Goal: Information Seeking & Learning: Learn about a topic

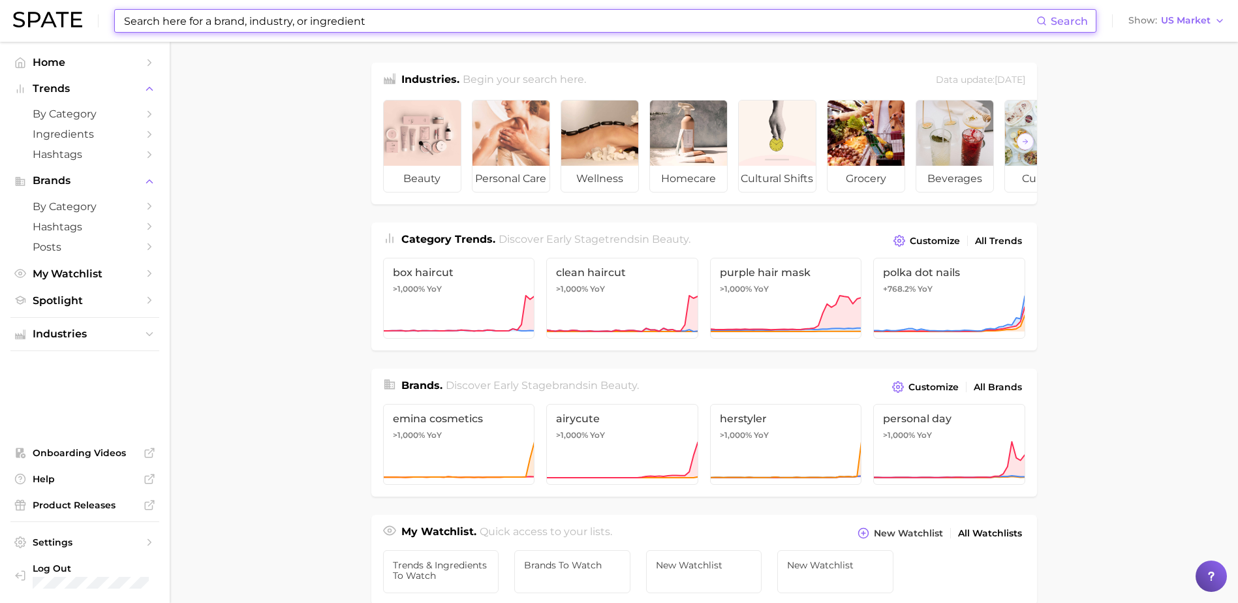
click at [375, 13] on input at bounding box center [580, 21] width 914 height 22
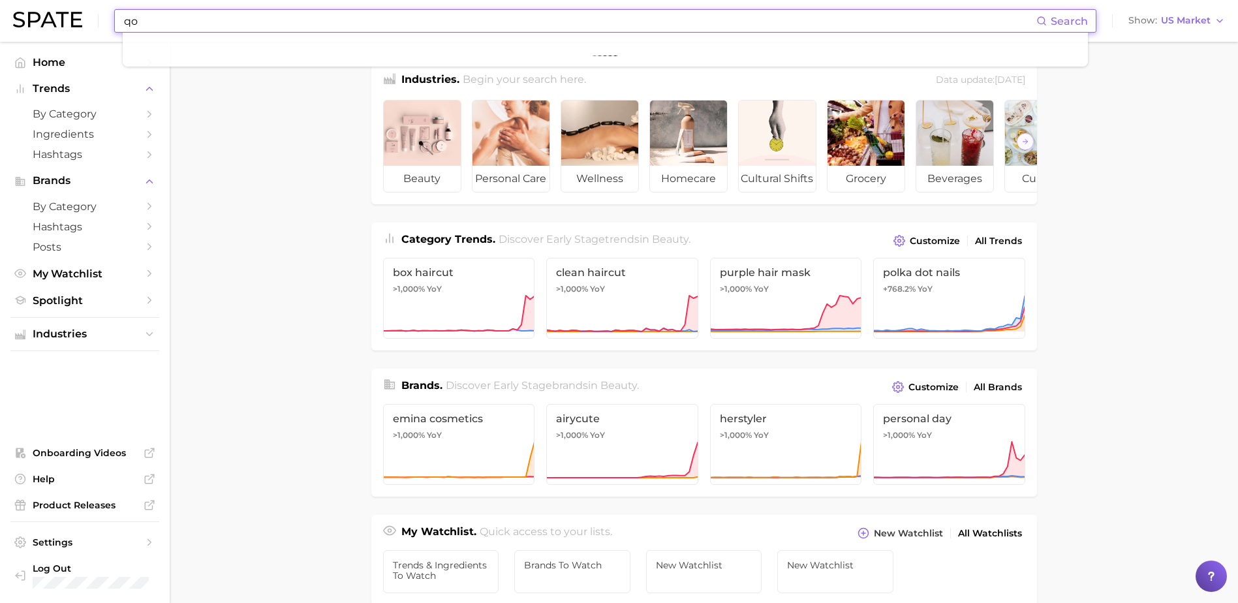
type input "q"
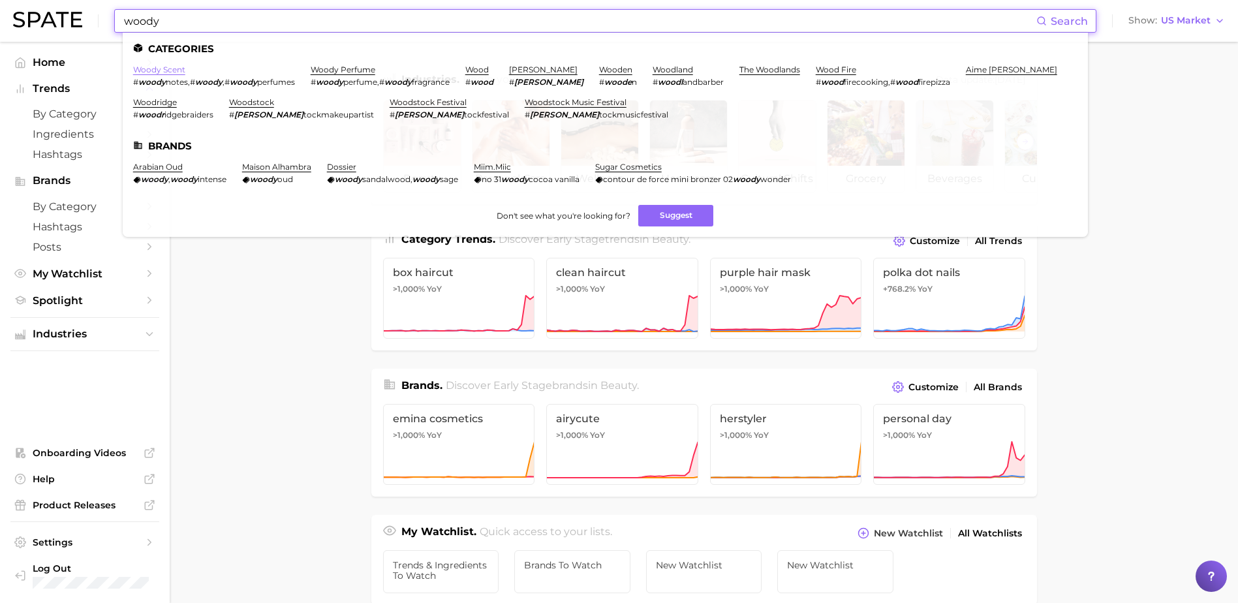
type input "woody"
click at [165, 69] on link "woody scent" at bounding box center [159, 70] width 52 height 10
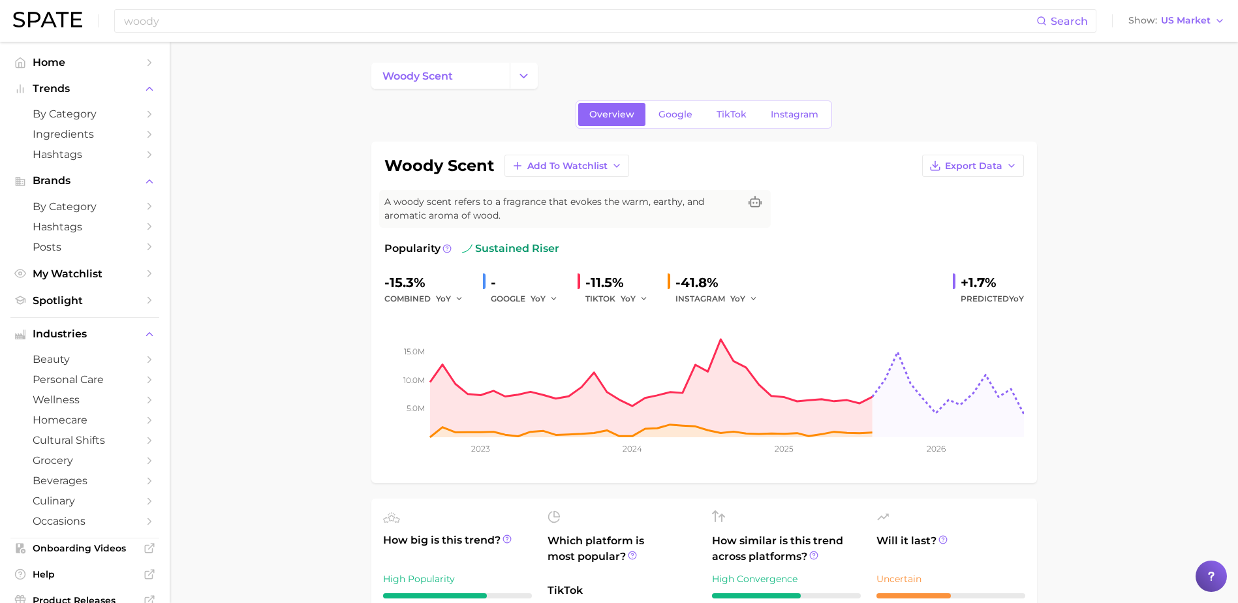
click at [311, 8] on div "woody Search Show US Market" at bounding box center [619, 21] width 1212 height 42
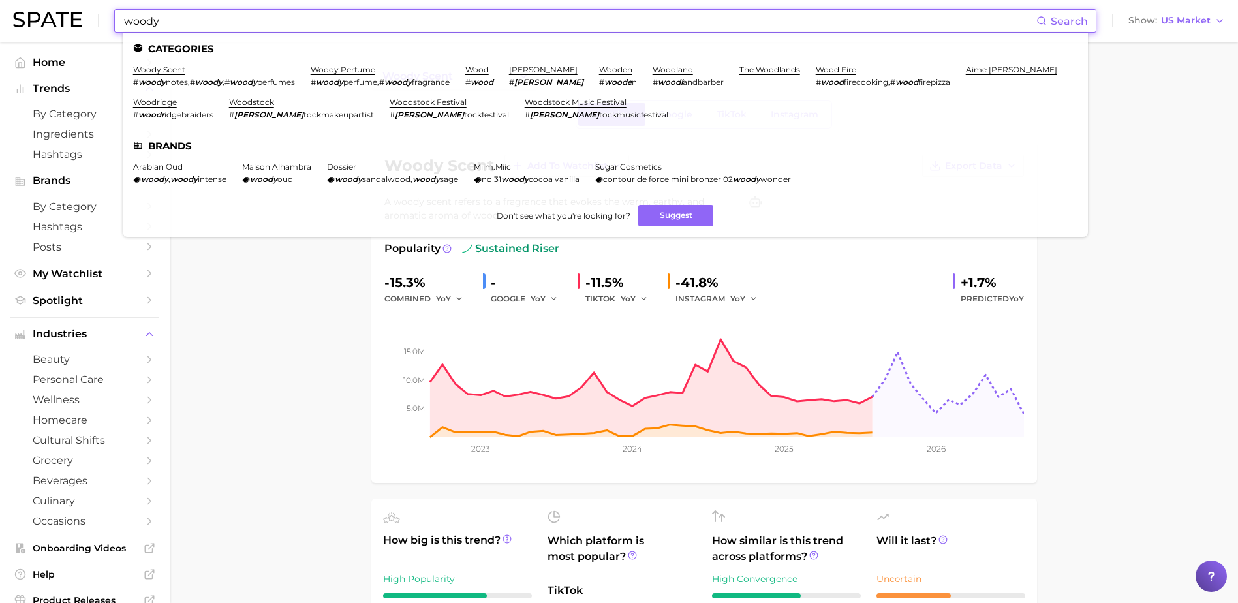
click at [304, 14] on input "woody" at bounding box center [580, 21] width 914 height 22
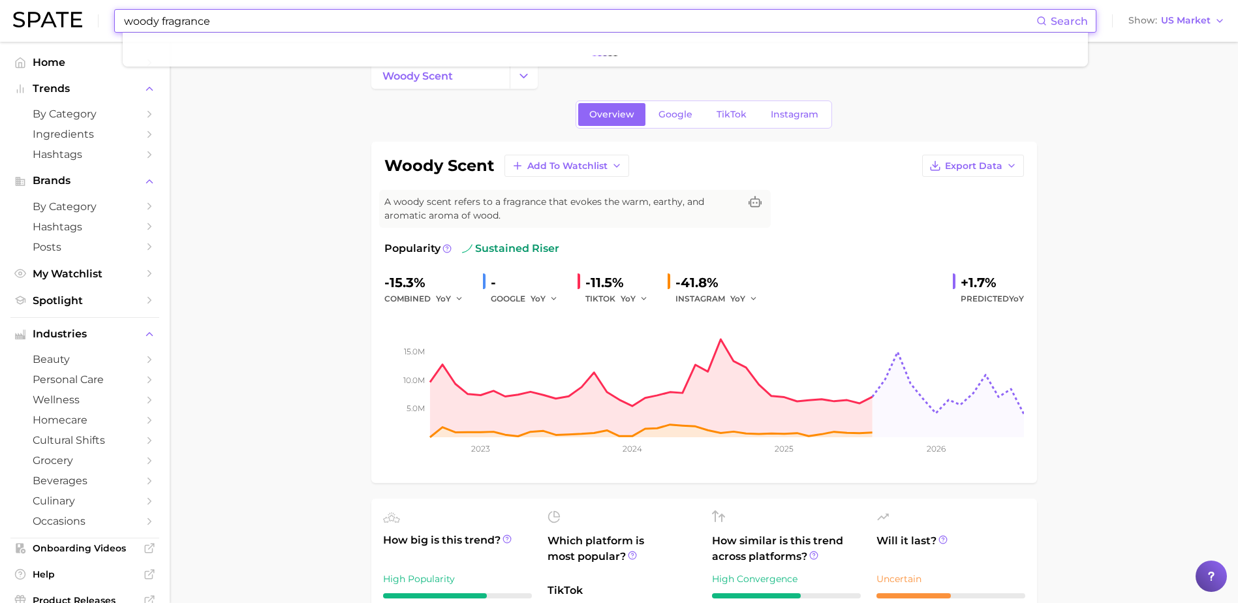
type input "woody fragrance"
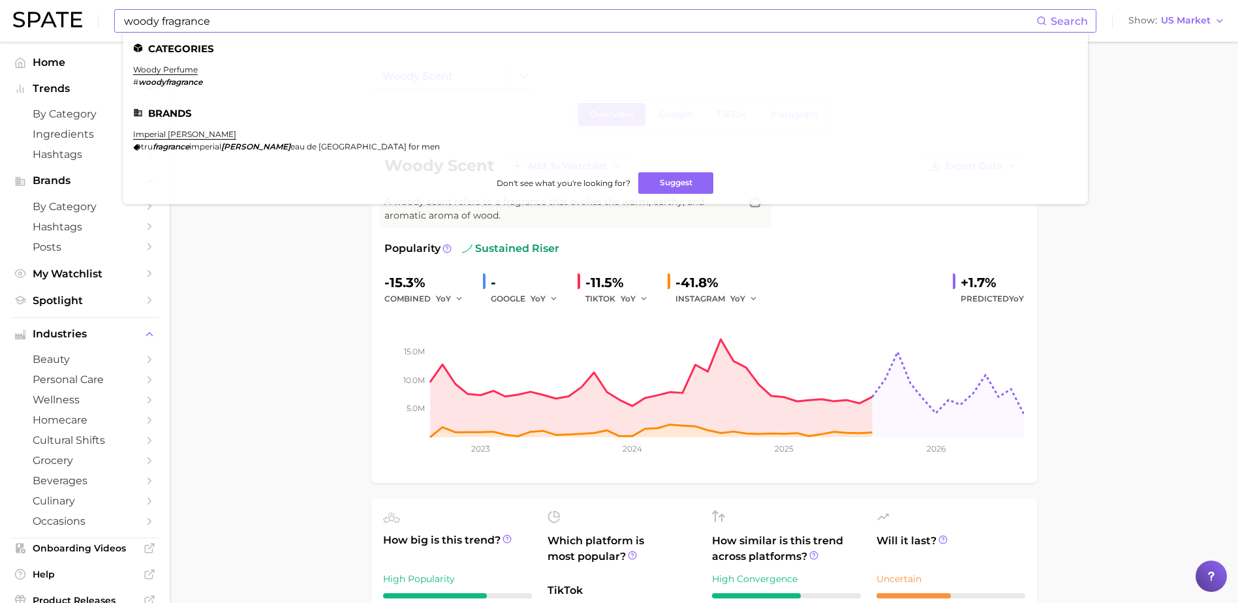
click at [164, 75] on li "woody perfume # woodyfragrance" at bounding box center [167, 76] width 69 height 22
click at [156, 65] on link "woody perfume" at bounding box center [165, 70] width 65 height 10
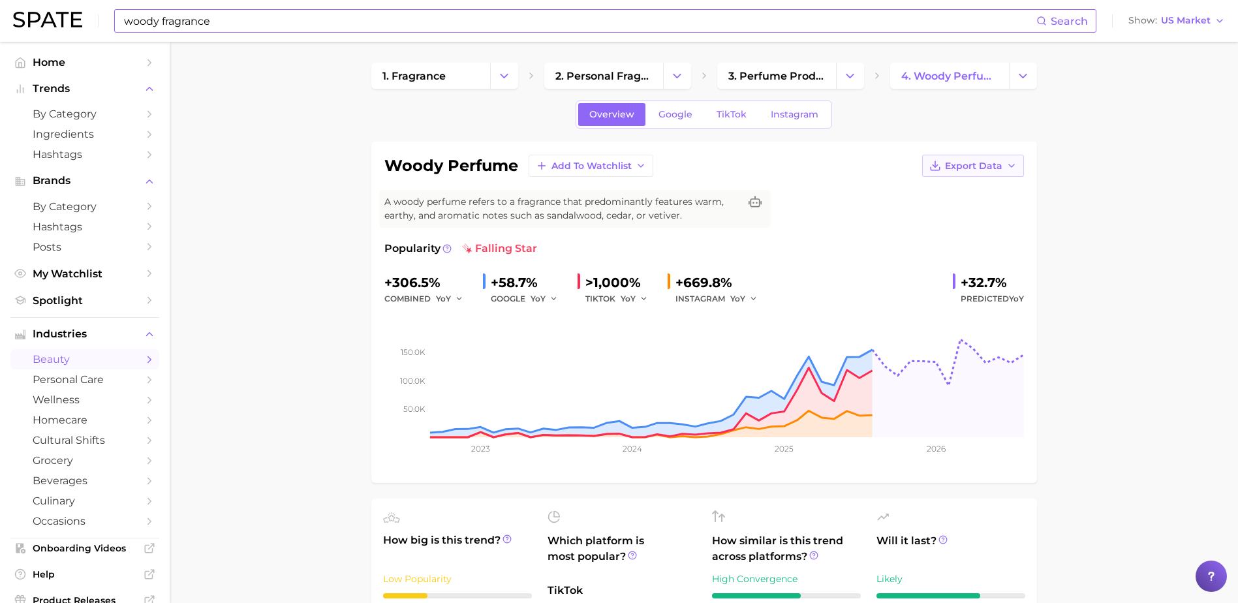
click at [986, 161] on span "Export Data" at bounding box center [973, 166] width 57 height 11
click at [953, 218] on span "Time Series Image" at bounding box center [946, 213] width 87 height 11
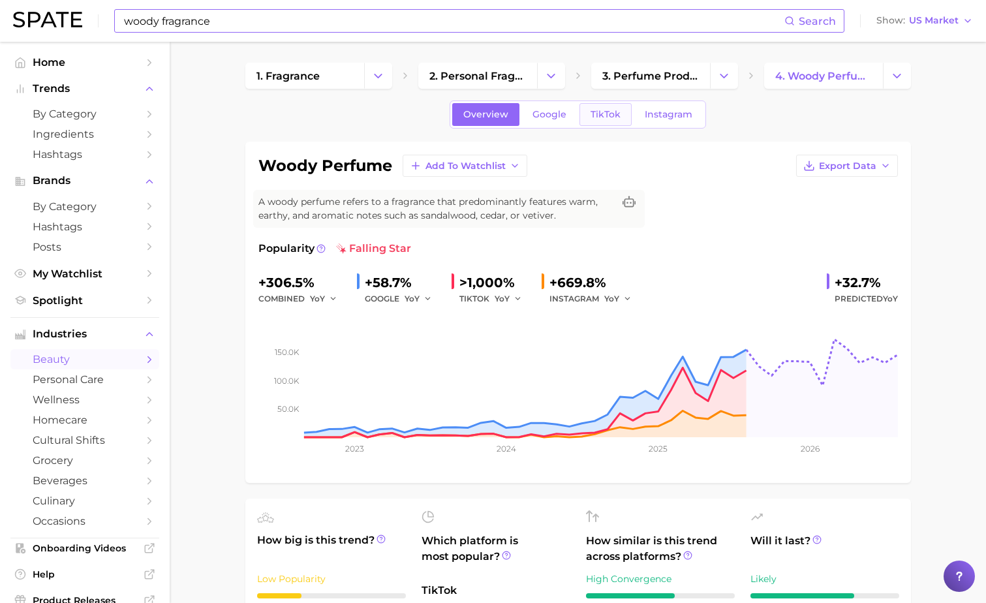
click at [621, 116] on link "TikTok" at bounding box center [606, 114] width 52 height 23
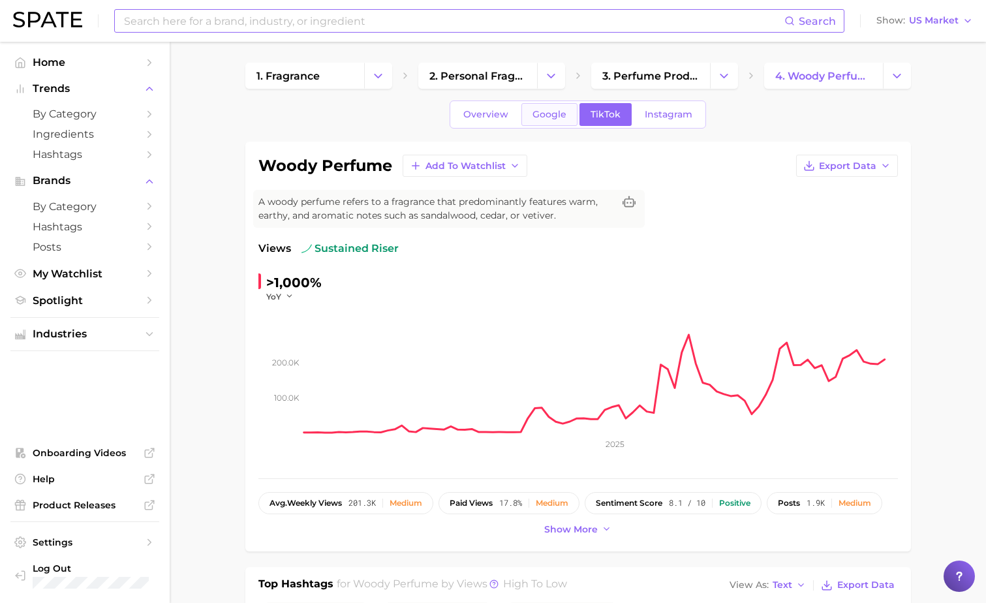
click at [544, 117] on span "Google" at bounding box center [550, 114] width 34 height 11
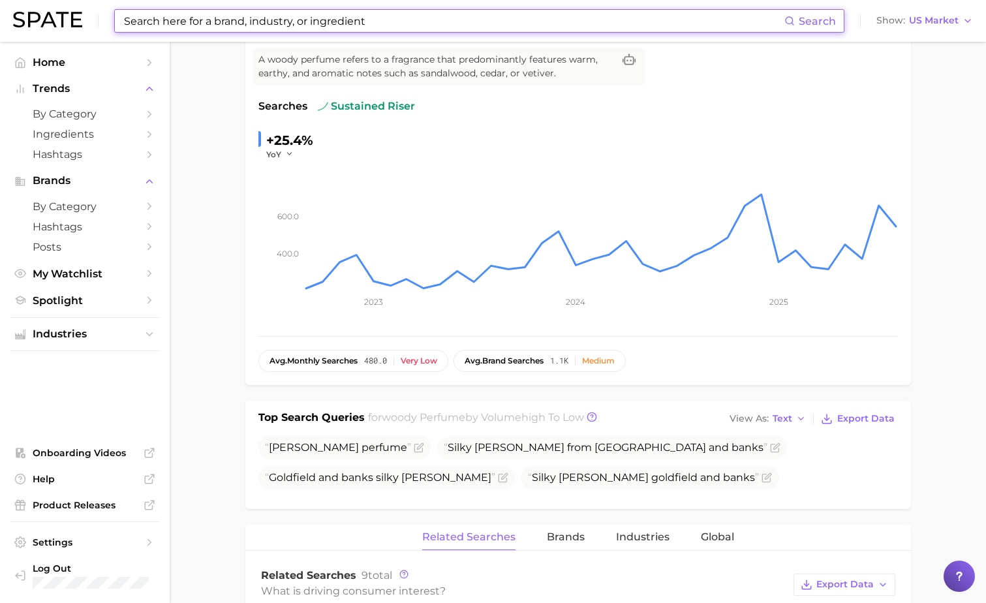
scroll to position [143, 0]
click at [192, 22] on input at bounding box center [454, 21] width 662 height 22
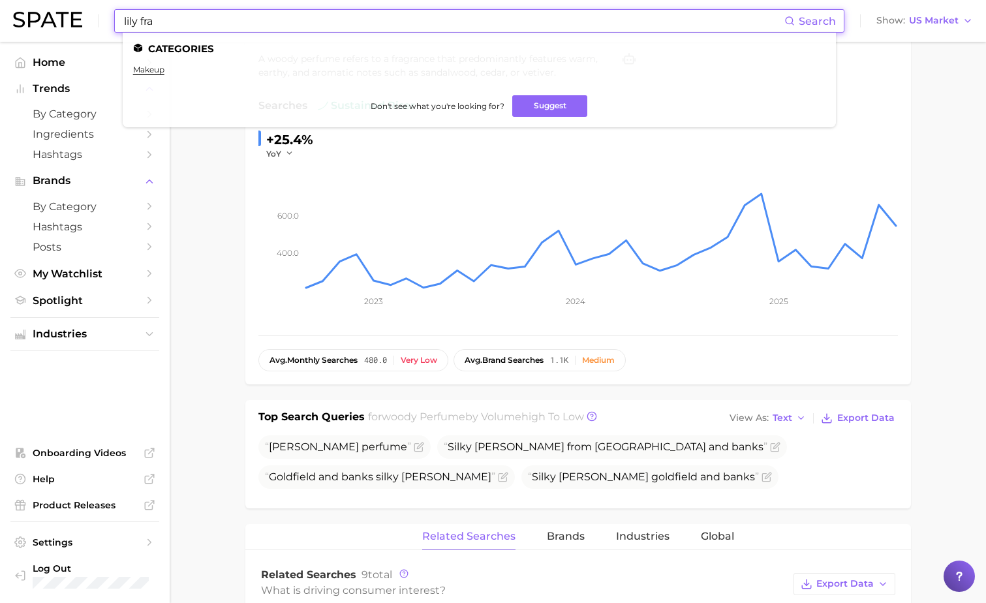
click at [163, 14] on input "lily fra" at bounding box center [454, 21] width 662 height 22
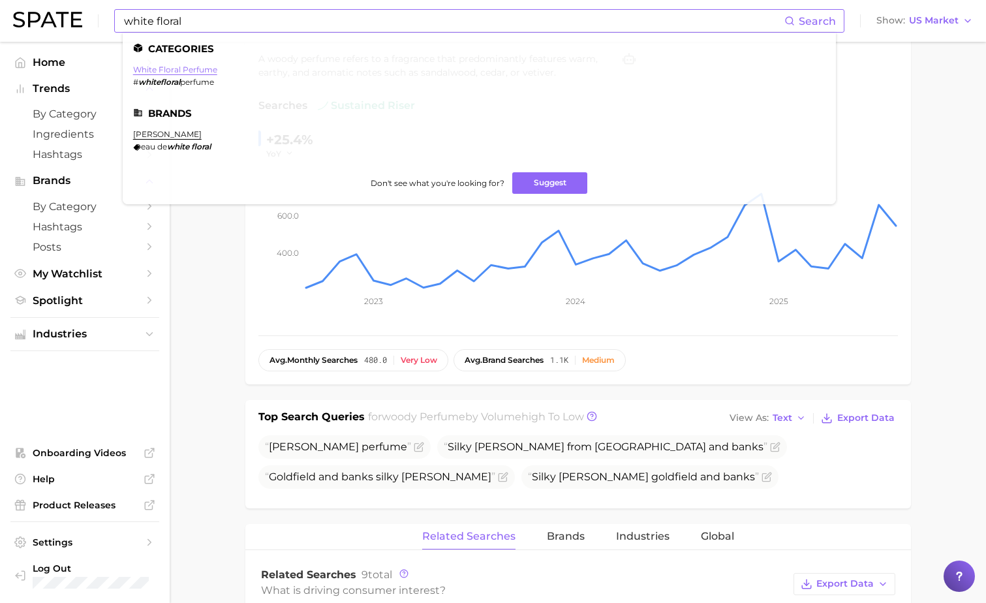
click at [168, 68] on link "white floral perfume" at bounding box center [175, 70] width 84 height 10
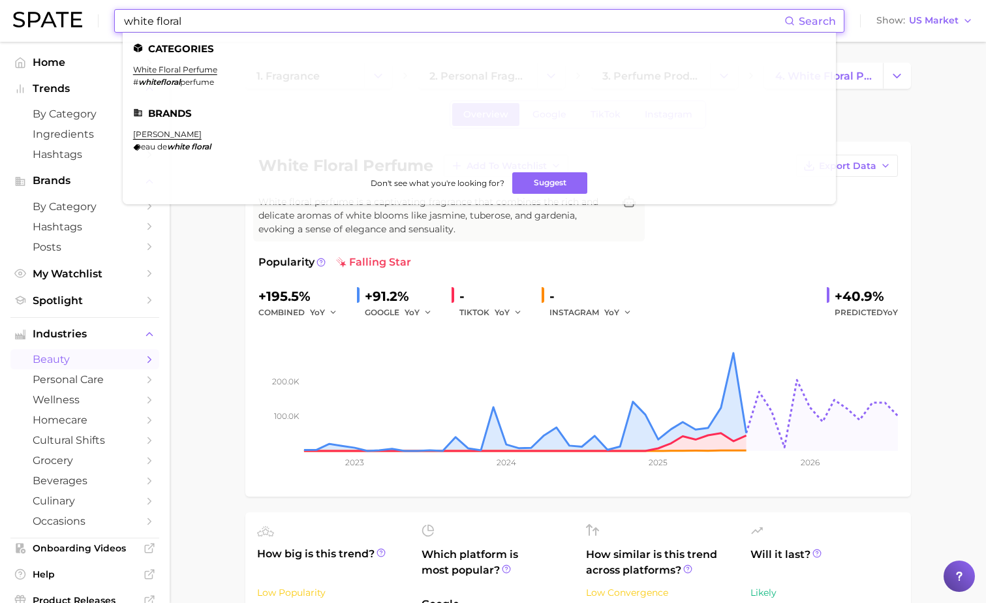
click at [355, 25] on input "white floral" at bounding box center [454, 21] width 662 height 22
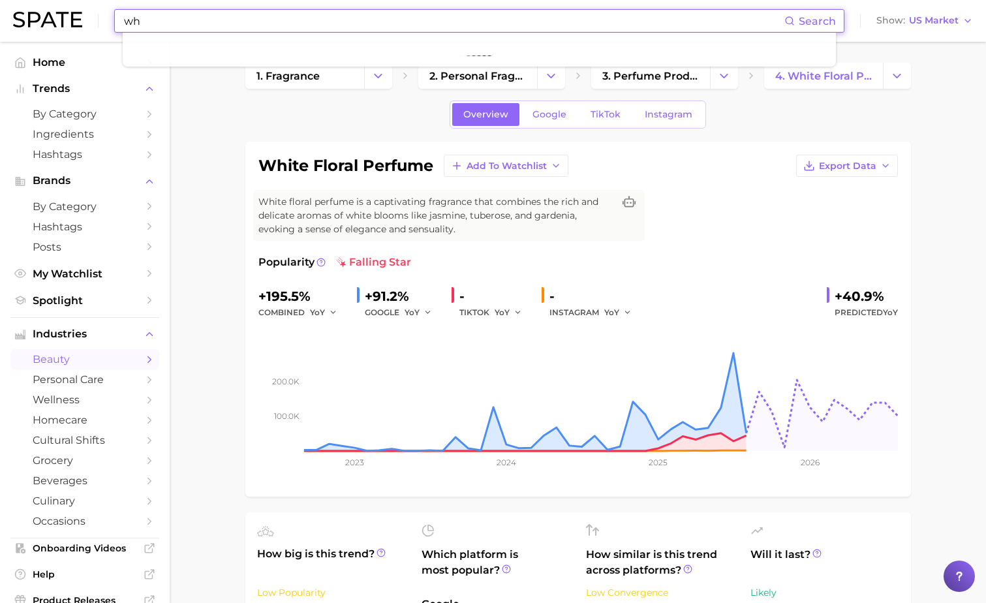
type input "w"
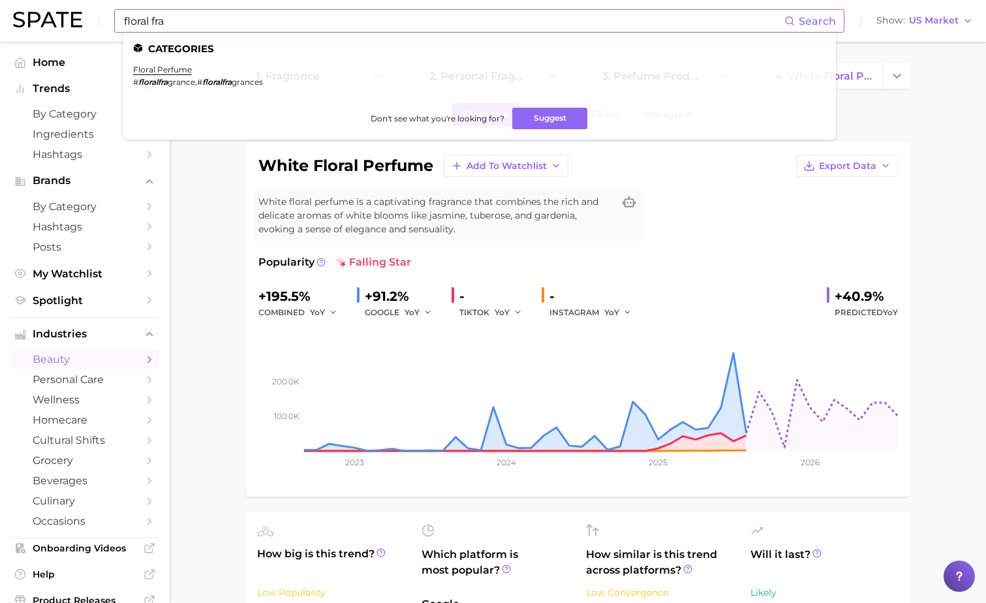
click at [177, 74] on li "floral perfume # floralfra grance , # floralfra grances" at bounding box center [198, 76] width 130 height 22
click at [172, 71] on link "floral perfume" at bounding box center [162, 70] width 59 height 10
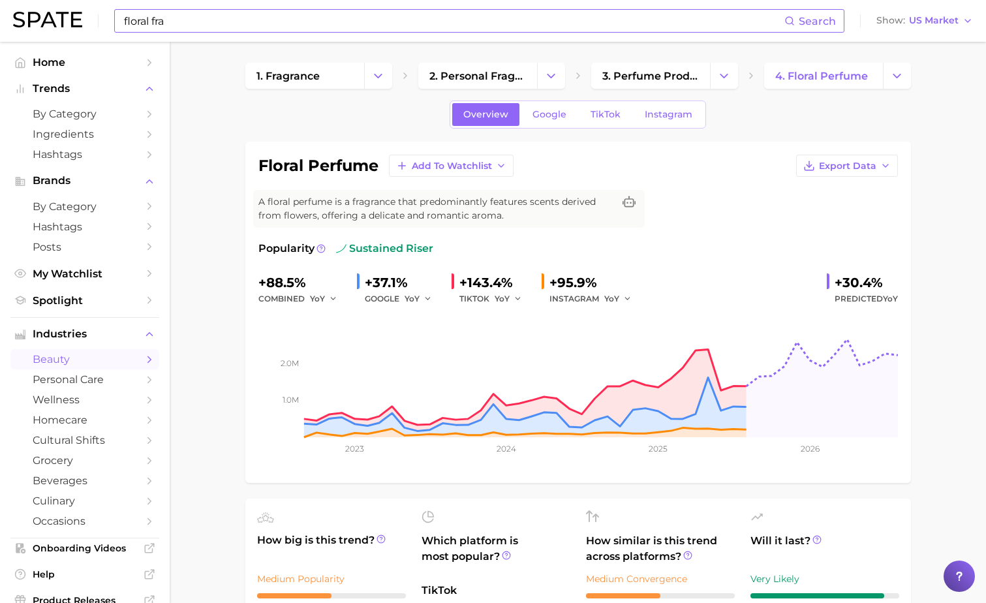
click at [159, 18] on input "floral fra" at bounding box center [454, 21] width 662 height 22
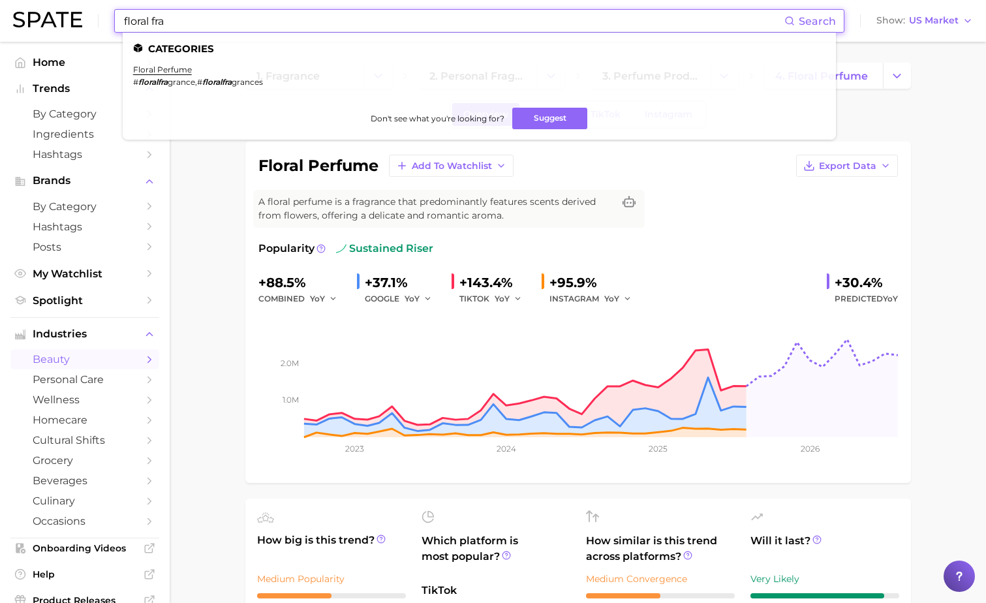
click at [159, 18] on input "floral fra" at bounding box center [454, 21] width 662 height 22
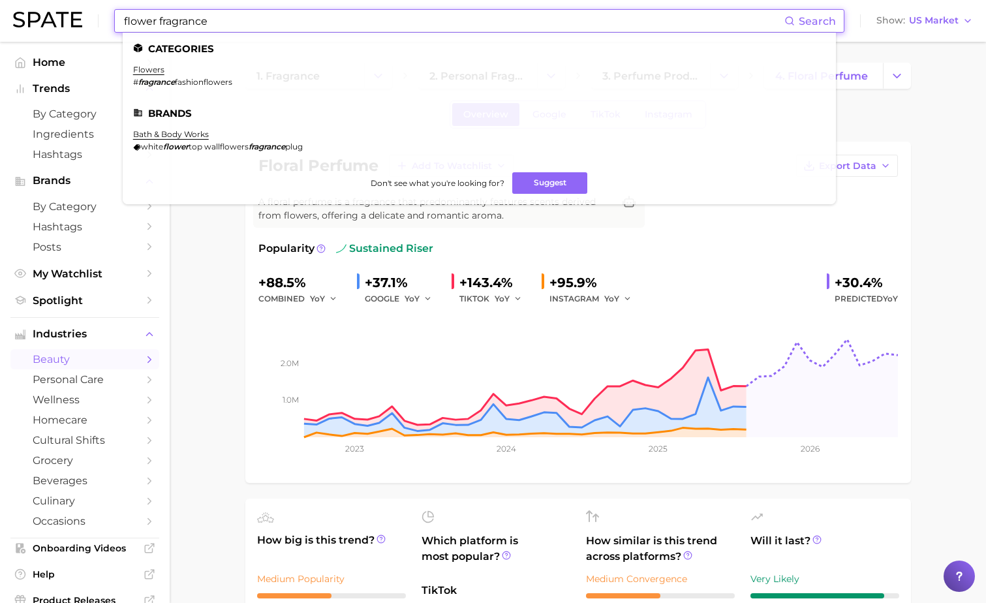
type input "flower fragrance"
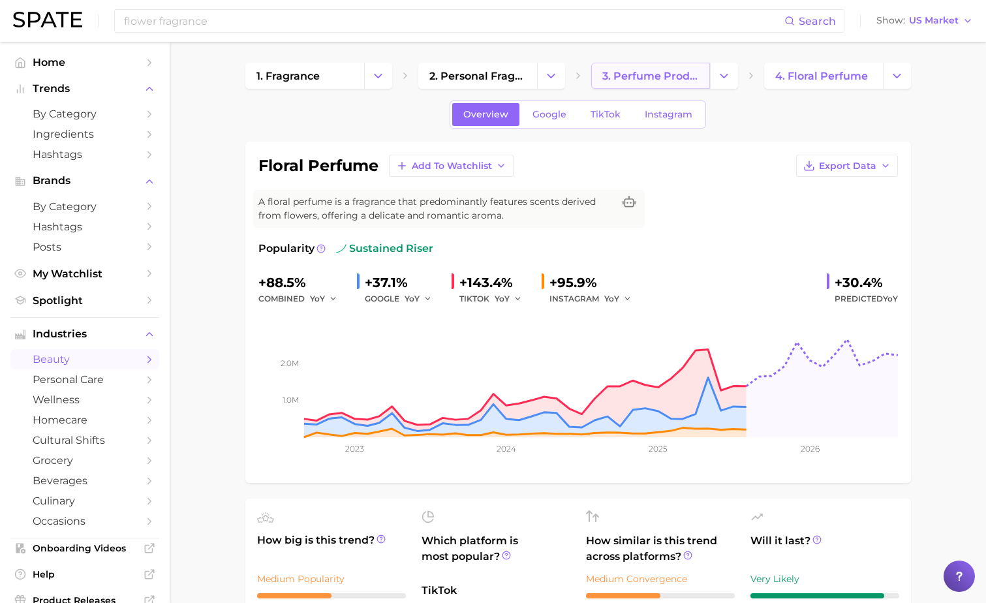
click at [676, 69] on link "3. perfume products" at bounding box center [650, 76] width 119 height 26
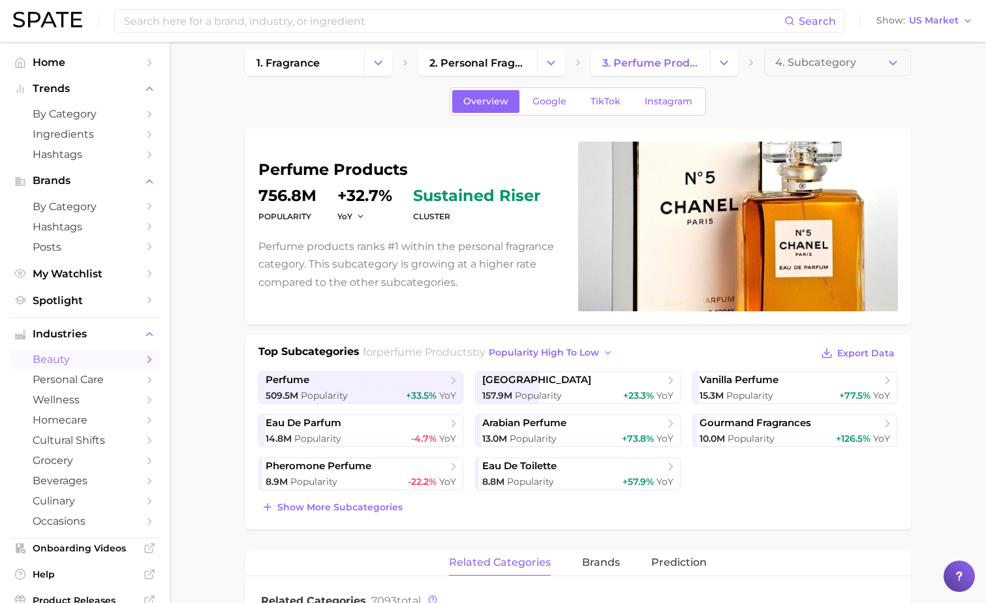
scroll to position [12, 0]
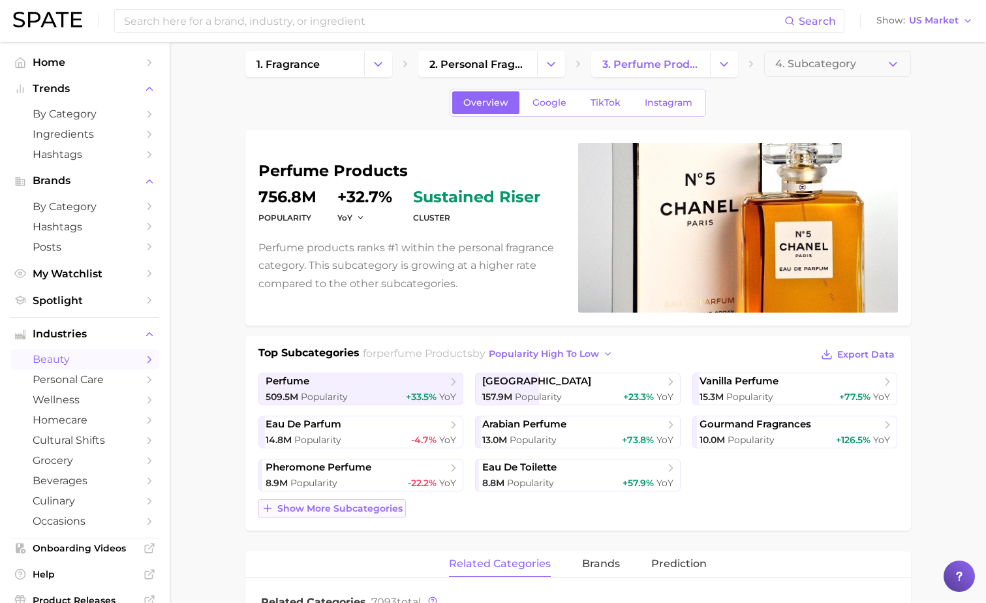
click at [354, 509] on span "Show more subcategories" at bounding box center [339, 508] width 125 height 11
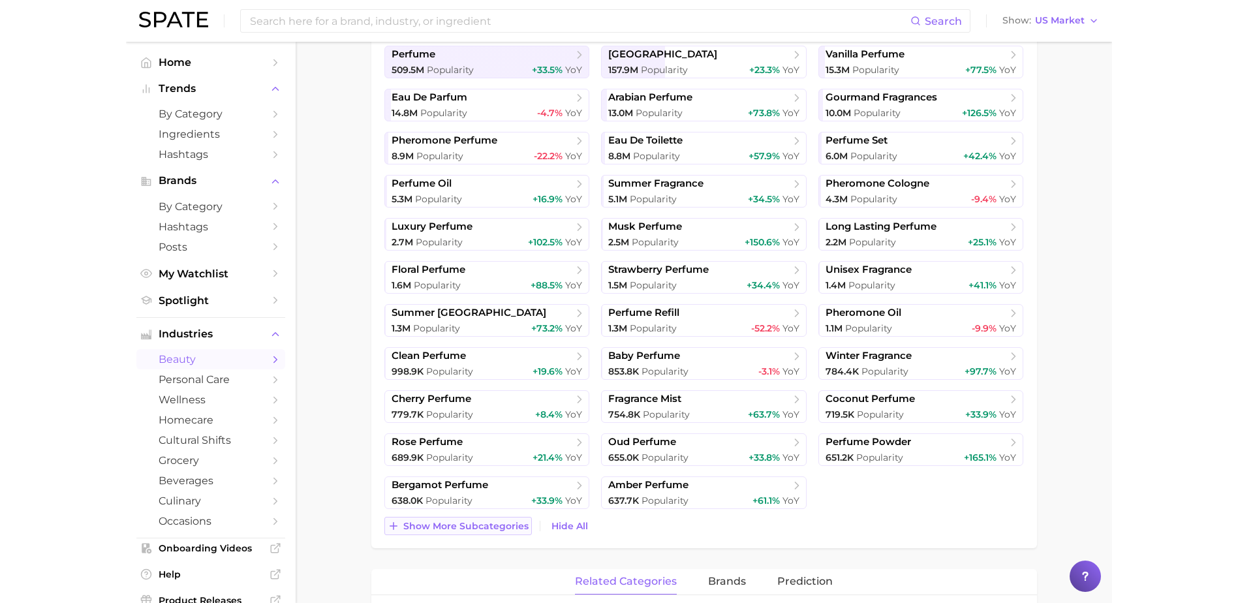
scroll to position [339, 0]
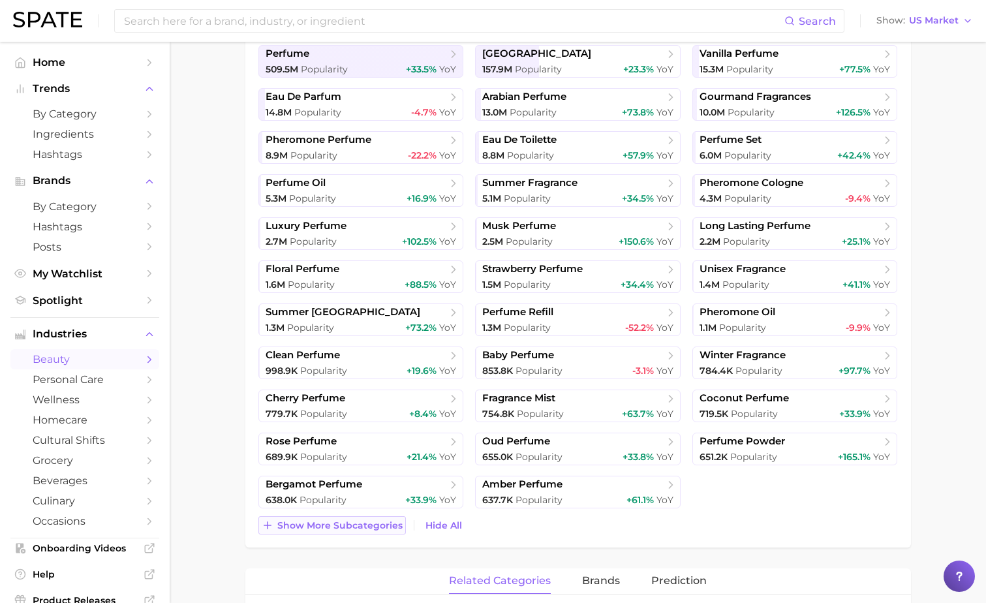
click at [386, 526] on span "Show more subcategories" at bounding box center [339, 525] width 125 height 11
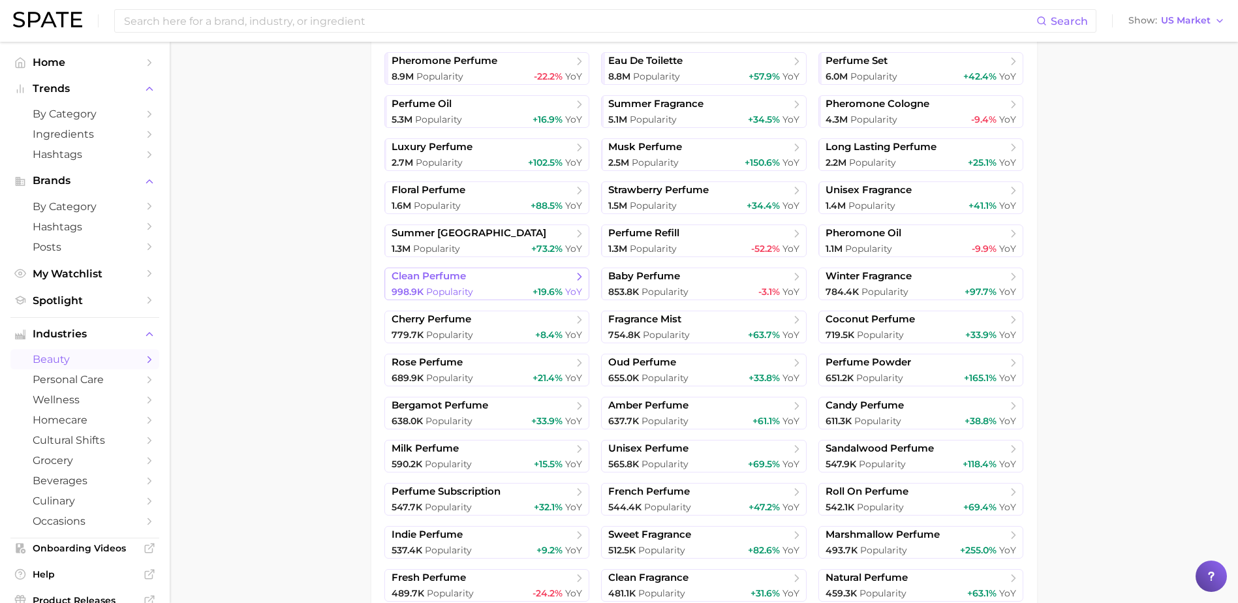
scroll to position [738, 0]
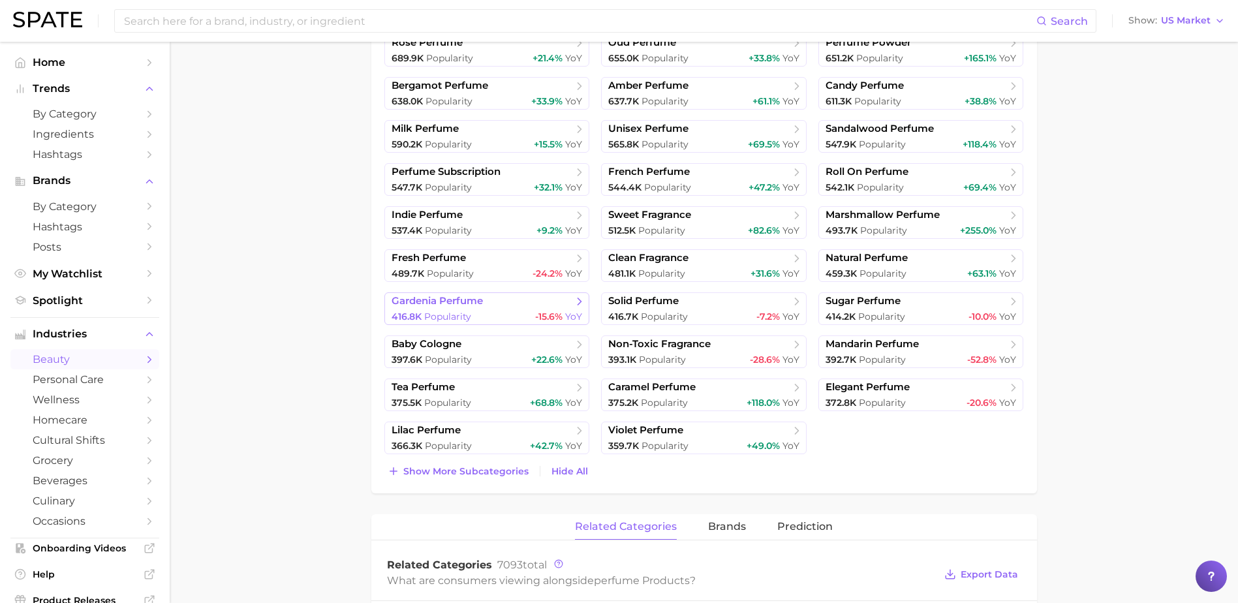
click at [441, 321] on span "Popularity" at bounding box center [447, 317] width 47 height 12
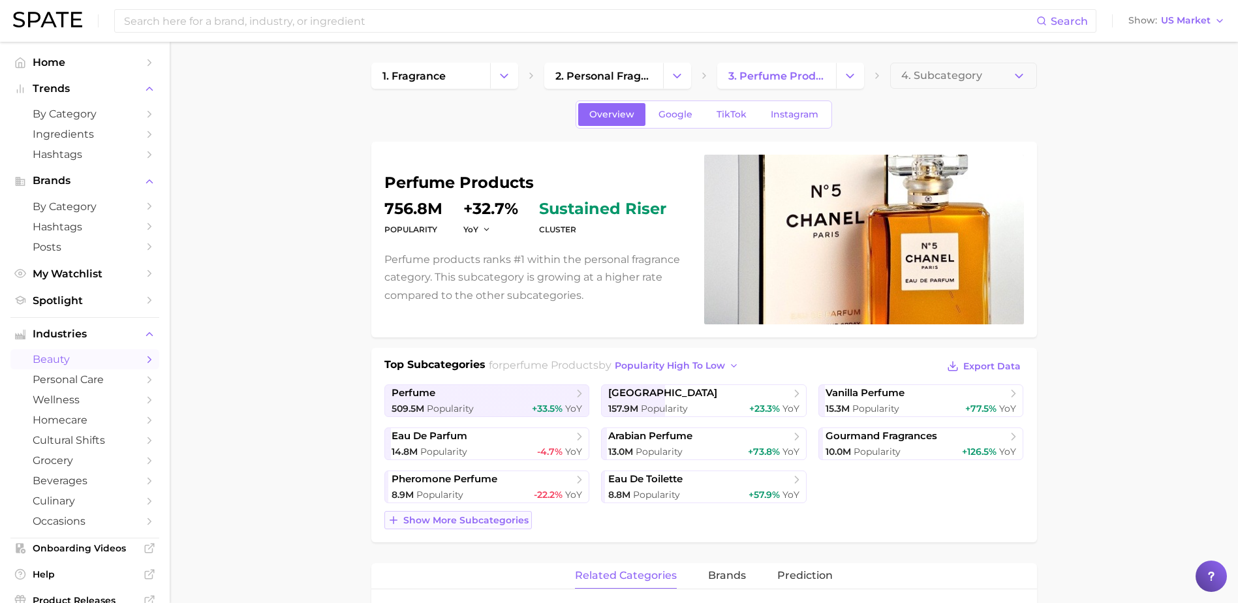
click at [509, 520] on span "Show more subcategories" at bounding box center [465, 520] width 125 height 11
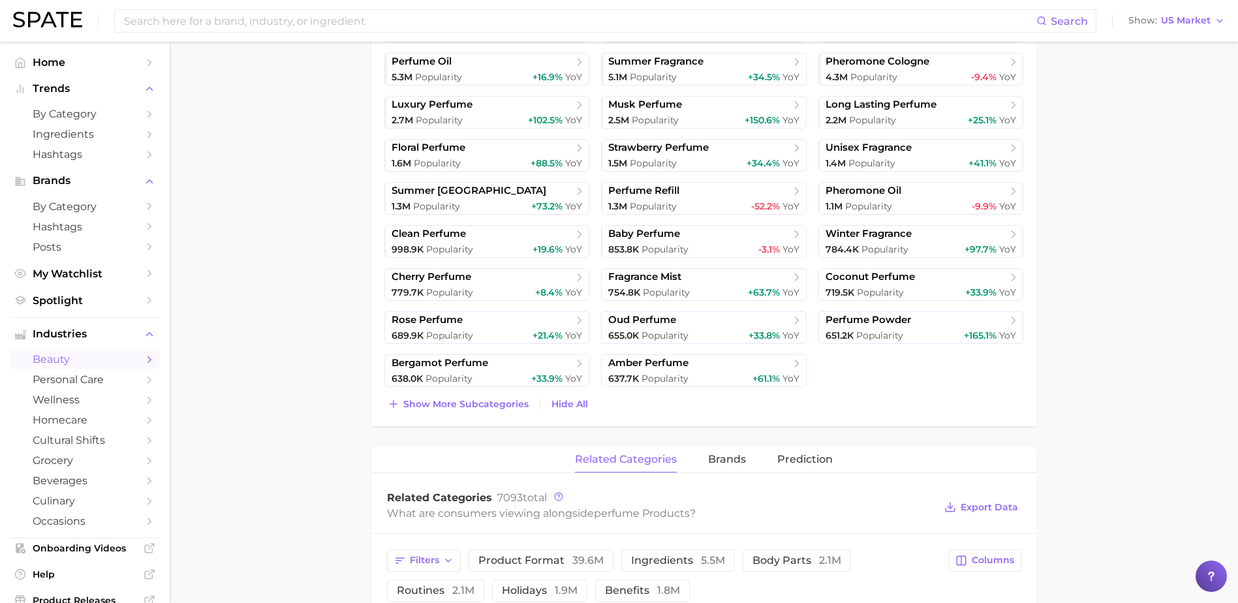
scroll to position [462, 0]
click at [488, 397] on button "Show more subcategories" at bounding box center [459, 403] width 148 height 18
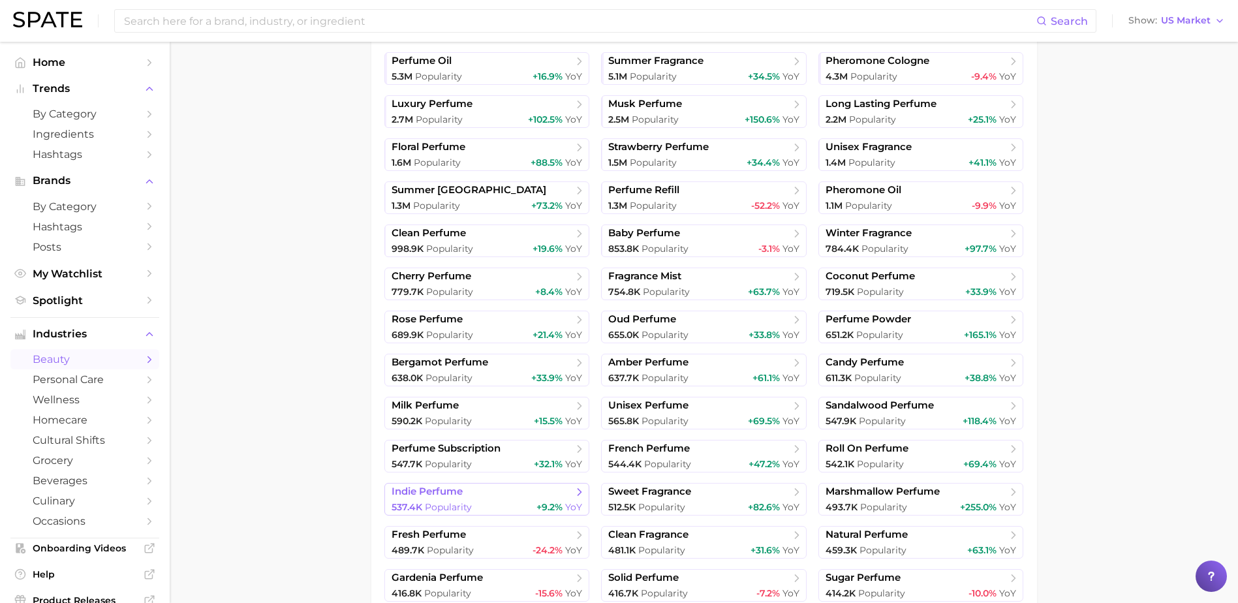
scroll to position [794, 0]
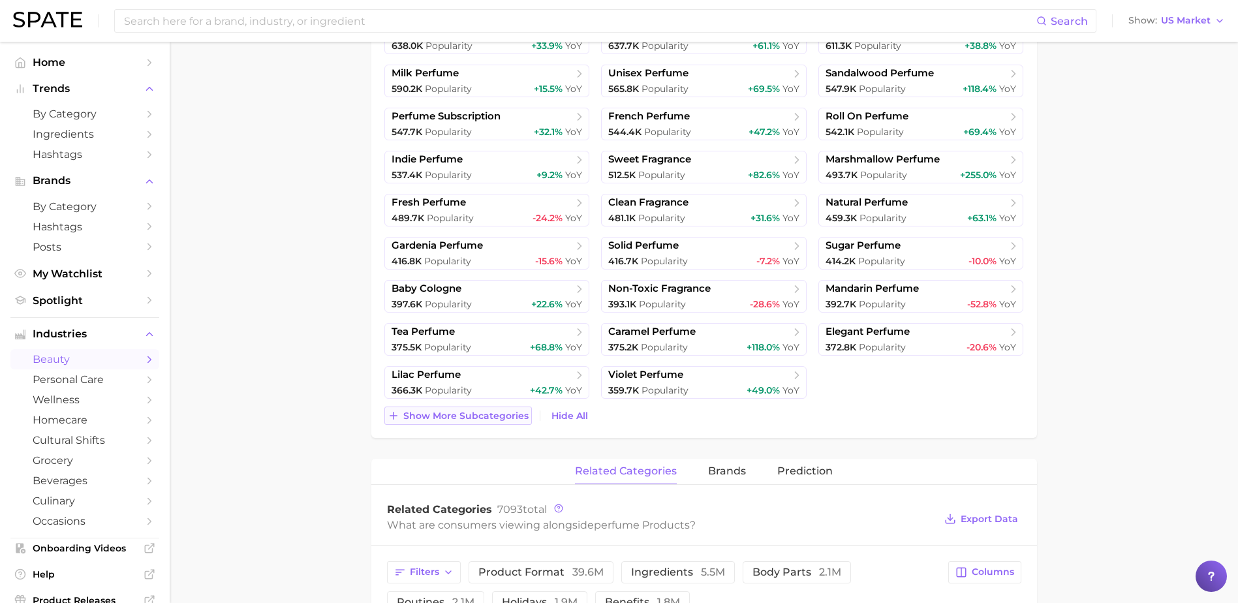
click at [454, 411] on span "Show more subcategories" at bounding box center [465, 416] width 125 height 11
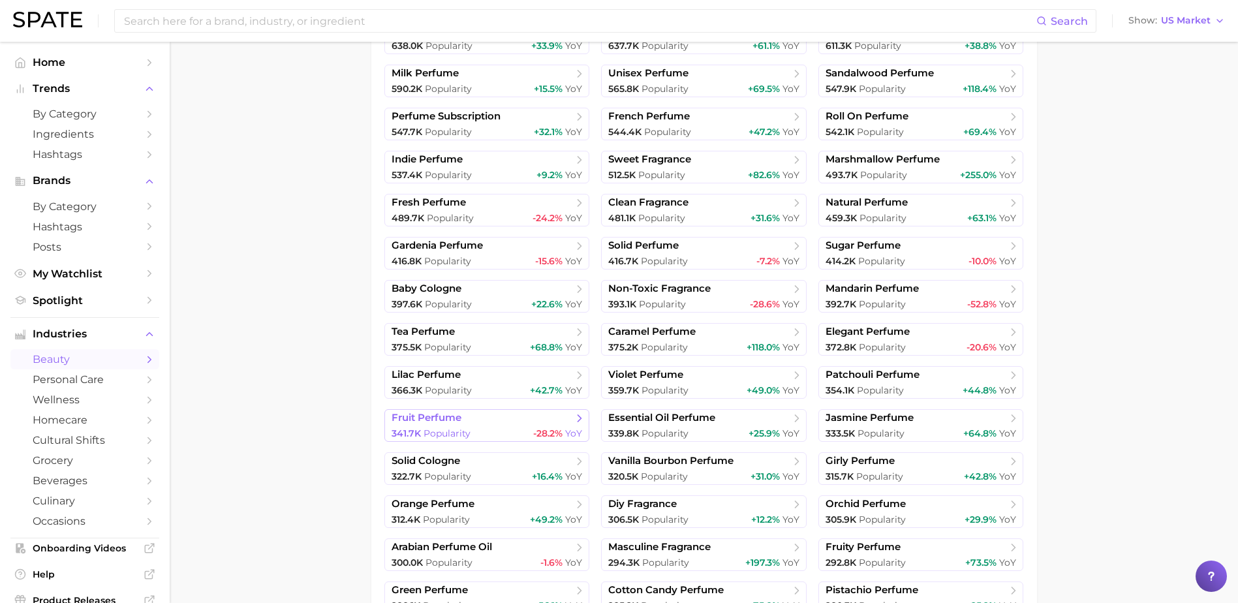
click at [454, 411] on link "fruit perfume 341.7k Popularity -28.2% YoY" at bounding box center [488, 425] width 206 height 33
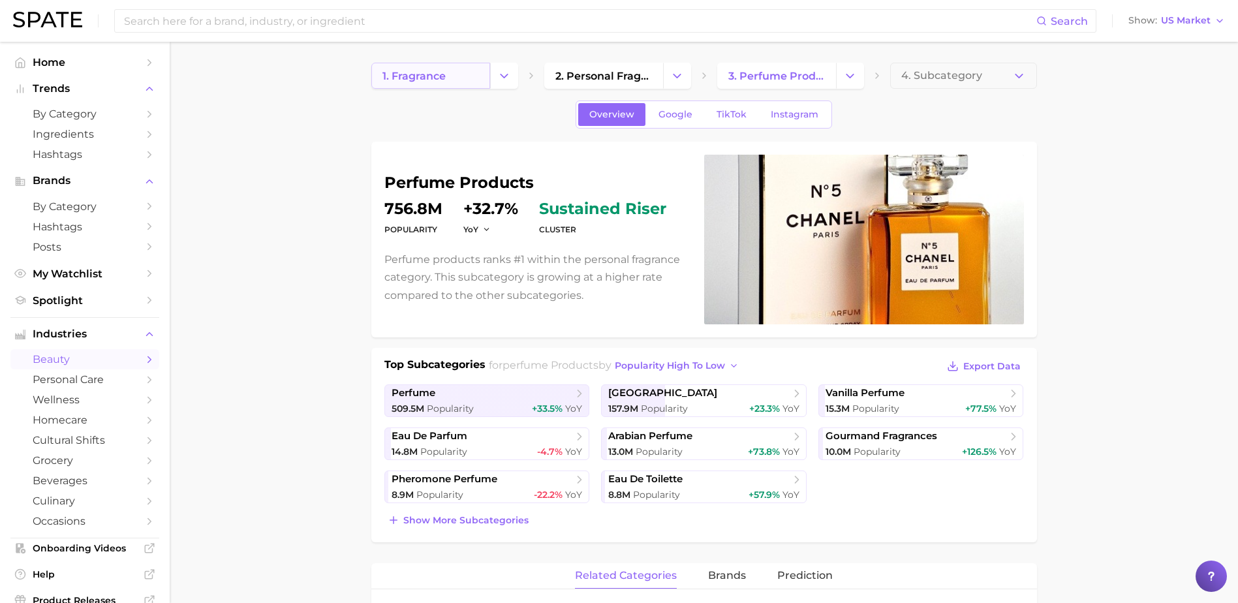
click at [438, 72] on span "1. fragrance" at bounding box center [414, 76] width 63 height 12
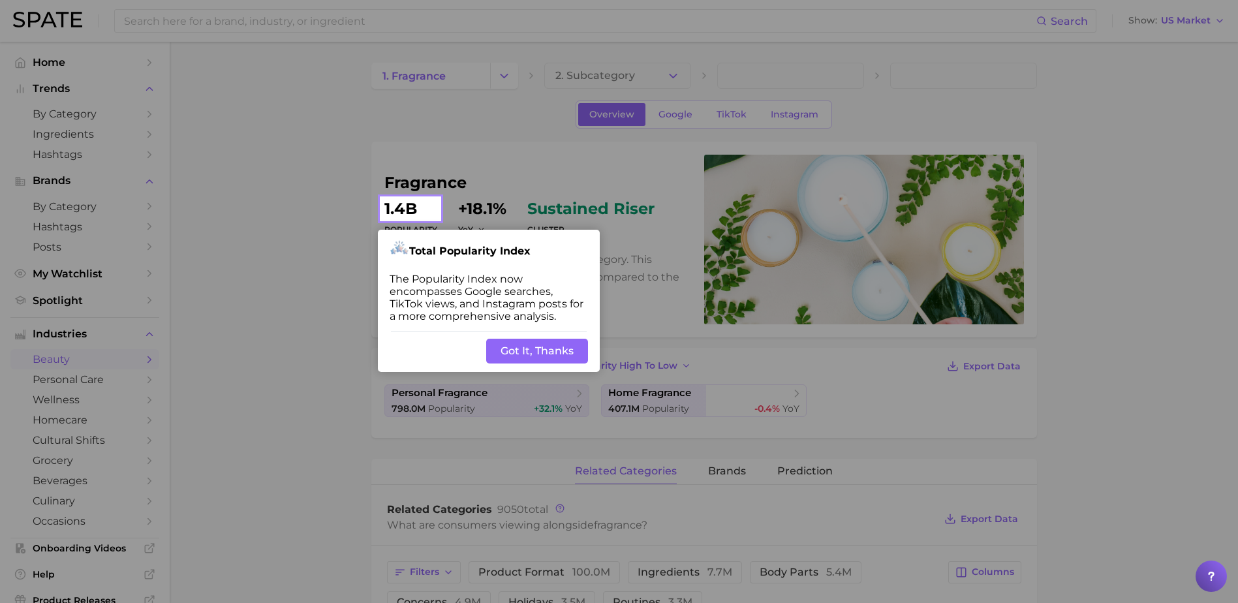
click at [553, 333] on div "Back Got It, Thanks" at bounding box center [489, 351] width 222 height 42
click at [544, 351] on button "Got It, Thanks" at bounding box center [537, 351] width 102 height 25
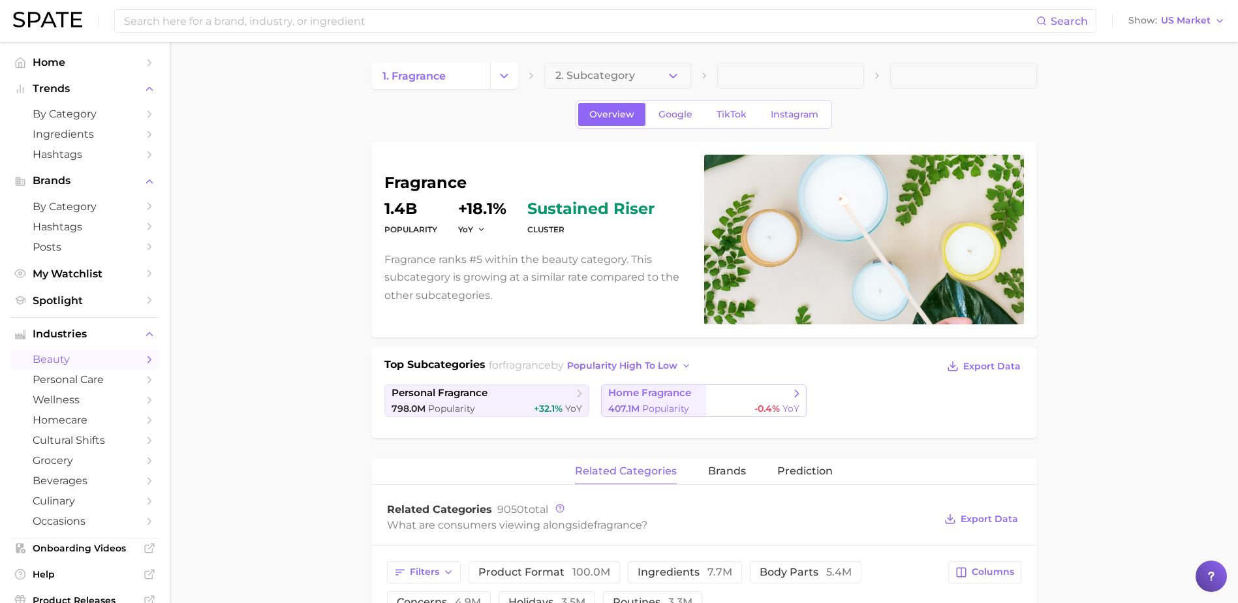
click at [650, 403] on span "Popularity" at bounding box center [665, 409] width 47 height 12
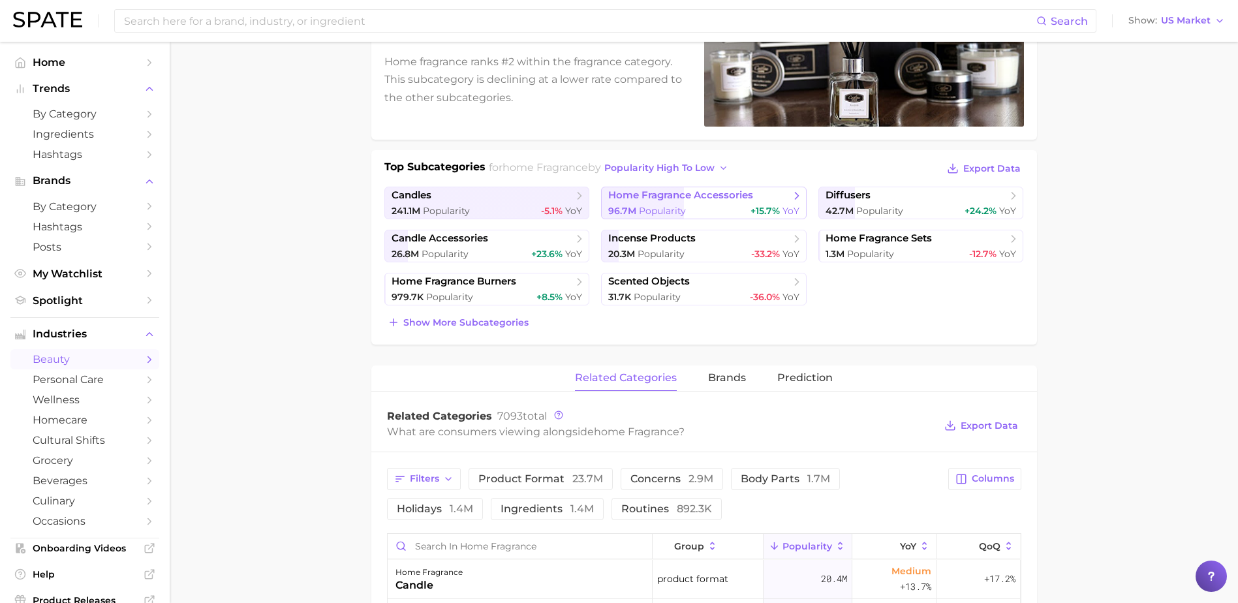
scroll to position [292, 0]
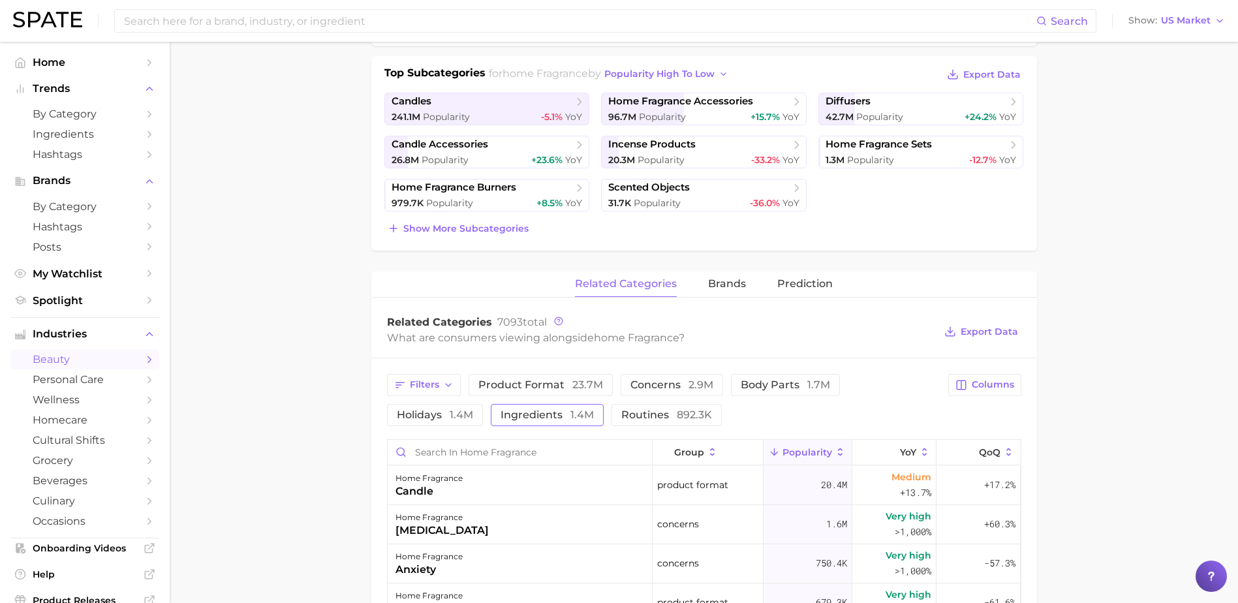
click at [491, 421] on button "ingredients 1.4m" at bounding box center [547, 415] width 113 height 22
click at [435, 384] on span "Filters" at bounding box center [424, 384] width 29 height 11
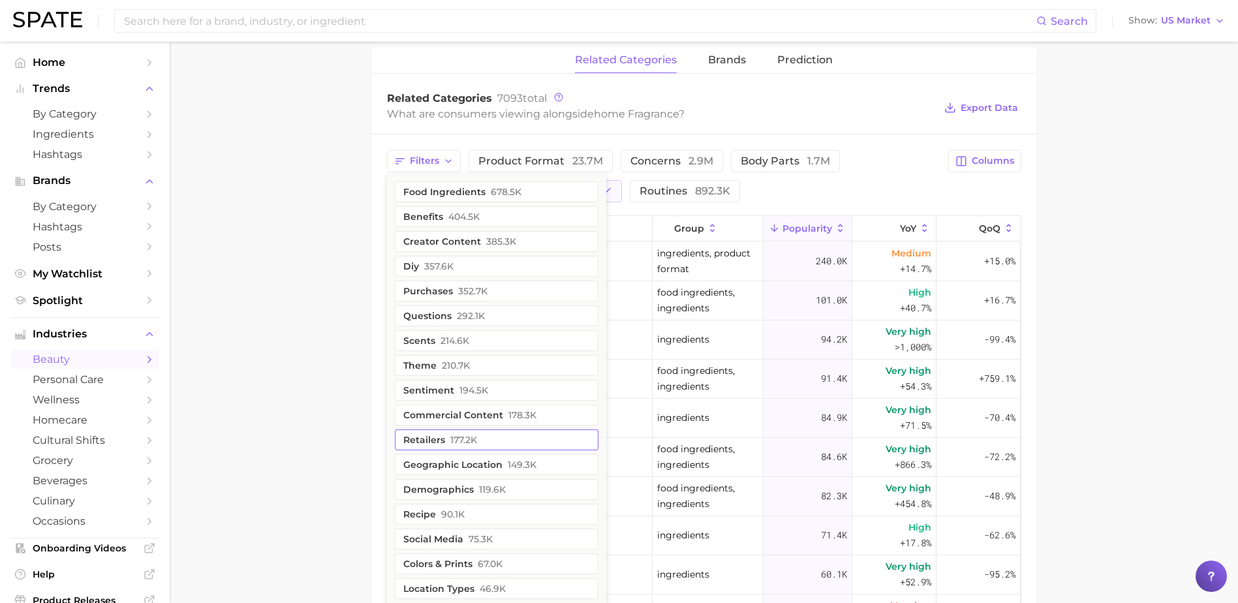
scroll to position [516, 0]
click at [488, 339] on button "scents 214.6k" at bounding box center [497, 340] width 204 height 21
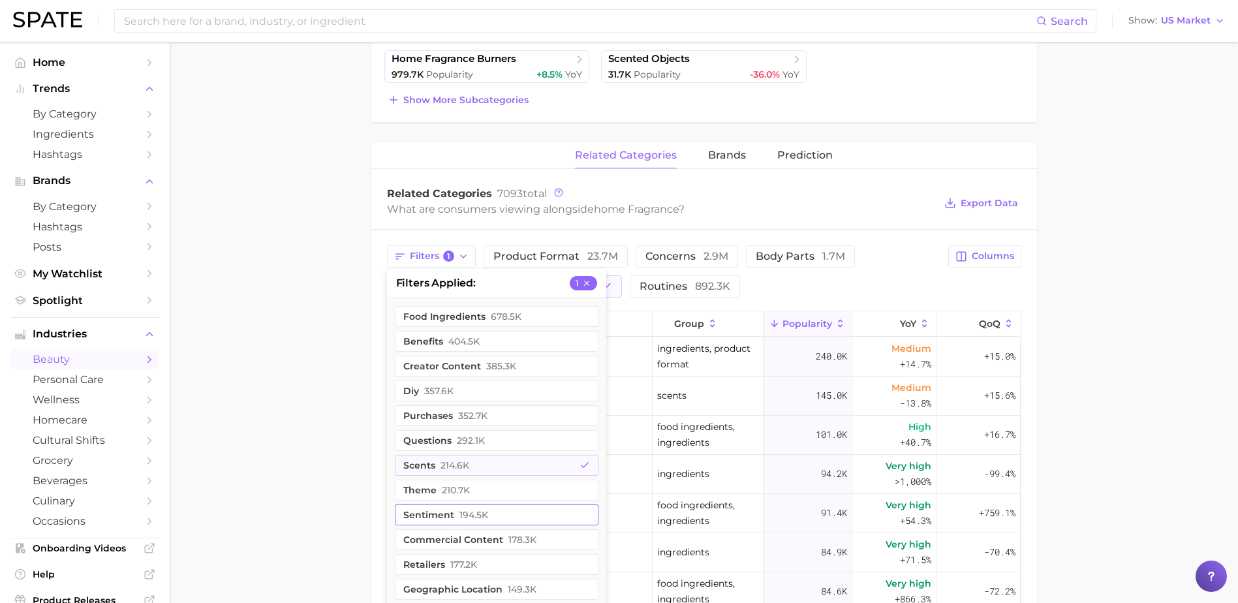
scroll to position [399, 0]
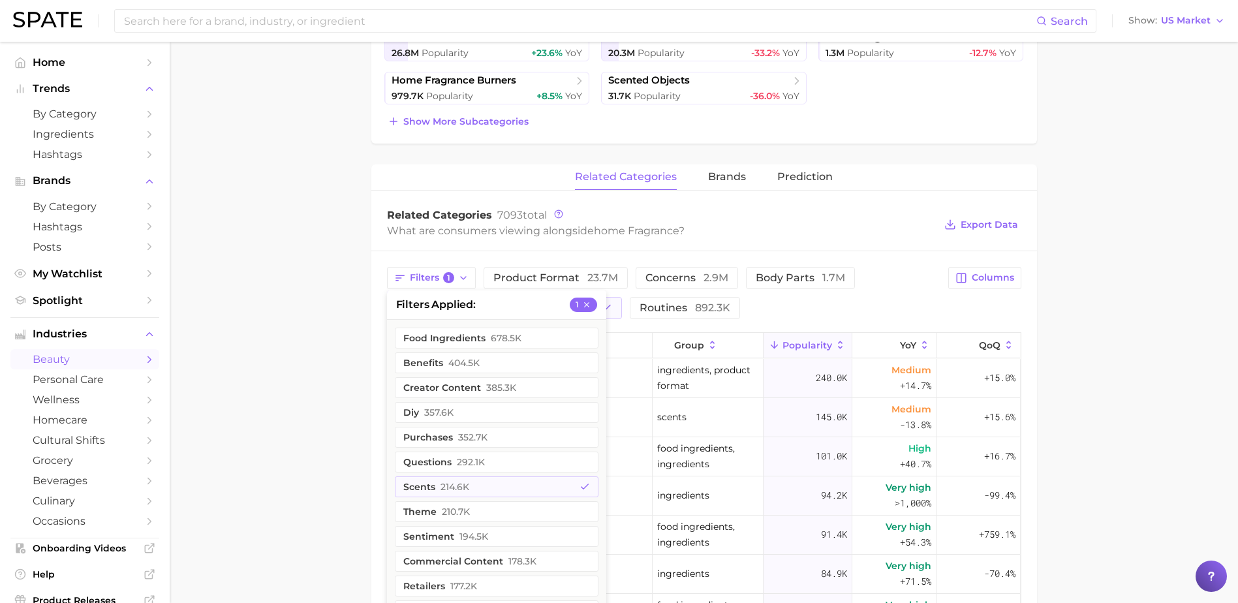
click at [495, 298] on li "filters applied 1" at bounding box center [496, 304] width 219 height 29
click at [520, 254] on div "Filters 1 filters applied 1 food ingredients 678.5k benefits 404.5k creator con…" at bounding box center [704, 601] width 666 height 700
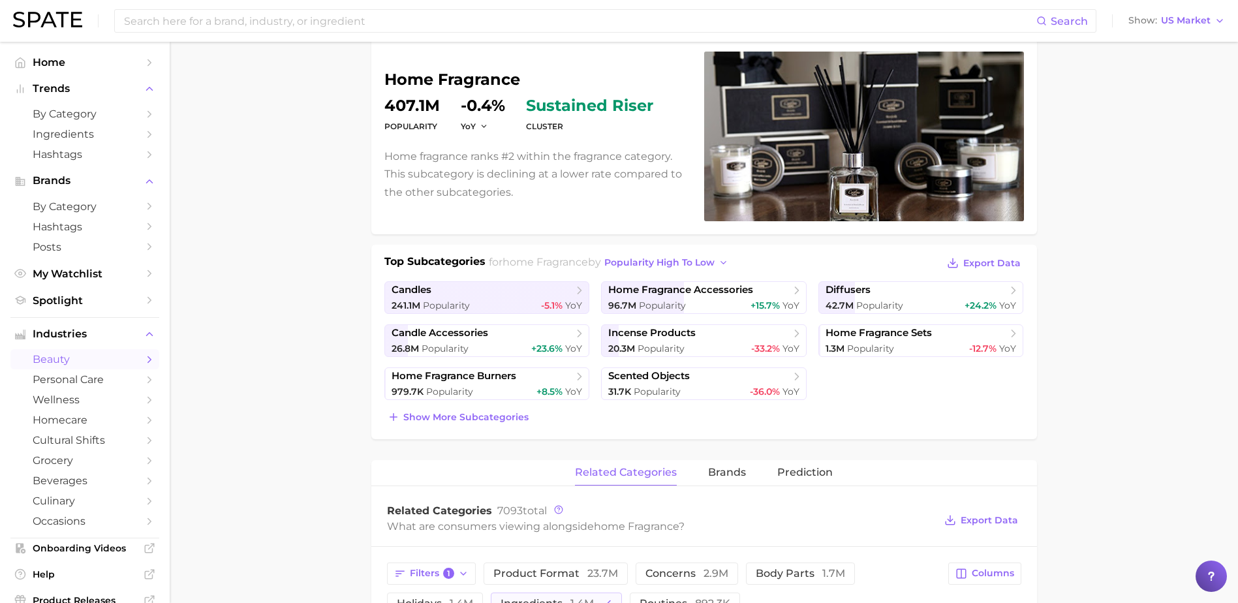
scroll to position [0, 0]
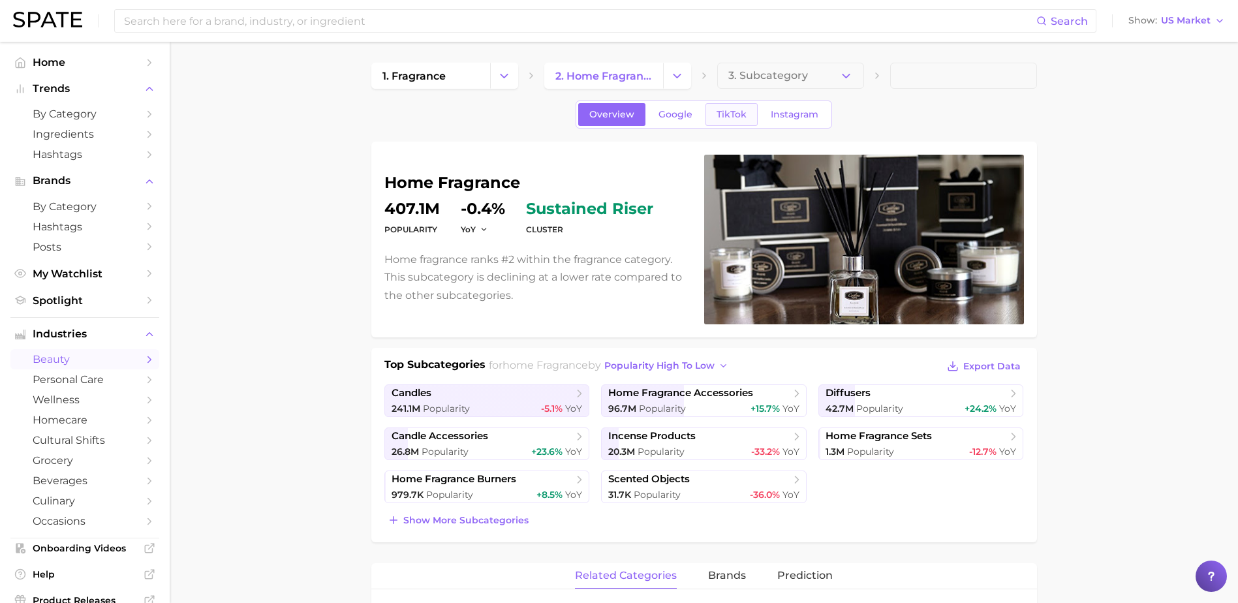
click at [727, 120] on link "TikTok" at bounding box center [732, 114] width 52 height 23
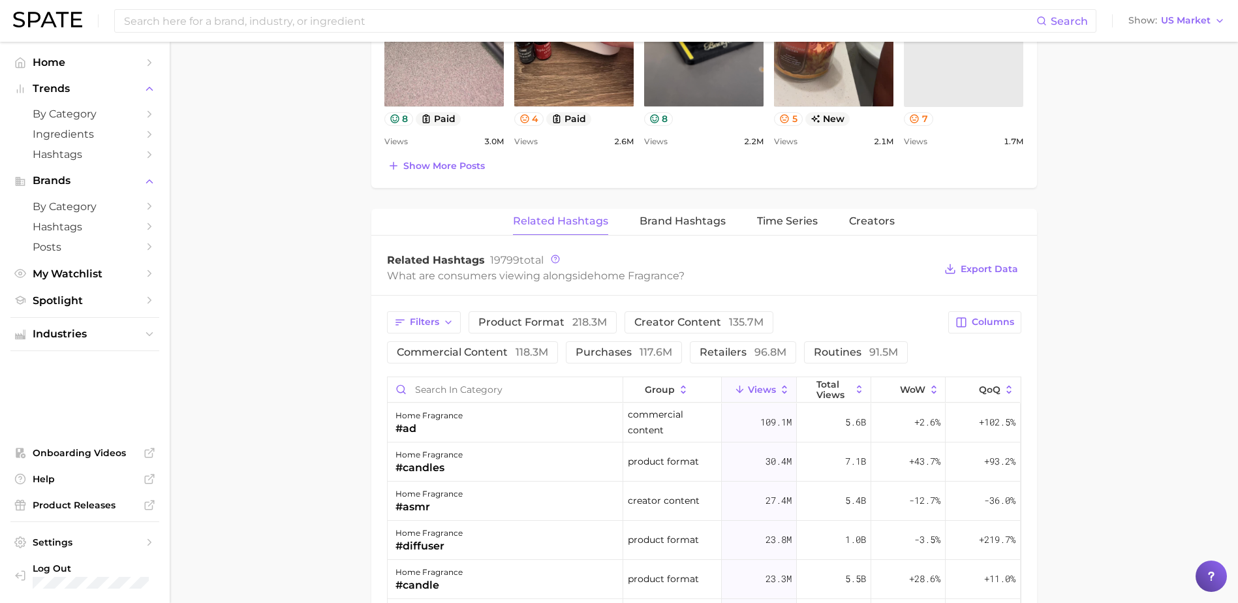
scroll to position [836, 0]
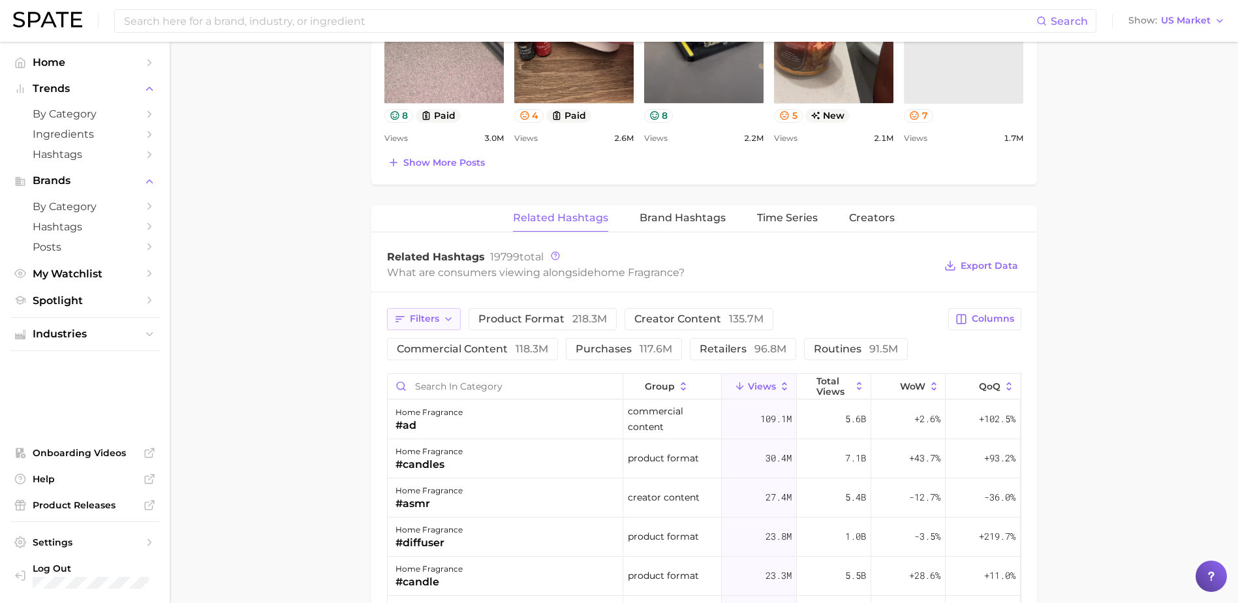
click at [444, 328] on button "Filters" at bounding box center [424, 319] width 74 height 22
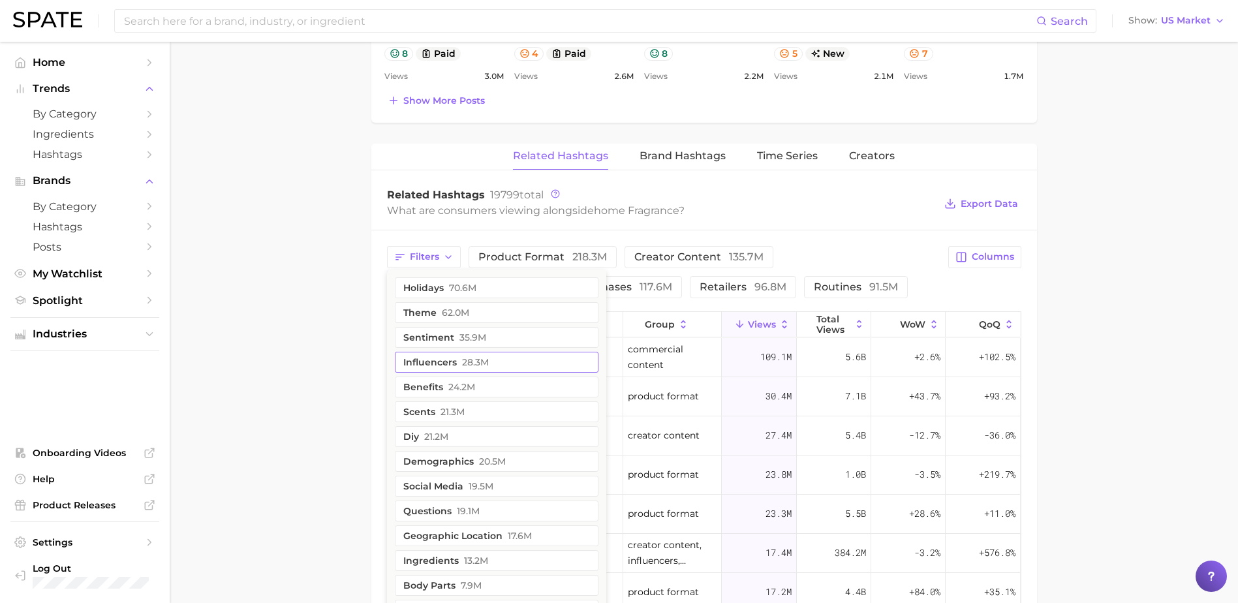
scroll to position [900, 0]
click at [456, 409] on span "21.3m" at bounding box center [453, 410] width 24 height 10
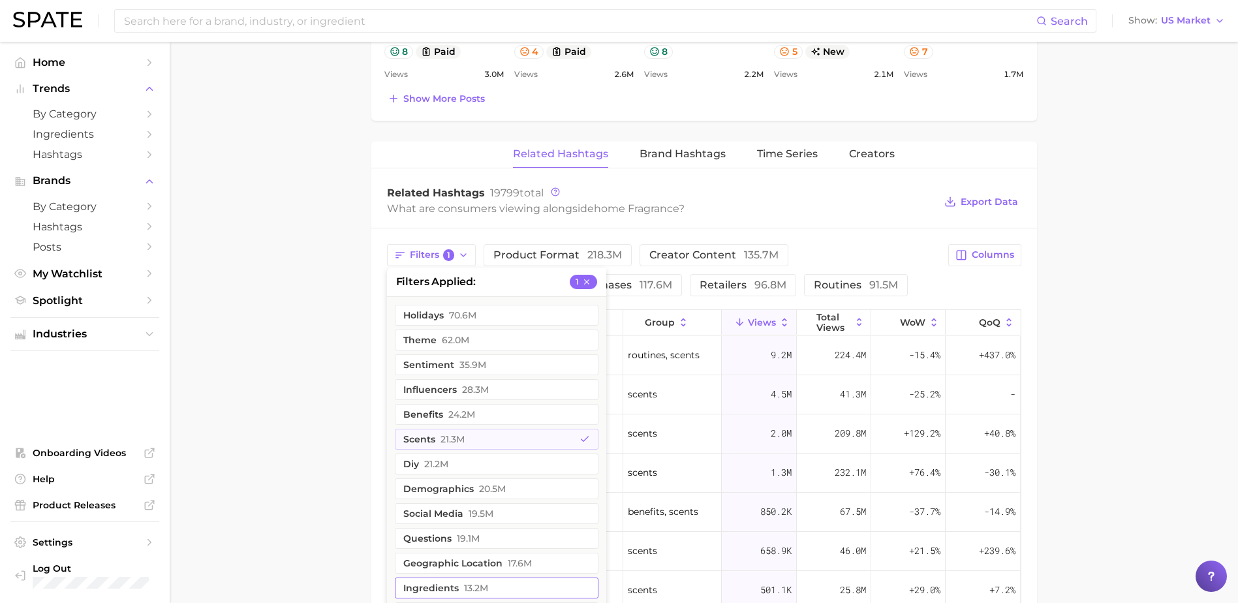
click at [447, 590] on button "ingredients 13.2m" at bounding box center [497, 588] width 204 height 21
click at [1105, 420] on main "1. fragrance 2. home fragrance 3. Subcategory Overview Google TikTok Instagram …" at bounding box center [704, 67] width 1069 height 1851
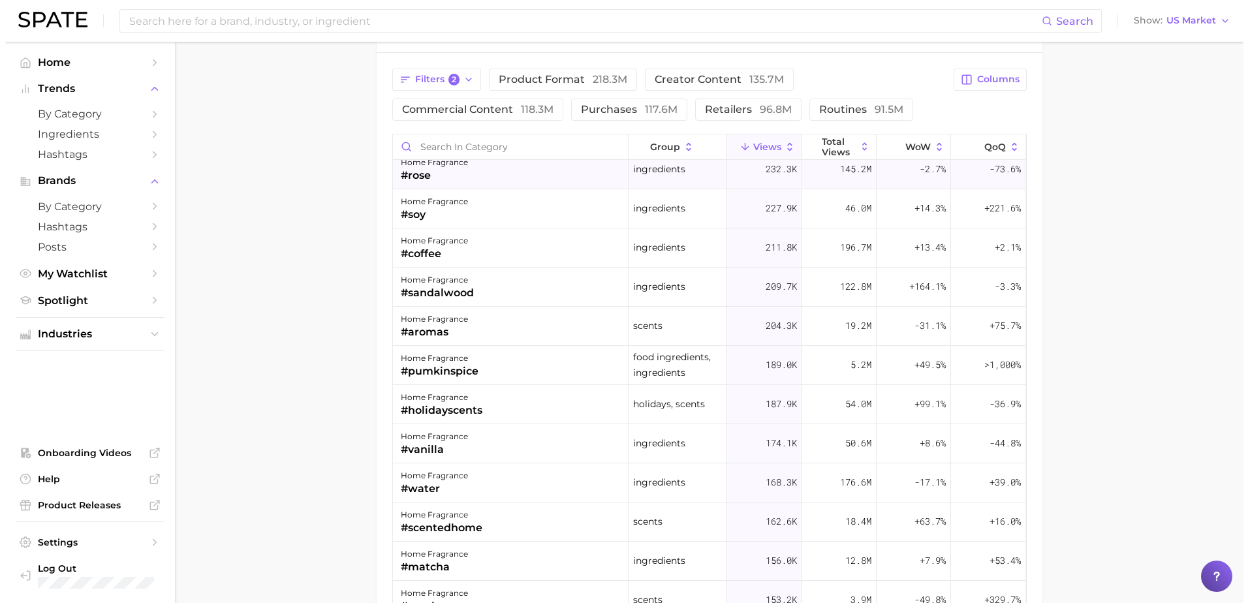
scroll to position [875, 0]
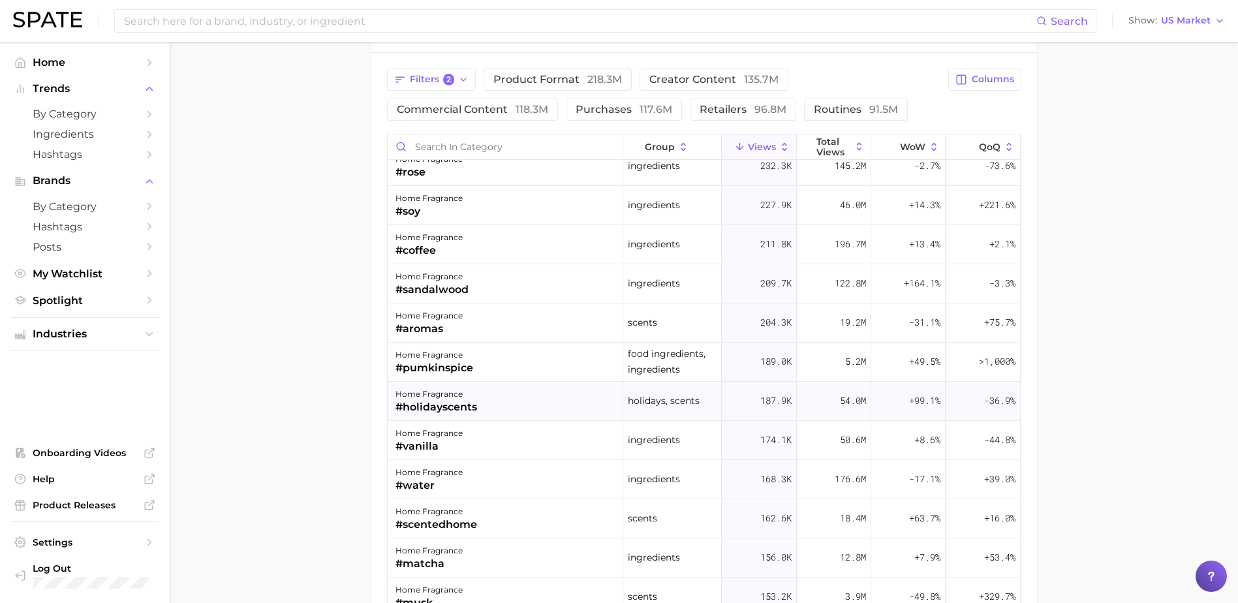
click at [650, 394] on span "holidays, scents" at bounding box center [664, 401] width 72 height 16
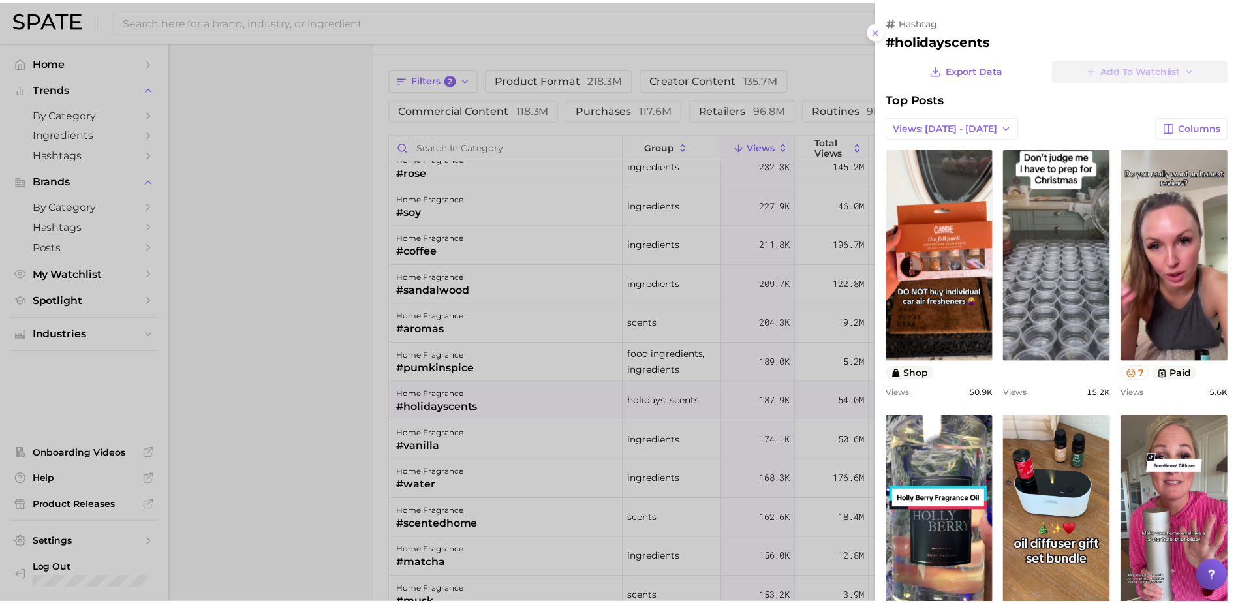
scroll to position [0, 0]
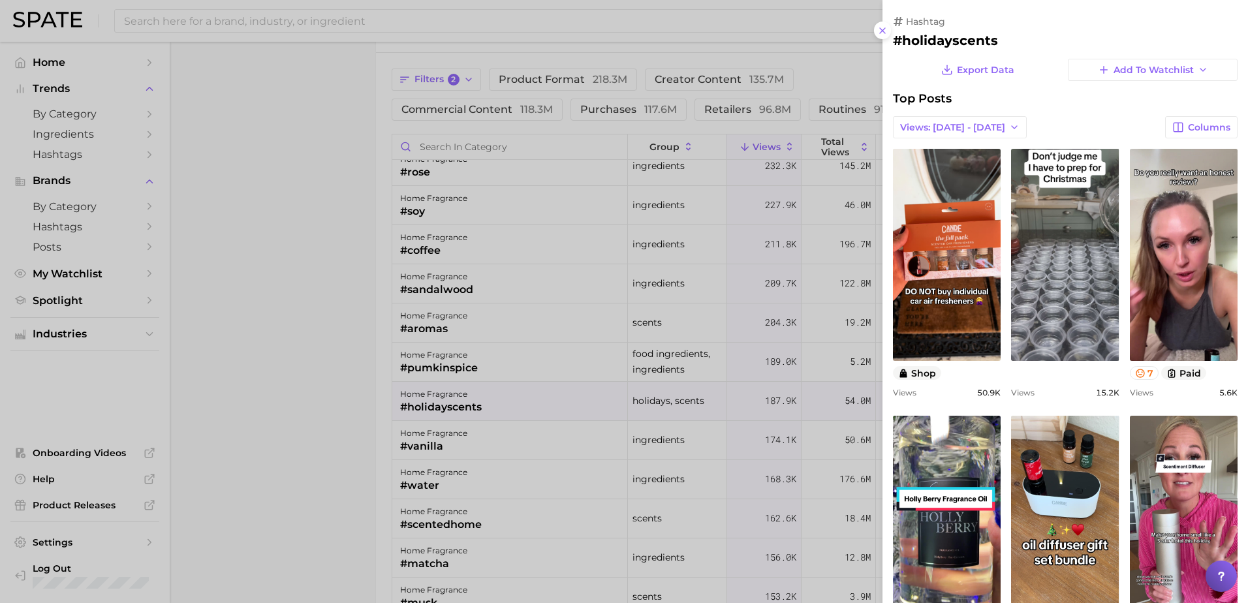
click at [517, 474] on div at bounding box center [624, 301] width 1248 height 603
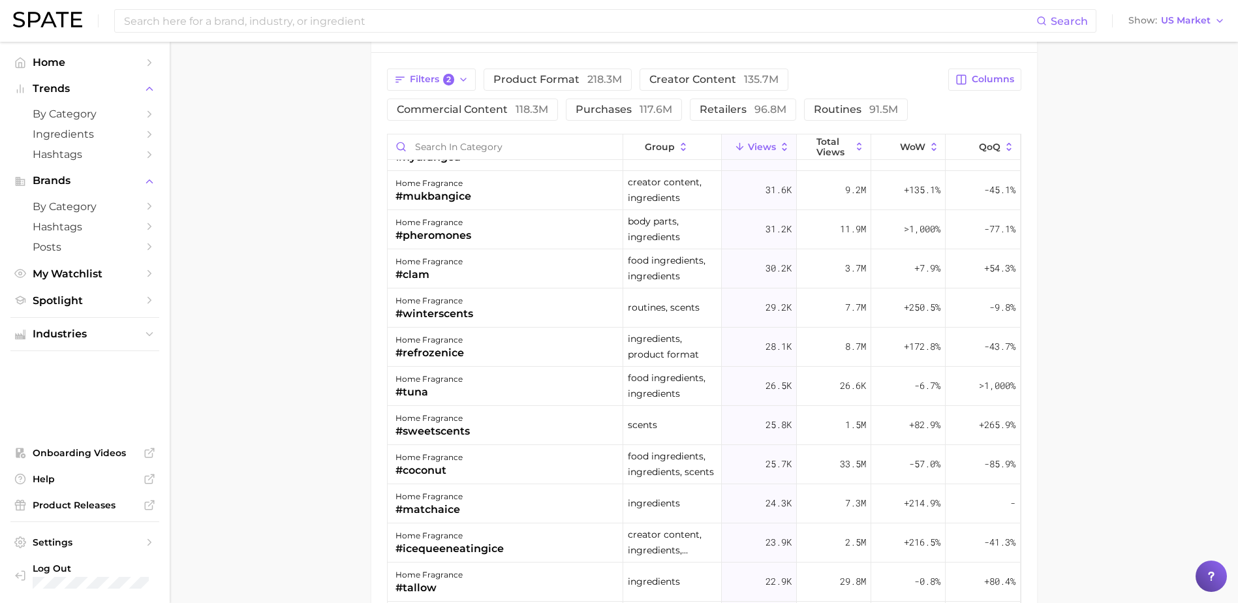
scroll to position [2850, 0]
click at [483, 159] on input "Search in category" at bounding box center [505, 146] width 235 height 25
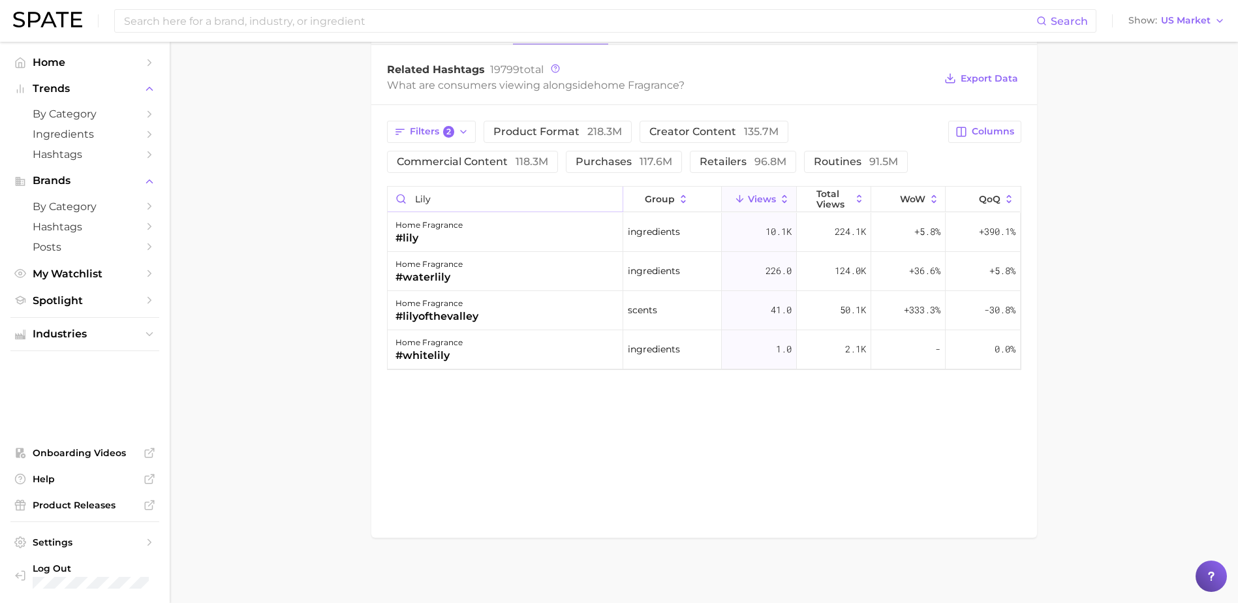
scroll to position [1023, 0]
click at [470, 206] on input "lily" at bounding box center [505, 199] width 235 height 25
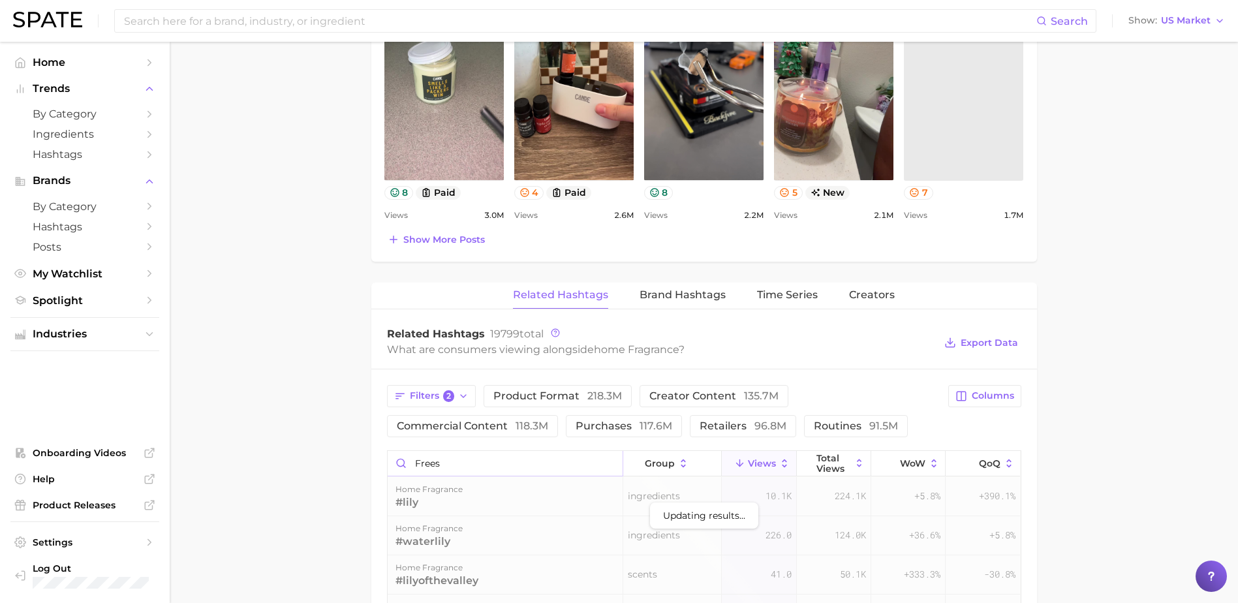
scroll to position [719, 0]
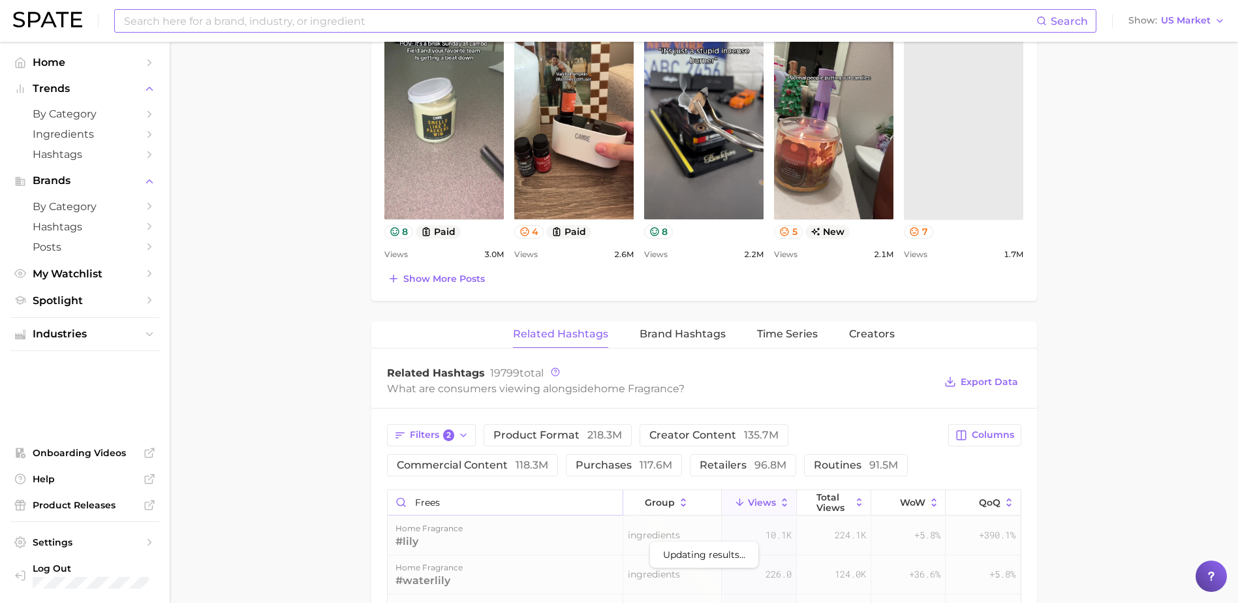
type input "frees"
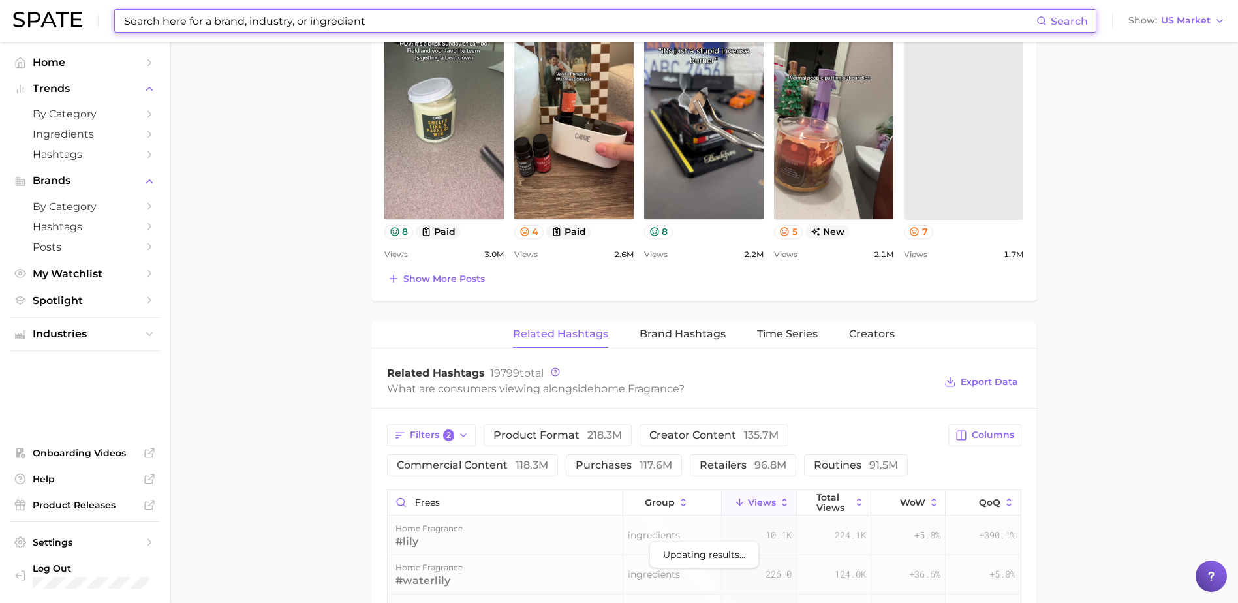
click at [341, 28] on input at bounding box center [580, 21] width 914 height 22
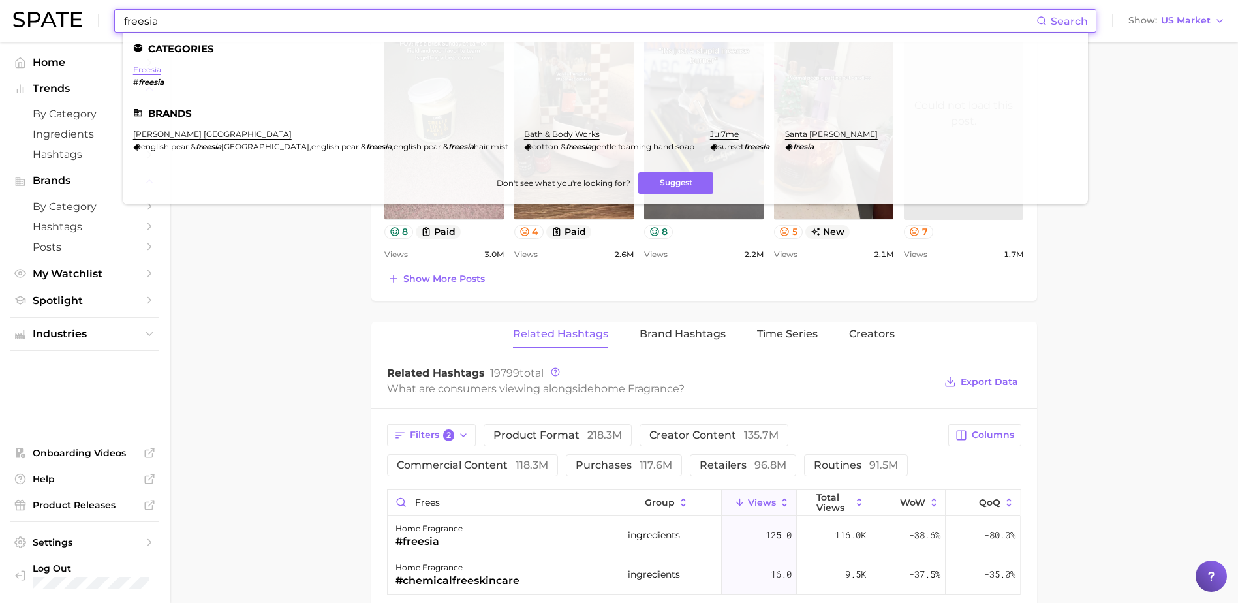
type input "freesia"
click at [149, 70] on link "freesia" at bounding box center [147, 70] width 28 height 10
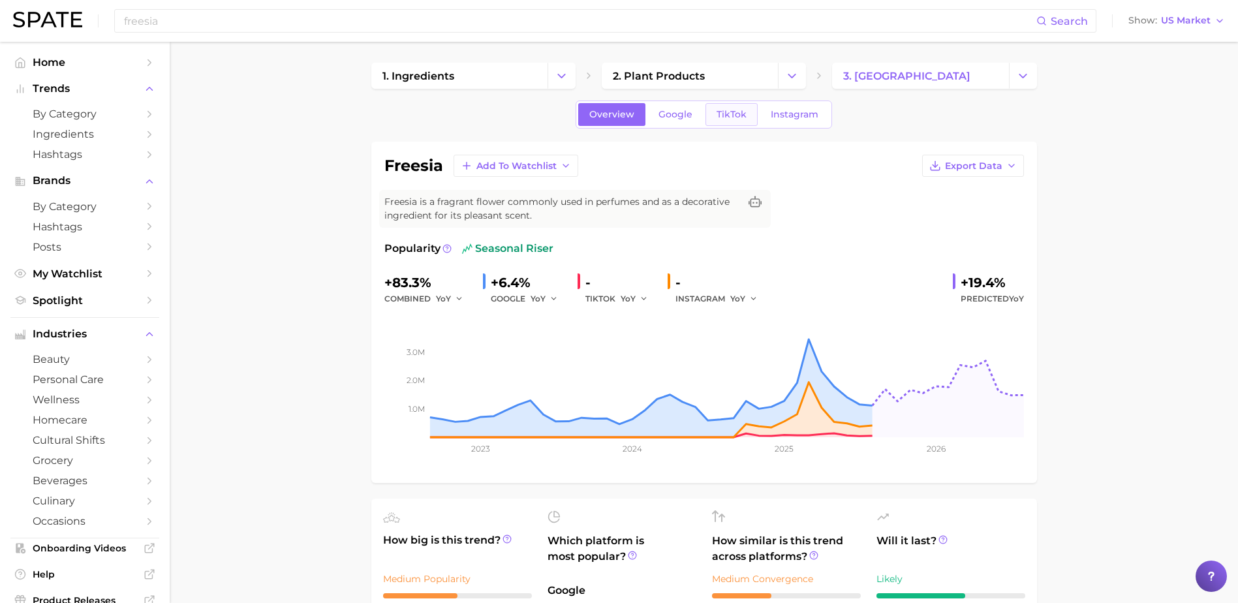
click at [736, 125] on link "TikTok" at bounding box center [732, 114] width 52 height 23
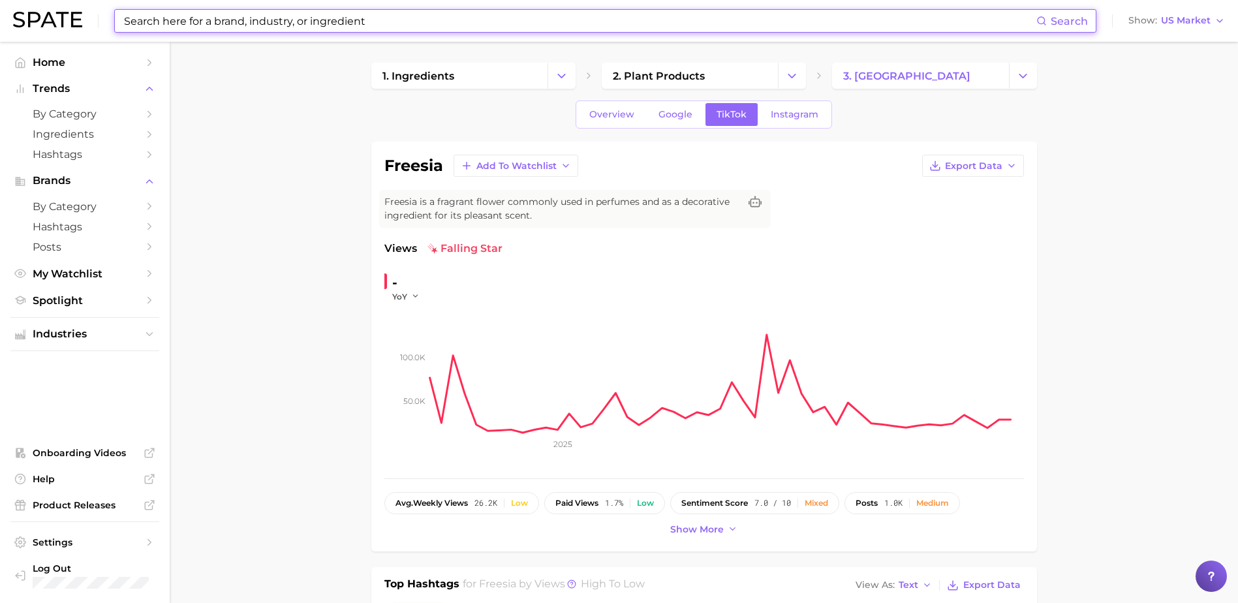
click at [510, 22] on input at bounding box center [580, 21] width 914 height 22
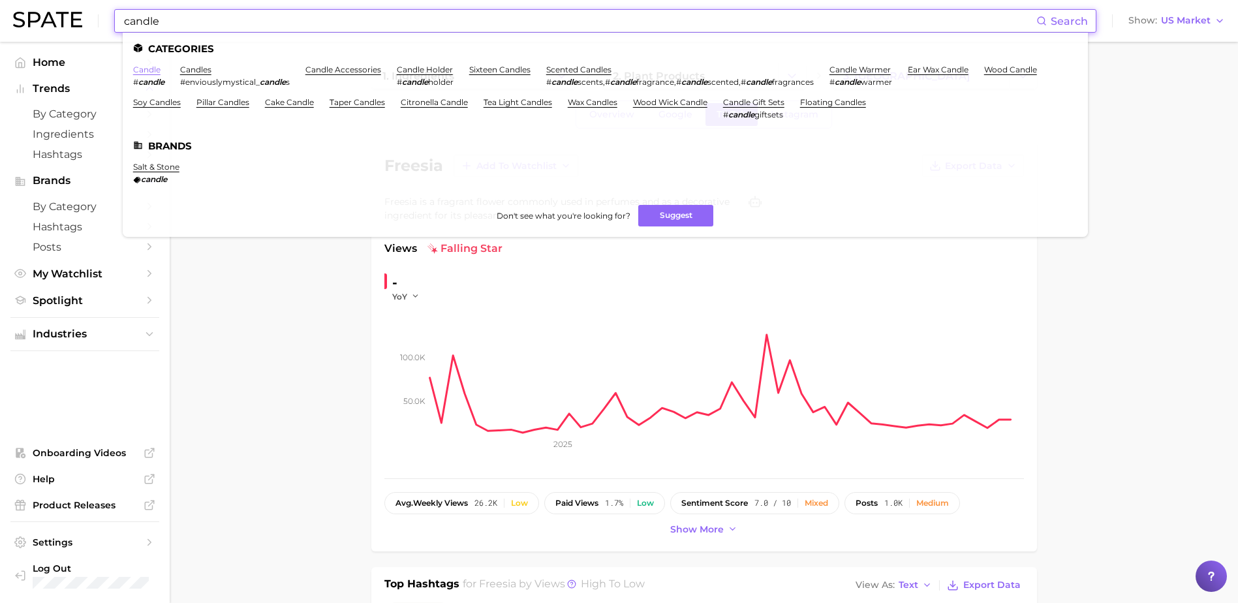
type input "candle"
click at [151, 72] on link "candle" at bounding box center [146, 70] width 27 height 10
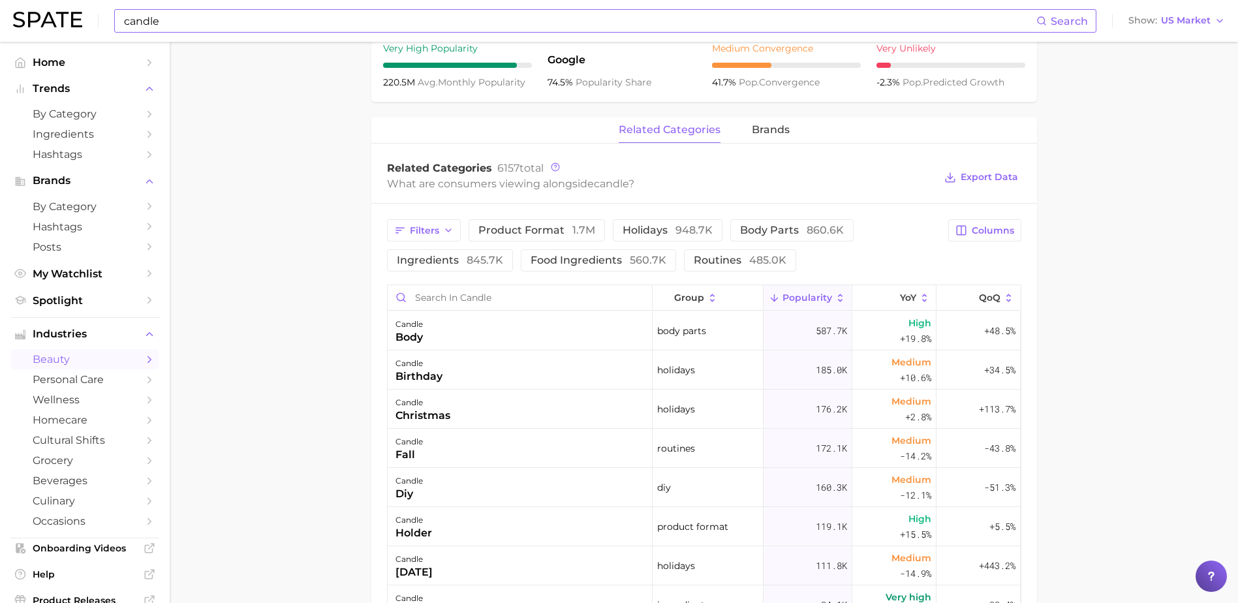
scroll to position [574, 0]
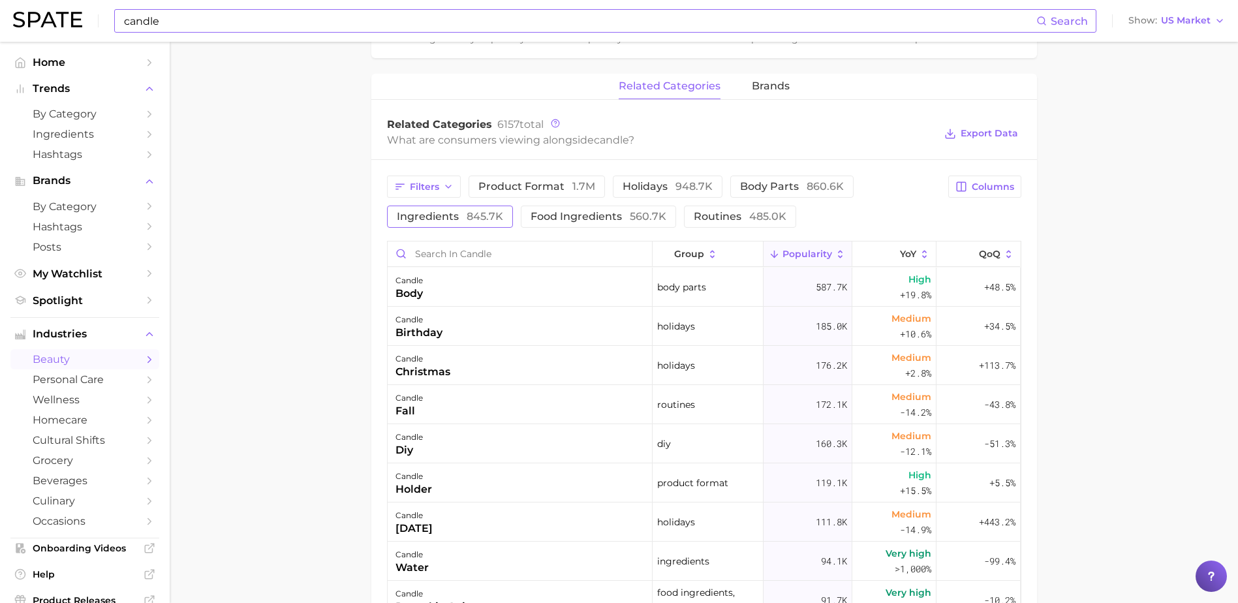
click at [473, 223] on button "ingredients 845.7k" at bounding box center [450, 217] width 126 height 22
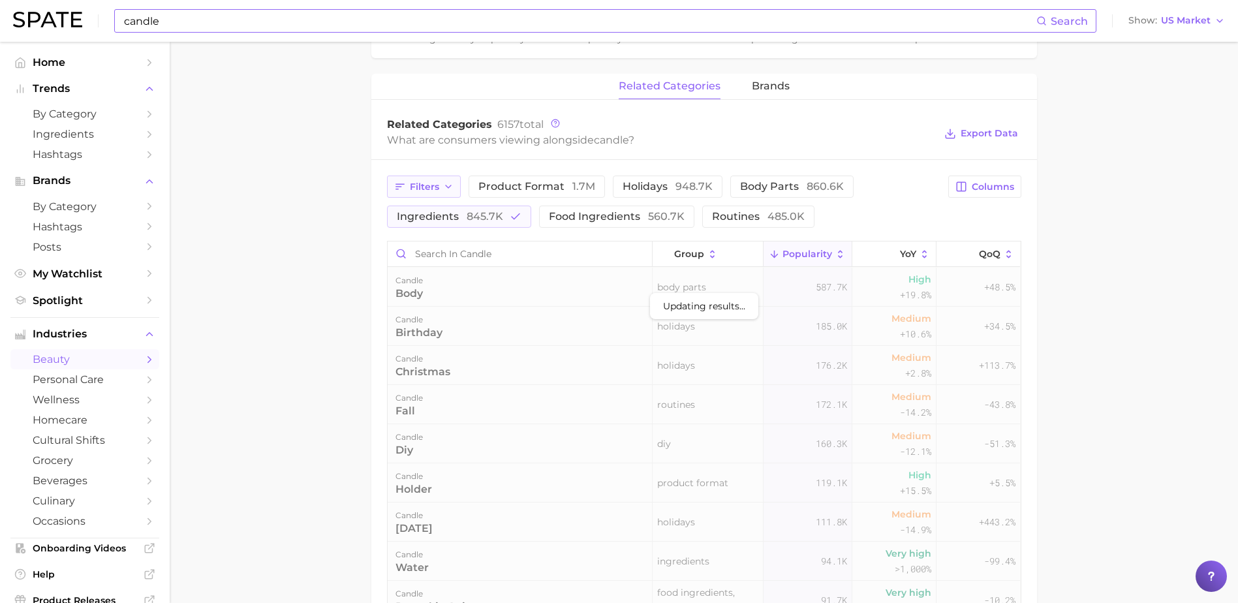
click at [437, 181] on span "Filters" at bounding box center [424, 186] width 29 height 11
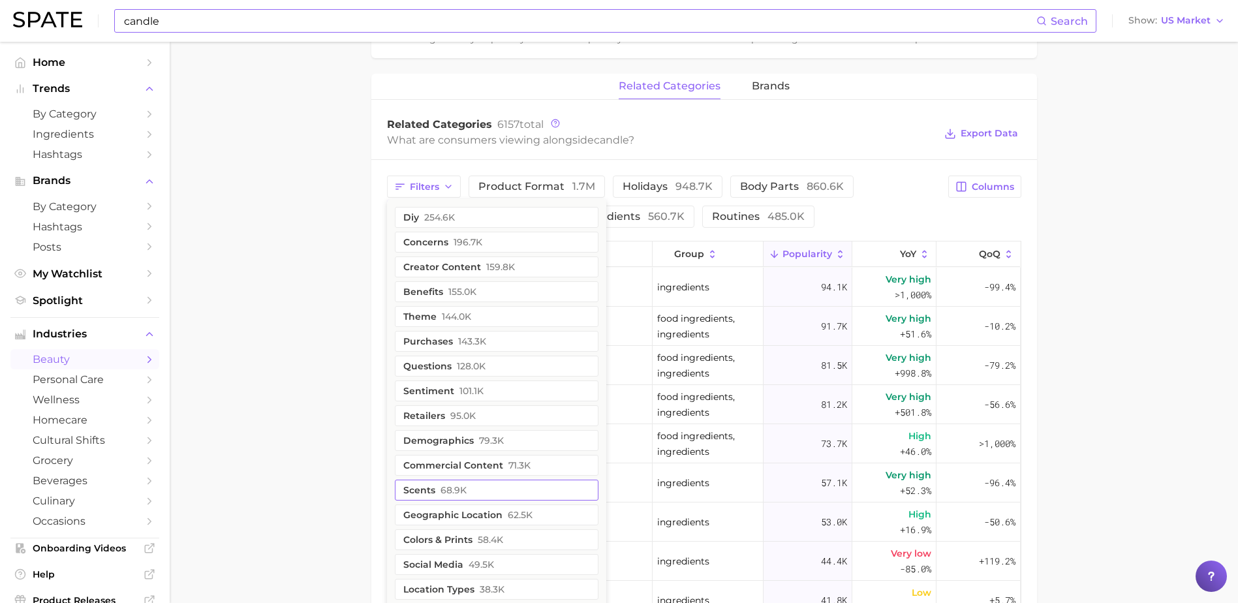
click at [505, 490] on button "scents 68.9k" at bounding box center [497, 490] width 204 height 21
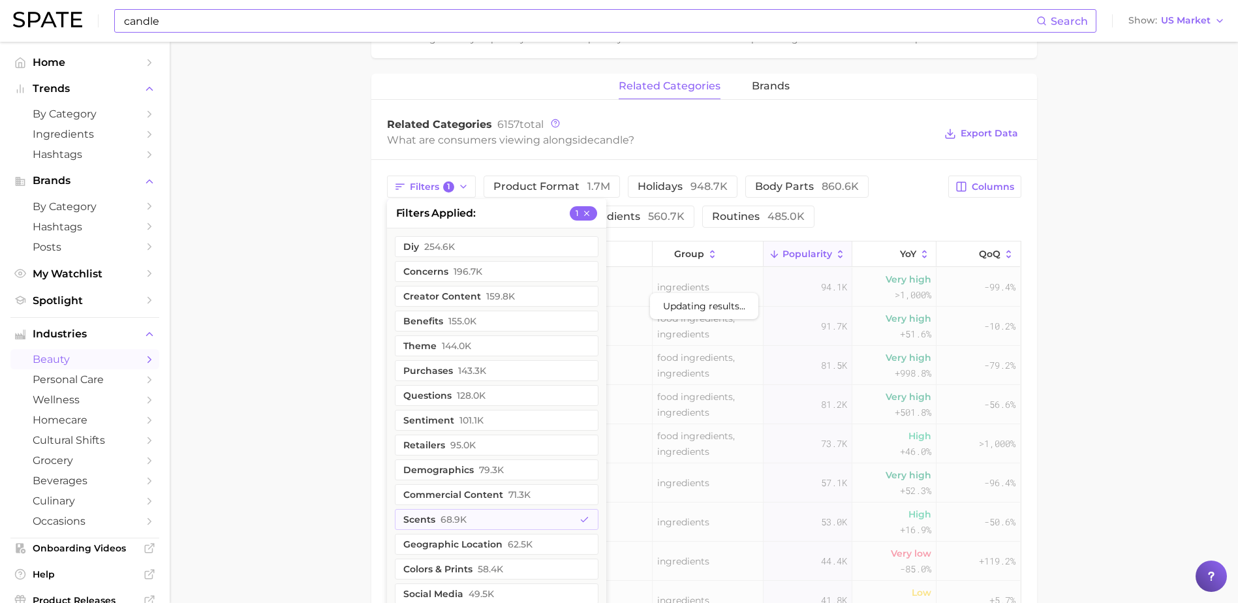
click at [1202, 360] on main "1. fragrance 2. home fragrance 3. candles 4. candle Overview Google TikTok Inst…" at bounding box center [704, 196] width 1069 height 1458
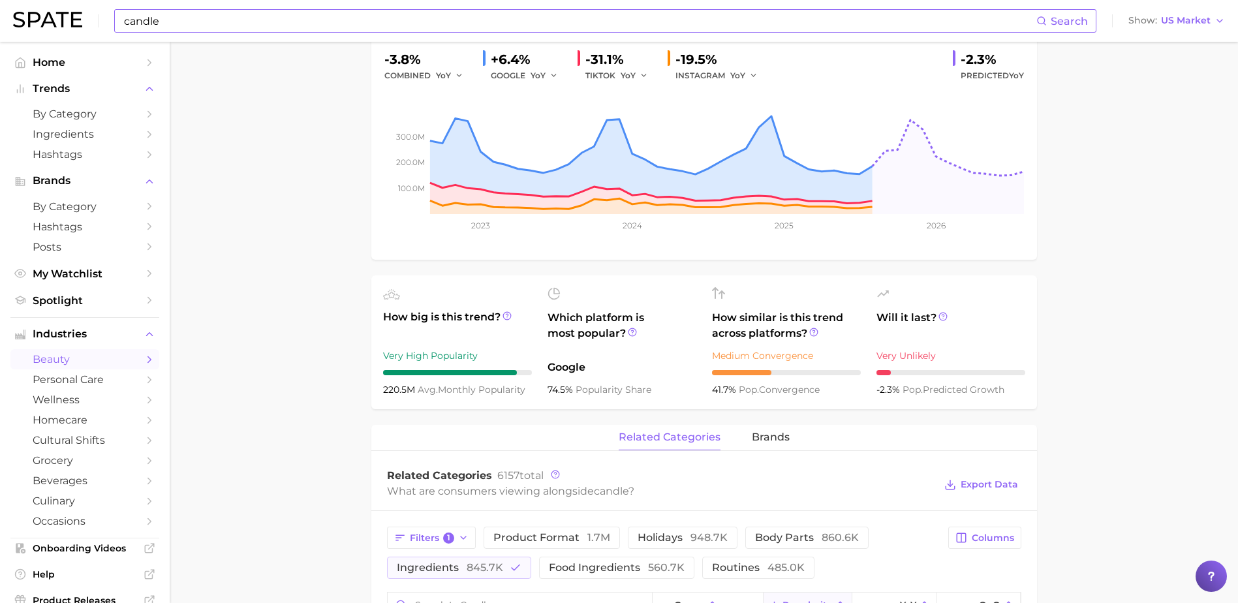
scroll to position [0, 0]
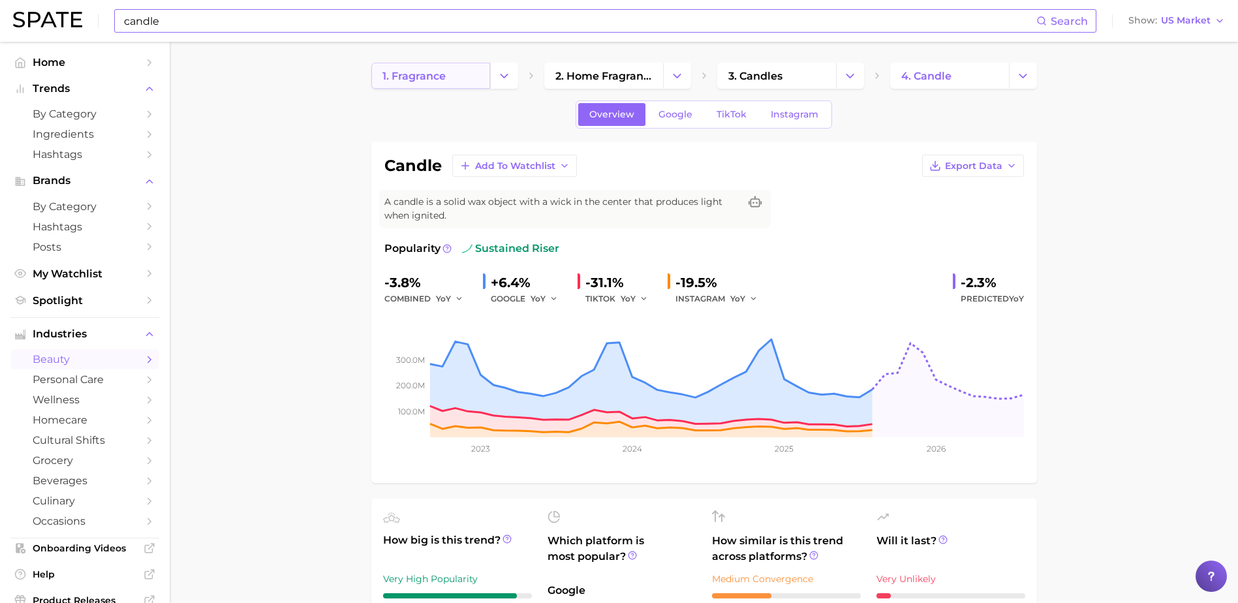
click at [481, 72] on link "1. fragrance" at bounding box center [430, 76] width 119 height 26
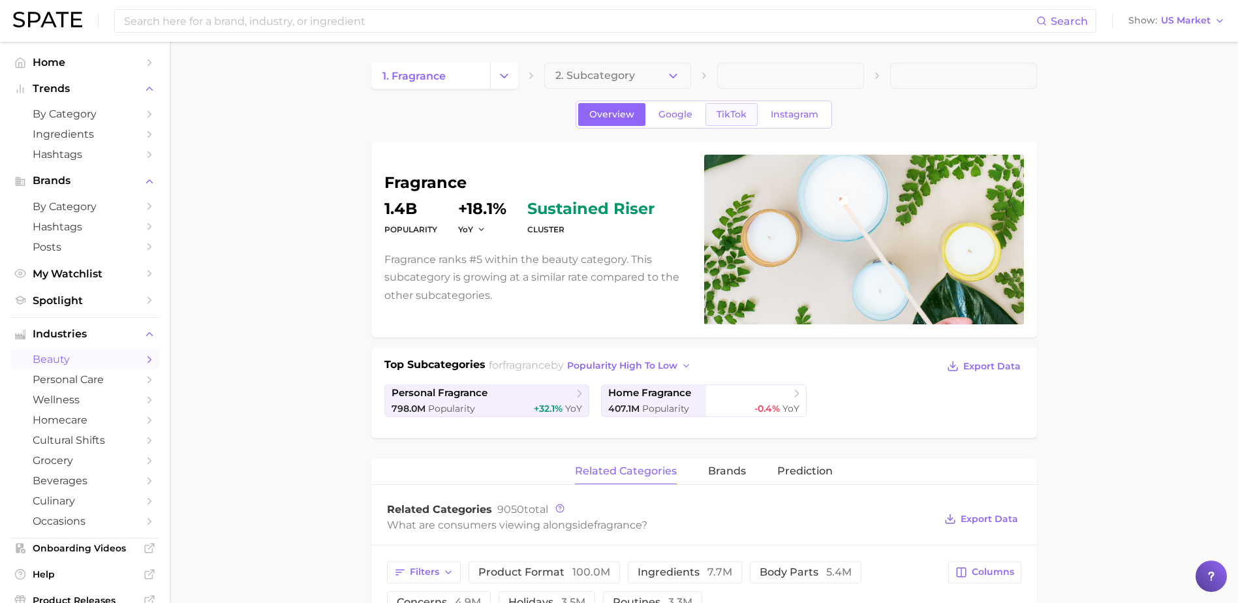
click at [736, 118] on span "TikTok" at bounding box center [732, 114] width 30 height 11
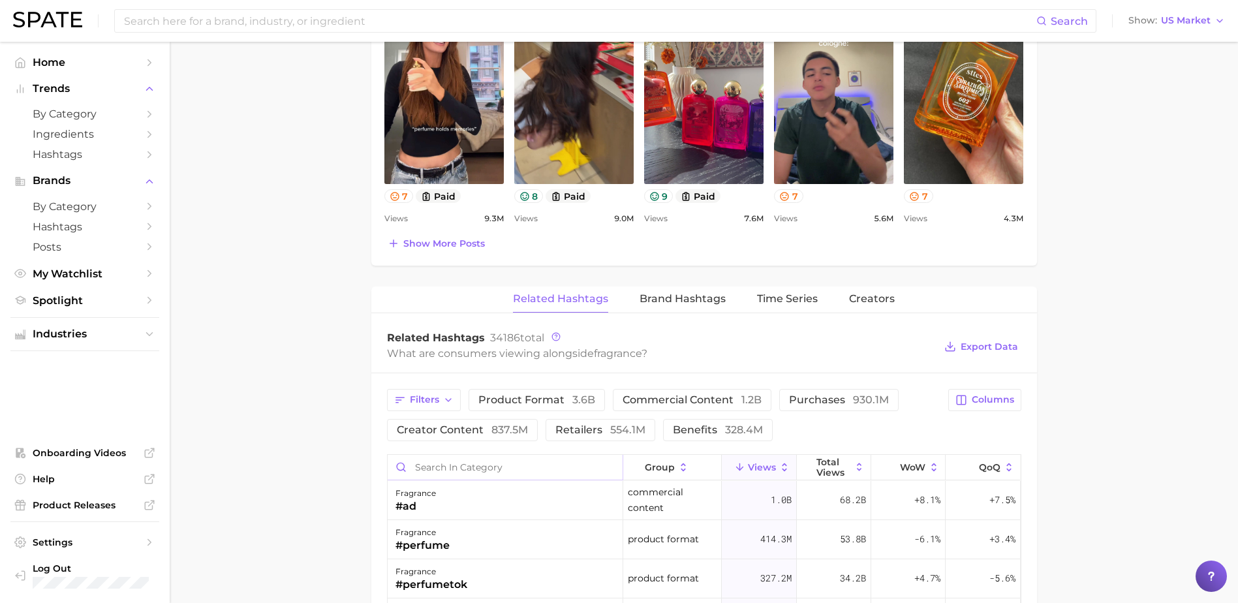
click at [516, 469] on input "Search in category" at bounding box center [505, 467] width 235 height 25
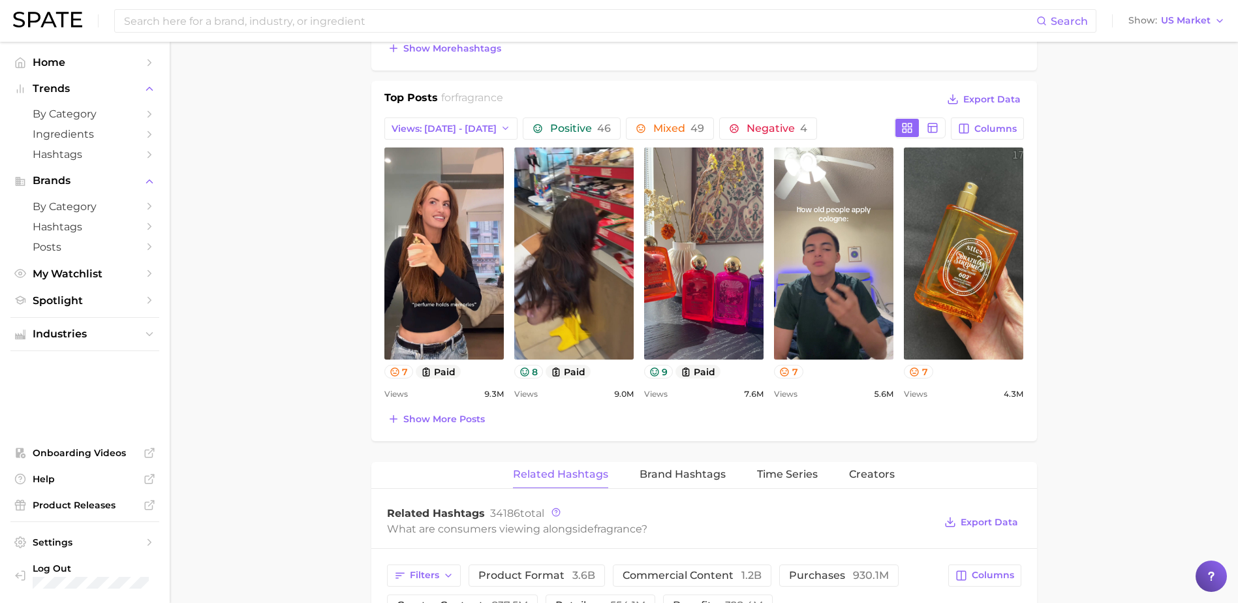
scroll to position [472, 0]
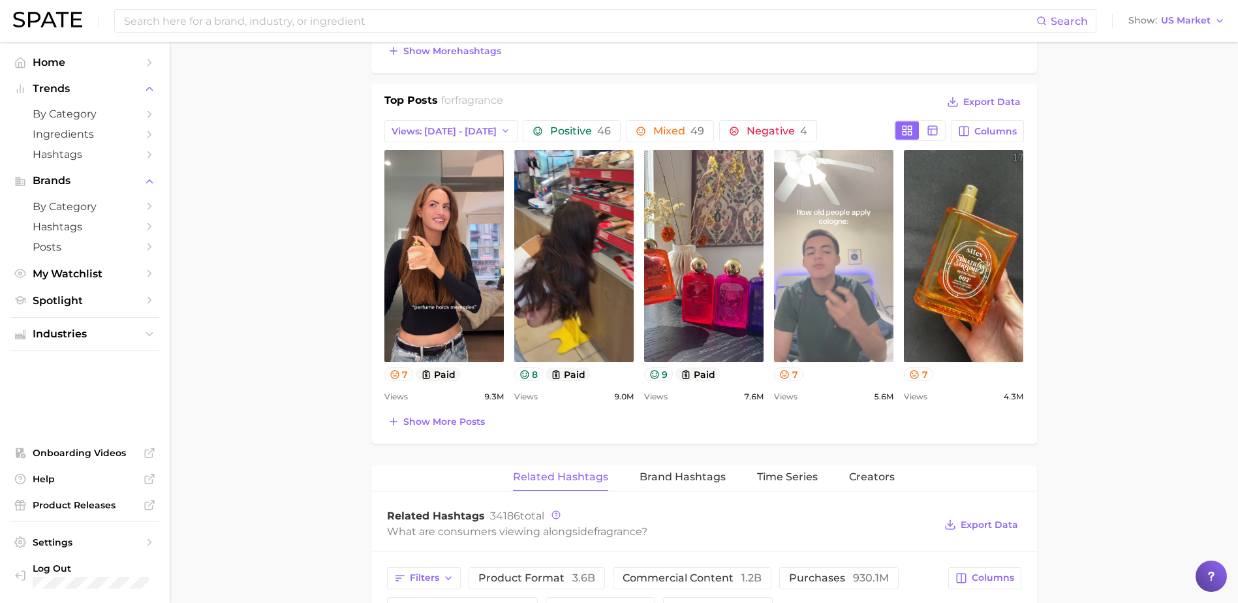
click at [781, 240] on link "view post on TikTok" at bounding box center [833, 256] width 119 height 212
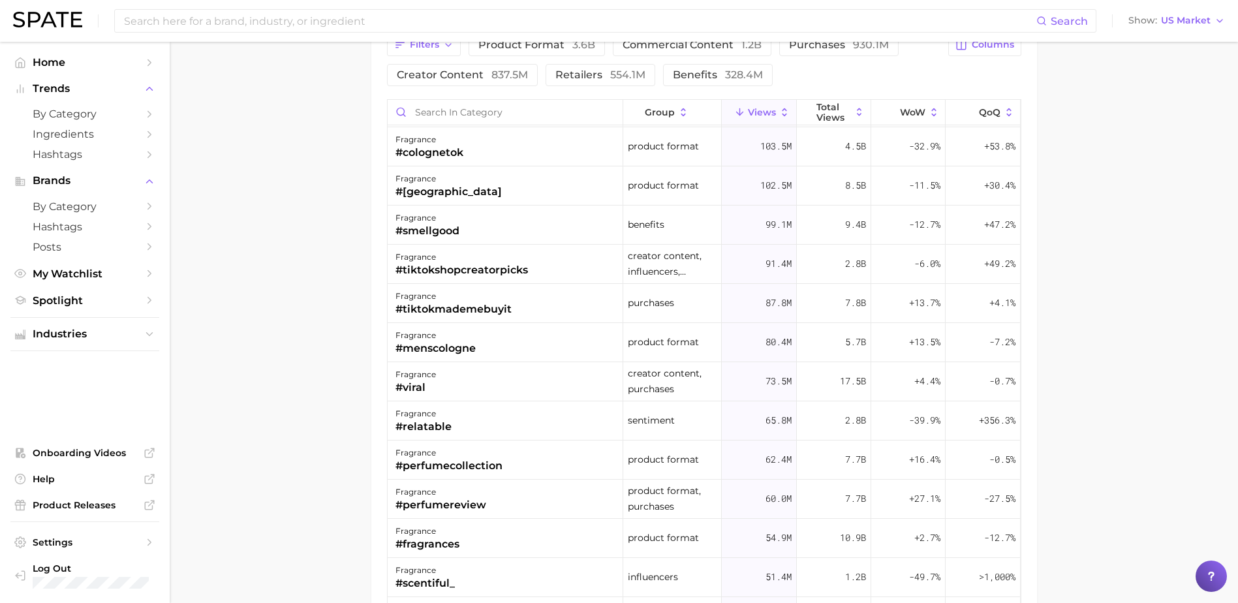
scroll to position [315, 0]
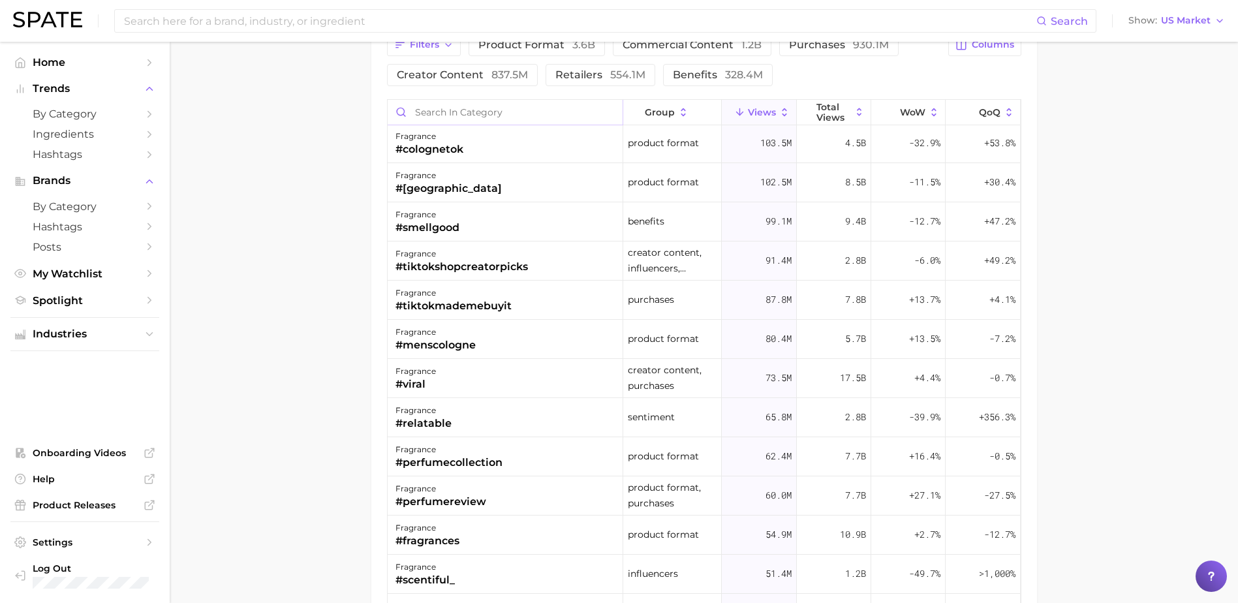
click at [454, 108] on input "Search in category" at bounding box center [505, 112] width 235 height 25
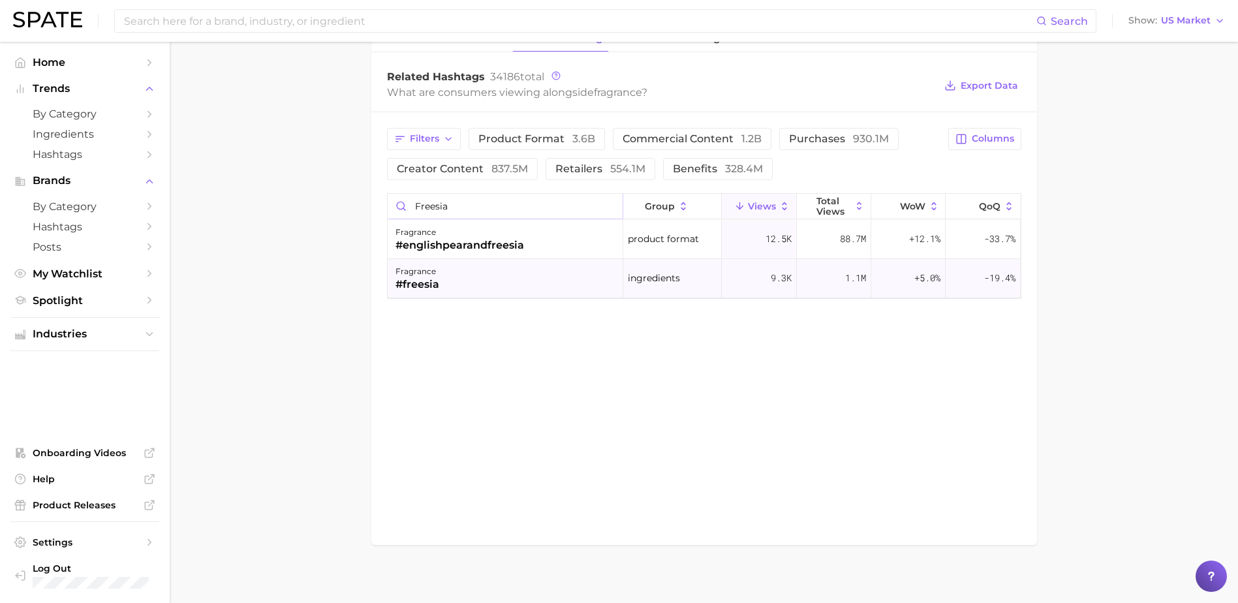
scroll to position [919, 0]
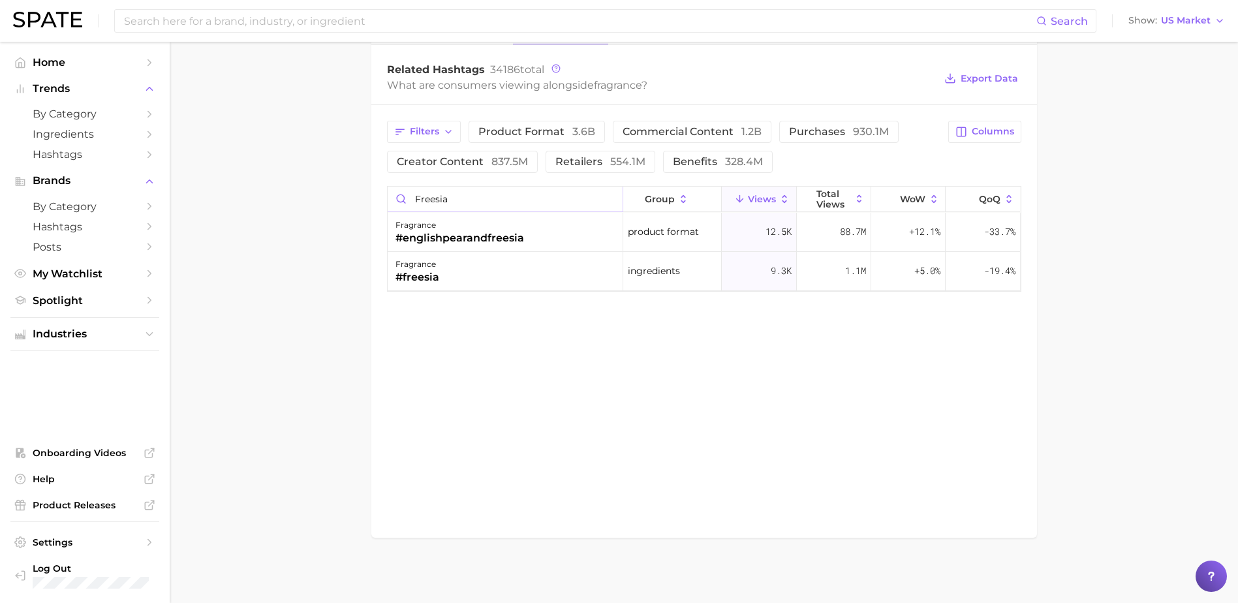
click at [450, 206] on input "freesia" at bounding box center [505, 199] width 235 height 25
click at [496, 210] on input "tuberose" at bounding box center [505, 199] width 235 height 25
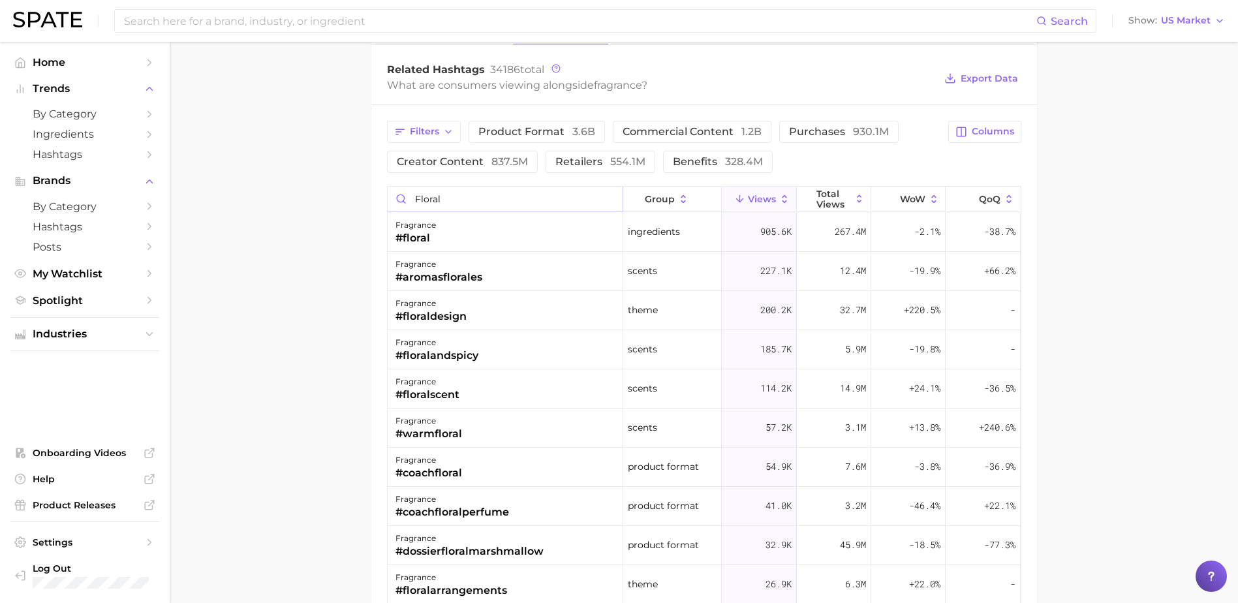
drag, startPoint x: 439, startPoint y: 185, endPoint x: 432, endPoint y: 198, distance: 14.7
click at [432, 198] on div "floral group Views Total Views WoW QoQ fragrance #floral ingredients 905.6k 267…" at bounding box center [704, 487] width 635 height 603
click at [432, 198] on input "floral" at bounding box center [505, 199] width 235 height 25
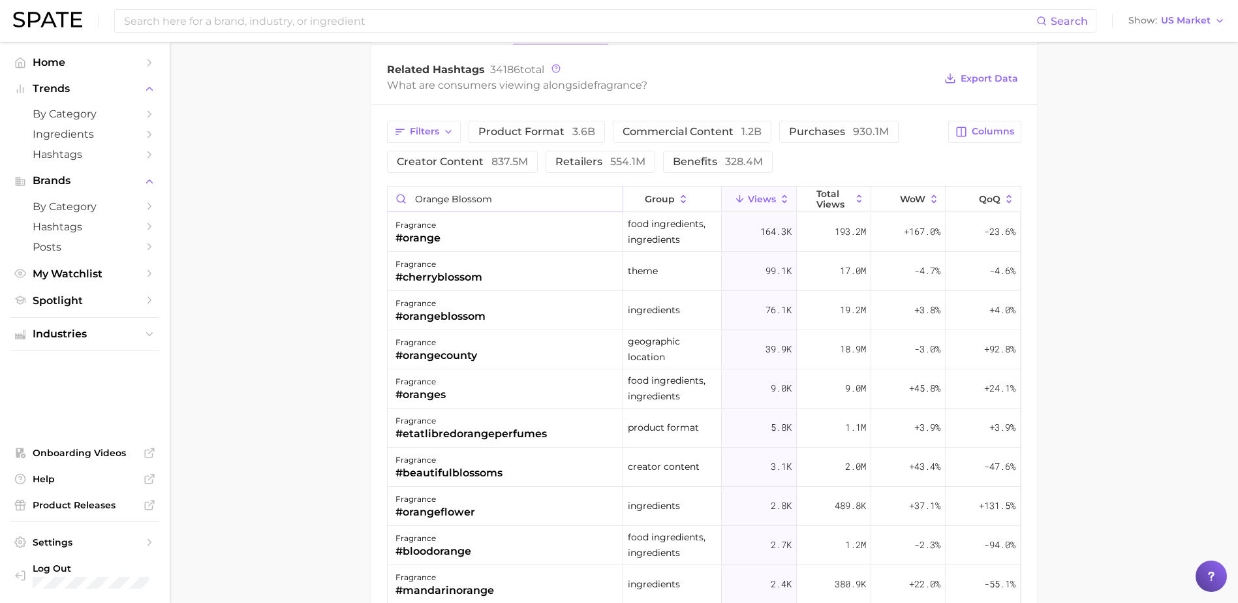
type input "orange blossom"
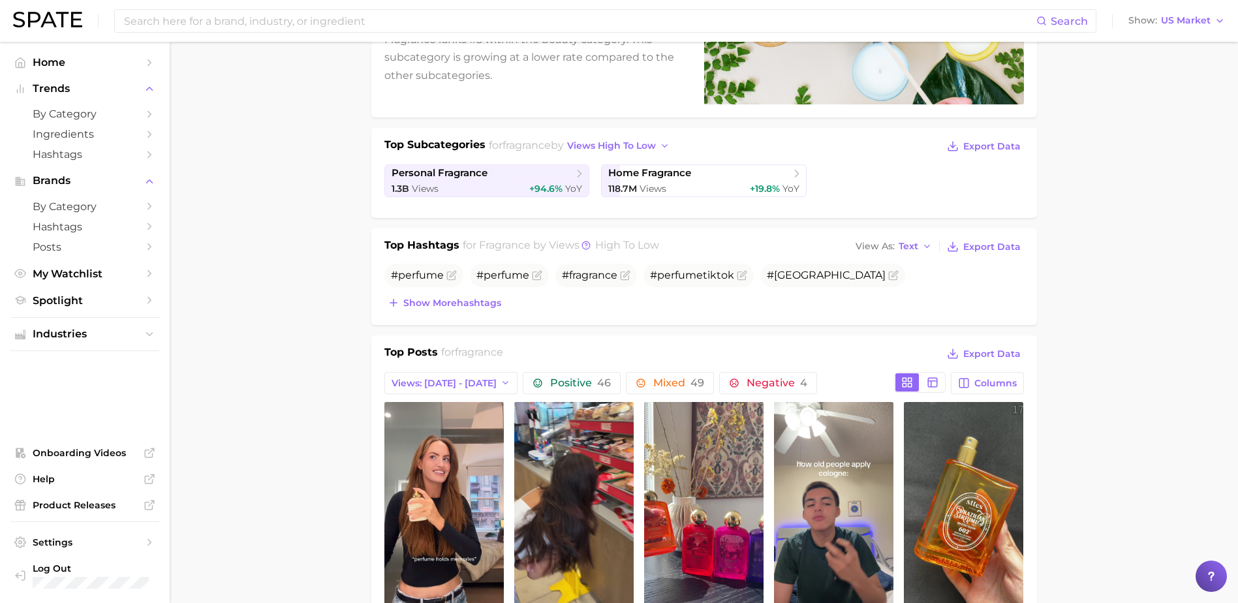
scroll to position [0, 0]
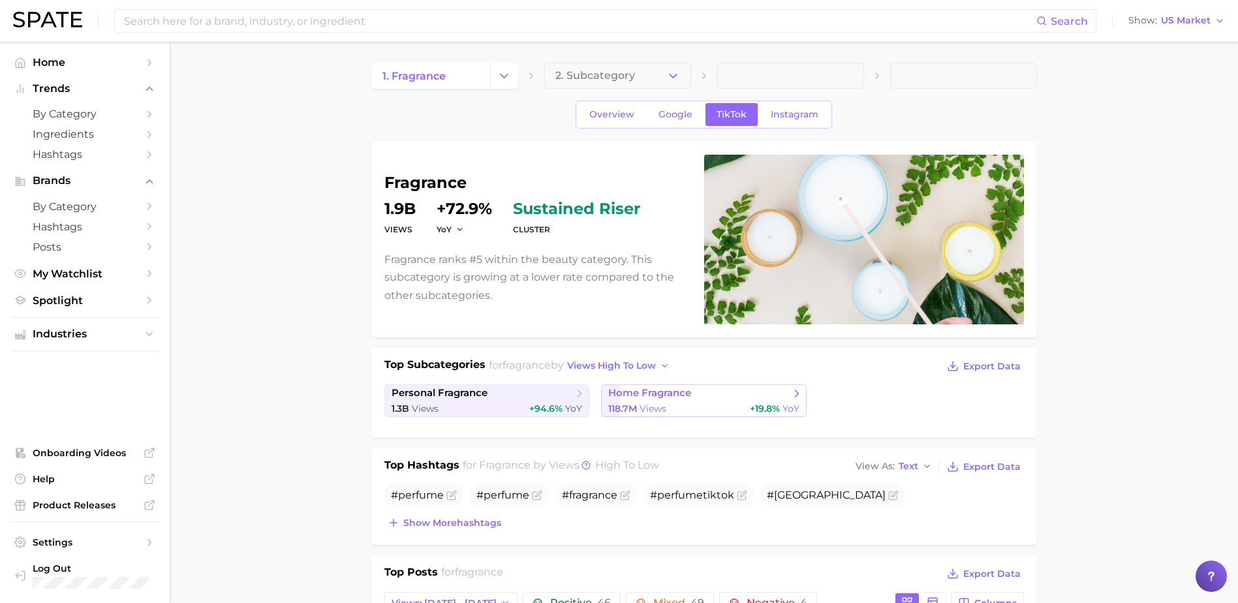
click at [699, 399] on span "home fragrance" at bounding box center [698, 393] width 181 height 13
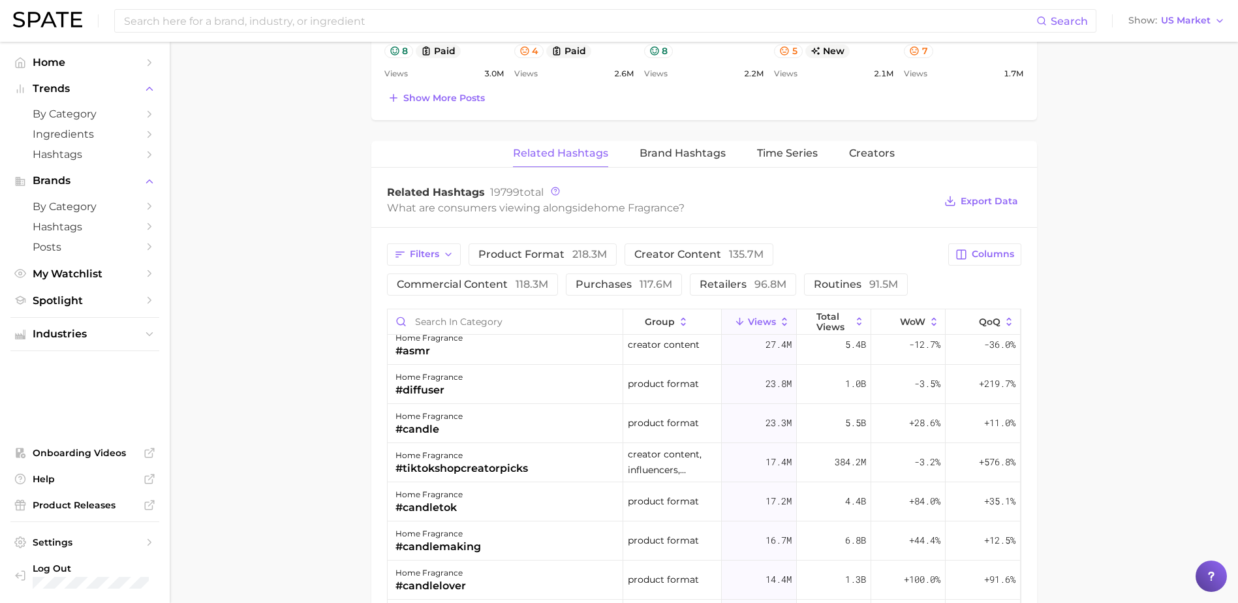
scroll to position [89, 0]
click at [468, 326] on input "Search in category" at bounding box center [505, 321] width 235 height 25
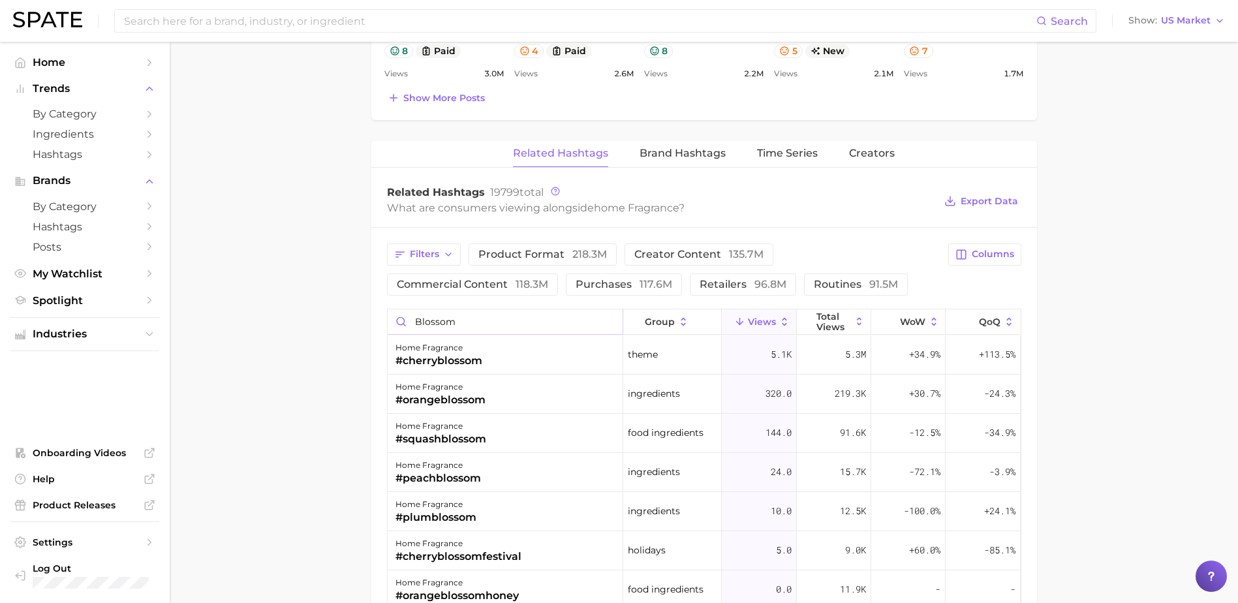
type input "blossom"
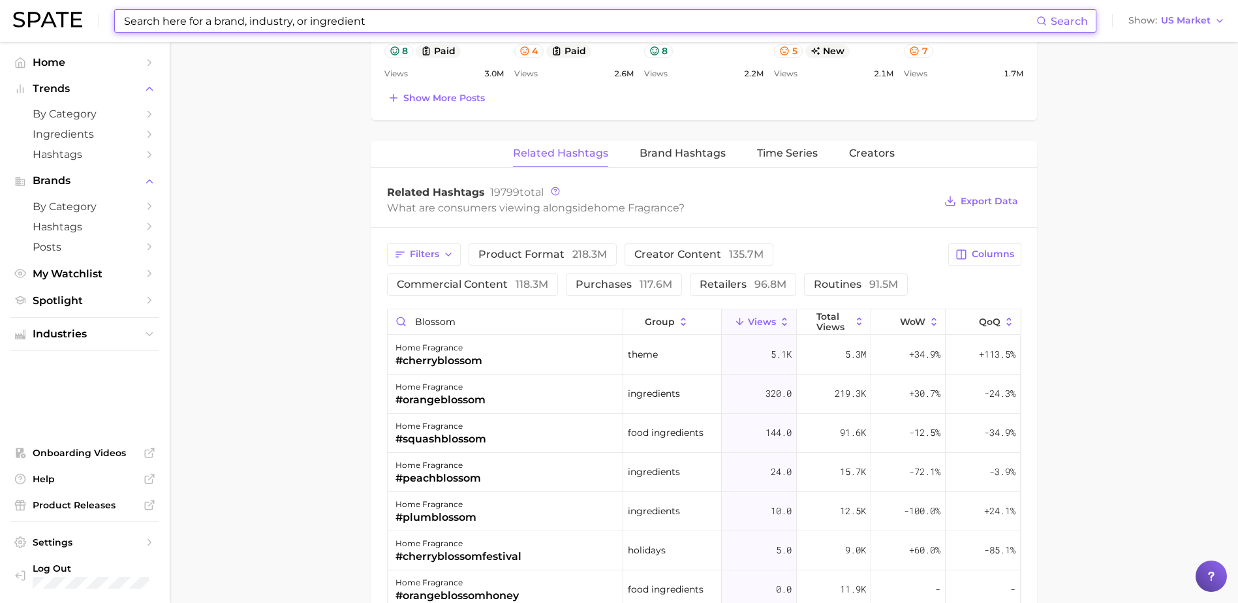
click at [371, 18] on input at bounding box center [580, 21] width 914 height 22
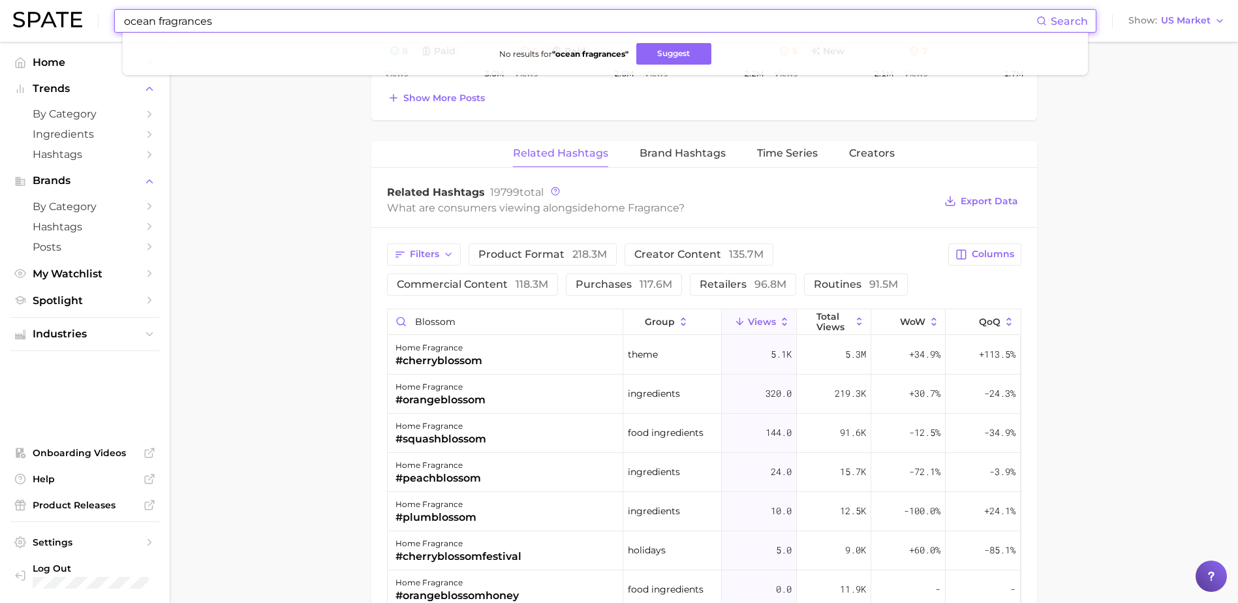
click at [183, 24] on input "ocean fragrances" at bounding box center [580, 21] width 914 height 22
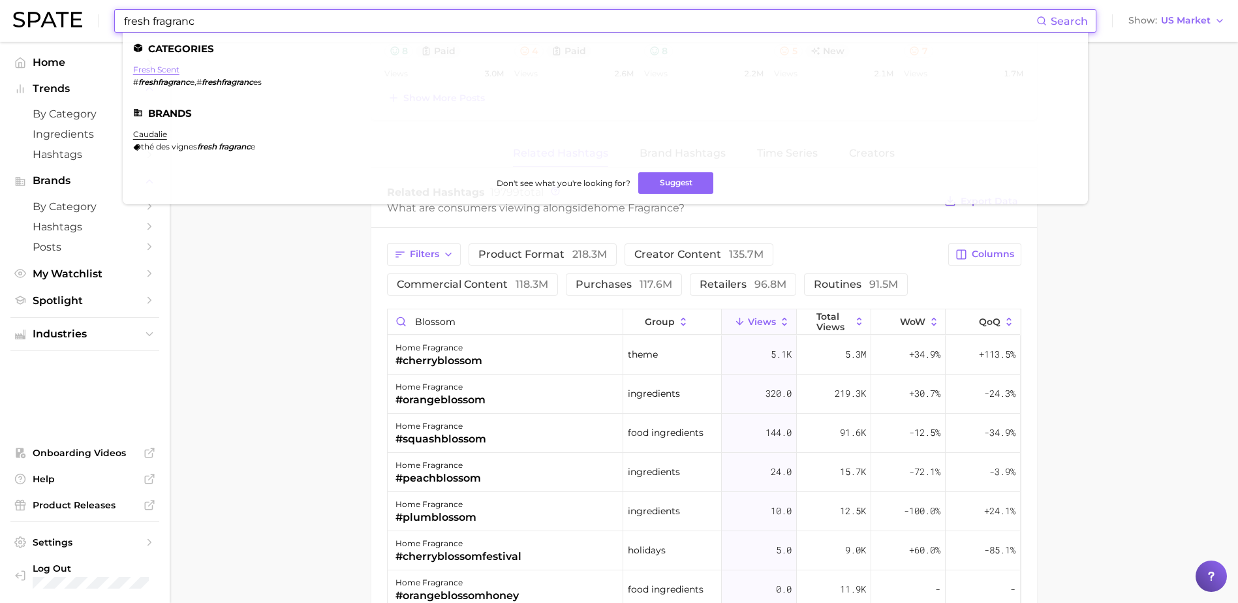
type input "fresh fragranc"
click at [173, 67] on link "fresh scent" at bounding box center [156, 70] width 46 height 10
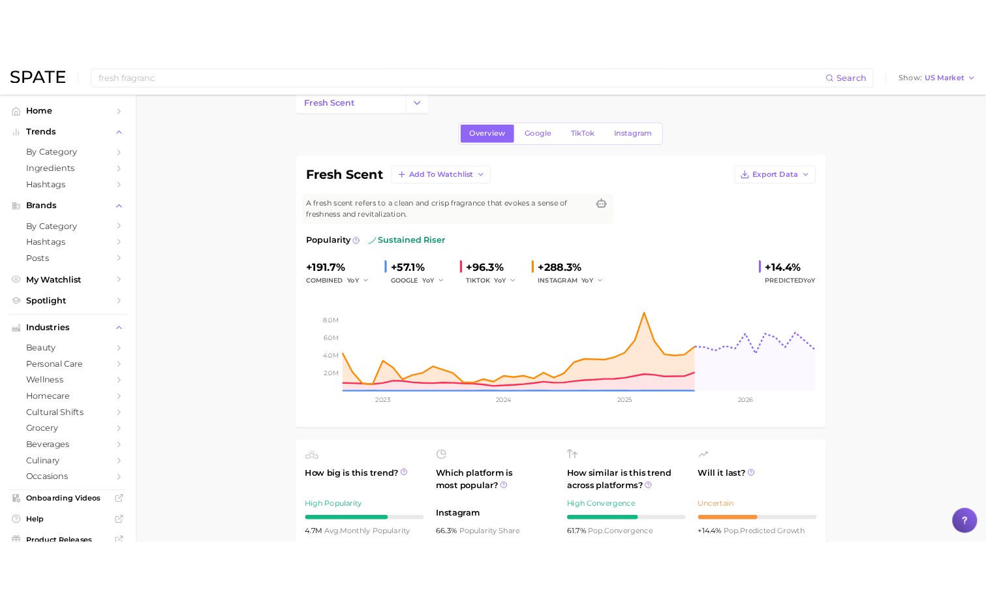
scroll to position [25, 0]
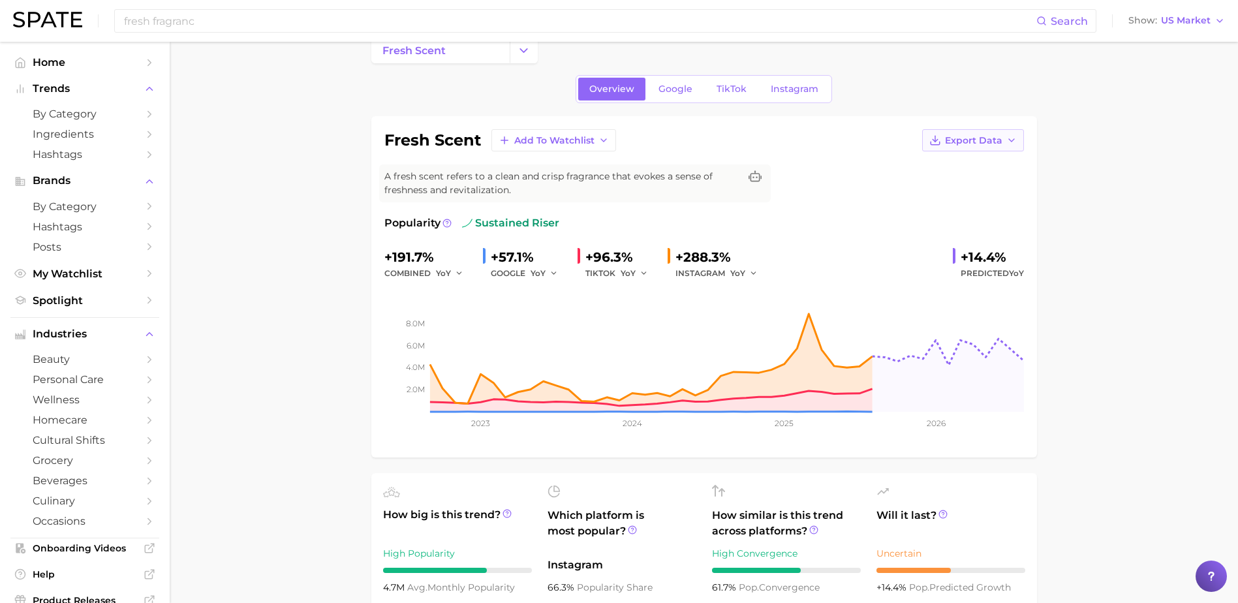
click at [986, 135] on span "Export Data" at bounding box center [973, 140] width 57 height 11
click at [941, 187] on span "Time Series Image" at bounding box center [946, 188] width 87 height 11
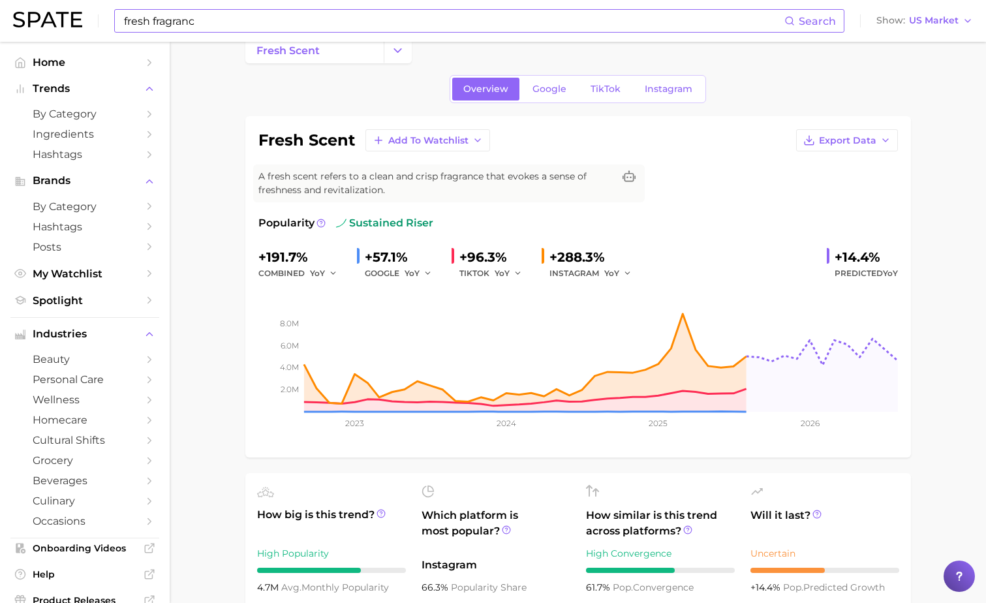
click at [138, 15] on input "fresh fragranc" at bounding box center [454, 21] width 662 height 22
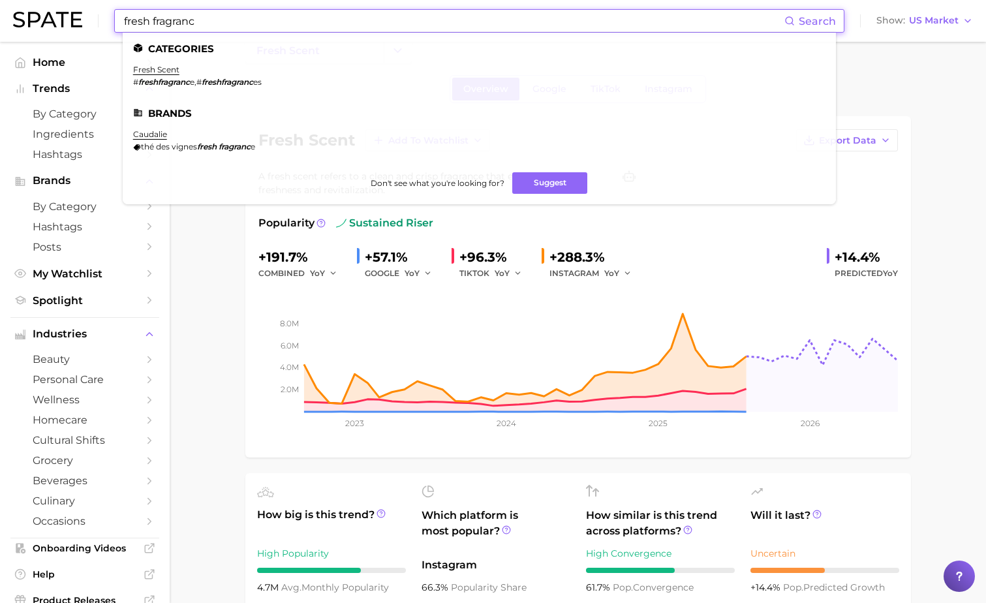
click at [138, 15] on input "fresh fragranc" at bounding box center [454, 21] width 662 height 22
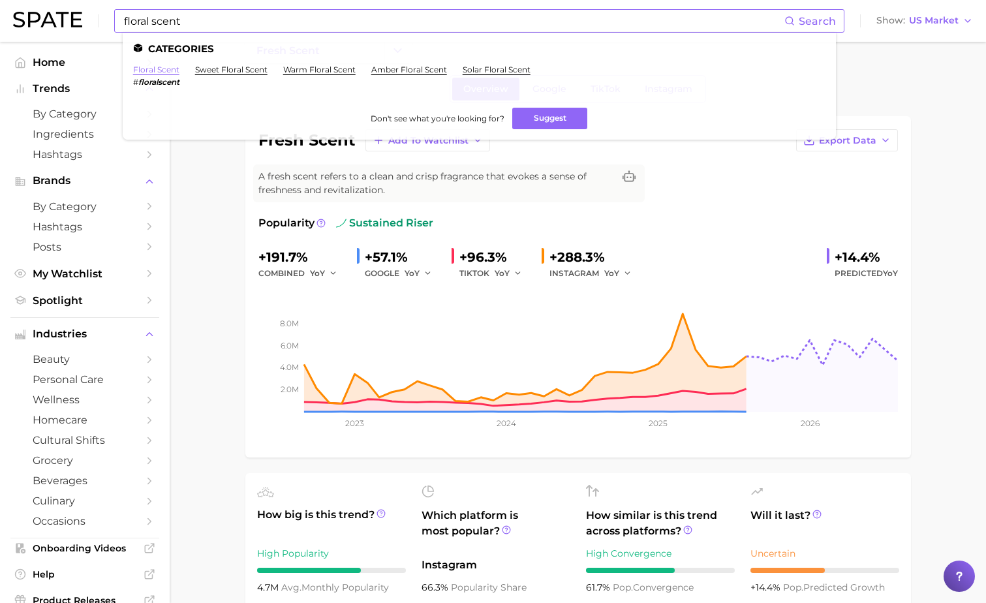
click at [154, 67] on link "floral scent" at bounding box center [156, 70] width 46 height 10
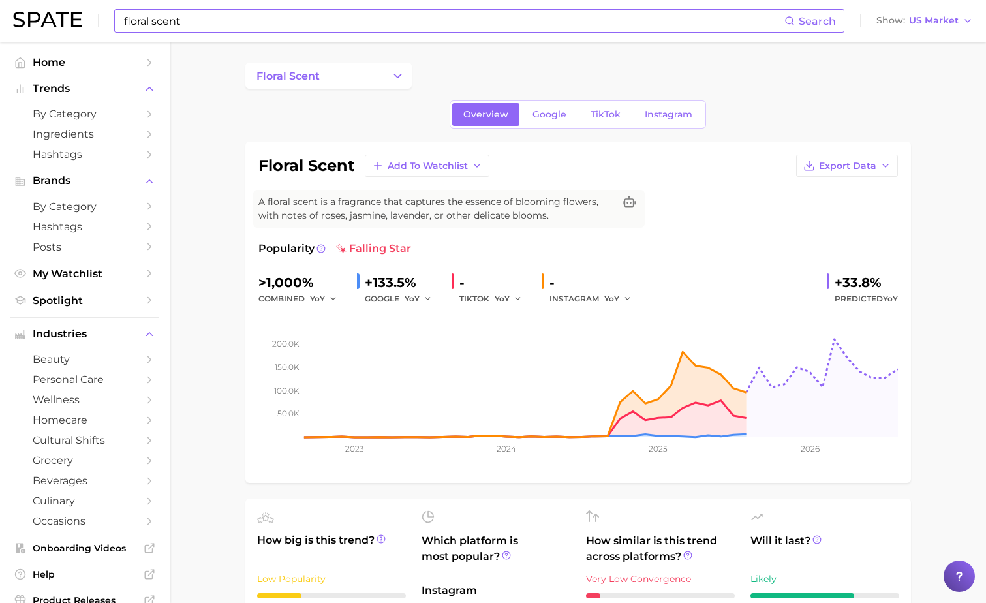
click at [262, 25] on input "floral scent" at bounding box center [454, 21] width 662 height 22
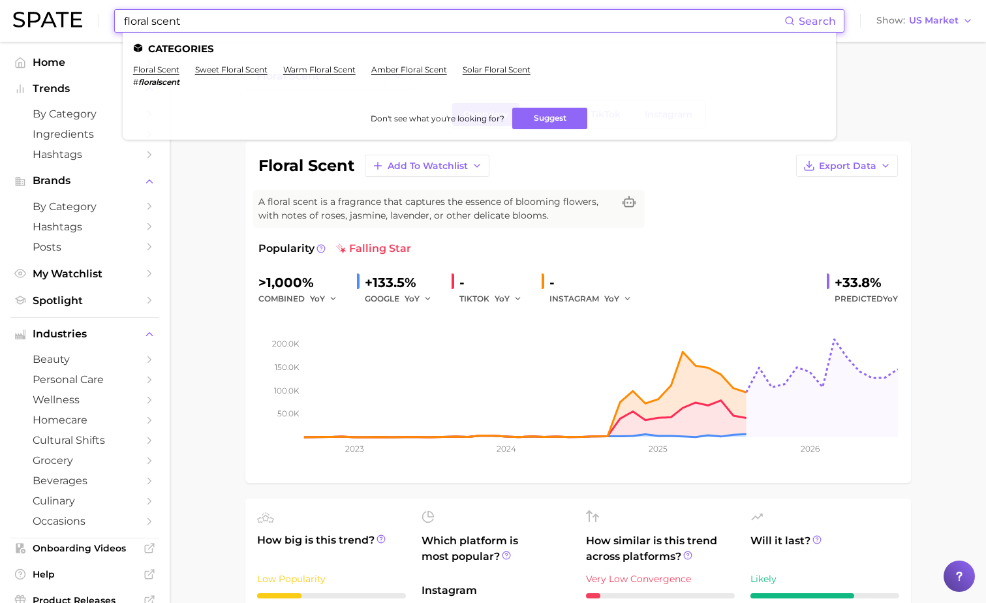
click at [262, 25] on input "floral scent" at bounding box center [454, 21] width 662 height 22
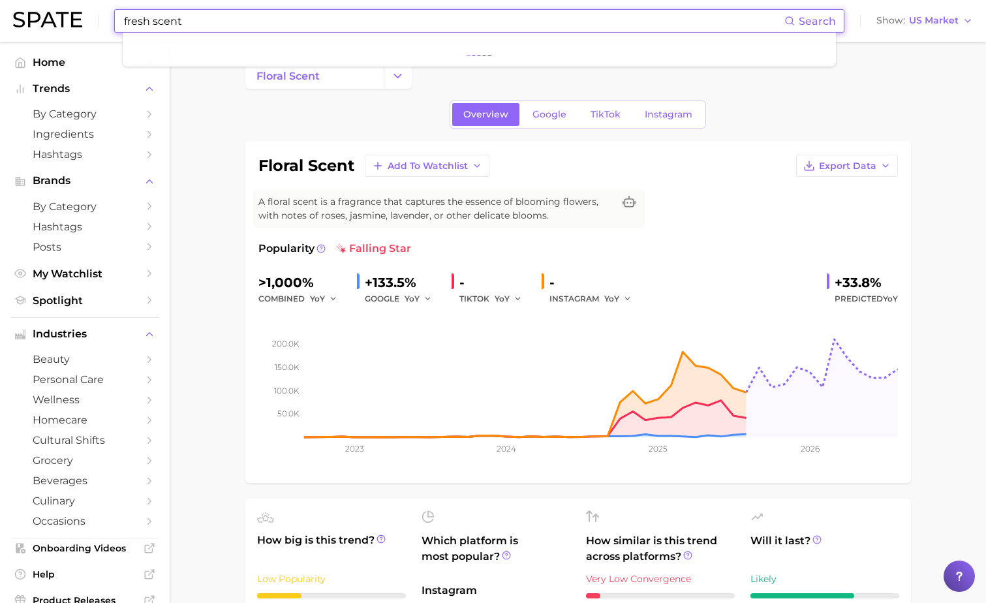
type input "fresh scent"
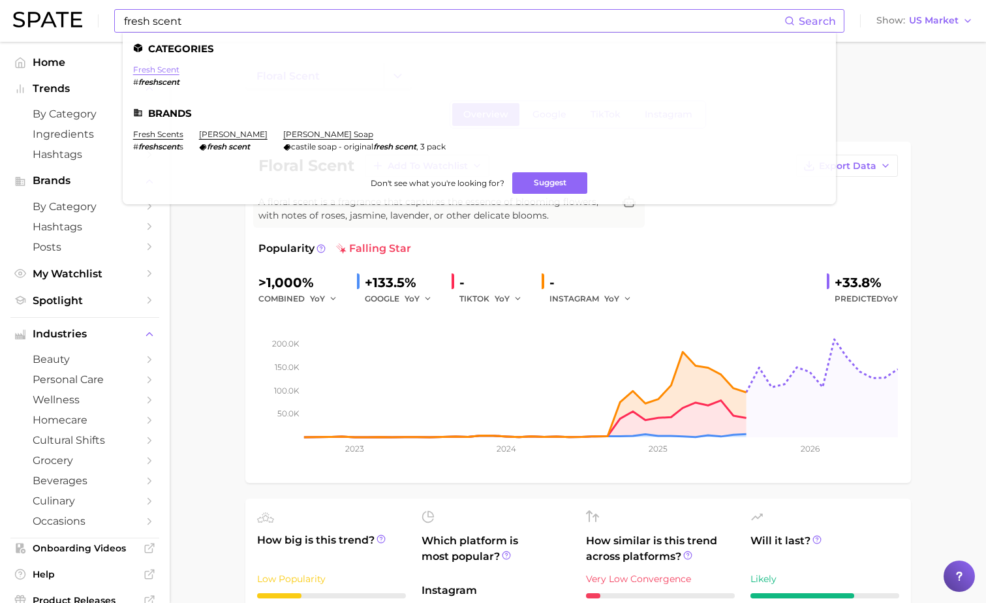
click at [172, 72] on link "fresh scent" at bounding box center [156, 70] width 46 height 10
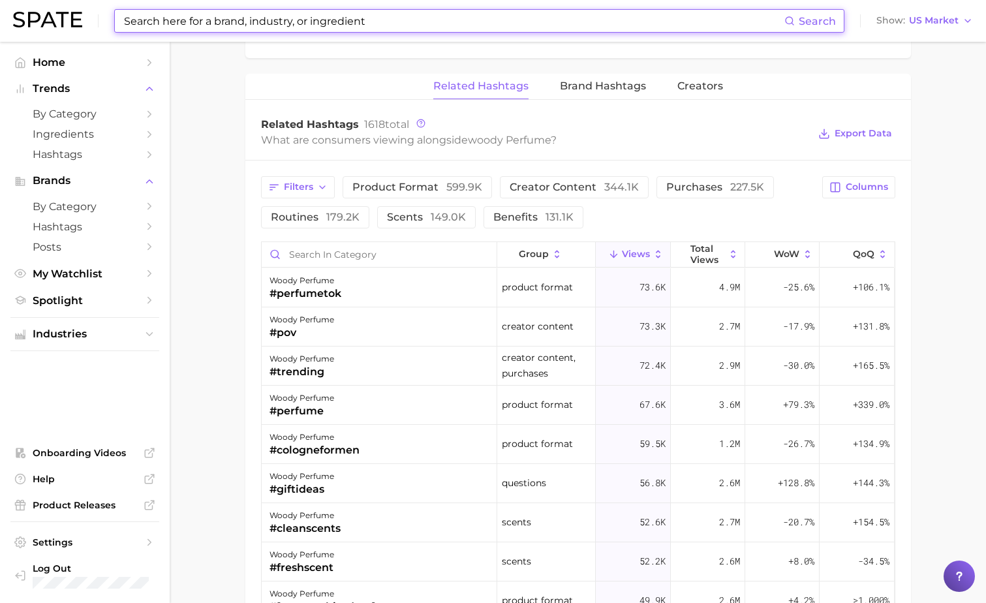
click at [285, 19] on input at bounding box center [454, 21] width 662 height 22
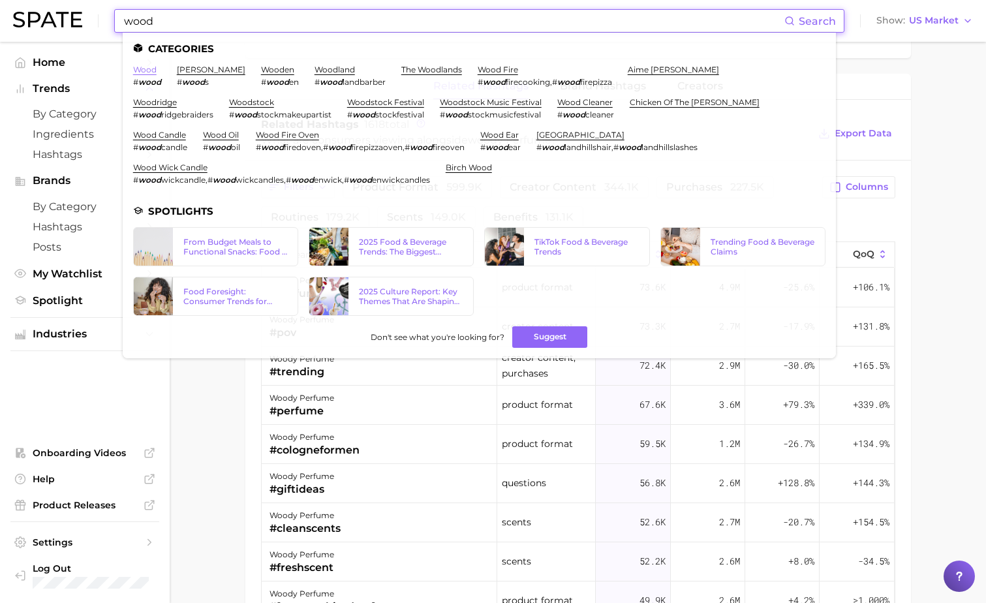
type input "wood"
click at [143, 69] on link "wood" at bounding box center [145, 70] width 24 height 10
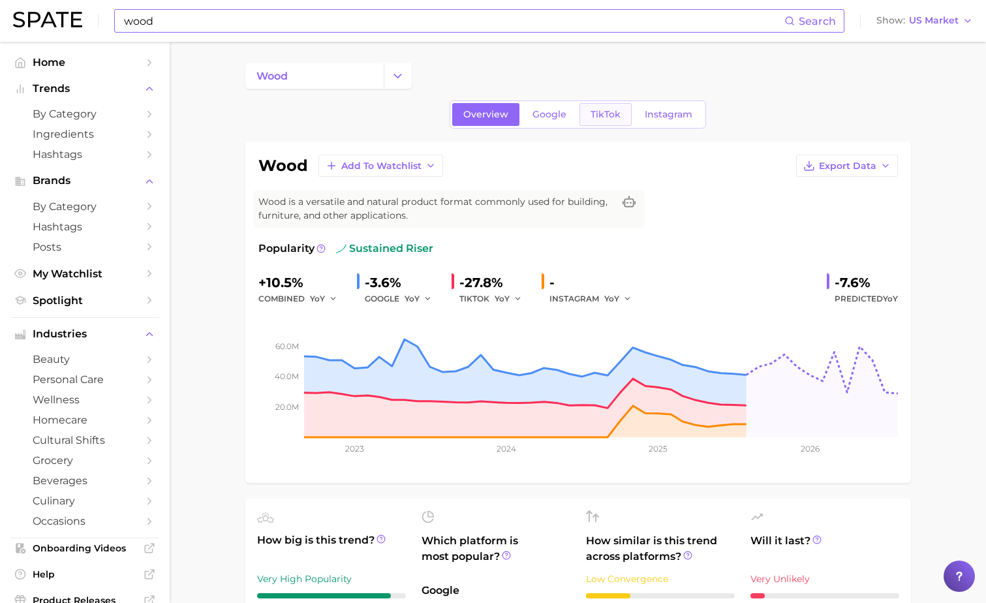
click at [612, 109] on span "TikTok" at bounding box center [606, 114] width 30 height 11
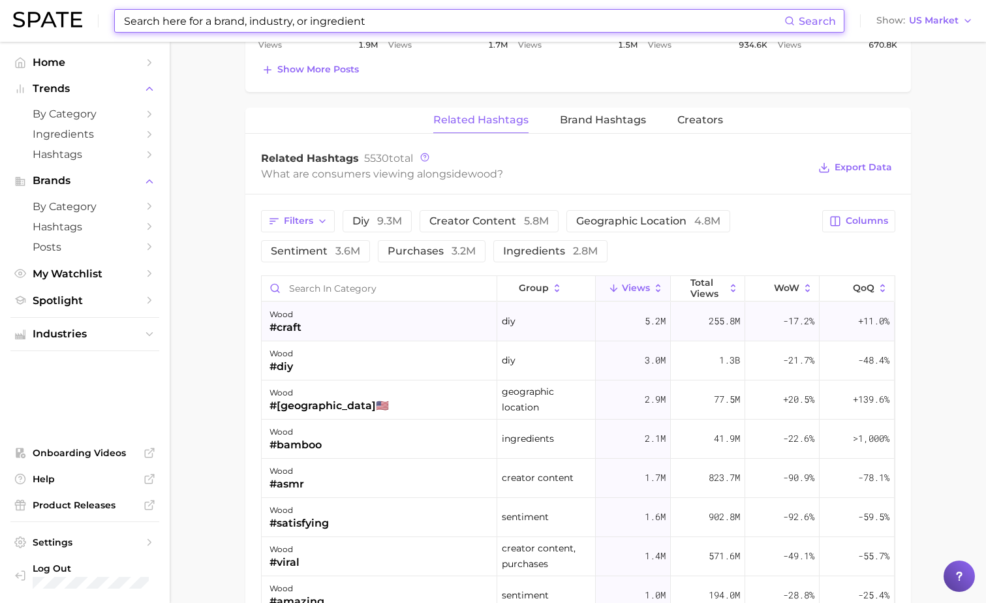
scroll to position [932, 0]
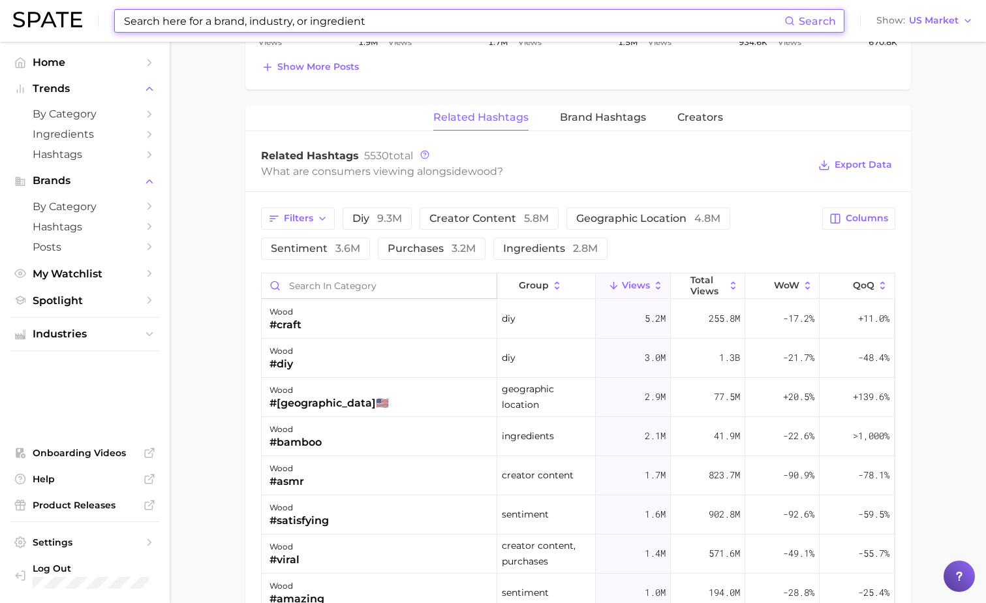
click at [371, 290] on input "Search in category" at bounding box center [379, 286] width 235 height 25
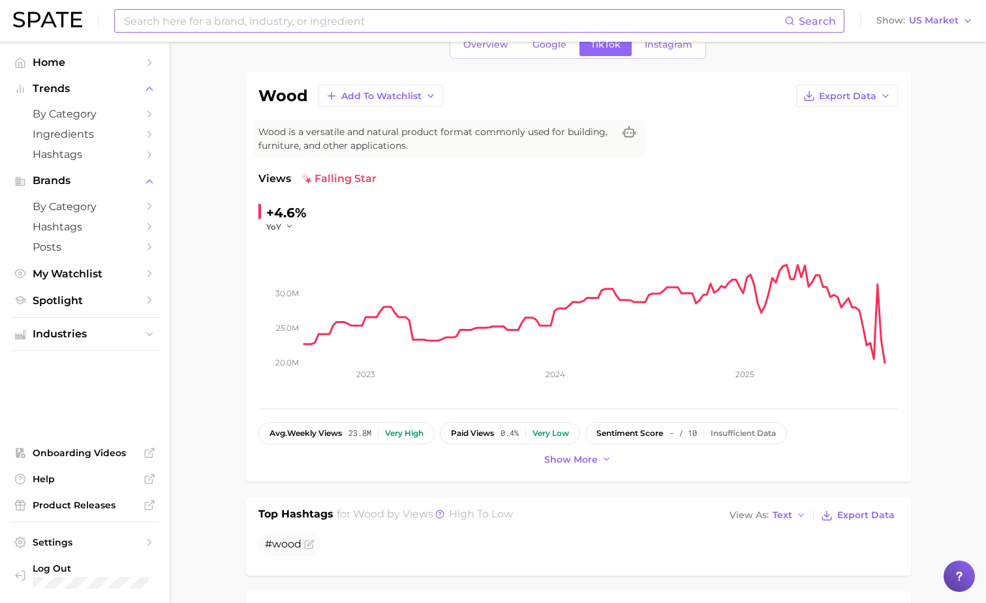
scroll to position [0, 0]
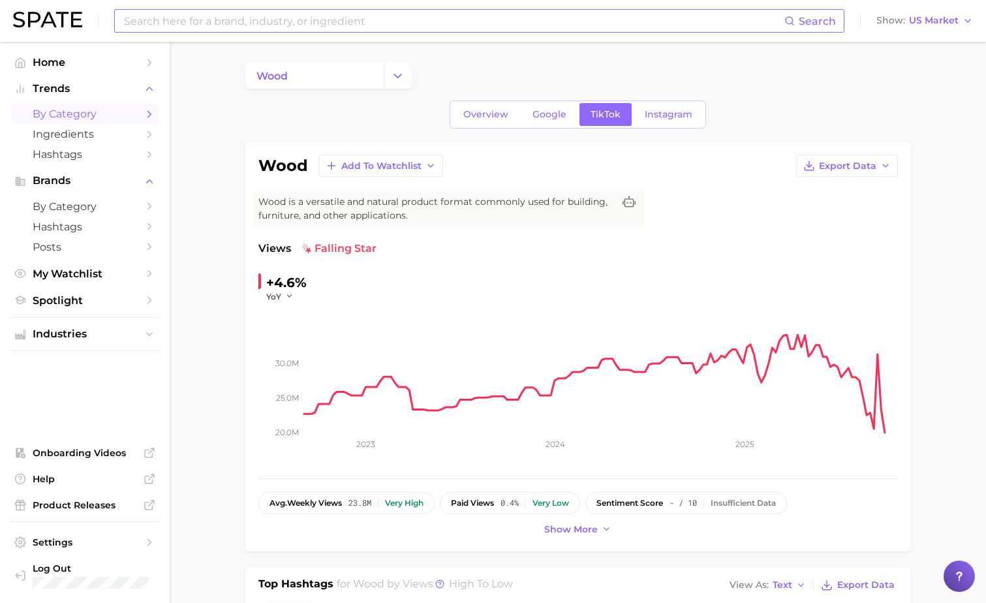
type input "fragrance"
click at [80, 115] on span "by Category" at bounding box center [85, 114] width 104 height 12
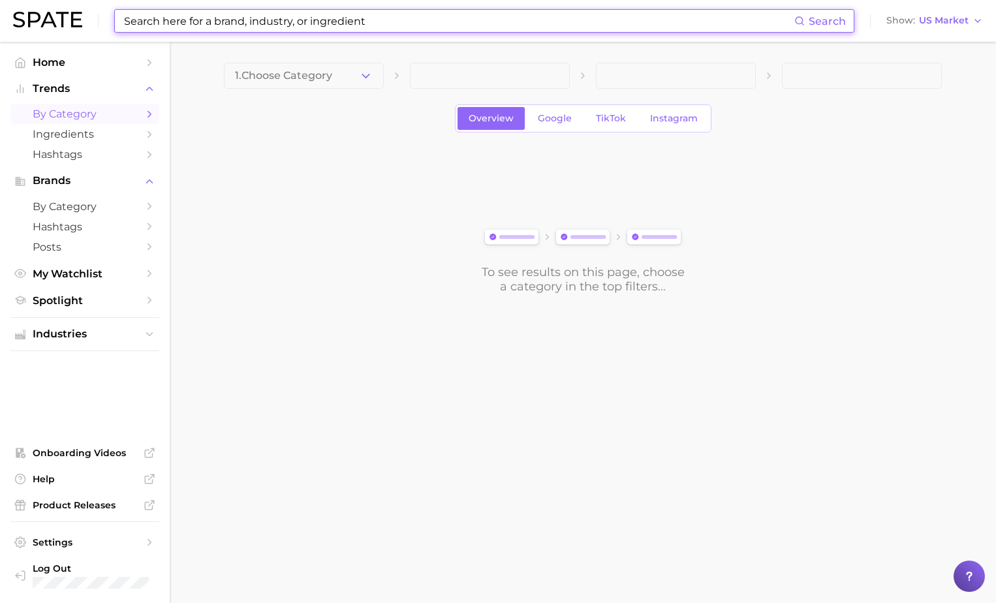
click at [195, 22] on input at bounding box center [459, 21] width 672 height 22
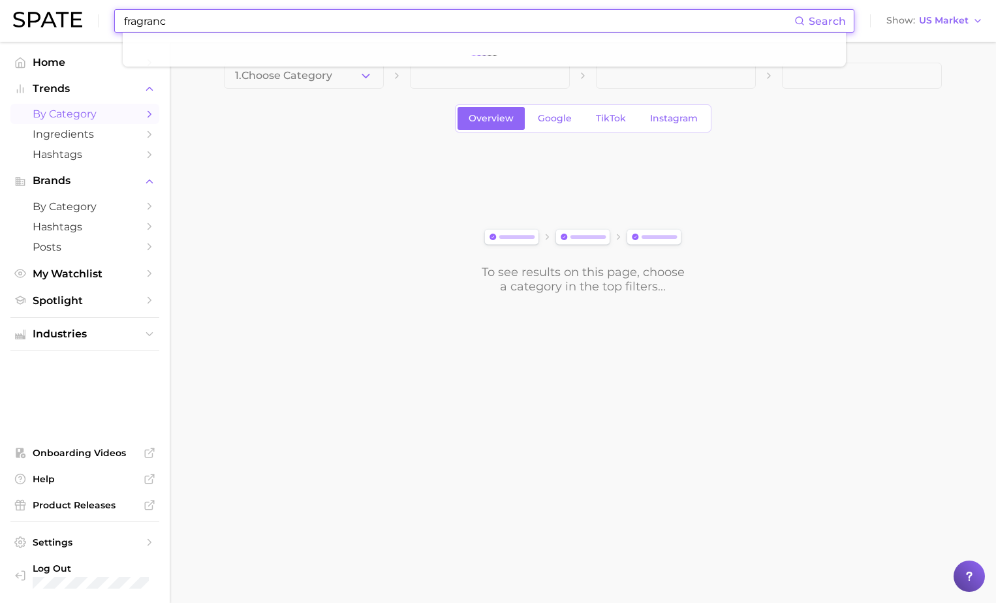
type input "fragrance"
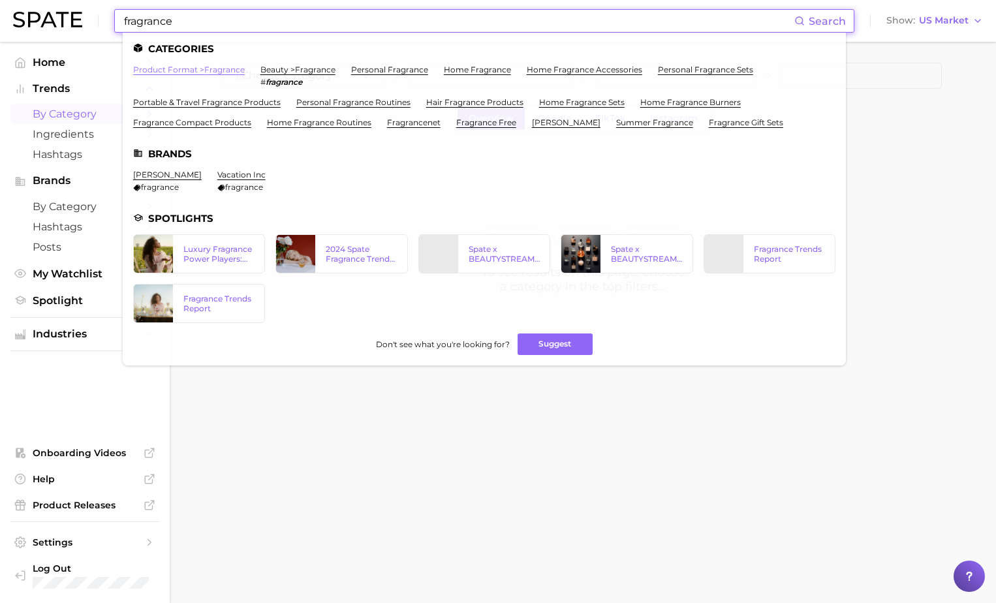
click at [217, 69] on link "product format > fragrance" at bounding box center [189, 70] width 112 height 10
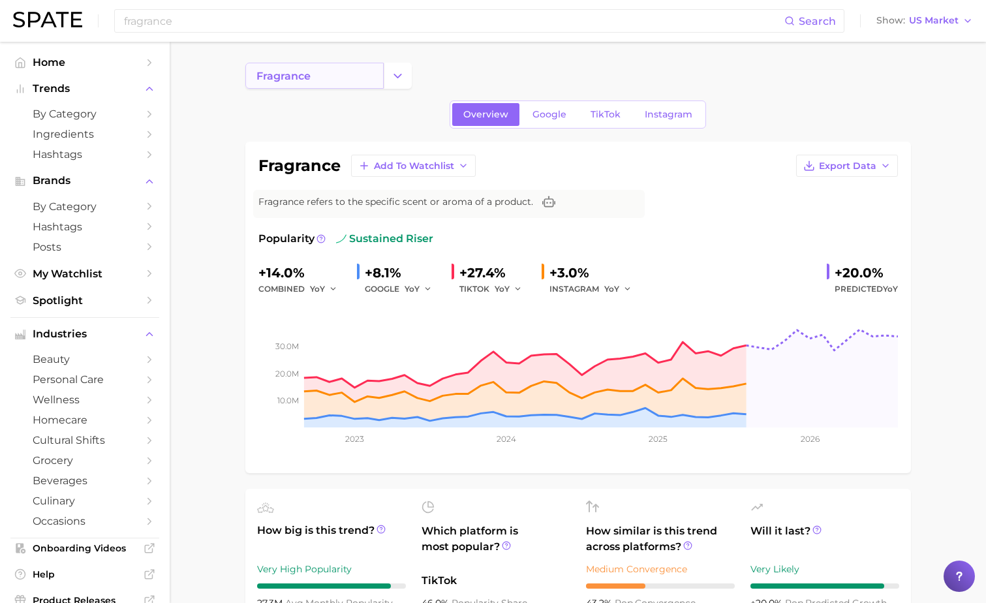
click at [303, 81] on span "fragrance" at bounding box center [284, 76] width 54 height 12
click at [356, 81] on link "fragrance" at bounding box center [314, 76] width 138 height 26
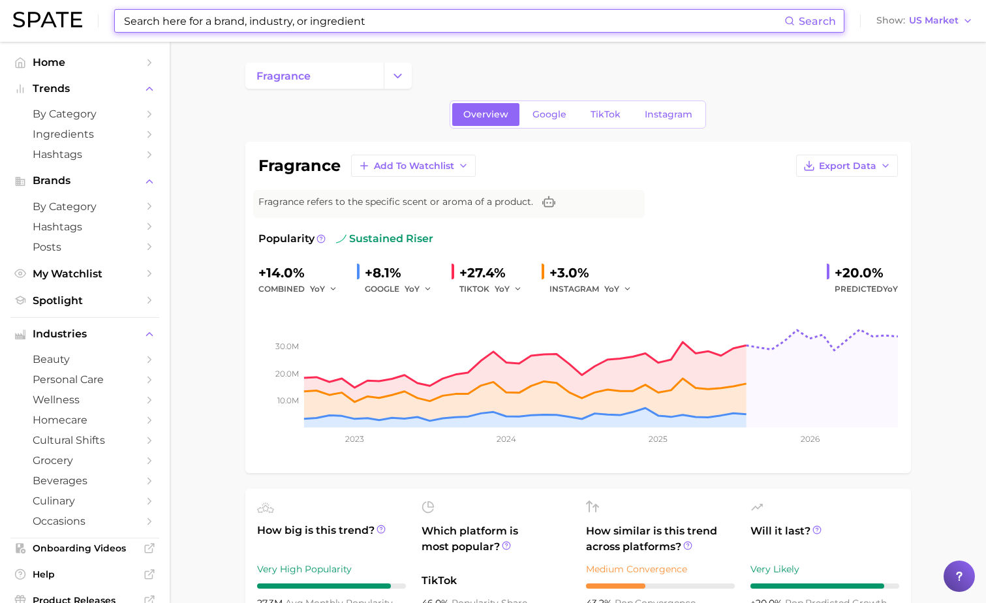
click at [250, 18] on input at bounding box center [454, 21] width 662 height 22
type input "b"
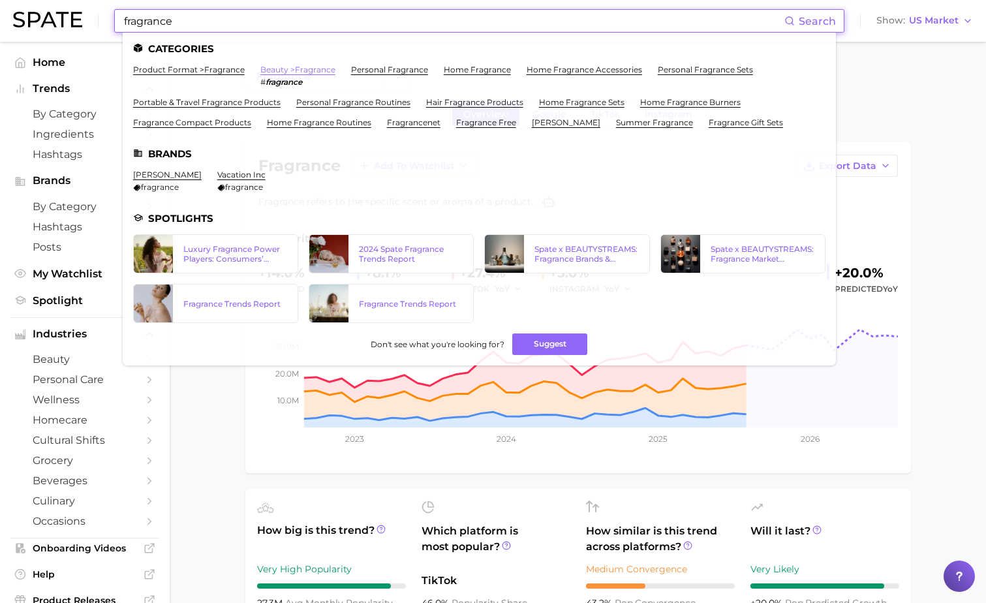
type input "fragrance"
click at [290, 72] on link "beauty > fragrance" at bounding box center [297, 70] width 75 height 10
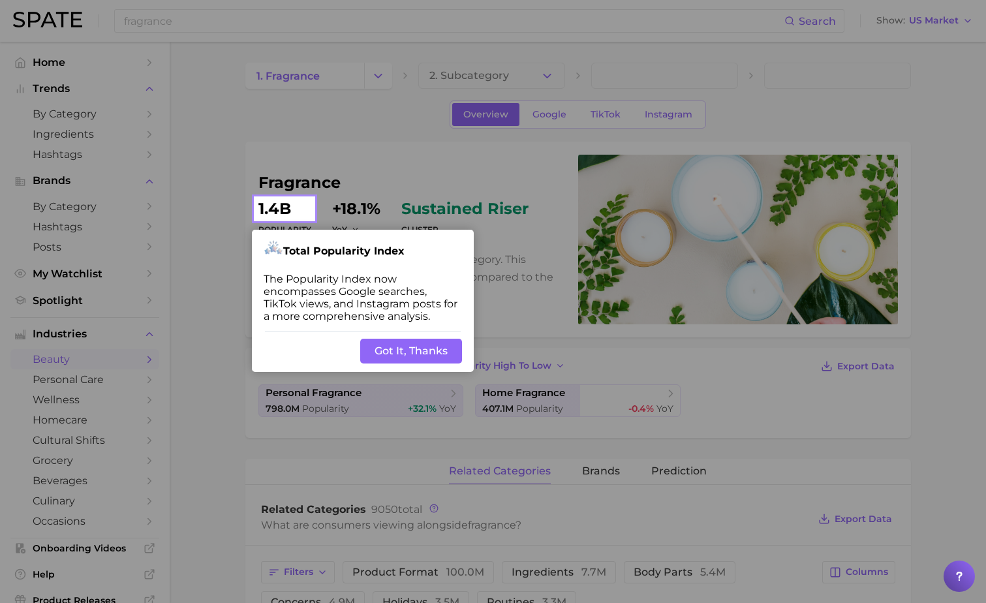
click at [399, 344] on button "Got It, Thanks" at bounding box center [411, 351] width 102 height 25
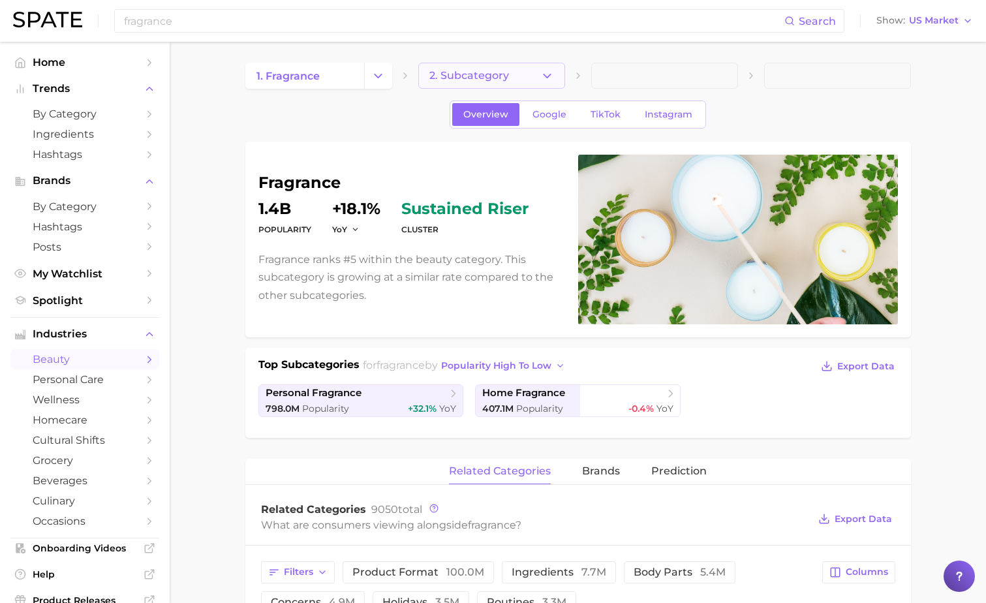
click at [479, 77] on span "2. Subcategory" at bounding box center [470, 76] width 80 height 12
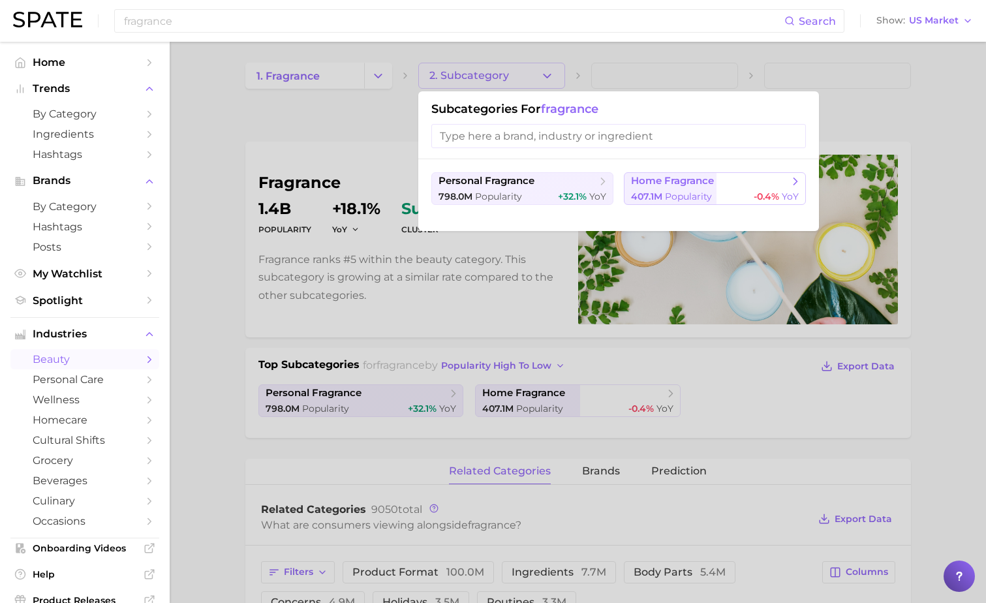
click at [640, 175] on span "home fragrance" at bounding box center [672, 181] width 83 height 12
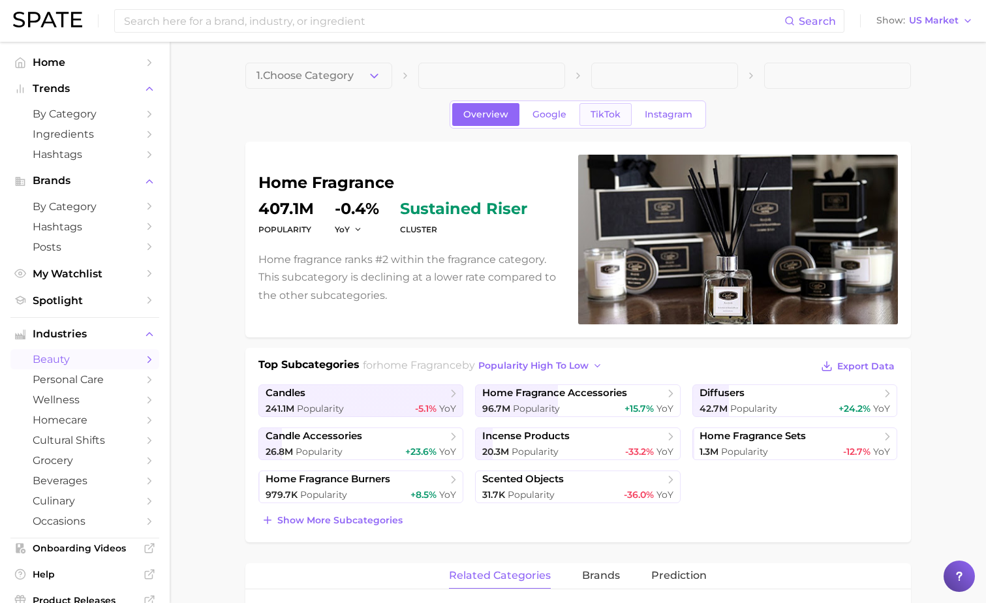
click at [616, 110] on span "TikTok" at bounding box center [606, 114] width 30 height 11
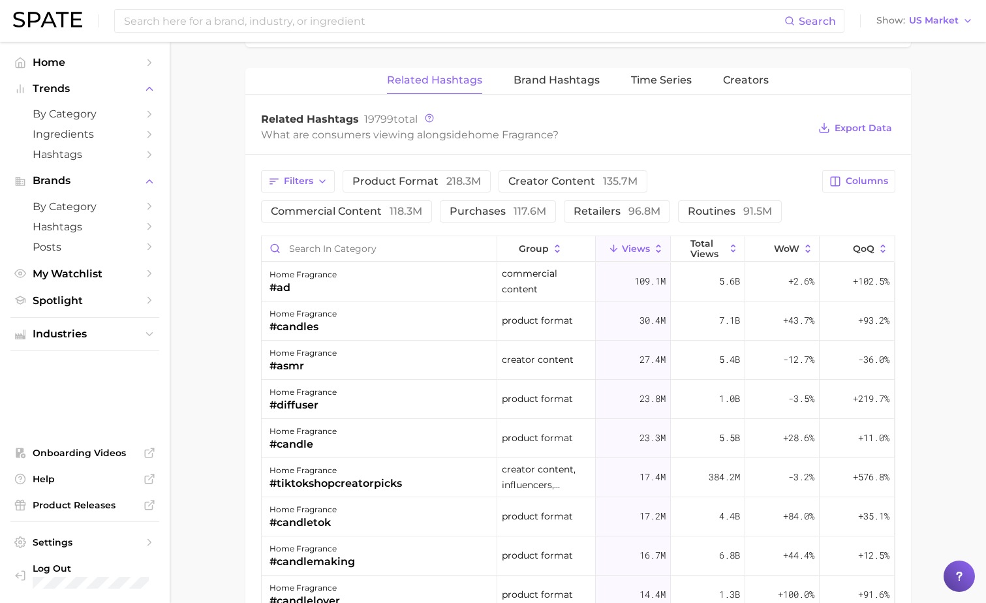
click at [416, 233] on div "Filters product format 218.3m creator content 135.7m commercial content 118.3m …" at bounding box center [578, 505] width 666 height 700
click at [393, 253] on input "Search in category" at bounding box center [379, 248] width 235 height 25
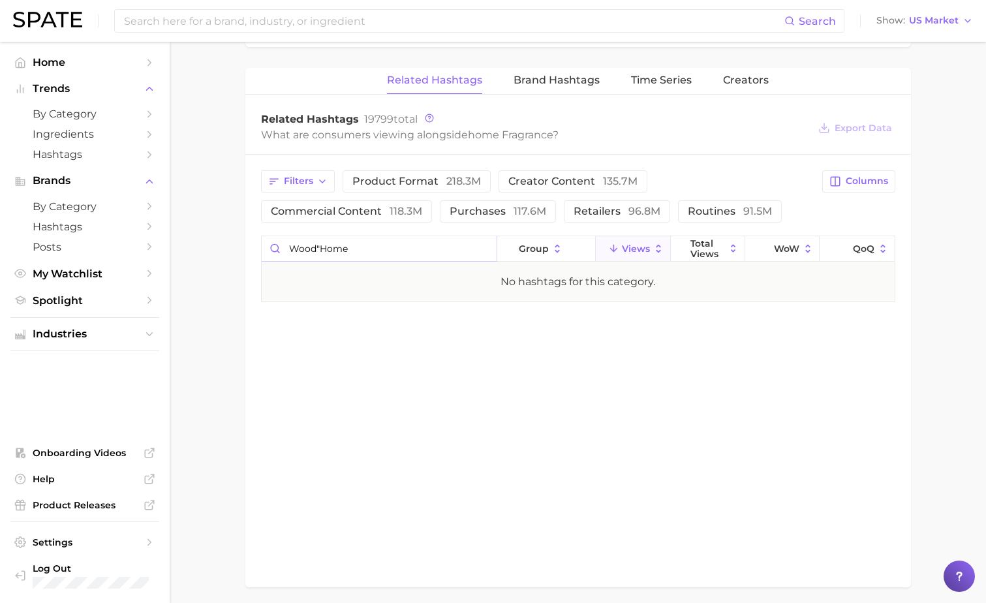
drag, startPoint x: 343, startPoint y: 233, endPoint x: 340, endPoint y: 242, distance: 9.5
click at [340, 242] on div "Filters product format 218.3m creator content 135.7m commercial content 118.3m …" at bounding box center [578, 236] width 666 height 163
click at [340, 242] on input "wood"Home" at bounding box center [379, 248] width 235 height 25
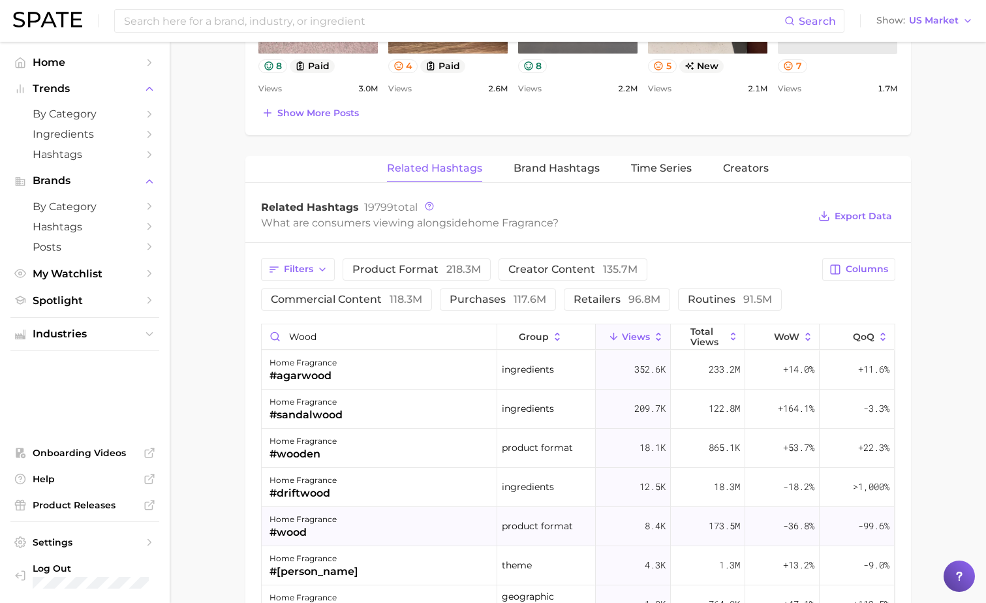
scroll to position [840, 0]
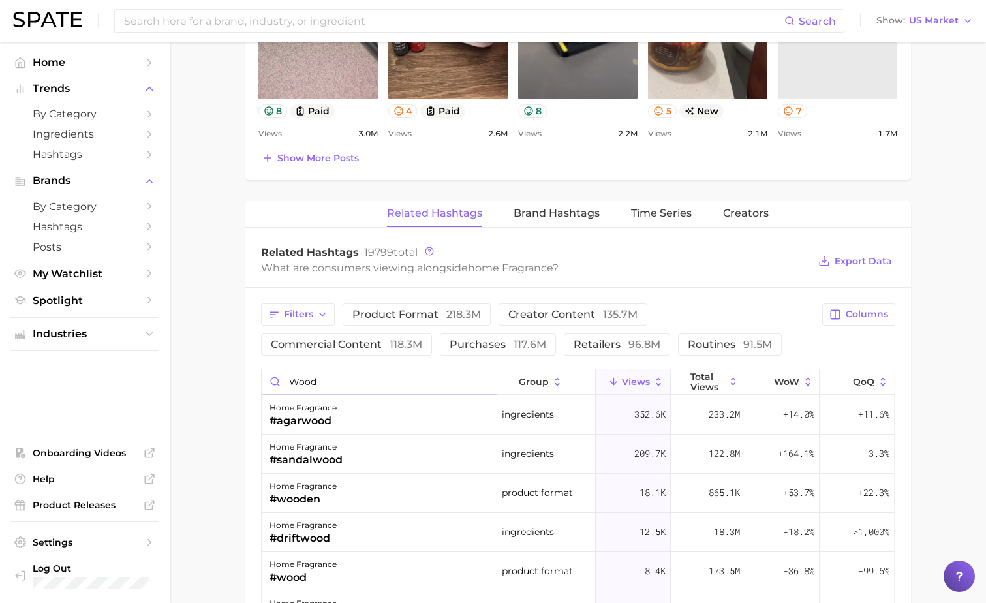
click at [311, 379] on input "wood" at bounding box center [379, 381] width 235 height 25
type input "vanilla wood"
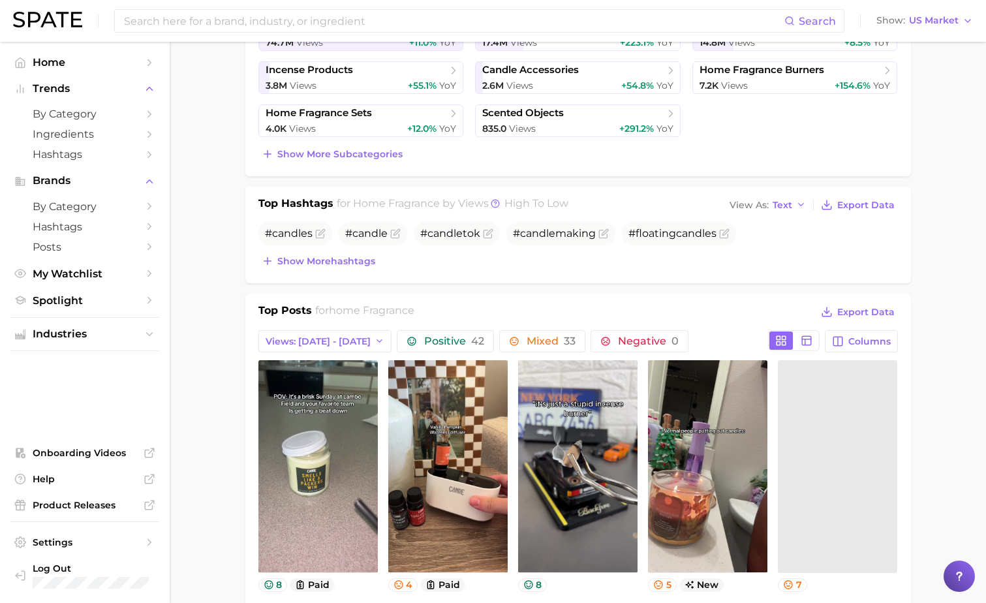
scroll to position [0, 0]
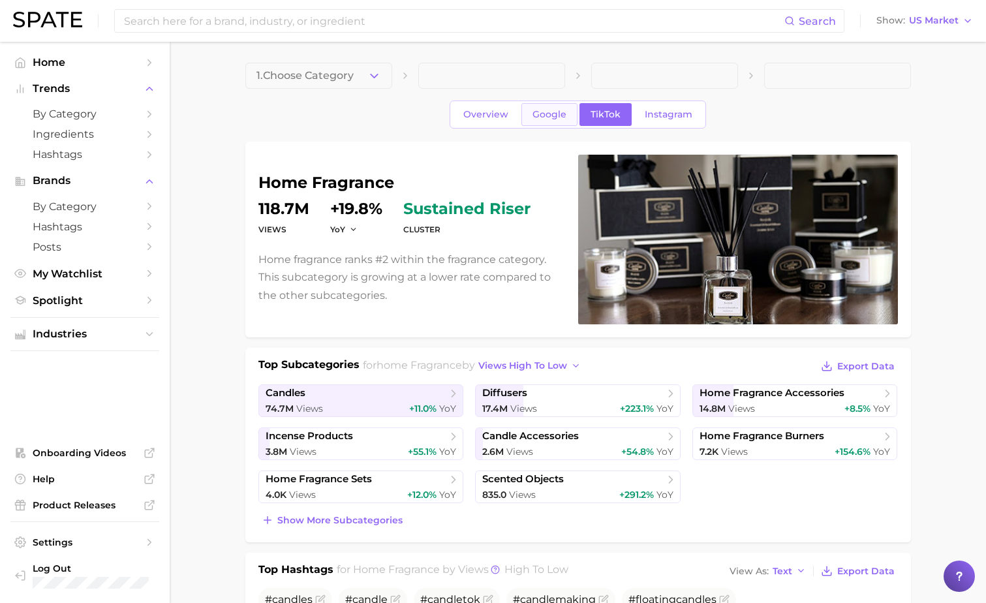
click at [556, 104] on link "Google" at bounding box center [550, 114] width 56 height 23
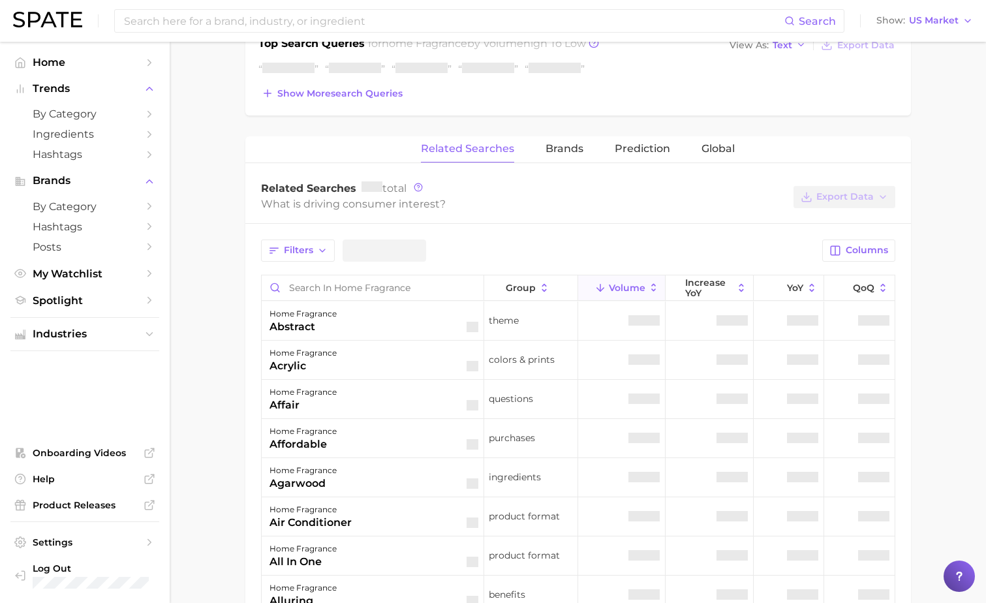
scroll to position [527, 0]
click at [341, 279] on input "Search in home fragrance" at bounding box center [373, 287] width 222 height 25
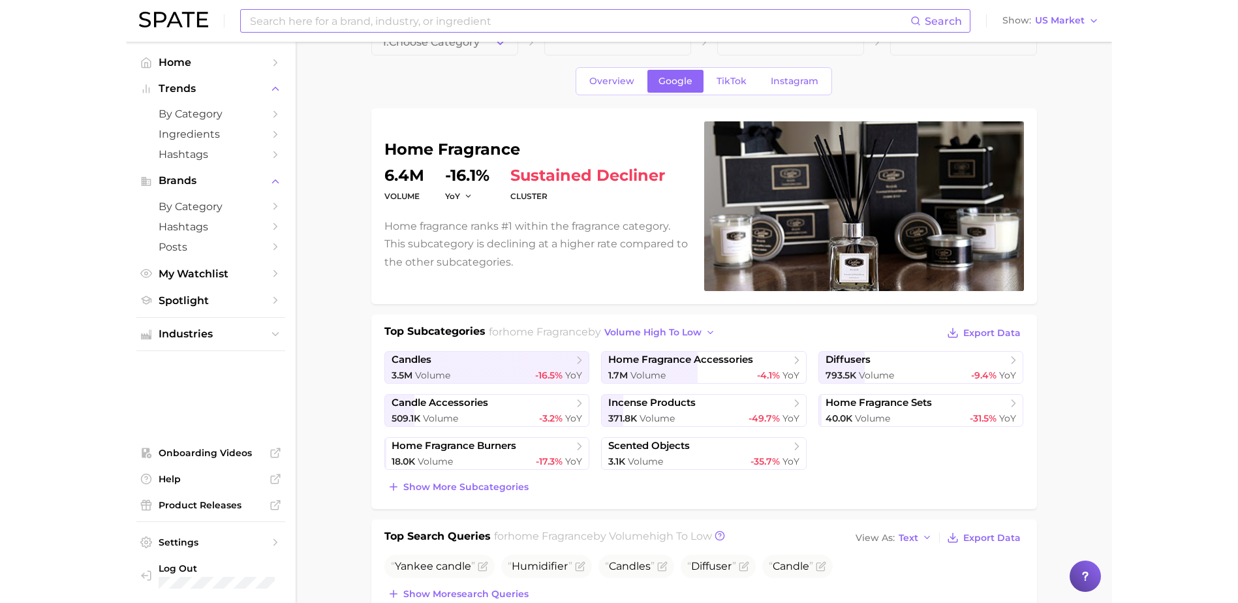
scroll to position [22, 0]
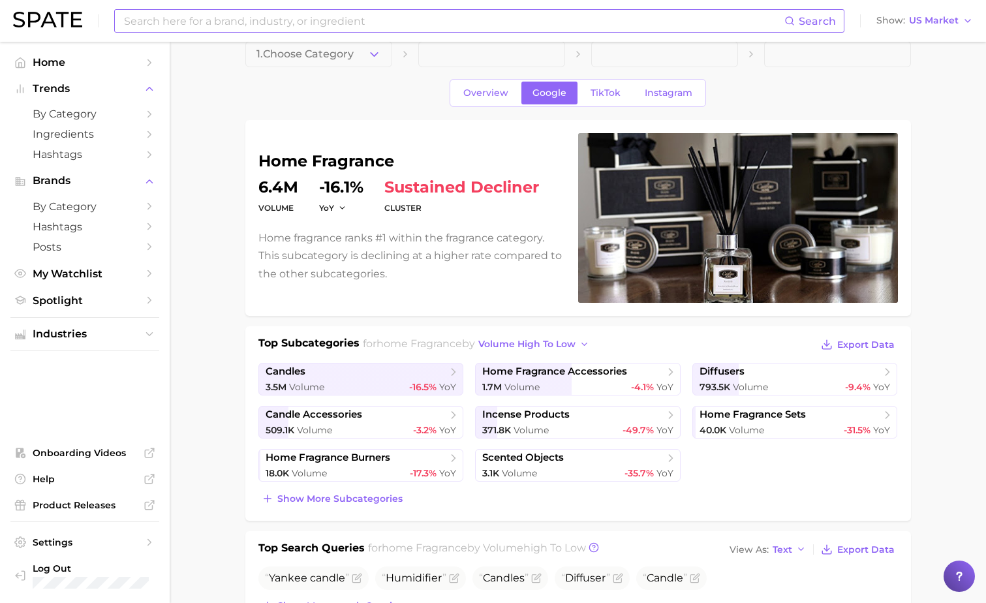
type input "wood"
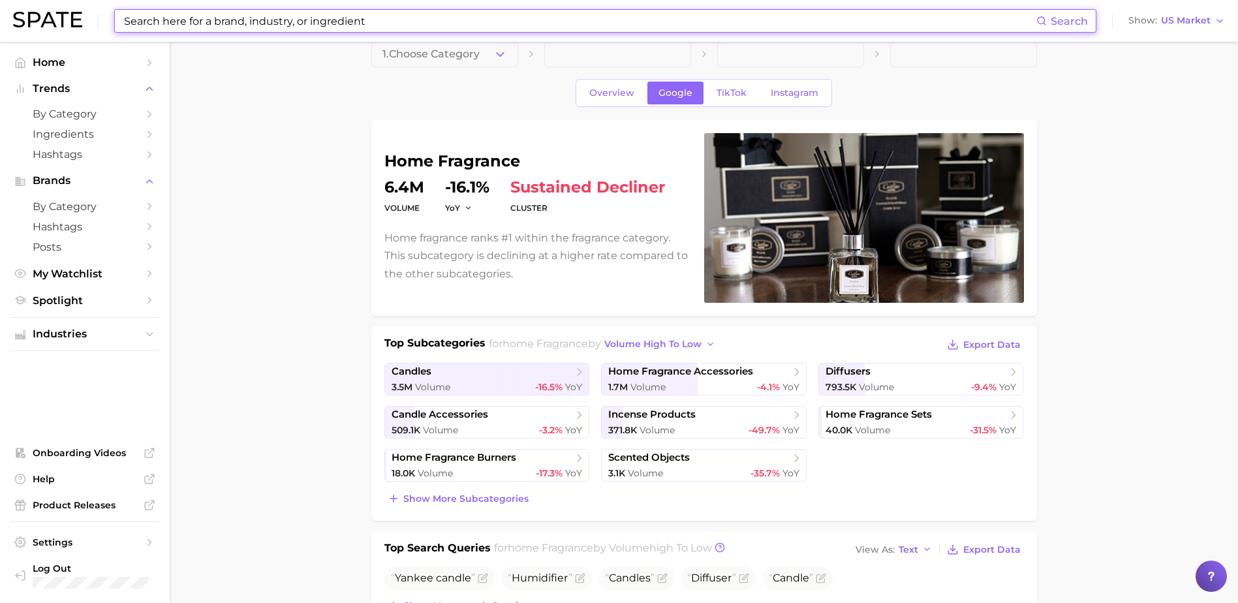
click at [278, 18] on input at bounding box center [580, 21] width 914 height 22
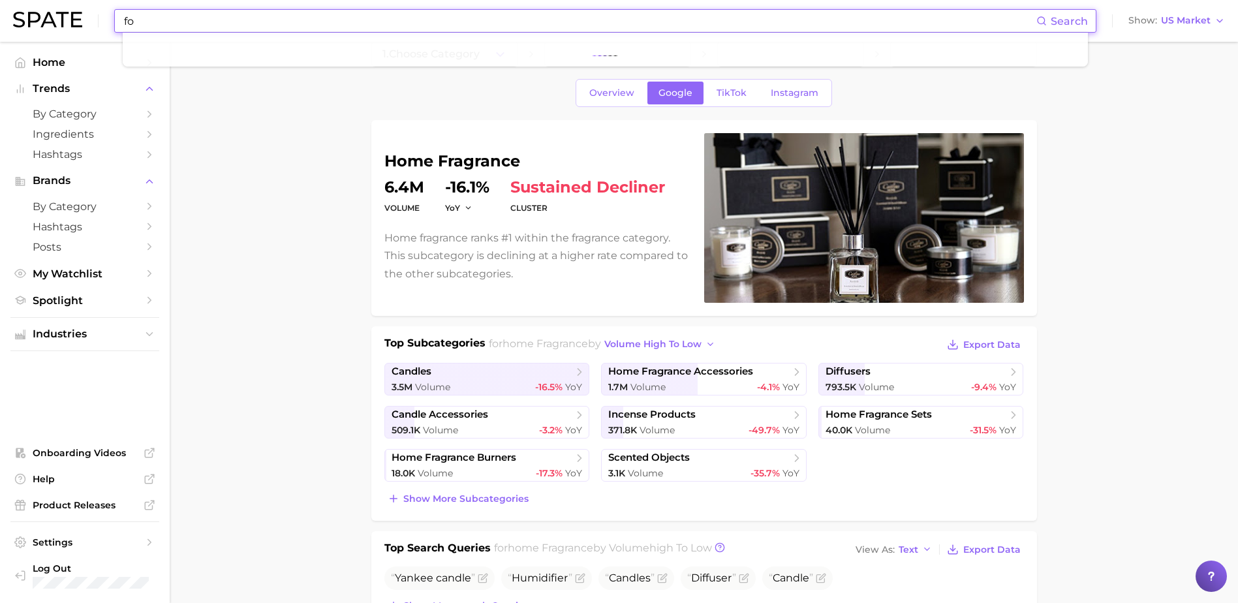
type input "f"
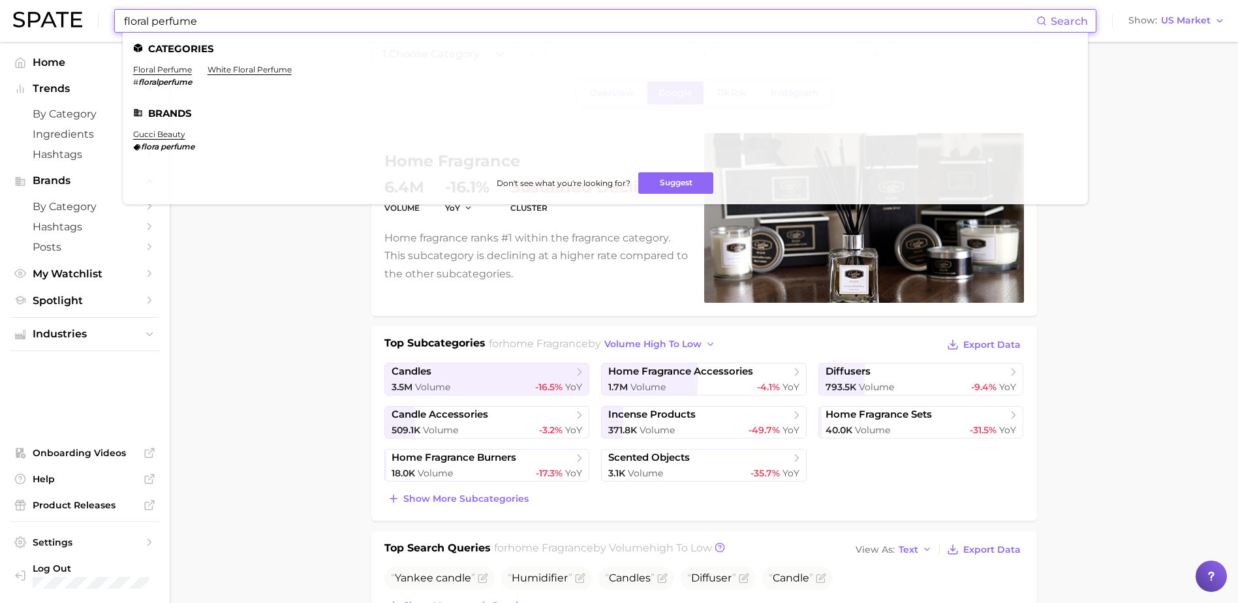
type input "floral perfume"
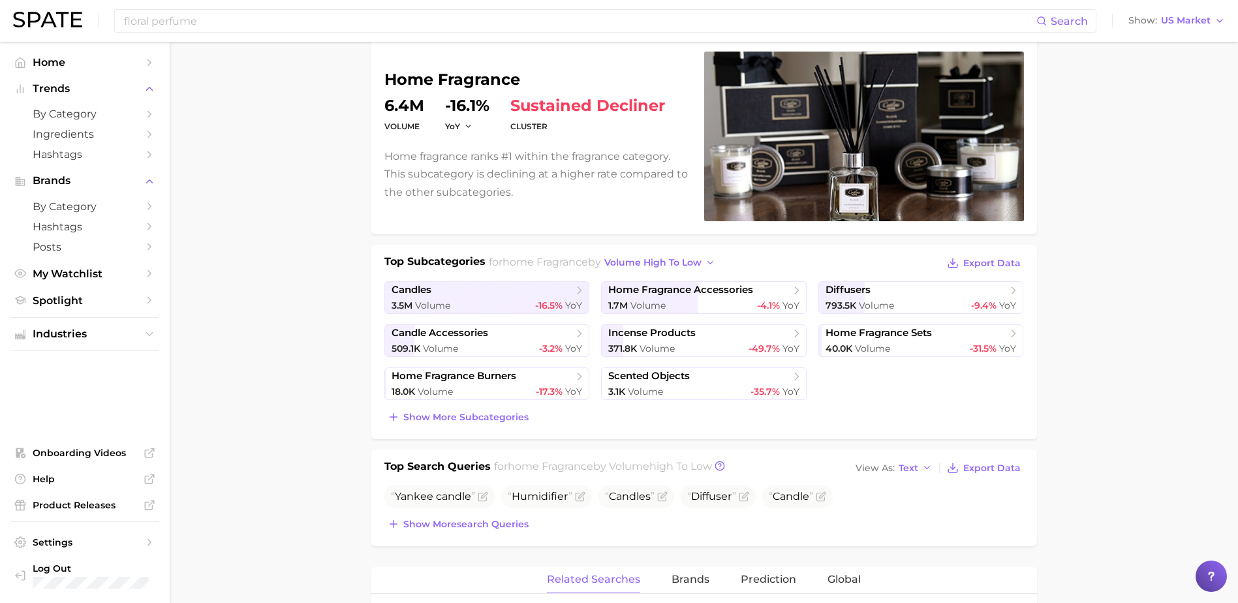
scroll to position [0, 0]
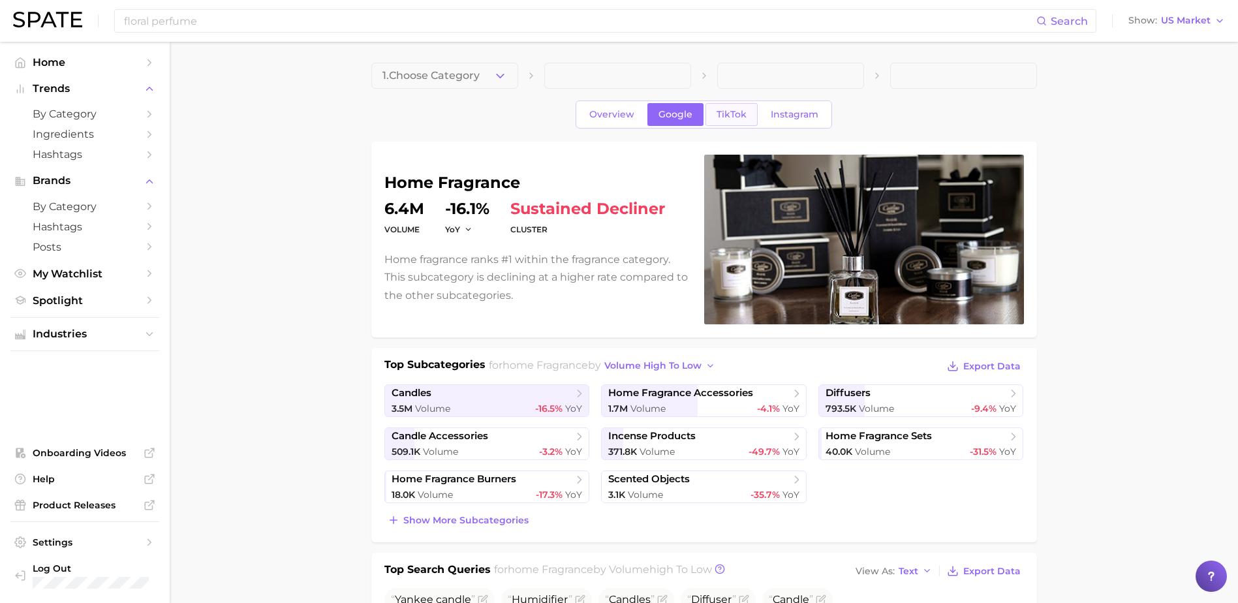
click at [727, 122] on link "TikTok" at bounding box center [732, 114] width 52 height 23
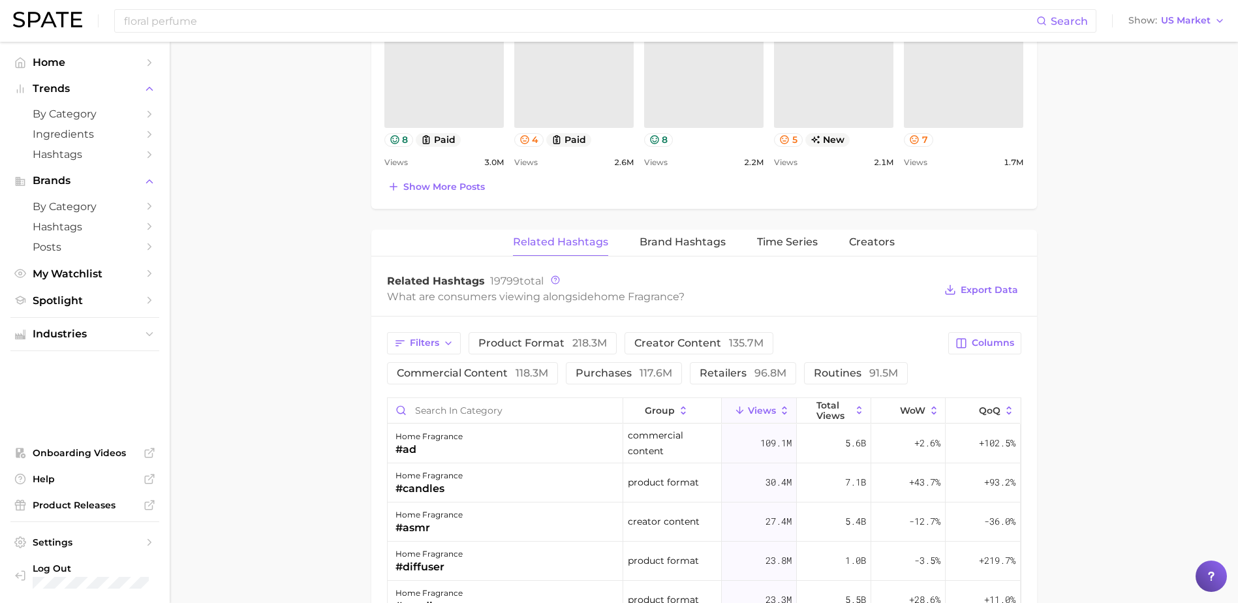
scroll to position [813, 0]
click at [499, 413] on input "Search in category" at bounding box center [505, 409] width 235 height 25
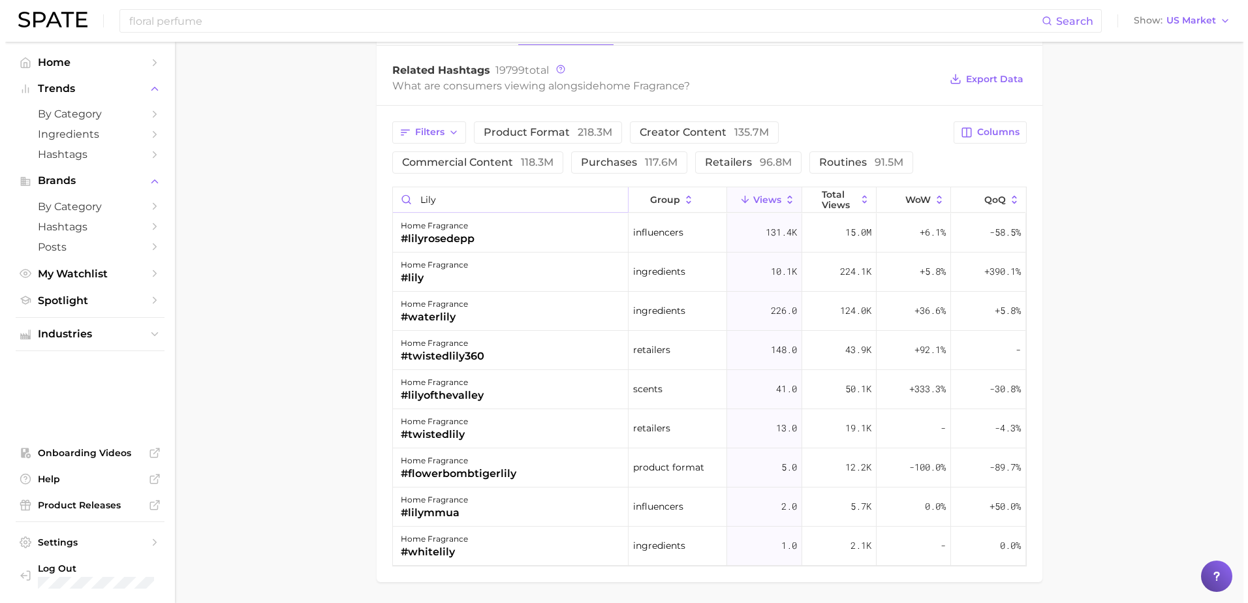
scroll to position [1023, 0]
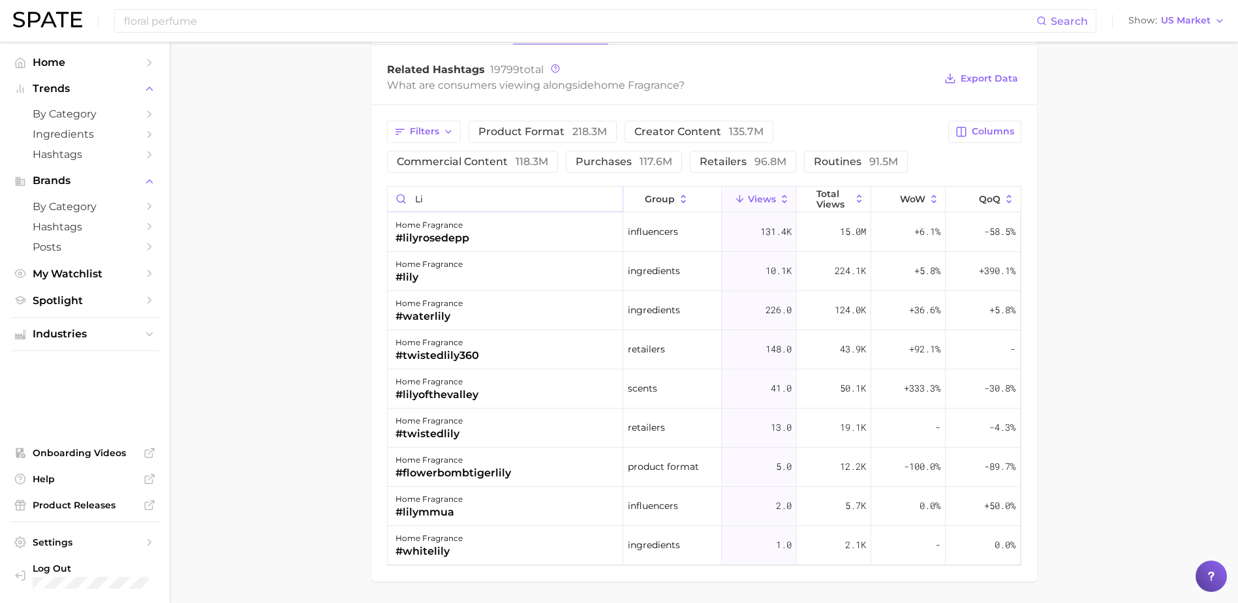
type input "l"
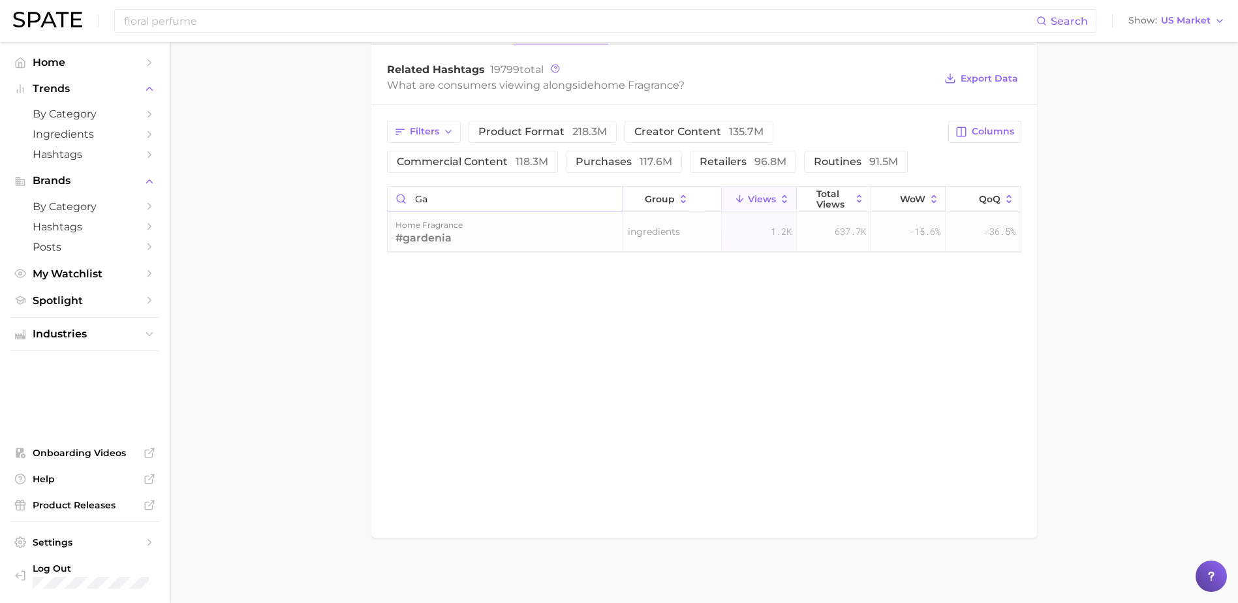
type input "g"
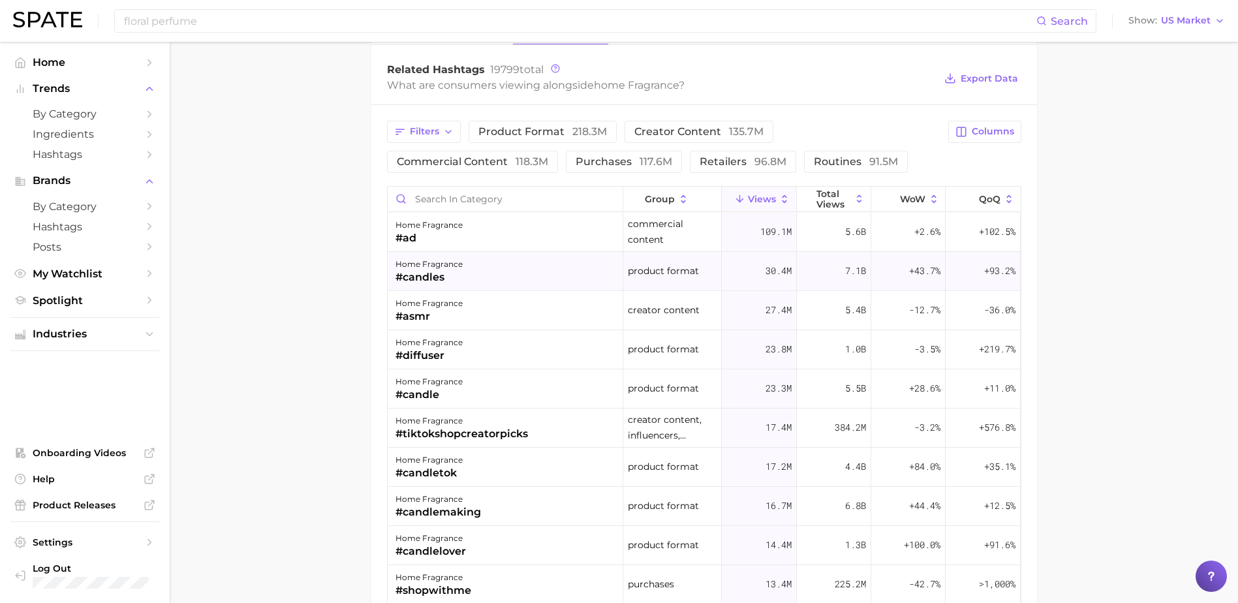
click at [578, 277] on div "home fragrance #candles" at bounding box center [506, 271] width 236 height 39
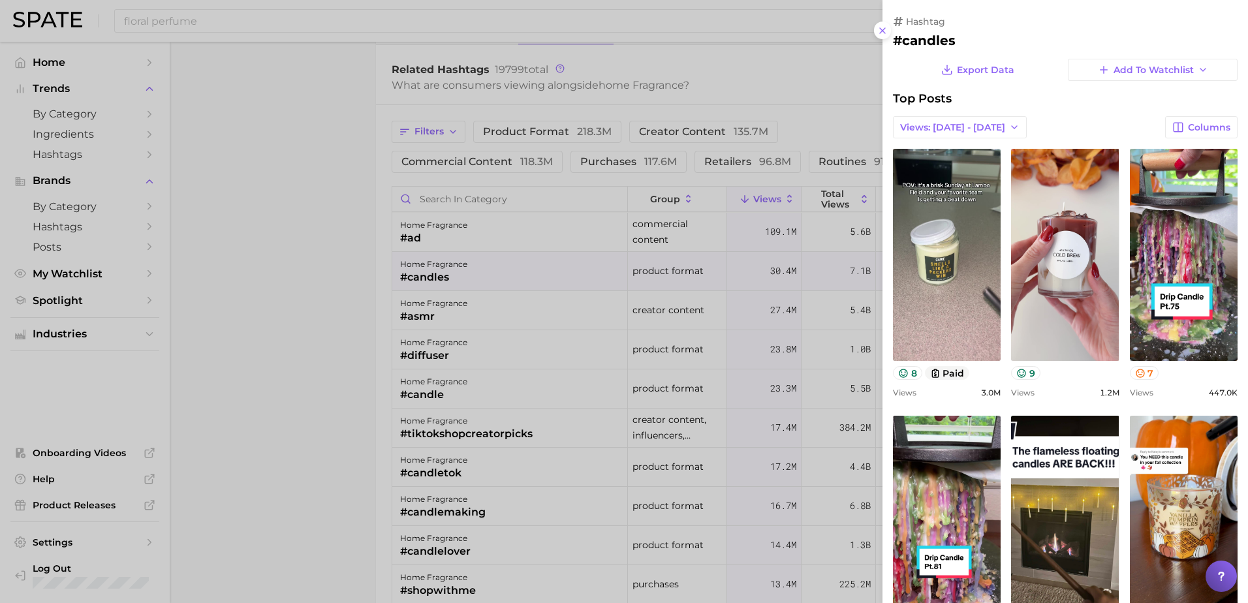
scroll to position [0, 0]
click at [725, 97] on div at bounding box center [624, 301] width 1248 height 603
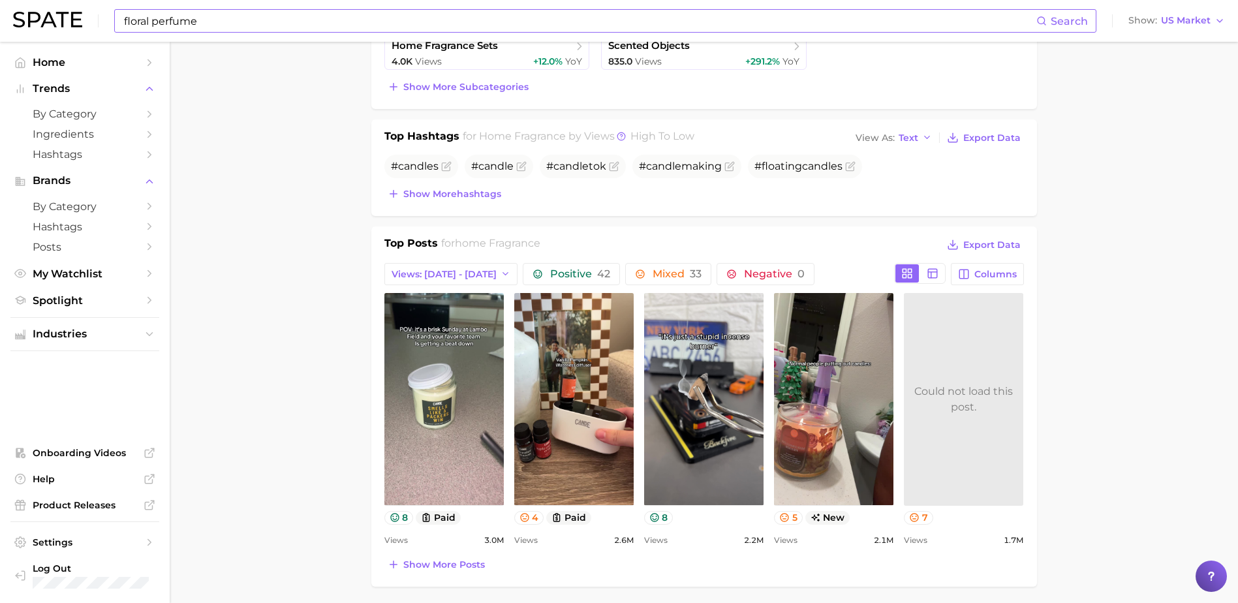
scroll to position [433, 0]
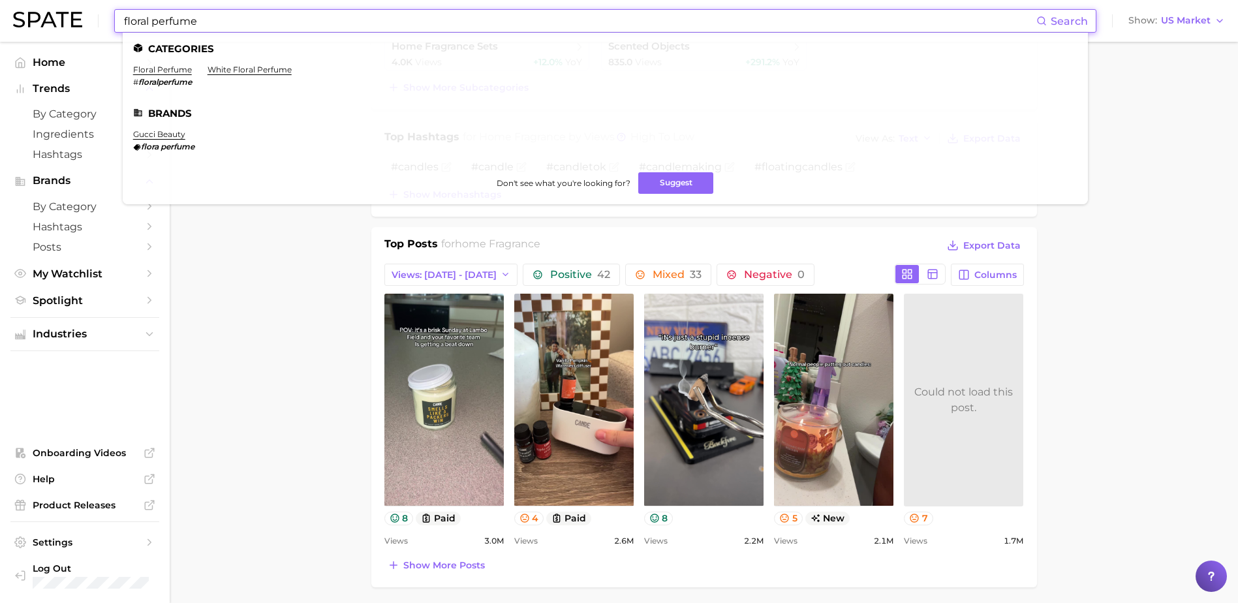
click at [580, 24] on input "floral perfume" at bounding box center [580, 21] width 914 height 22
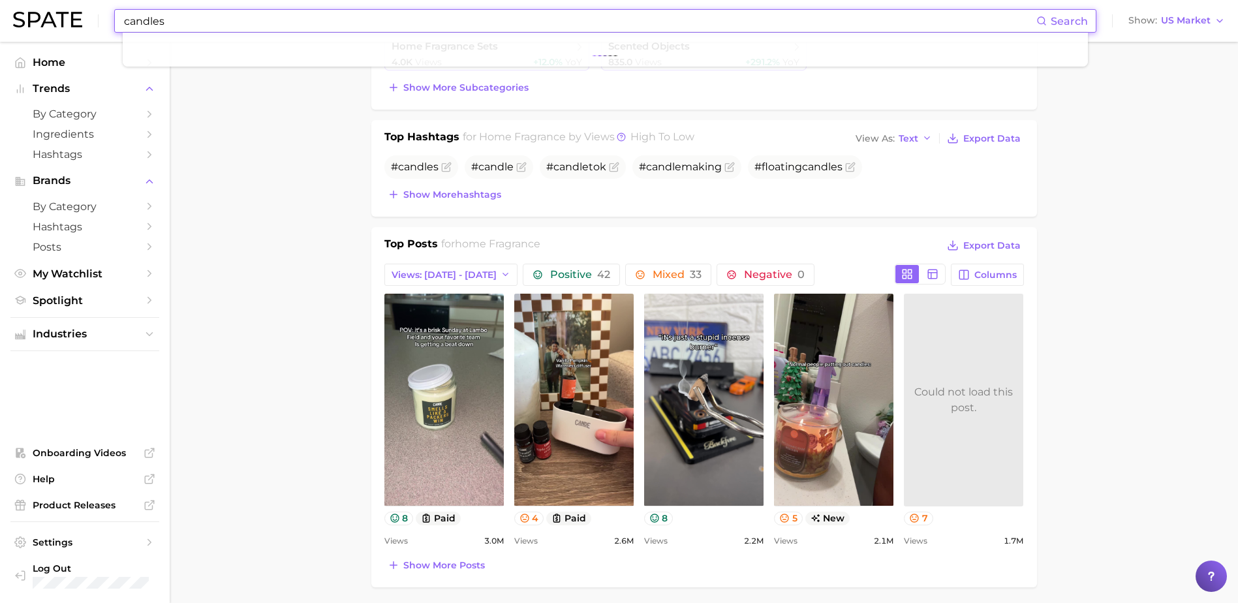
type input "candles"
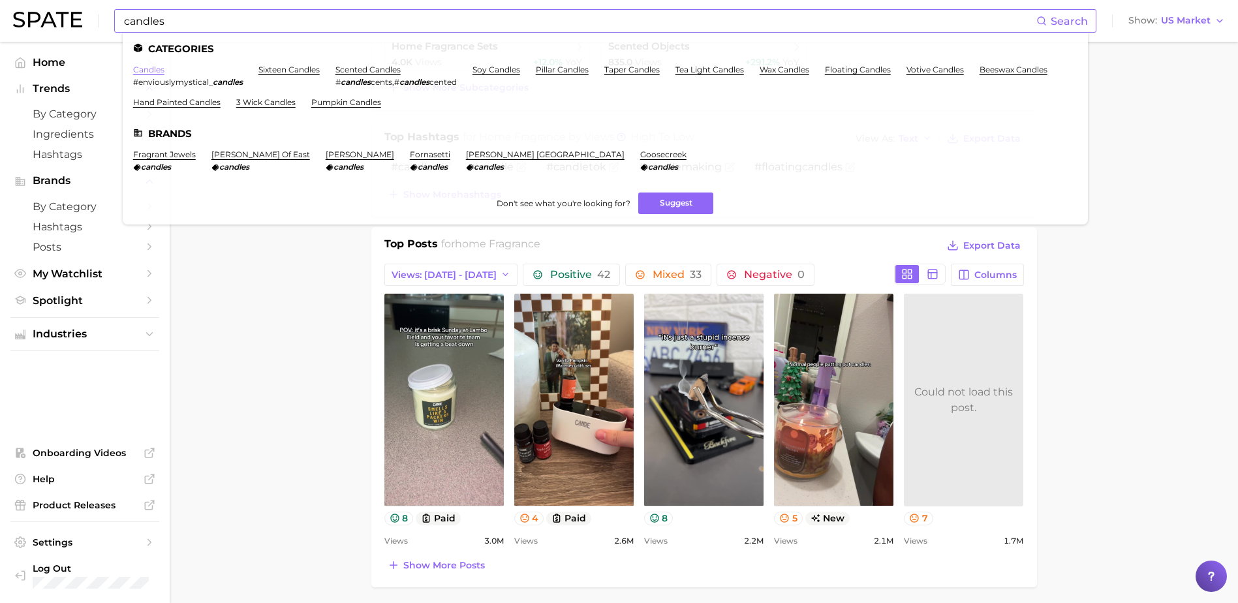
click at [136, 69] on link "candles" at bounding box center [148, 70] width 31 height 10
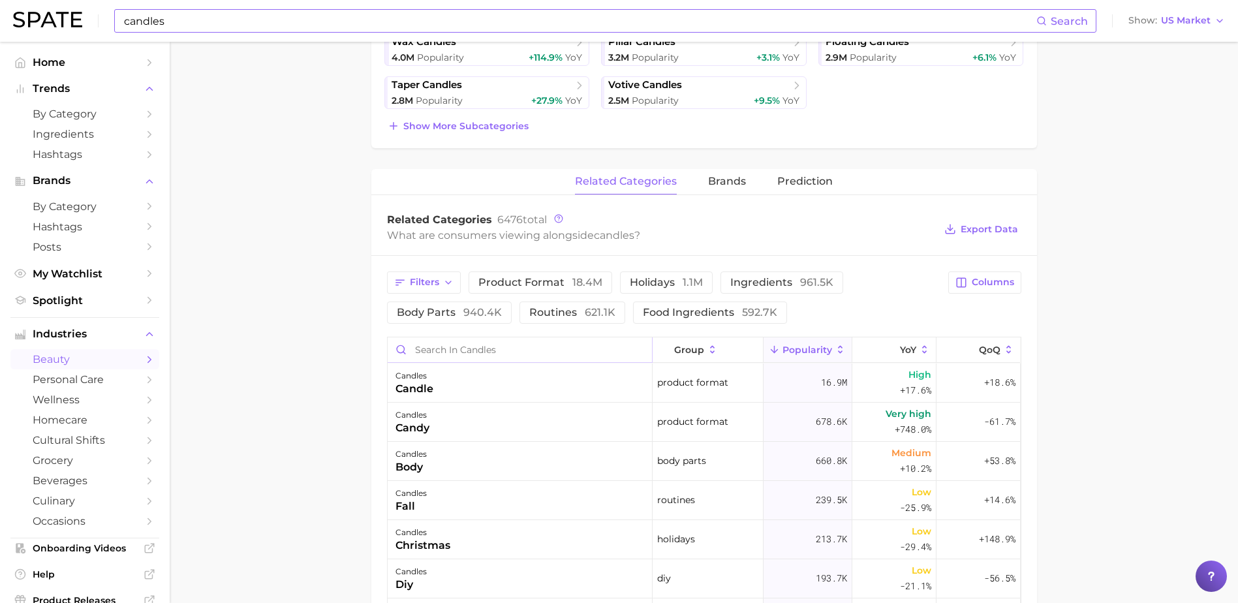
click at [508, 344] on input "Search in candles" at bounding box center [520, 350] width 264 height 25
type input "l"
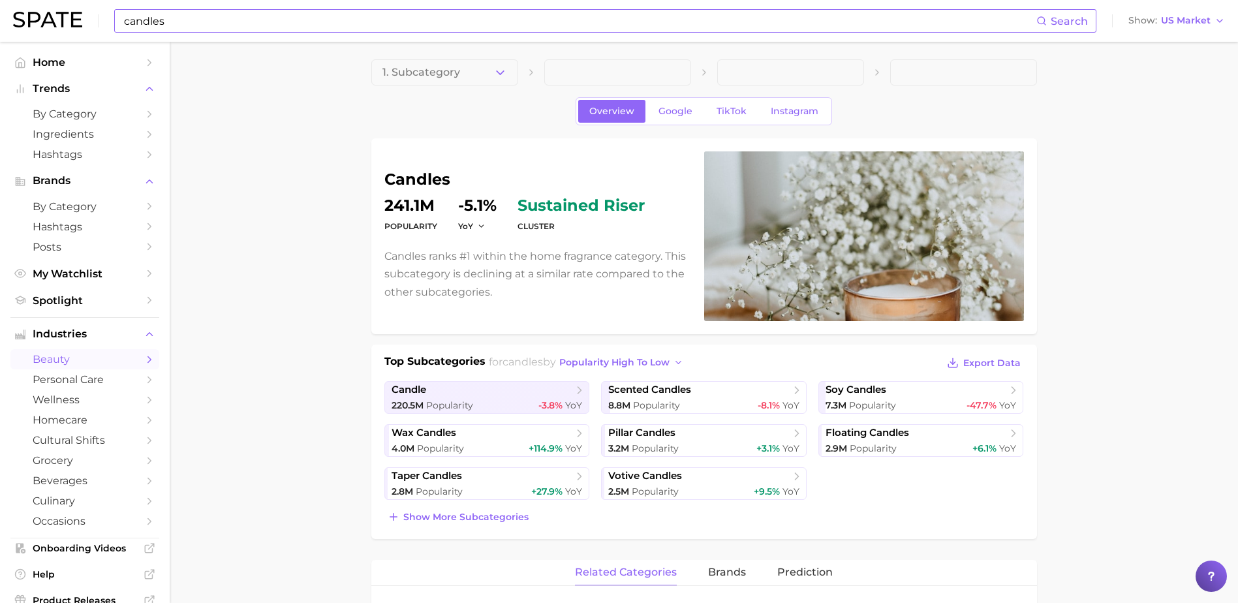
scroll to position [1, 0]
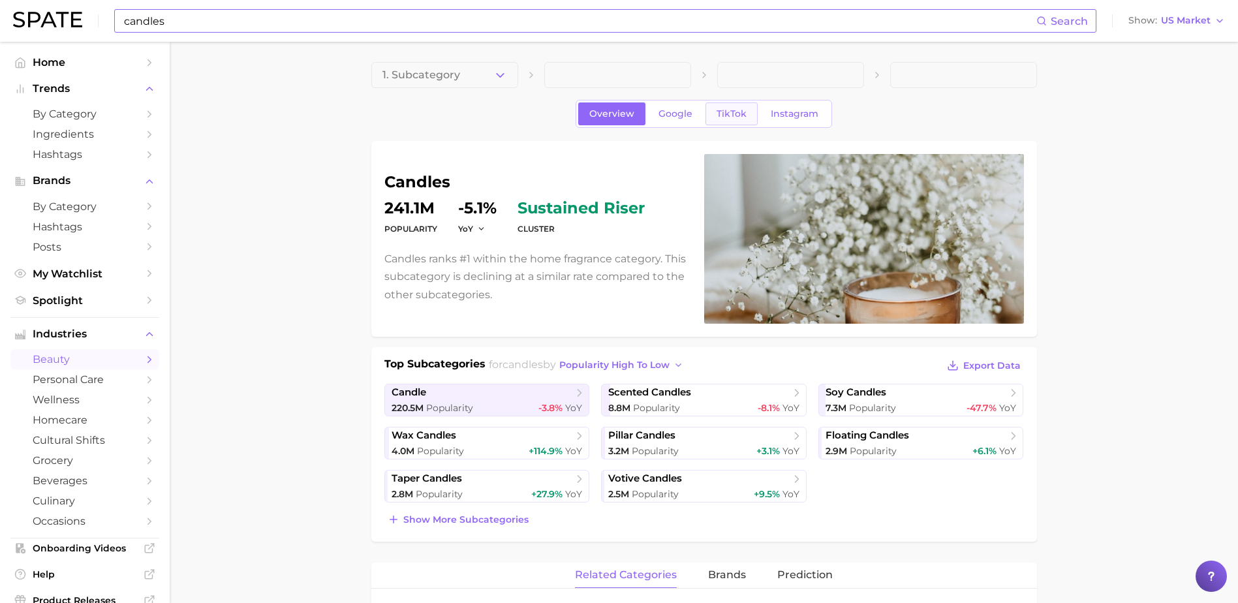
click at [734, 121] on link "TikTok" at bounding box center [732, 113] width 52 height 23
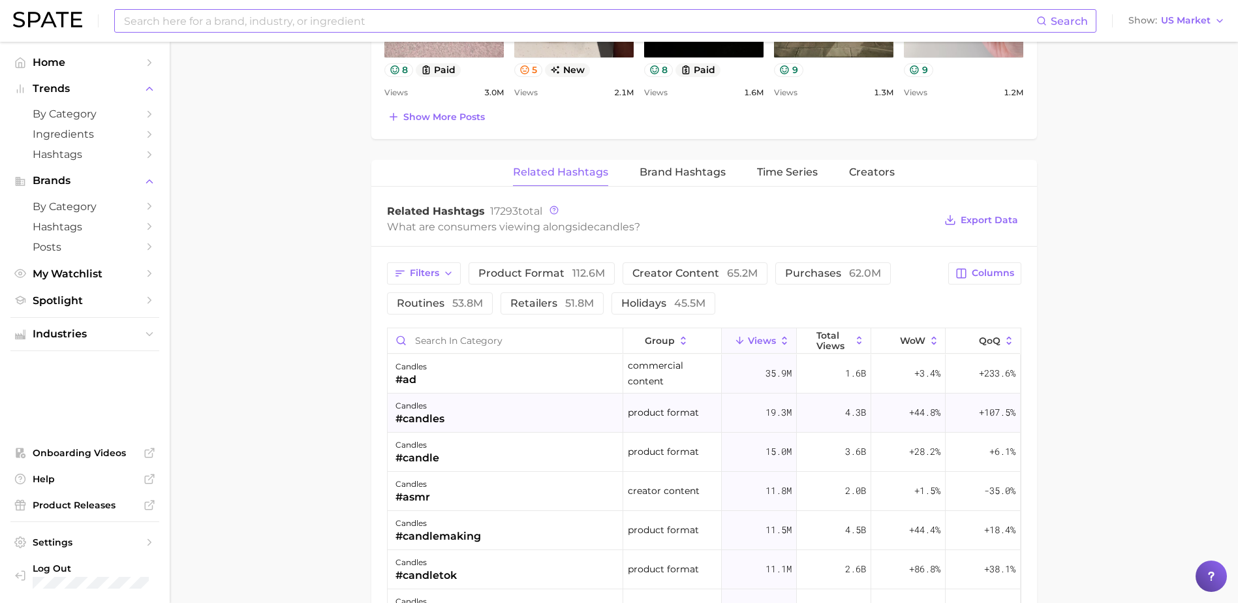
scroll to position [885, 0]
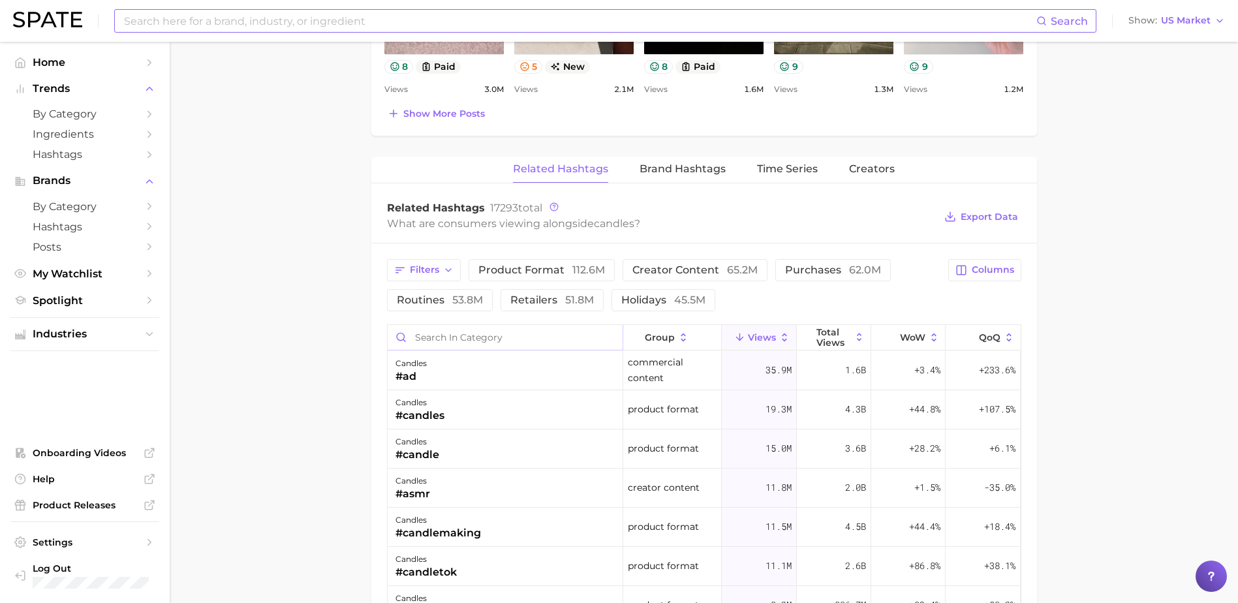
click at [489, 340] on input "Search in category" at bounding box center [505, 337] width 235 height 25
type input "l"
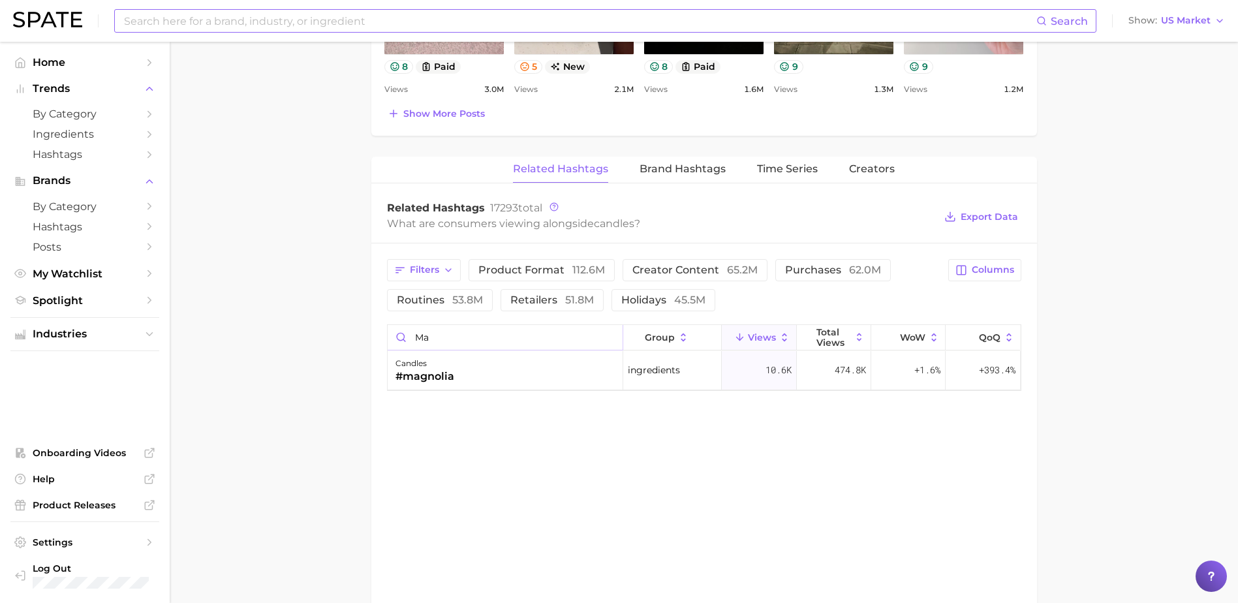
type input "m"
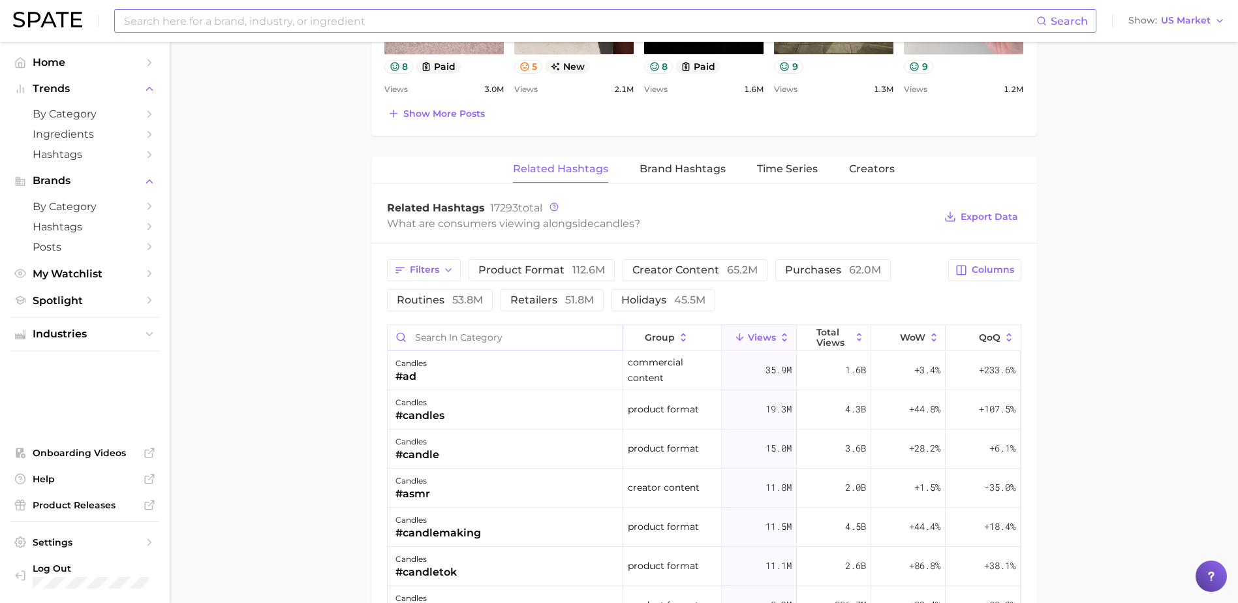
type input "g"
click at [507, 340] on input "g" at bounding box center [505, 337] width 235 height 25
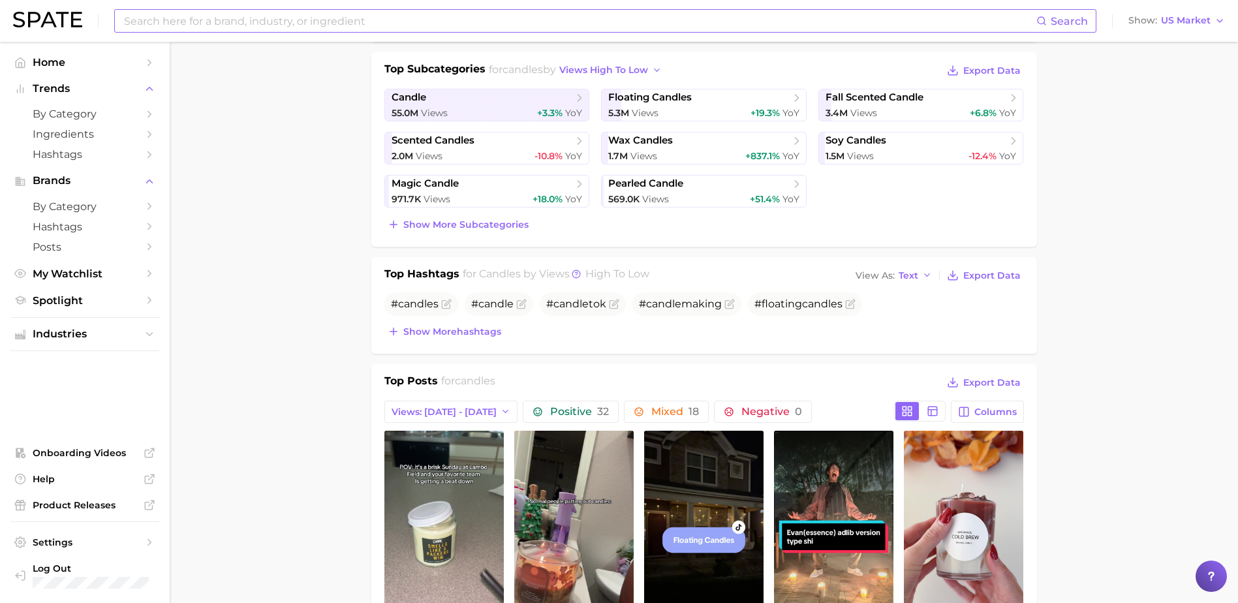
scroll to position [328, 0]
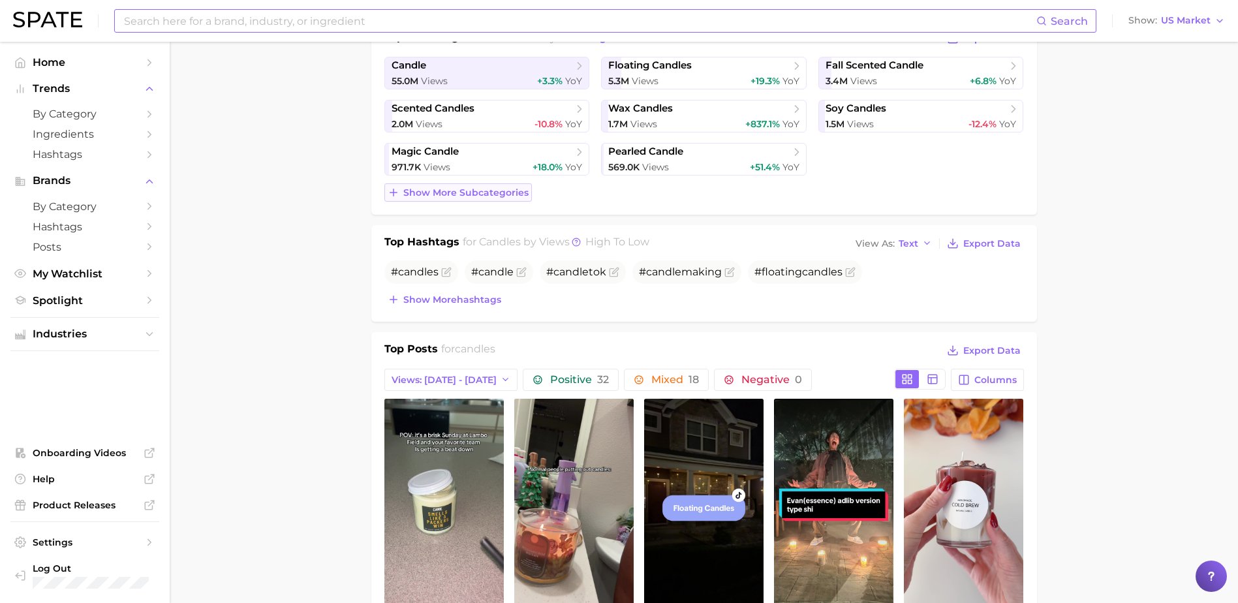
type input "floral"
click at [454, 185] on button "Show more subcategories" at bounding box center [459, 192] width 148 height 18
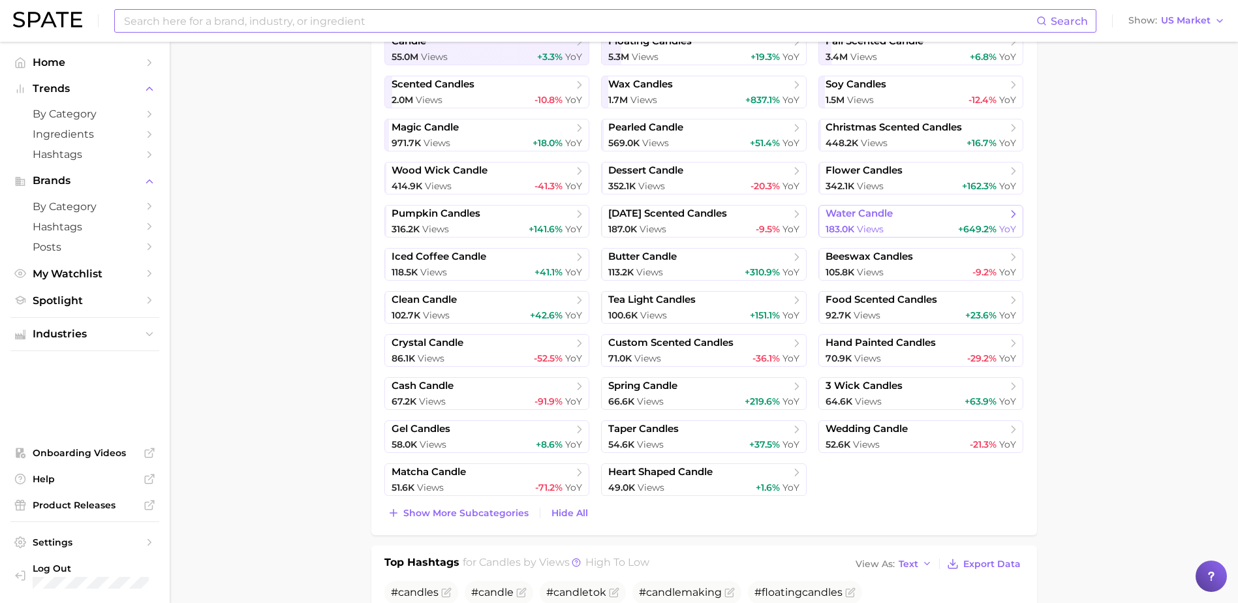
scroll to position [353, 0]
click at [915, 170] on span "flower candles" at bounding box center [916, 170] width 181 height 13
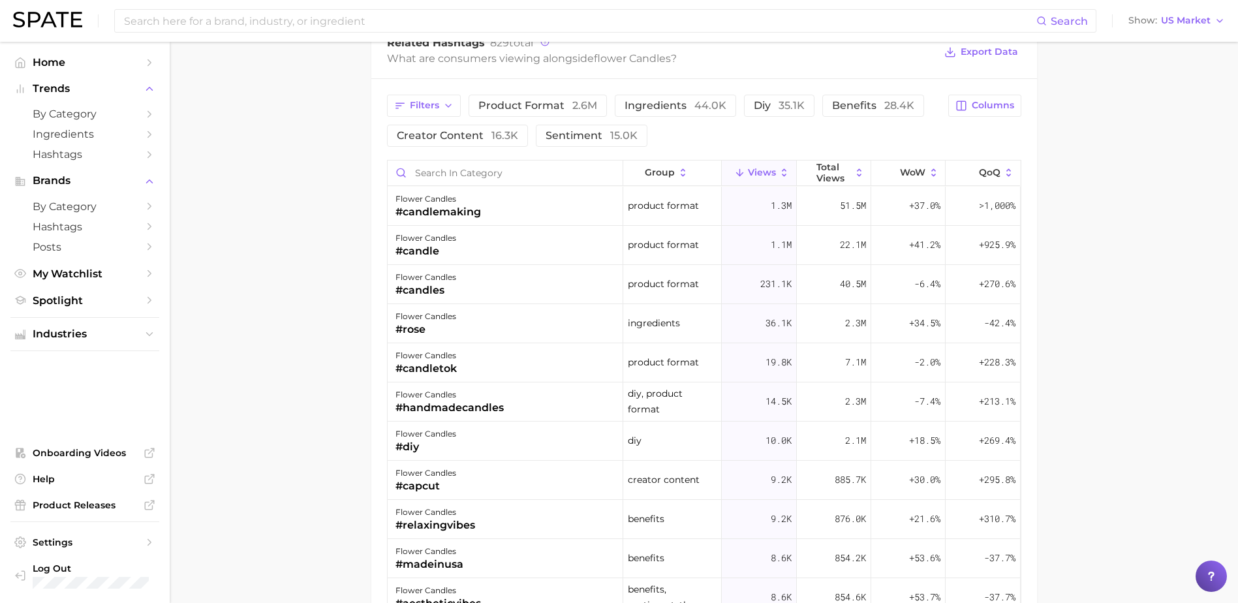
scroll to position [1044, 0]
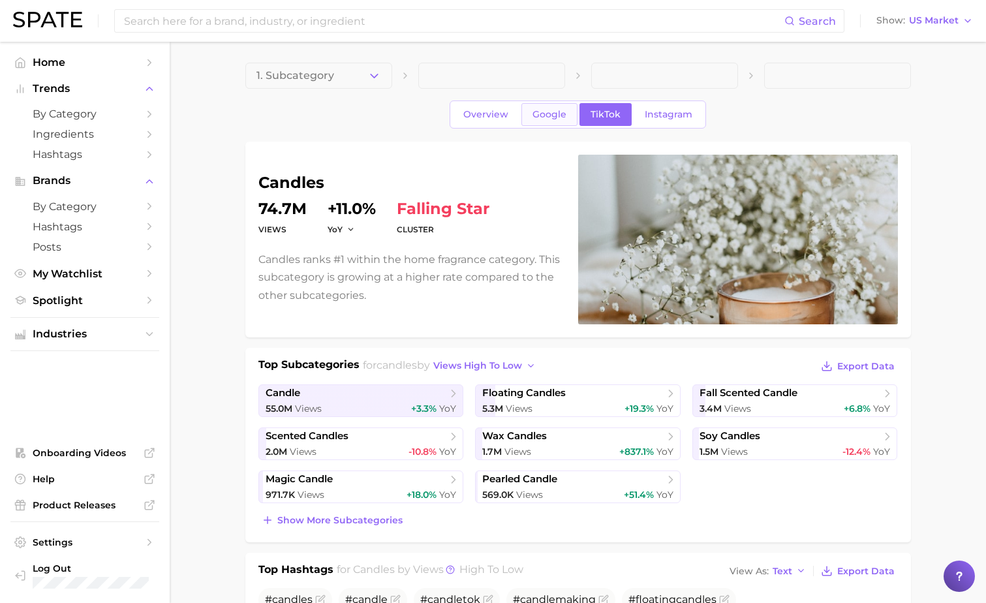
click at [542, 119] on span "Google" at bounding box center [550, 114] width 34 height 11
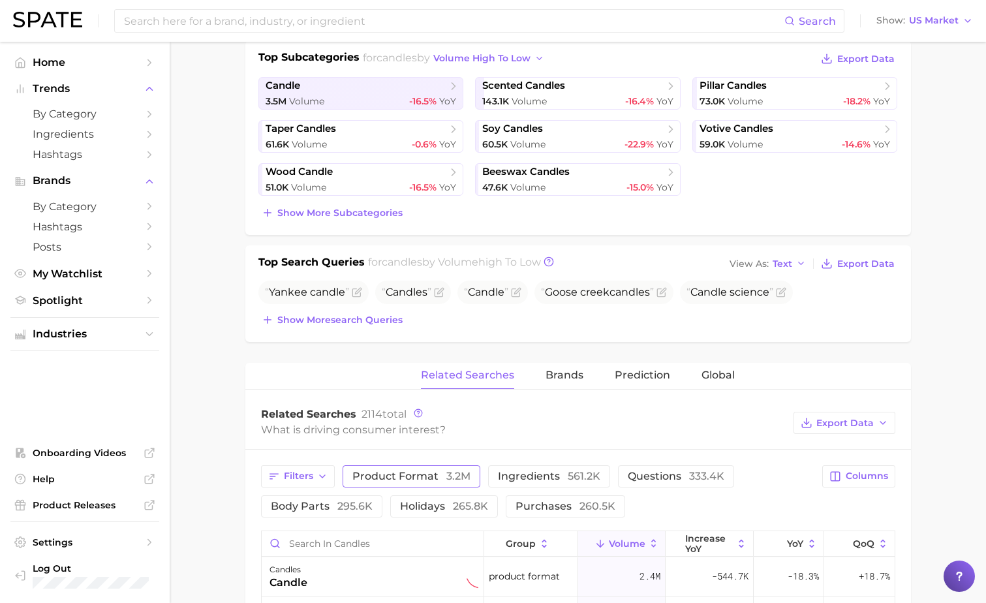
scroll to position [307, 0]
click at [392, 318] on span "Show more search queries" at bounding box center [339, 320] width 125 height 11
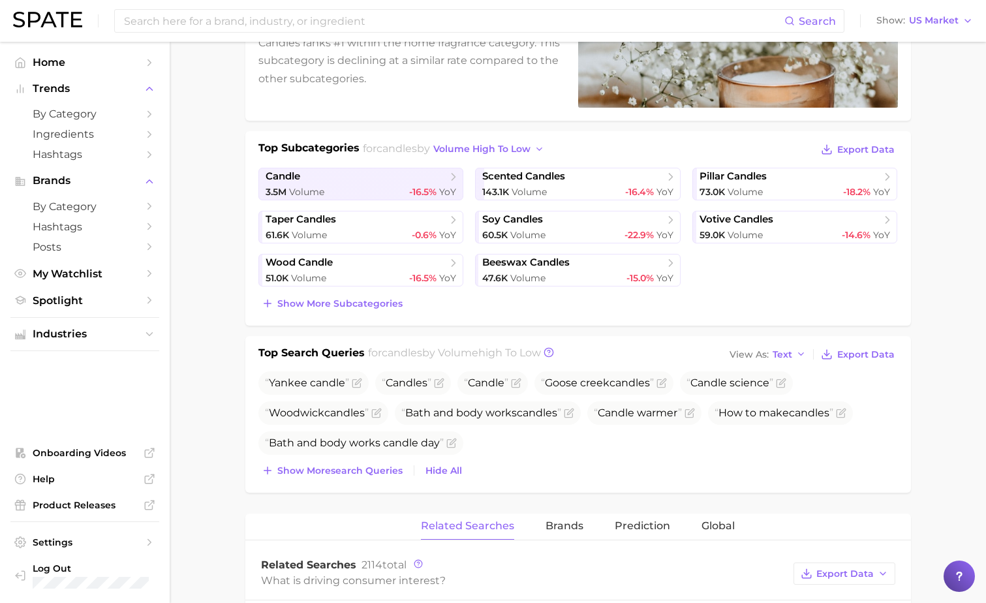
scroll to position [202, 0]
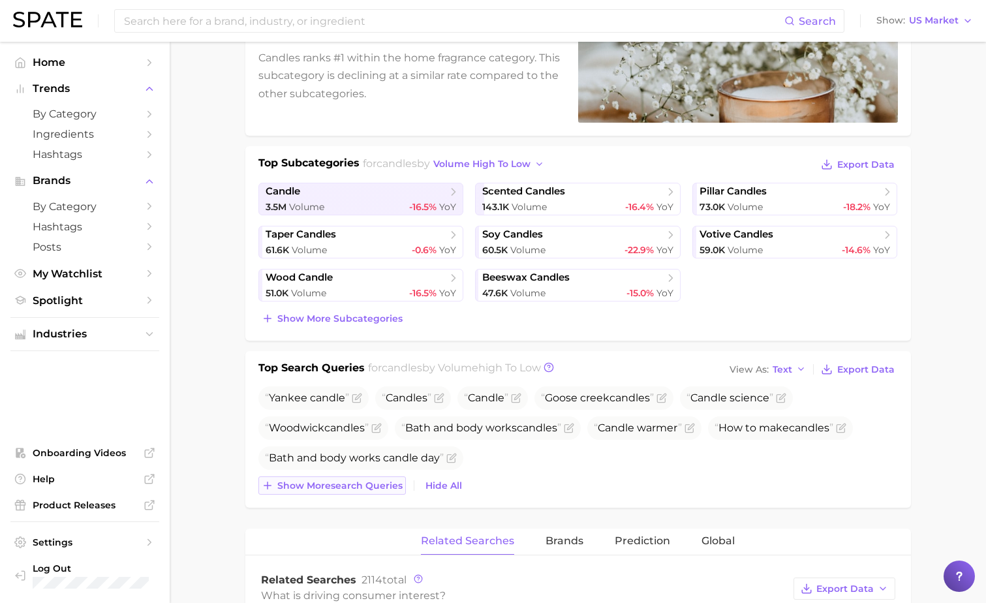
click at [357, 484] on span "Show more search queries" at bounding box center [339, 485] width 125 height 11
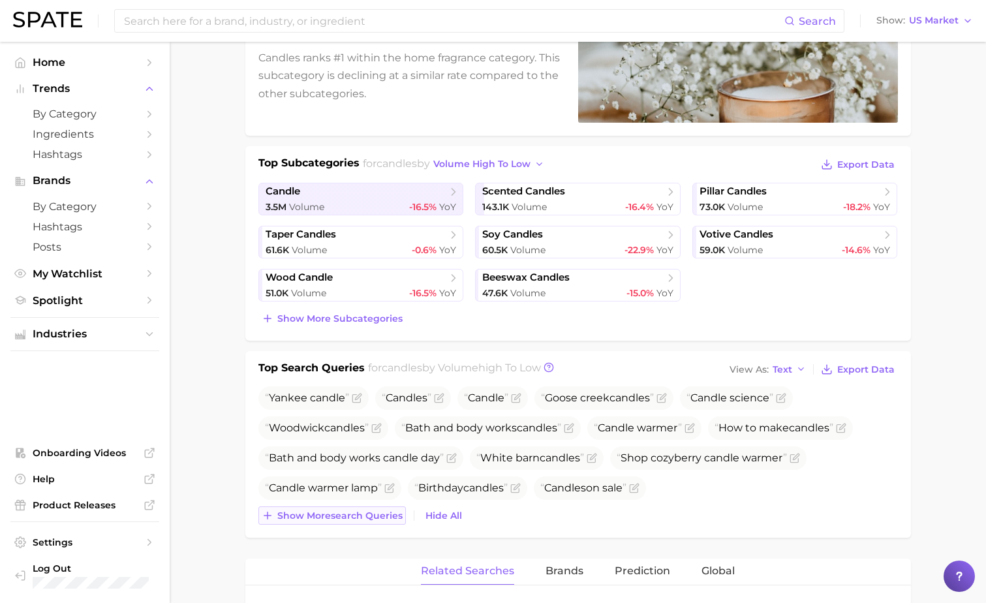
click at [347, 512] on span "Show more search queries" at bounding box center [339, 515] width 125 height 11
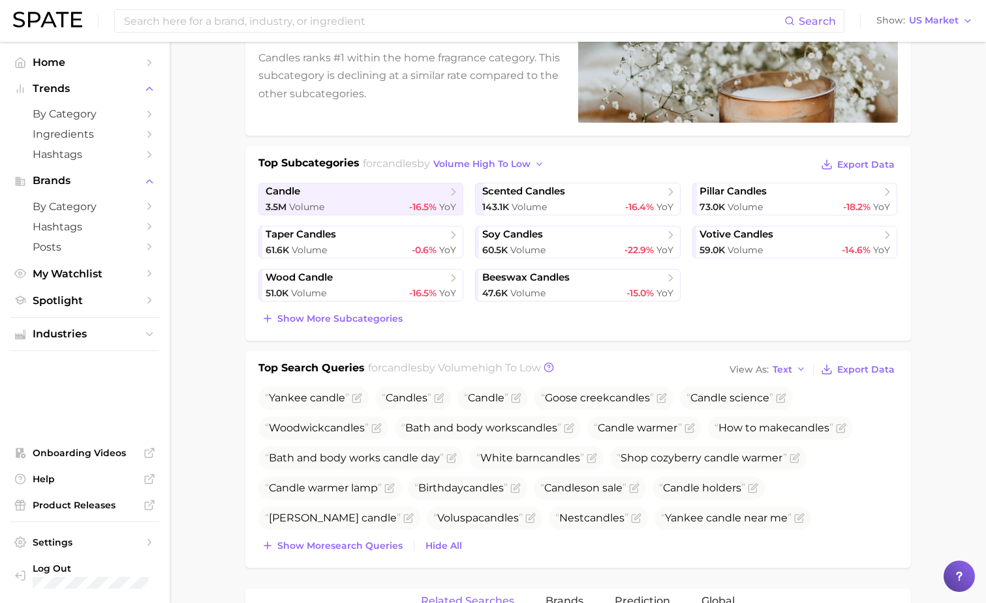
click at [353, 533] on div "Yankee candle Candles Candle Goose creek candles Candle science Woodwick candle…" at bounding box center [579, 470] width 640 height 168
click at [351, 537] on button "Show more search queries" at bounding box center [333, 546] width 148 height 18
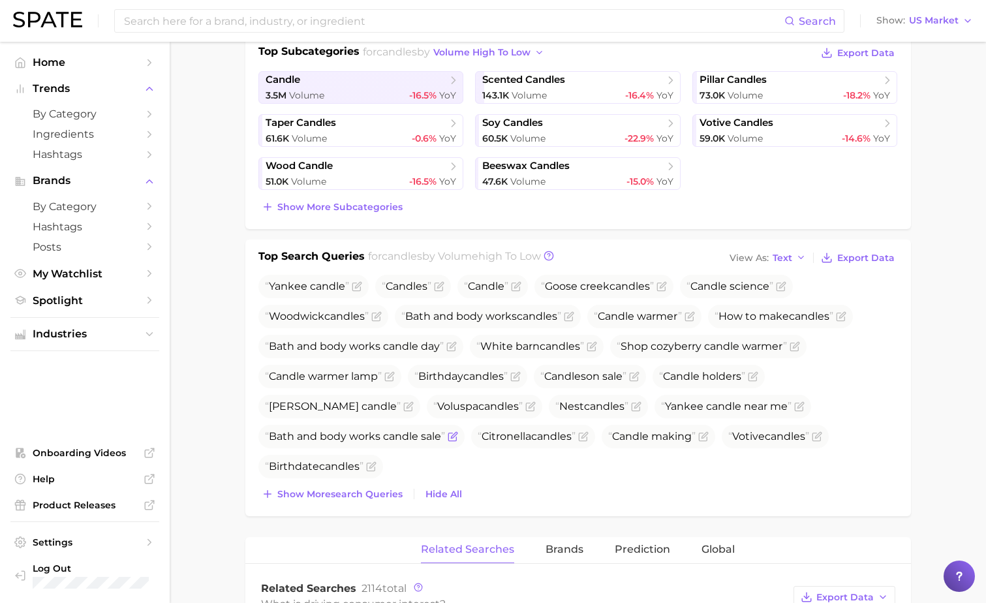
scroll to position [314, 0]
click at [354, 495] on span "Show more search queries" at bounding box center [339, 493] width 125 height 11
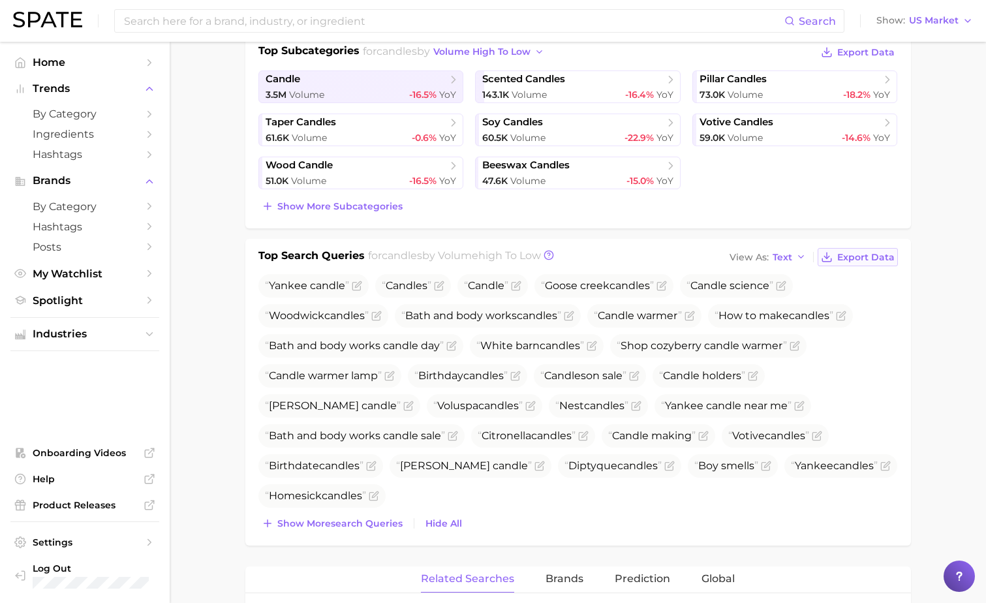
click at [860, 250] on button "Export Data" at bounding box center [858, 257] width 80 height 18
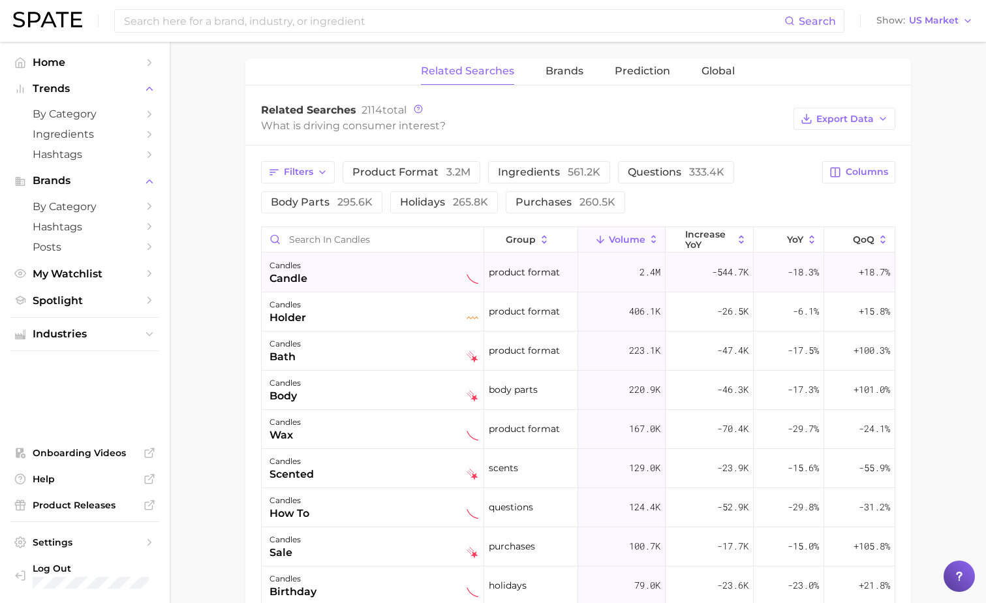
scroll to position [799, 0]
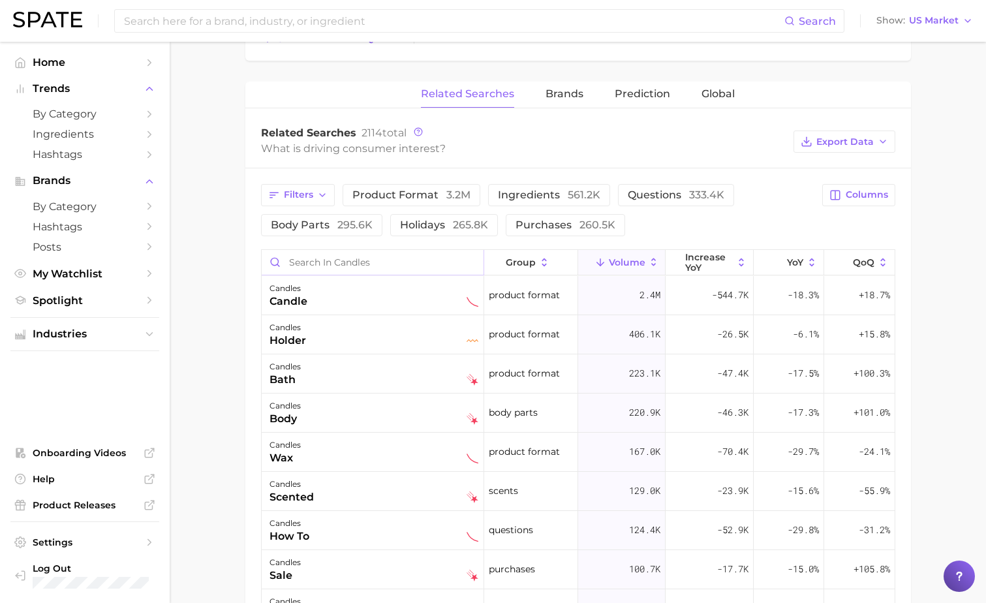
click at [381, 265] on input "Search in candles" at bounding box center [373, 262] width 222 height 25
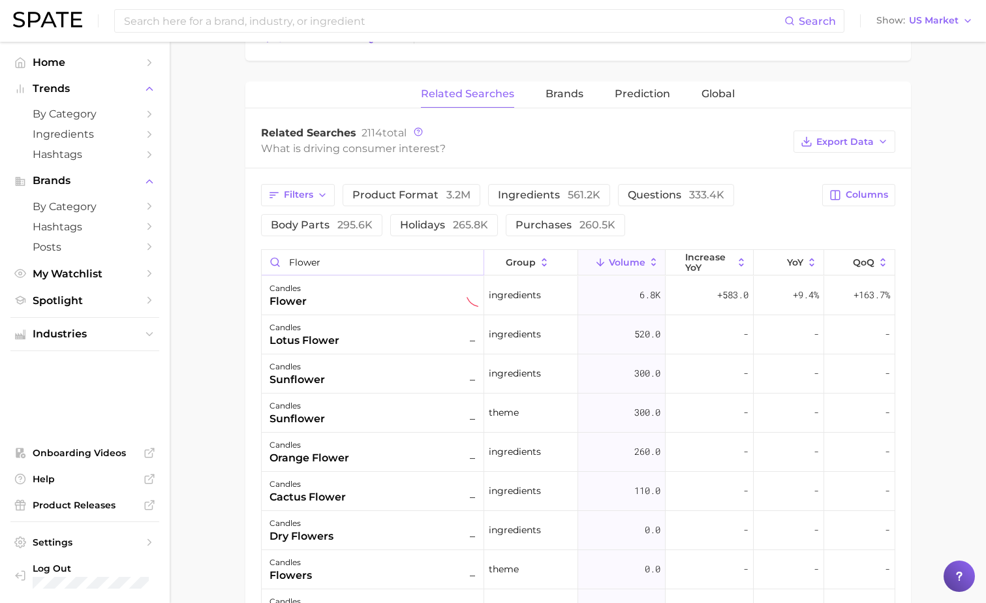
click at [386, 265] on input "flower" at bounding box center [373, 262] width 222 height 25
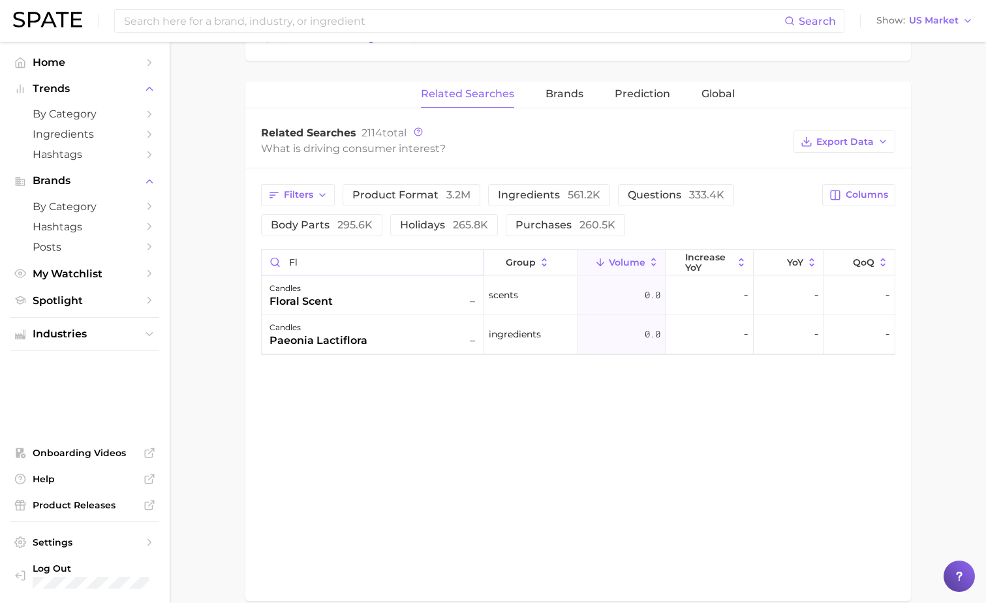
type input "f"
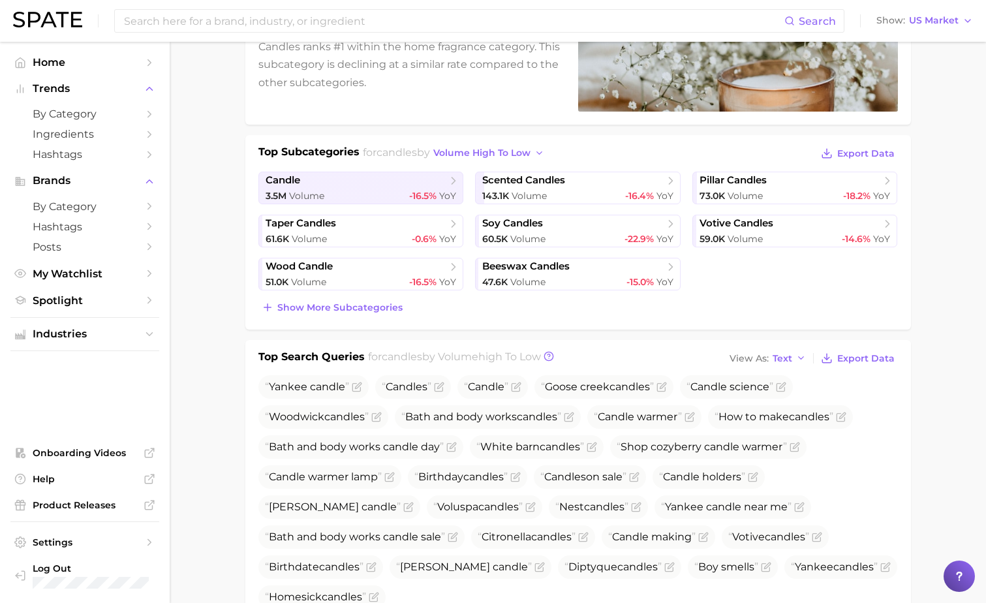
scroll to position [0, 0]
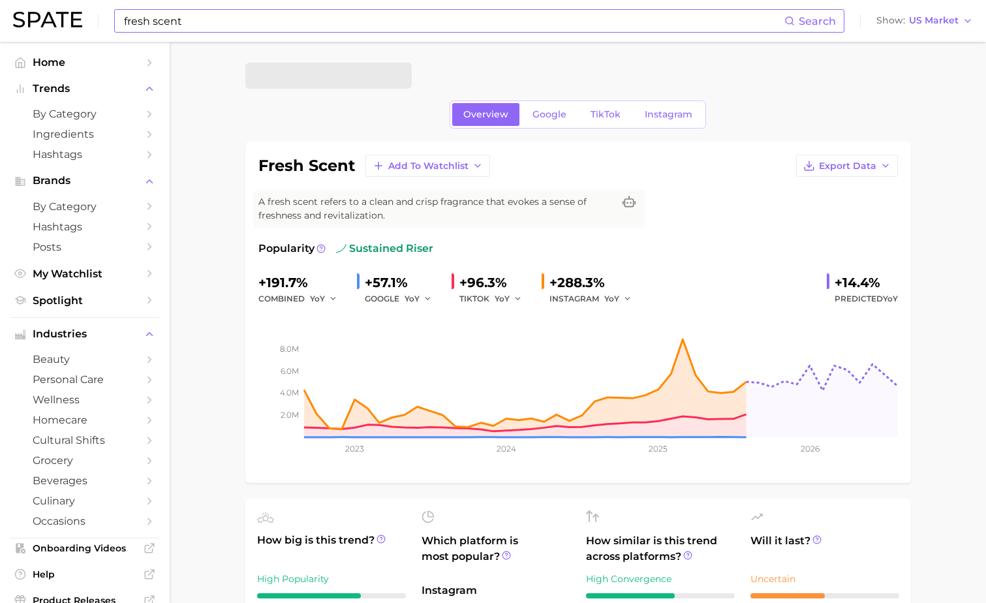
click at [309, 20] on input "fresh scent" at bounding box center [454, 21] width 662 height 22
type input "floral"
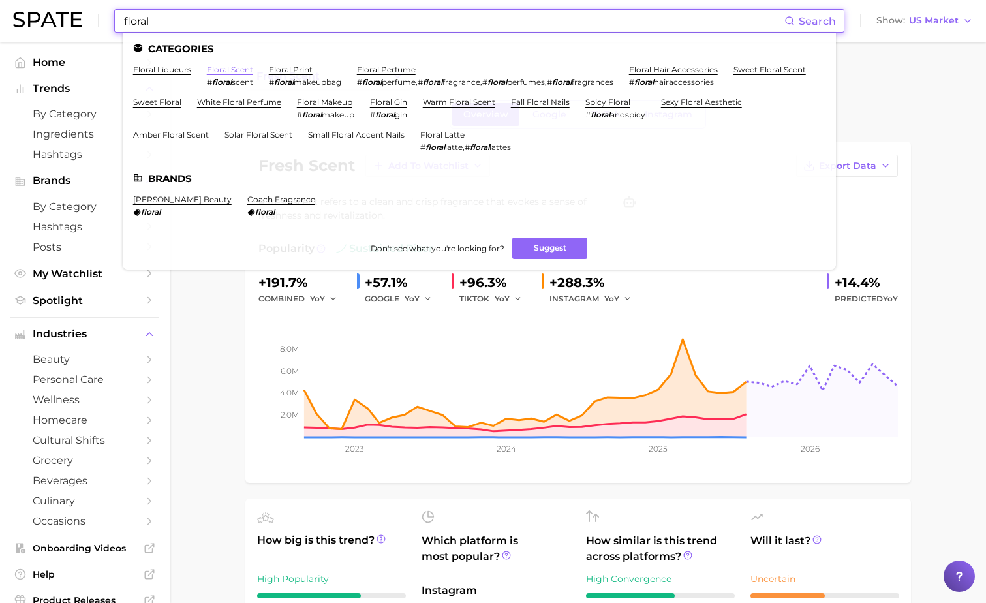
click at [232, 73] on link "floral scent" at bounding box center [230, 70] width 46 height 10
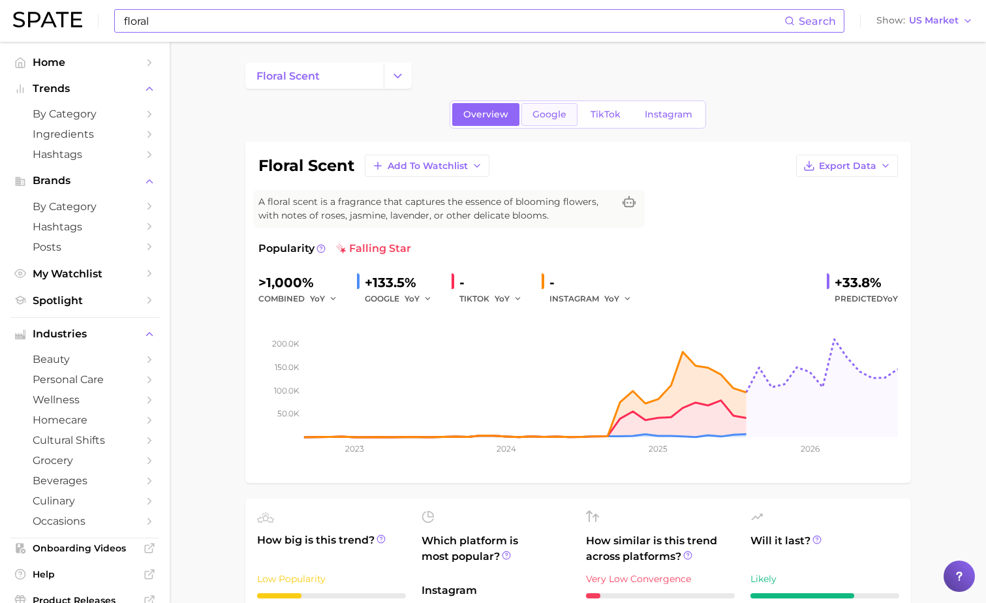
click at [551, 125] on link "Google" at bounding box center [550, 114] width 56 height 23
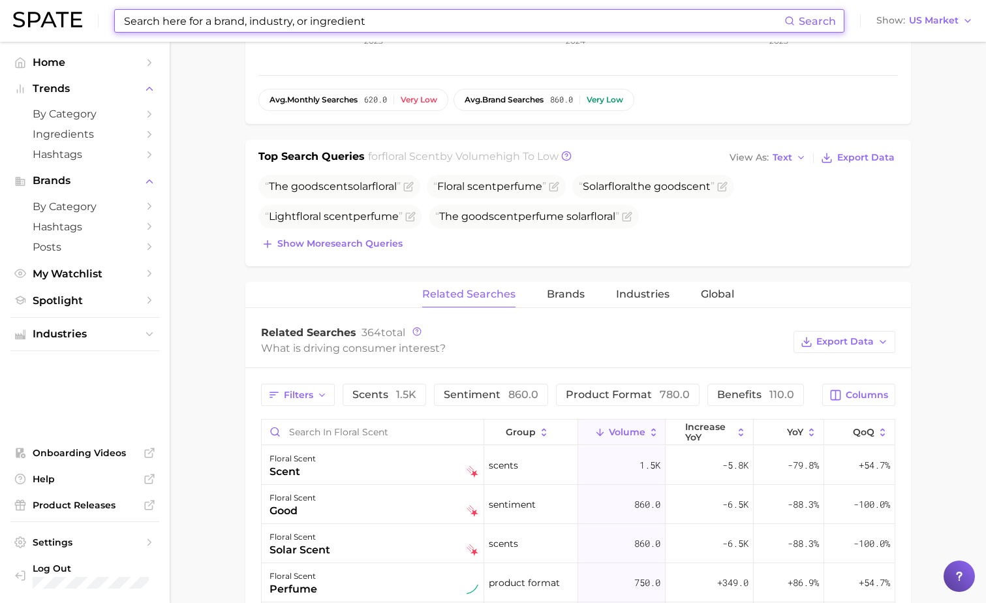
scroll to position [403, 0]
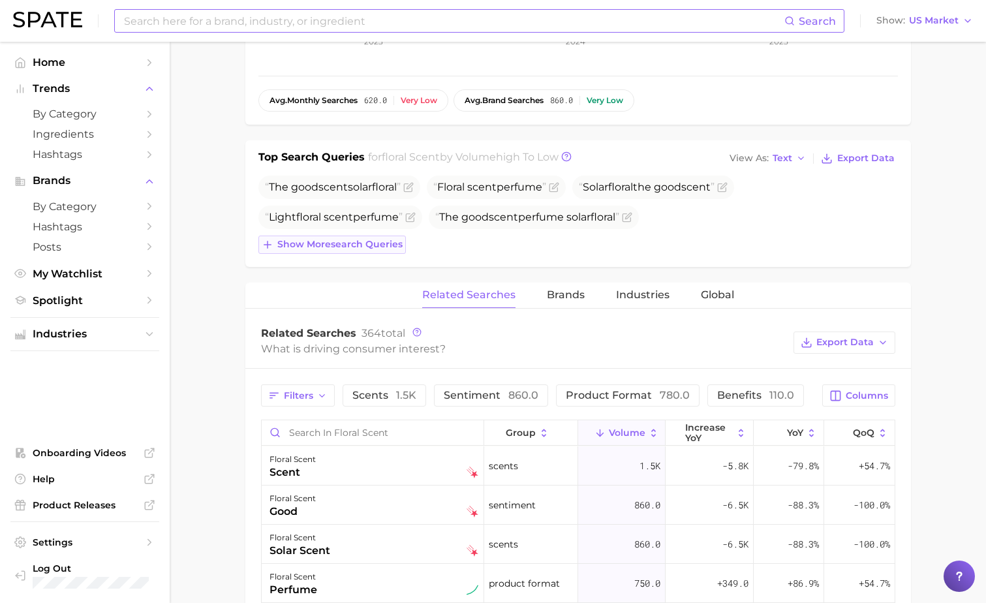
click at [369, 246] on span "Show more search queries" at bounding box center [339, 244] width 125 height 11
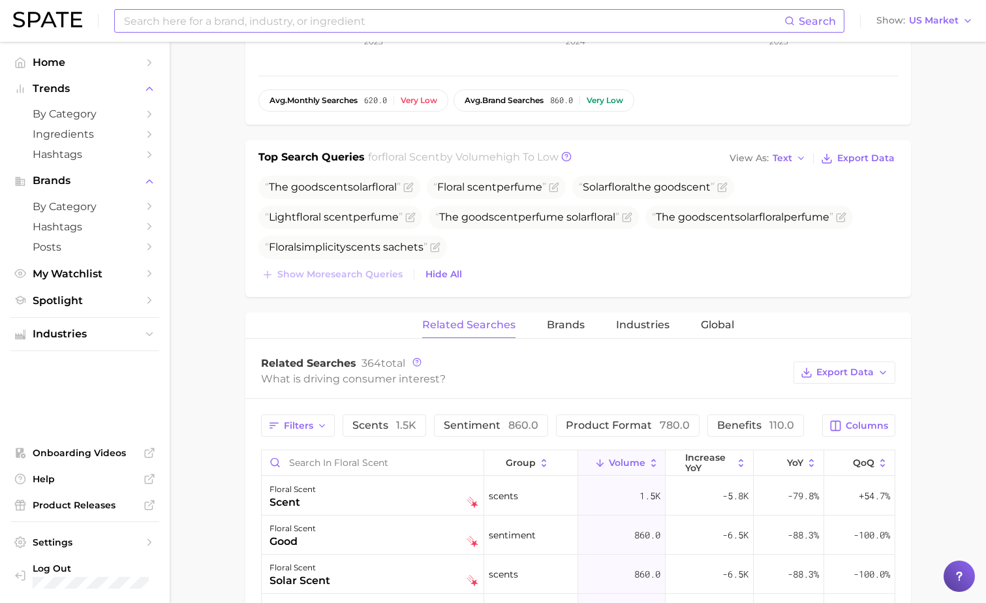
click at [211, 32] on div "Search" at bounding box center [479, 21] width 730 height 24
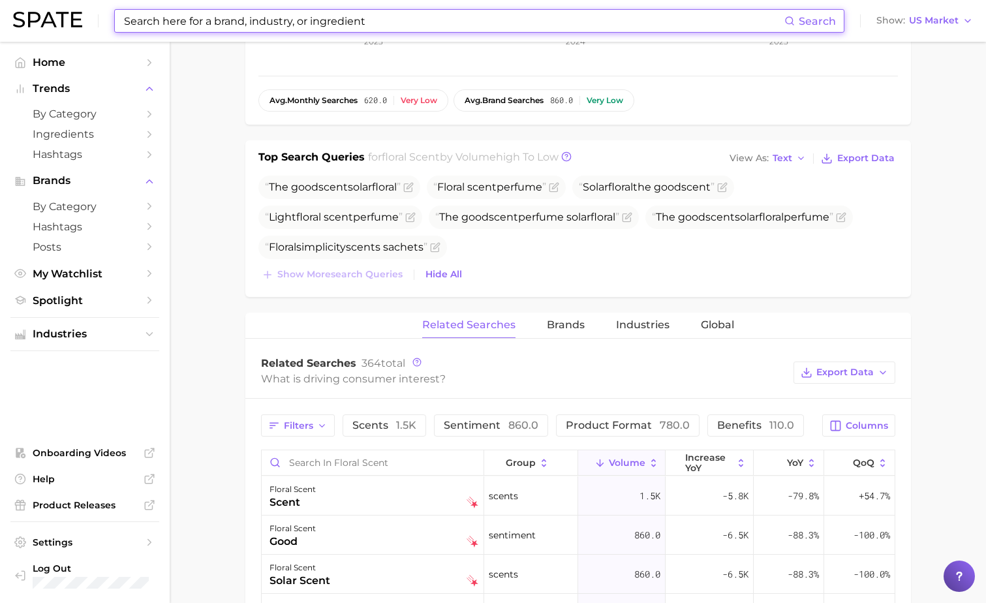
click at [209, 29] on input at bounding box center [454, 21] width 662 height 22
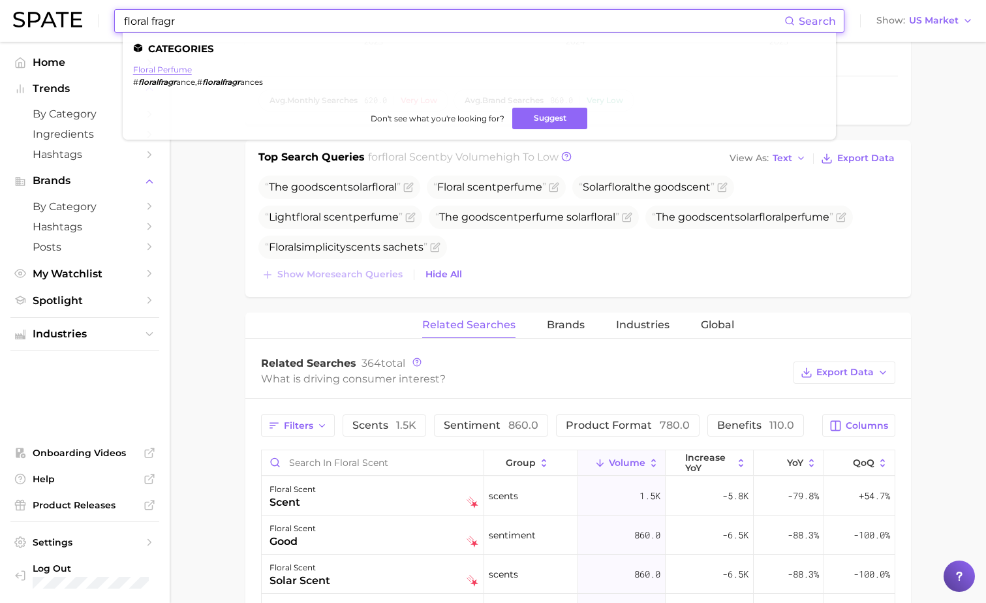
type input "floral fragr"
click at [143, 67] on link "floral perfume" at bounding box center [162, 70] width 59 height 10
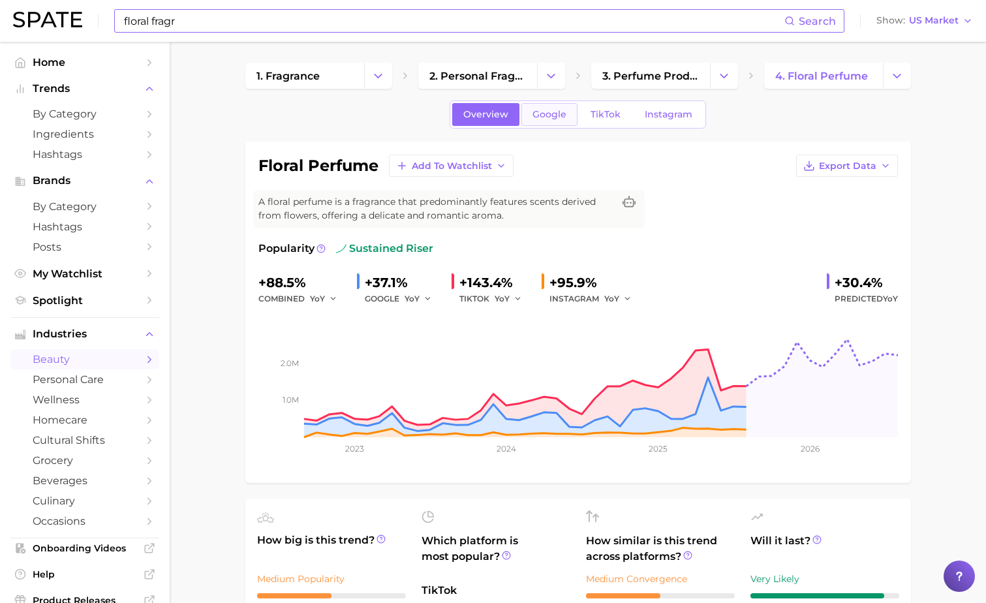
click at [555, 125] on link "Google" at bounding box center [550, 114] width 56 height 23
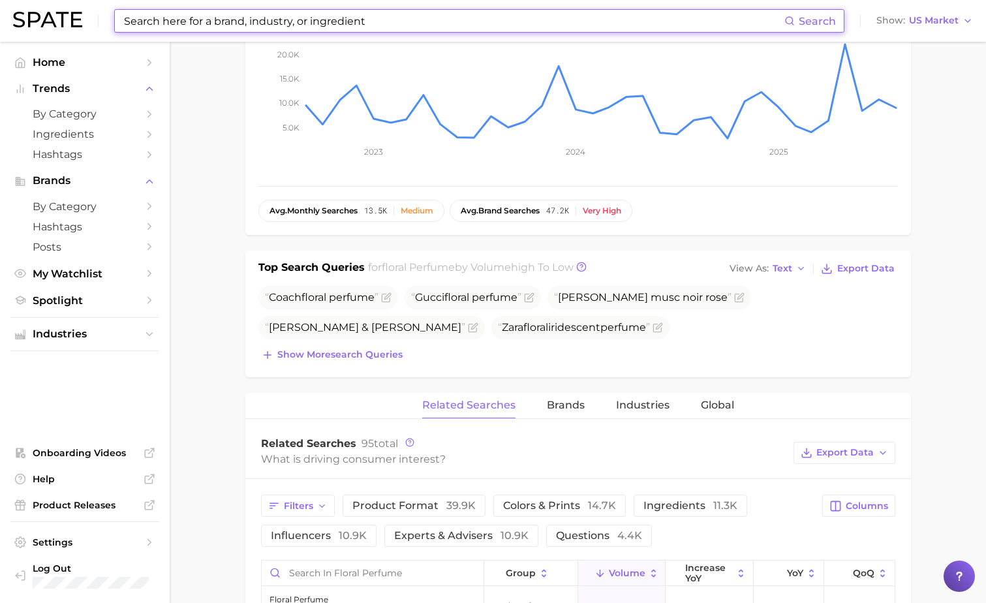
scroll to position [293, 0]
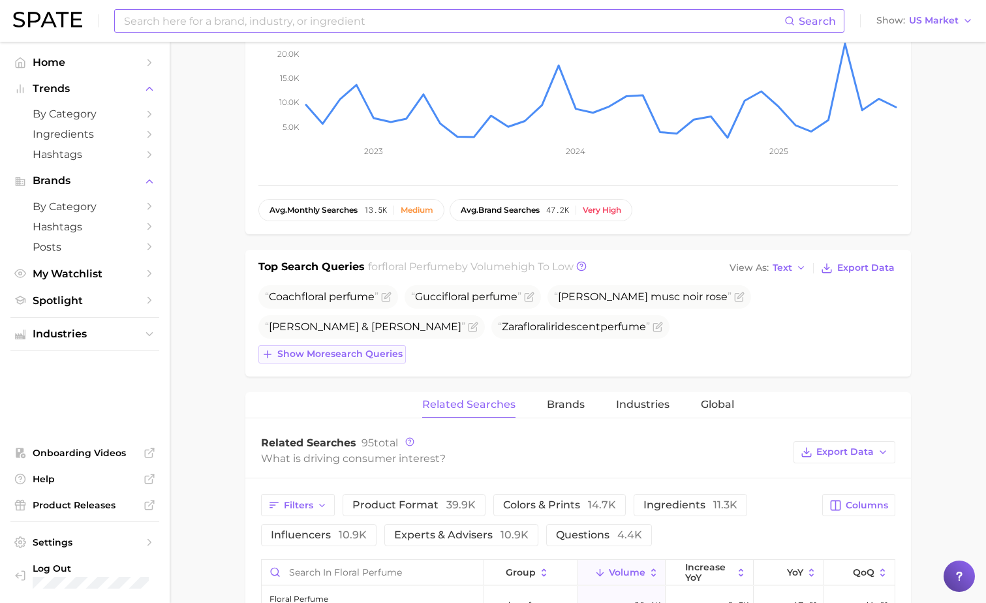
click at [386, 361] on button "Show more search queries" at bounding box center [333, 354] width 148 height 18
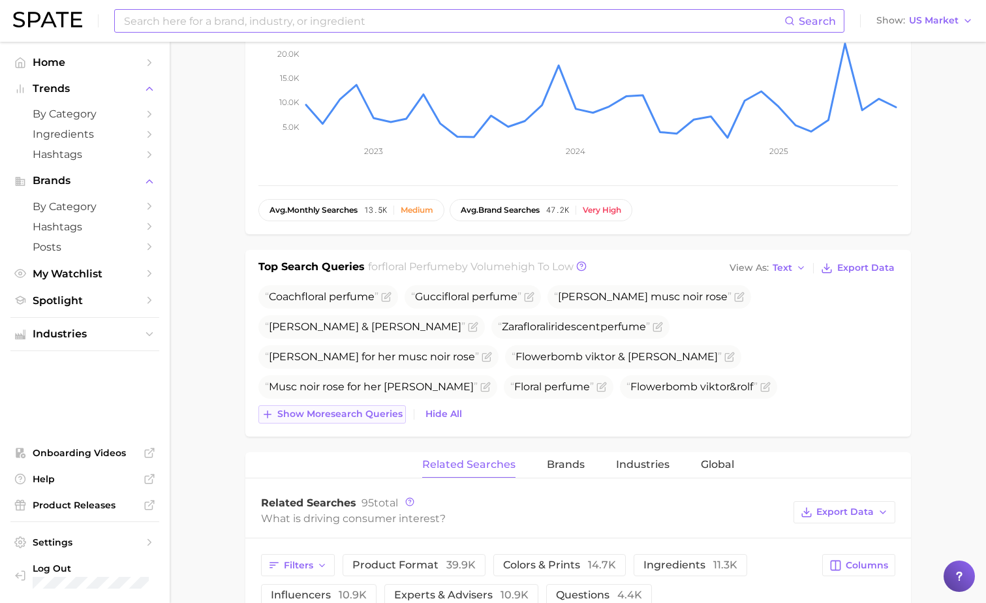
click at [362, 419] on span "Show more search queries" at bounding box center [339, 414] width 125 height 11
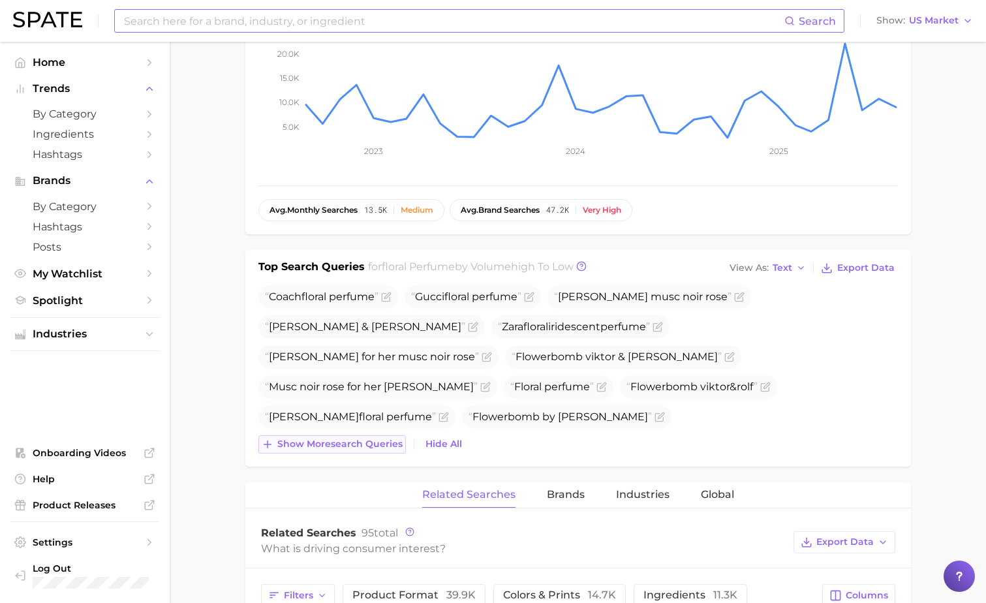
click at [360, 442] on span "Show more search queries" at bounding box center [339, 444] width 125 height 11
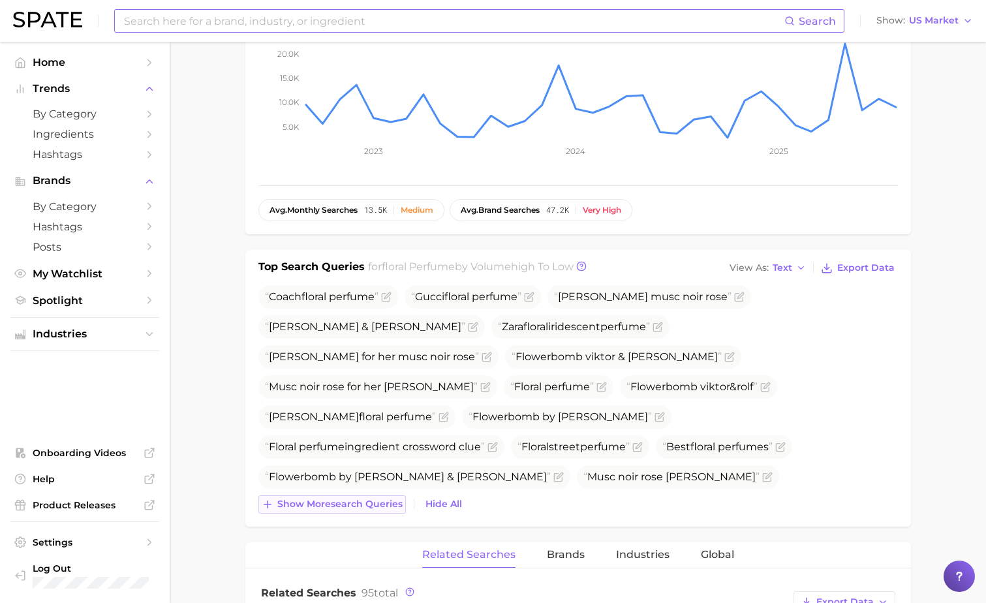
click at [356, 511] on button "Show more search queries" at bounding box center [333, 504] width 148 height 18
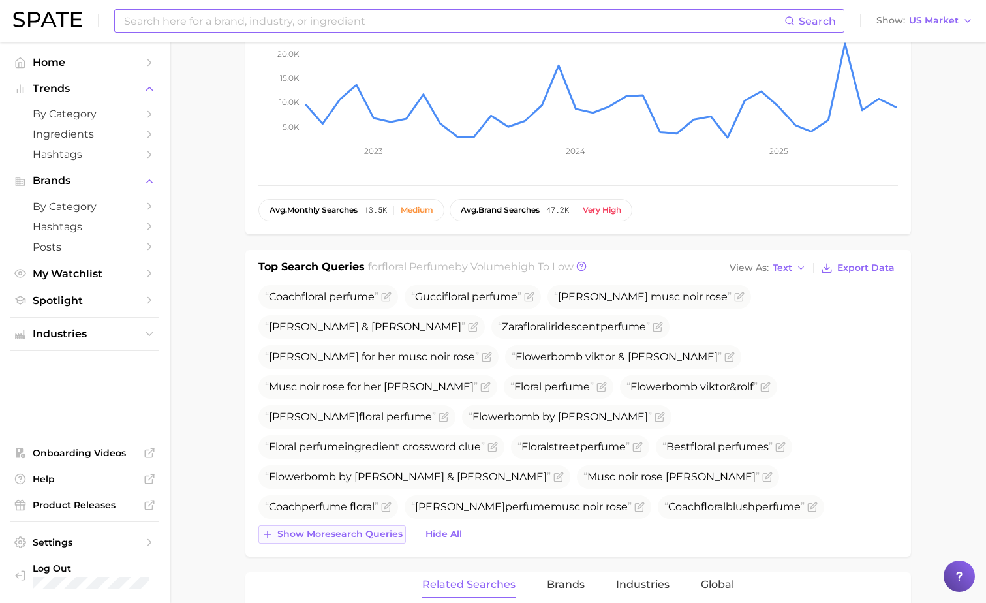
click at [369, 529] on span "Show more search queries" at bounding box center [339, 534] width 125 height 11
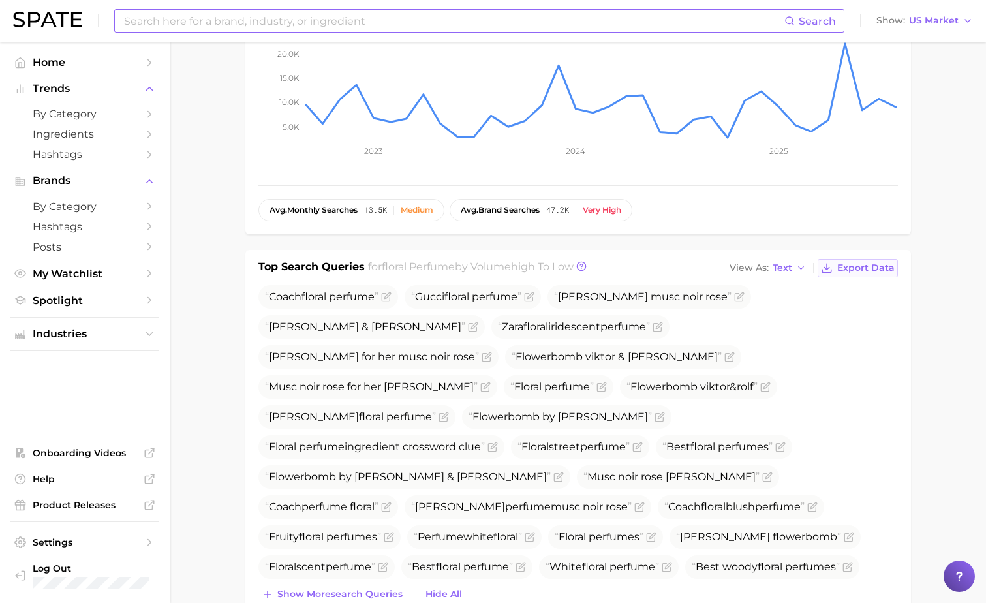
click at [878, 275] on button "Export Data" at bounding box center [858, 268] width 80 height 18
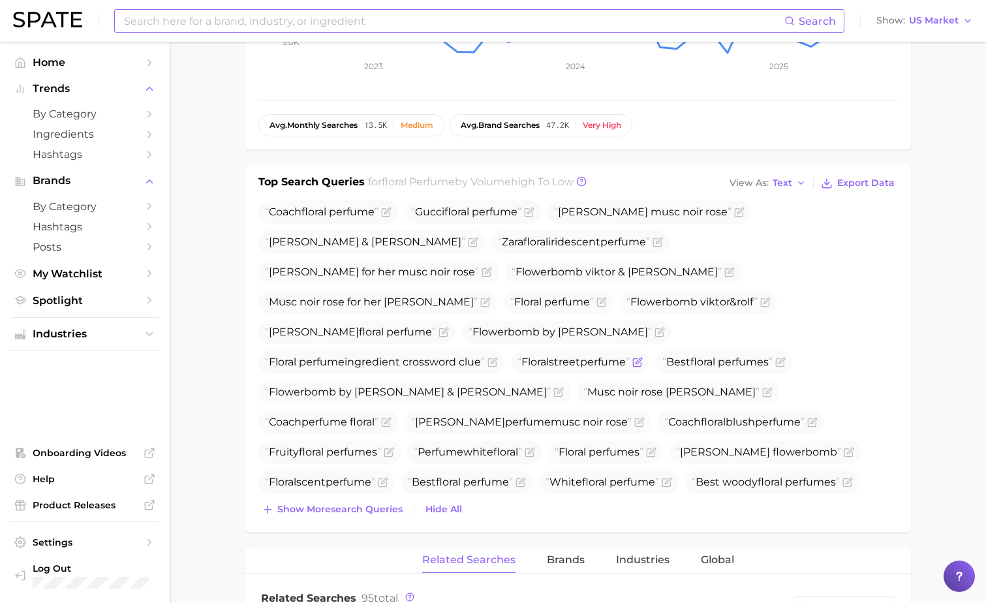
scroll to position [384, 0]
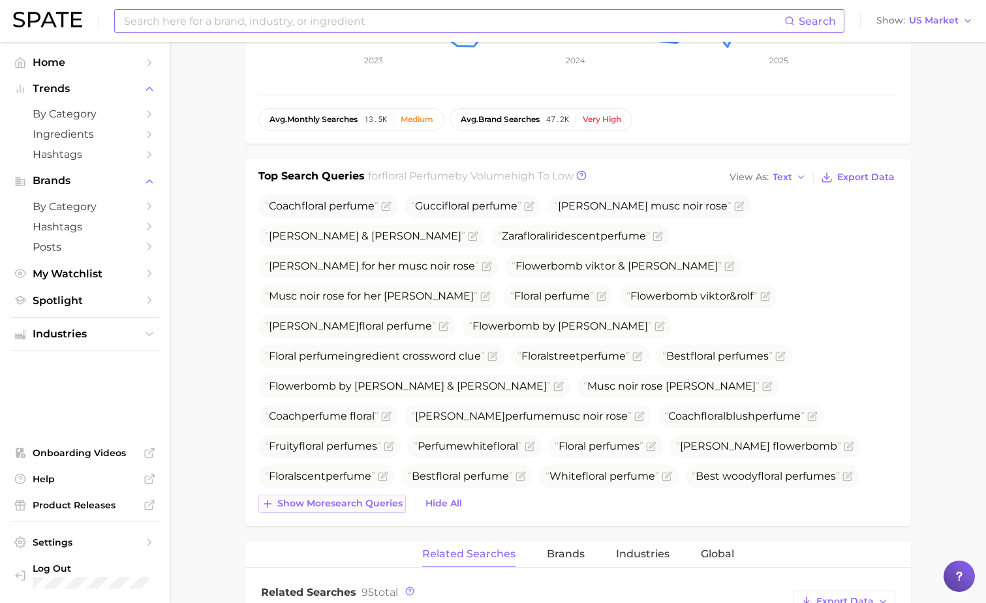
click at [331, 509] on span "Show more search queries" at bounding box center [339, 503] width 125 height 11
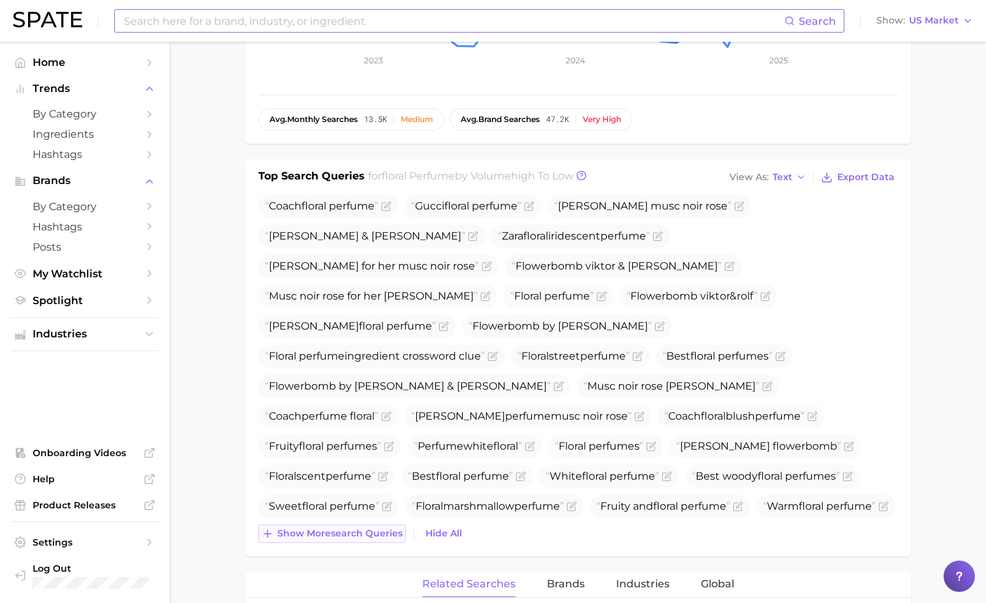
click at [369, 537] on span "Show more search queries" at bounding box center [339, 533] width 125 height 11
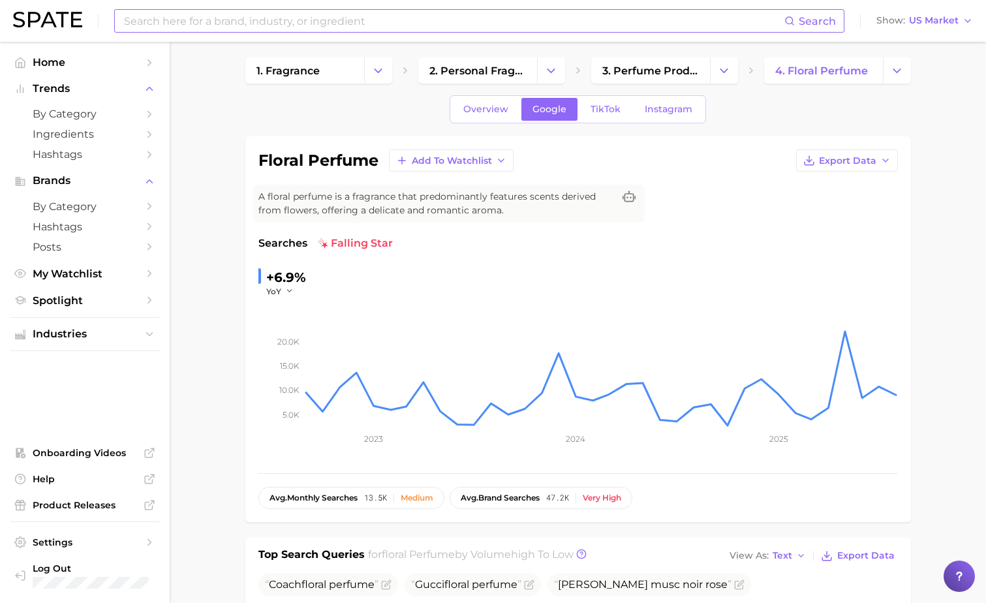
scroll to position [0, 0]
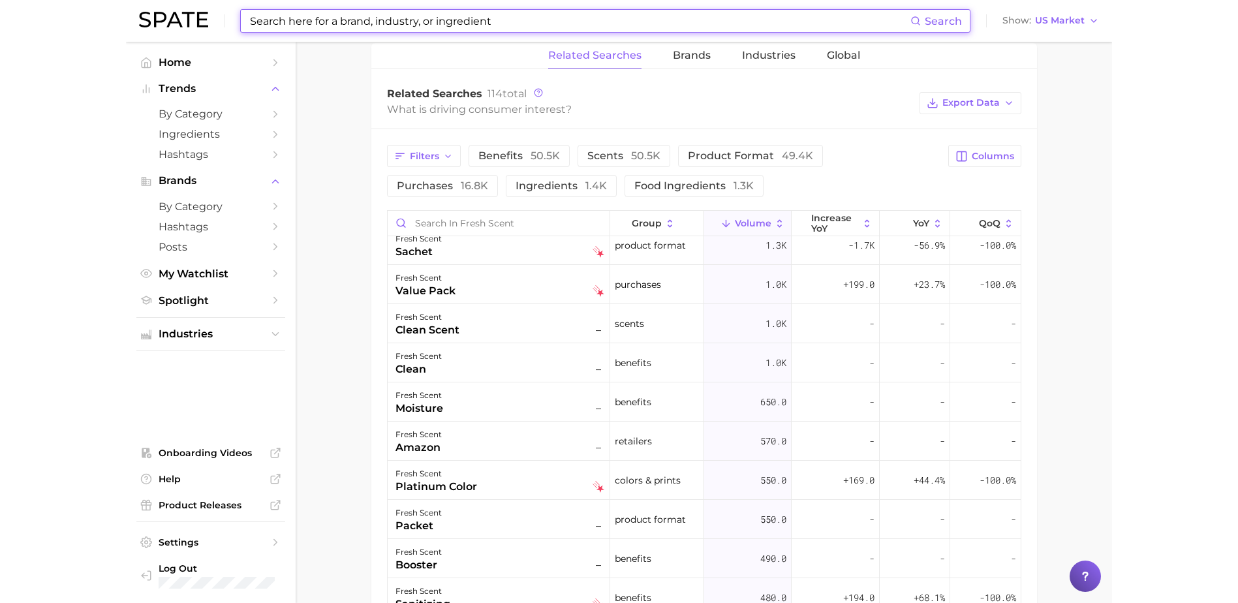
scroll to position [560, 0]
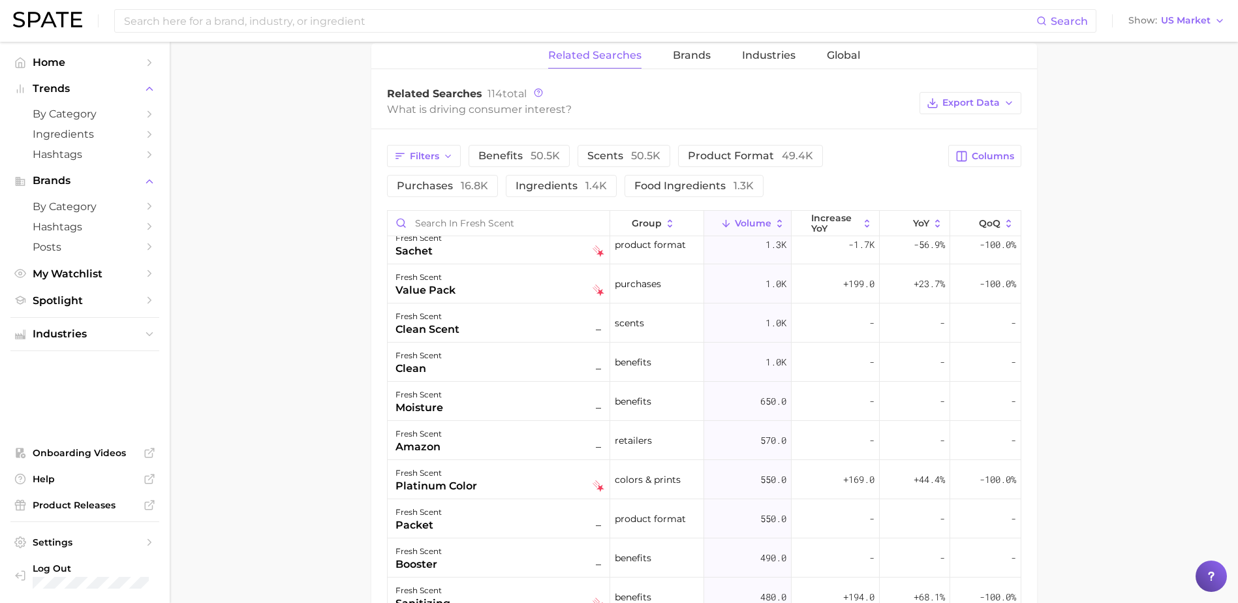
click at [986, 343] on main "fresh scent Overview Google TikTok Instagram fresh scent Add to Watchlist Expor…" at bounding box center [704, 116] width 1069 height 1555
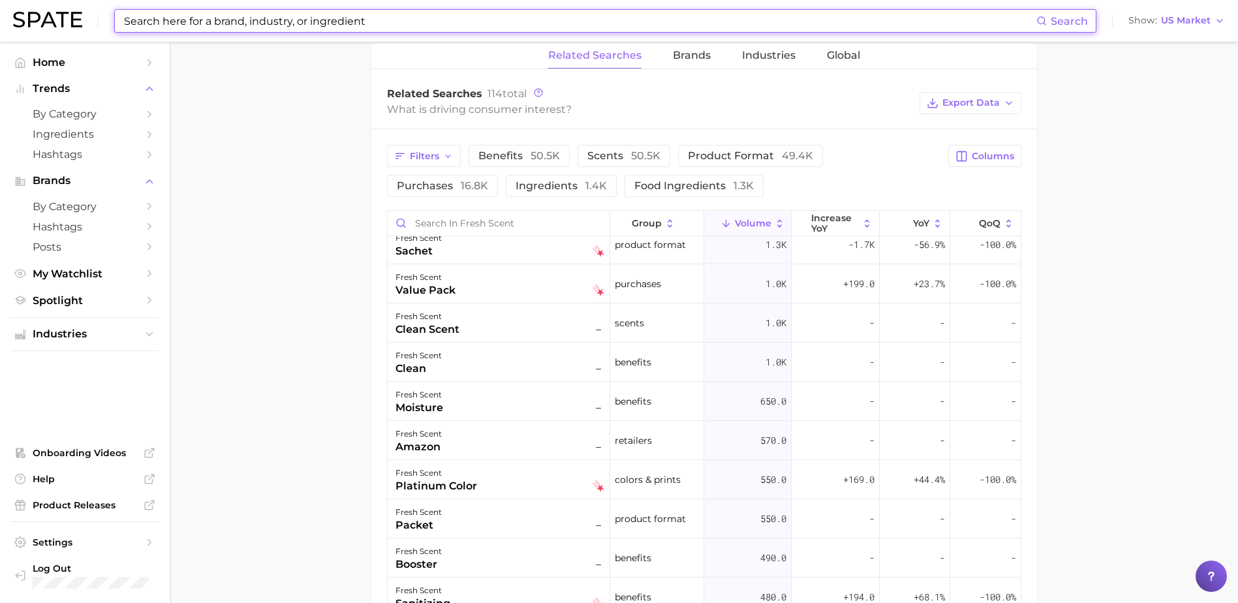
click at [447, 20] on input at bounding box center [580, 21] width 914 height 22
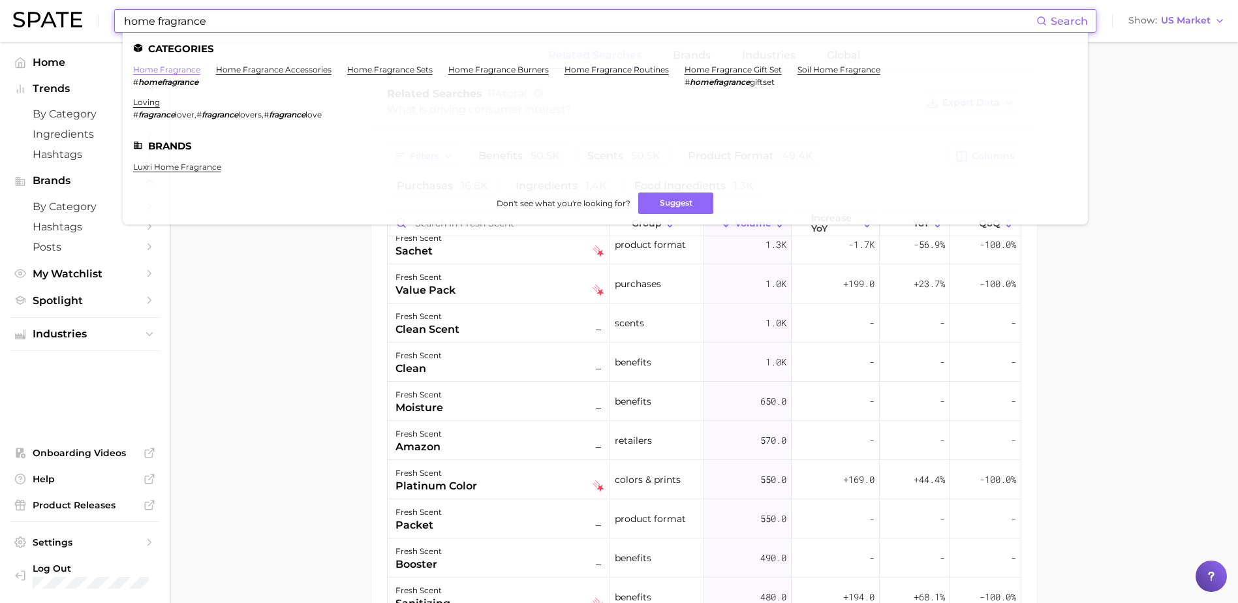
type input "home fragrance"
click at [181, 67] on link "home fragrance" at bounding box center [166, 70] width 67 height 10
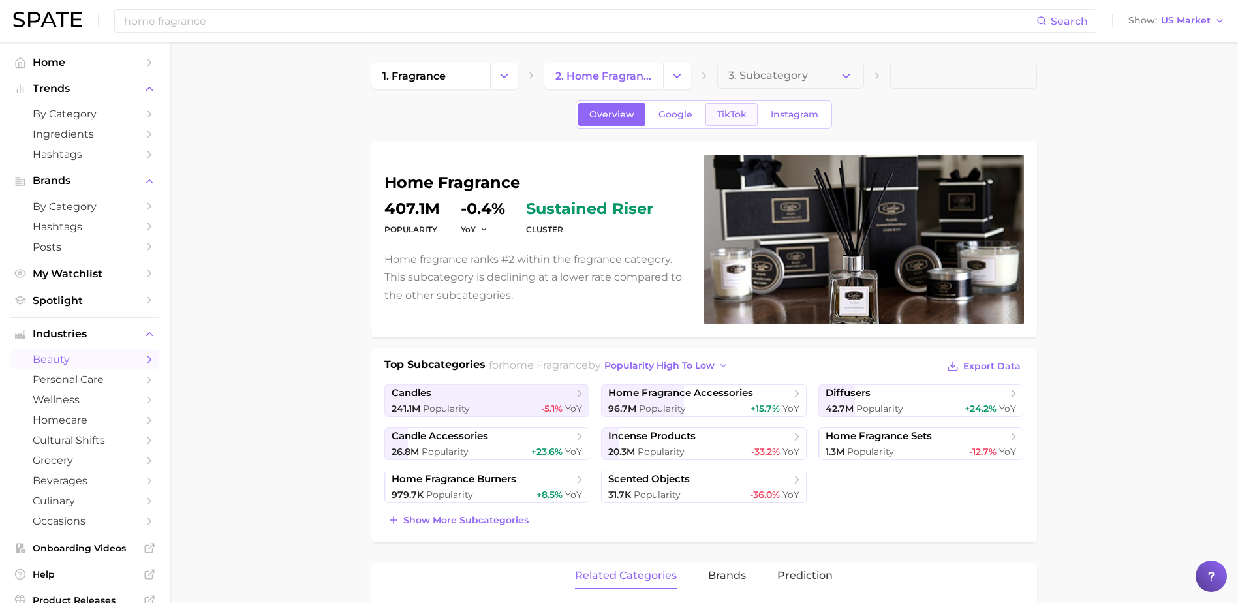
click at [706, 117] on link "TikTok" at bounding box center [732, 114] width 52 height 23
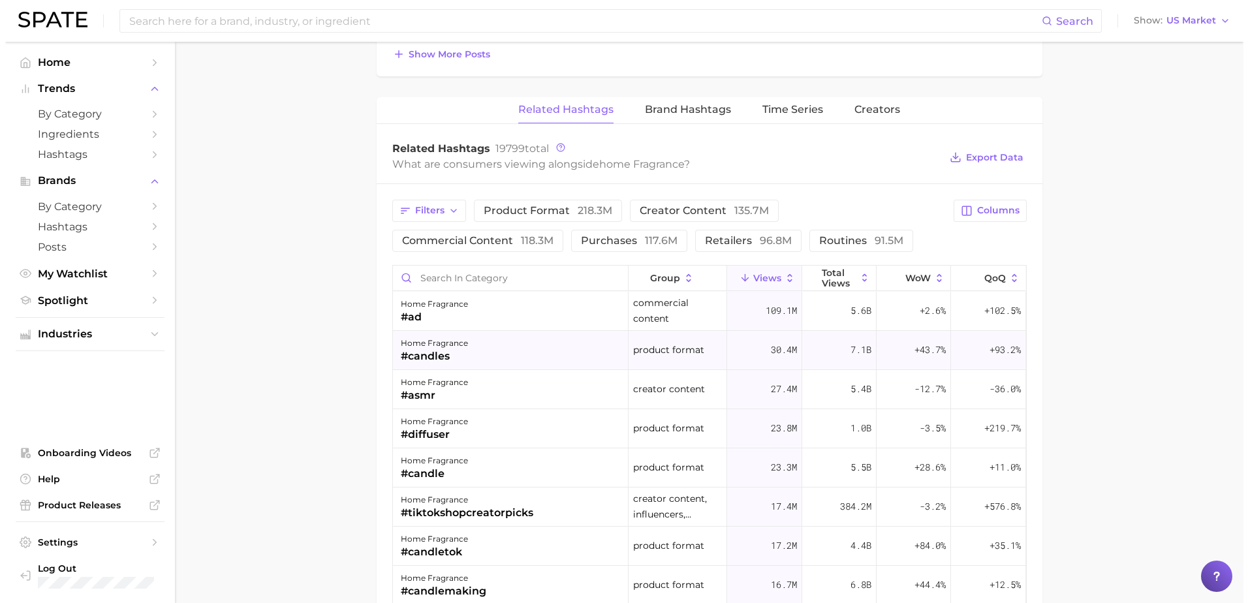
scroll to position [949, 0]
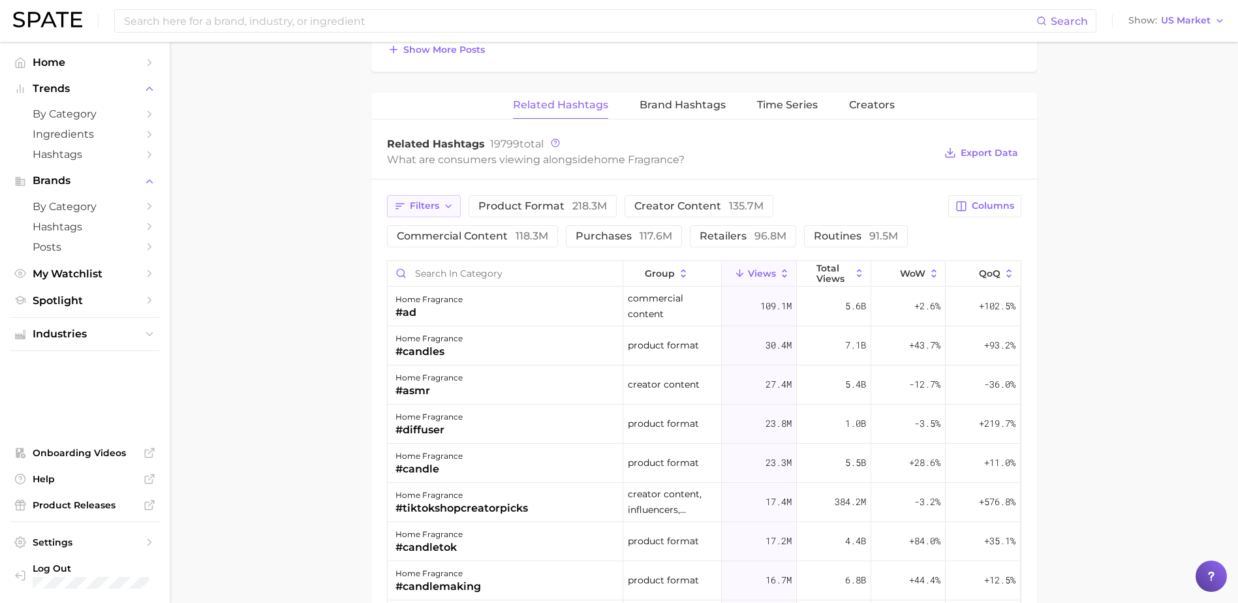
click at [436, 204] on span "Filters" at bounding box center [424, 205] width 29 height 11
click at [375, 419] on div "Filters product format 218.3m creator content 135.7m commercial content 118.3m …" at bounding box center [704, 530] width 666 height 700
click at [454, 547] on div "#candletok" at bounding box center [429, 548] width 67 height 16
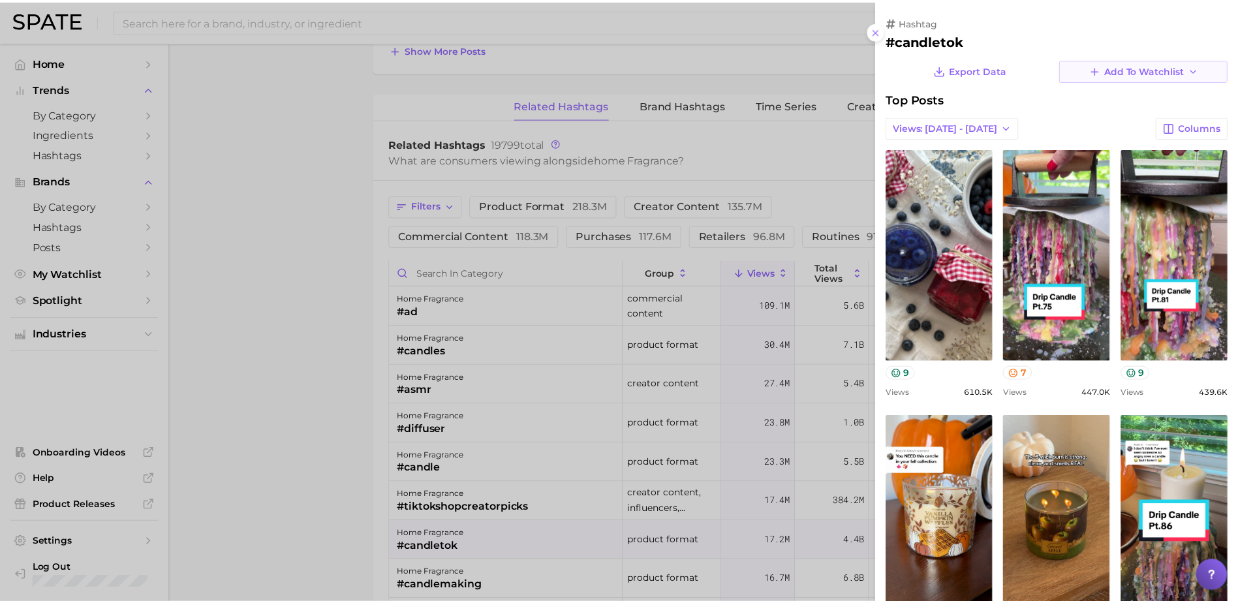
scroll to position [0, 0]
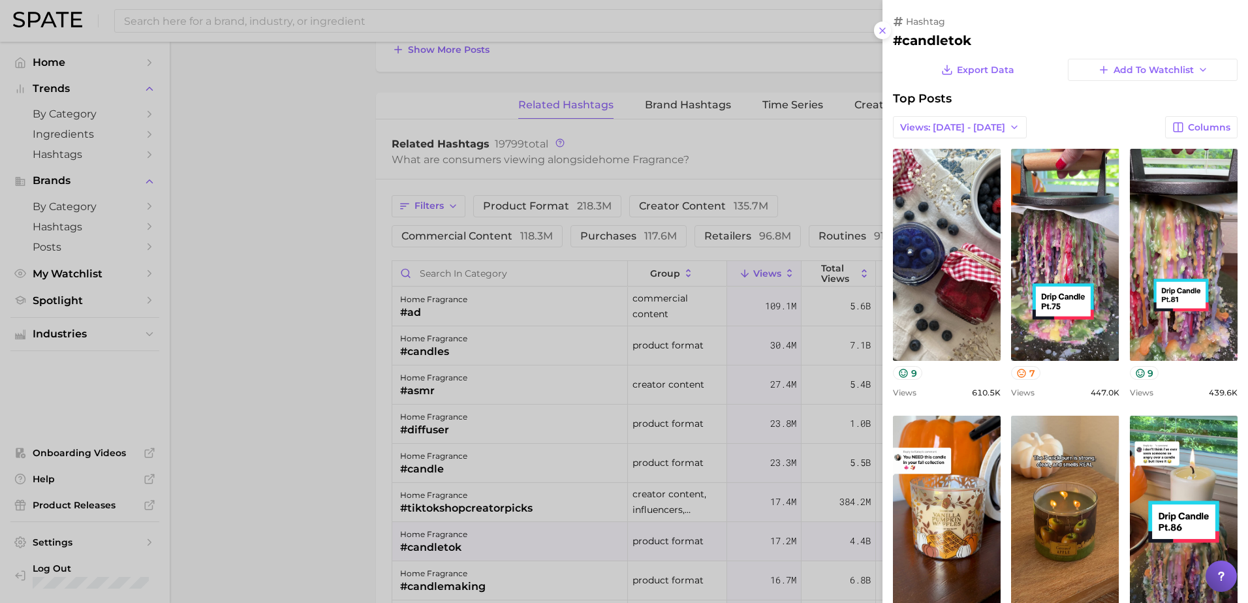
click at [277, 382] on div at bounding box center [624, 301] width 1248 height 603
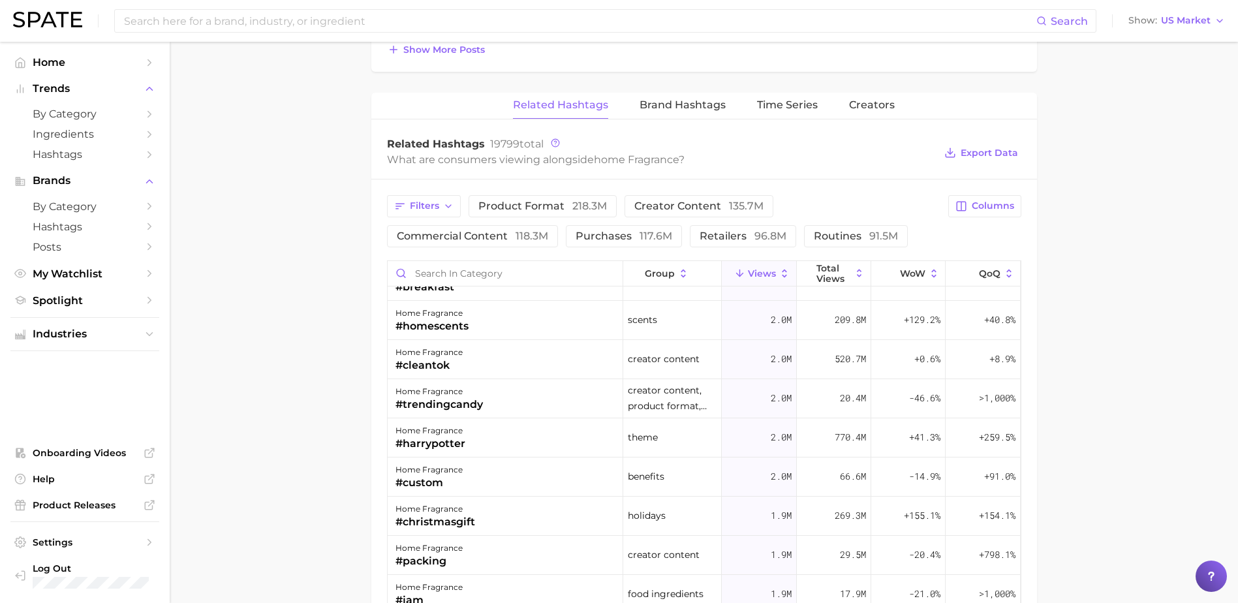
scroll to position [2964, 0]
click at [441, 209] on button "Filters" at bounding box center [424, 206] width 74 height 22
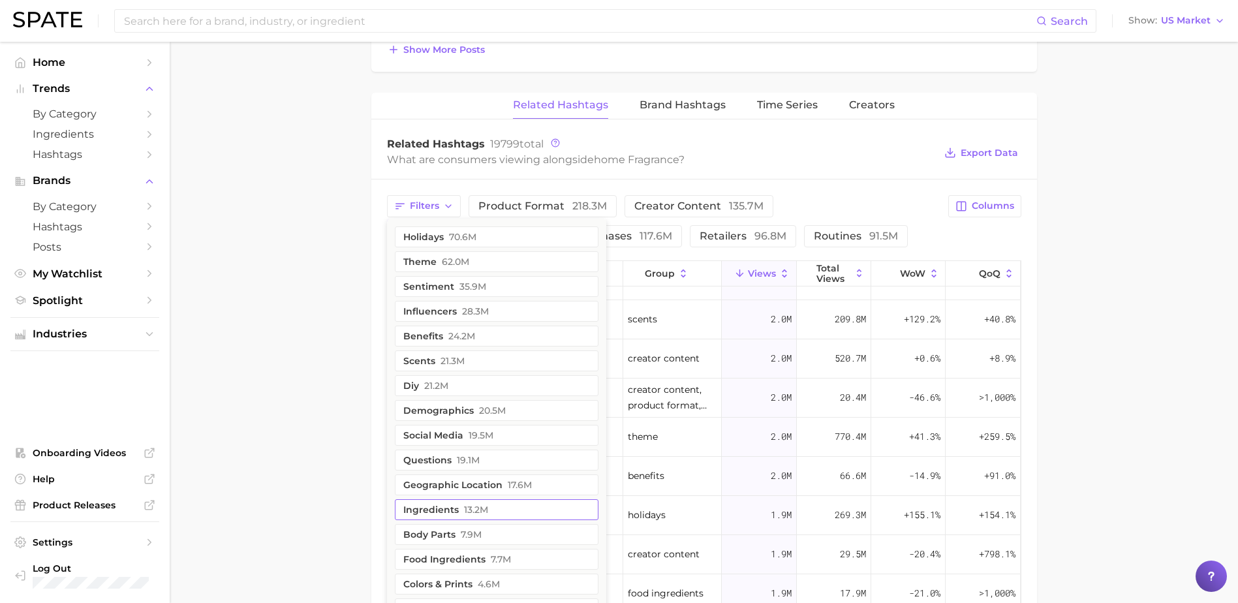
click at [460, 514] on button "ingredients 13.2m" at bounding box center [497, 509] width 204 height 21
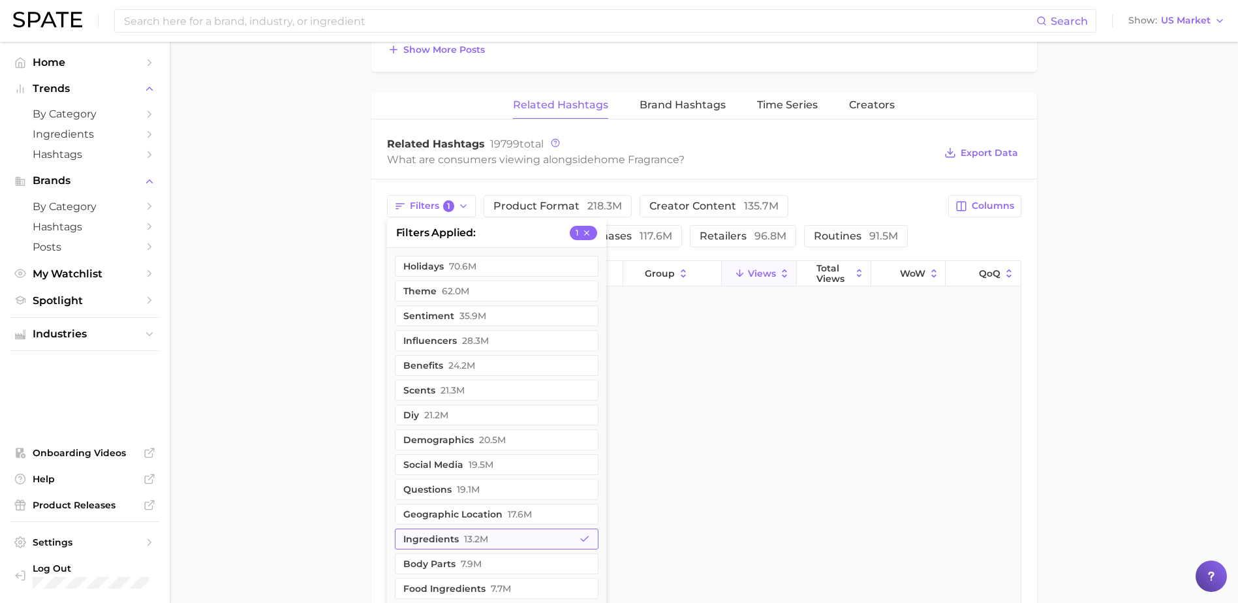
scroll to position [0, 0]
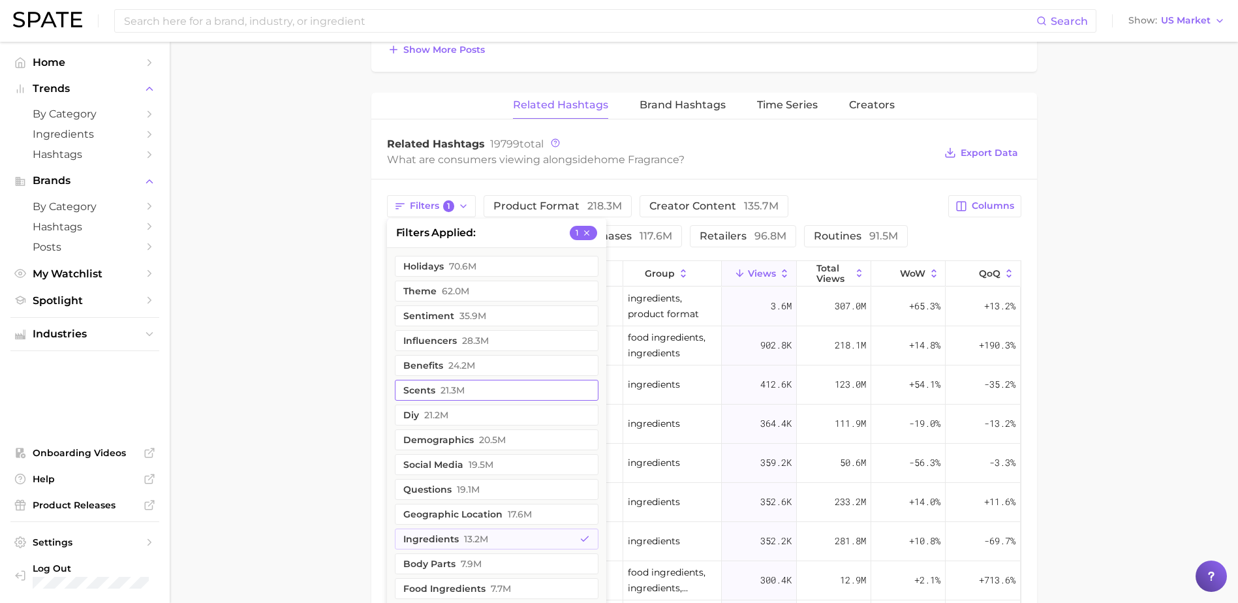
click at [450, 395] on span "21.3m" at bounding box center [453, 390] width 24 height 10
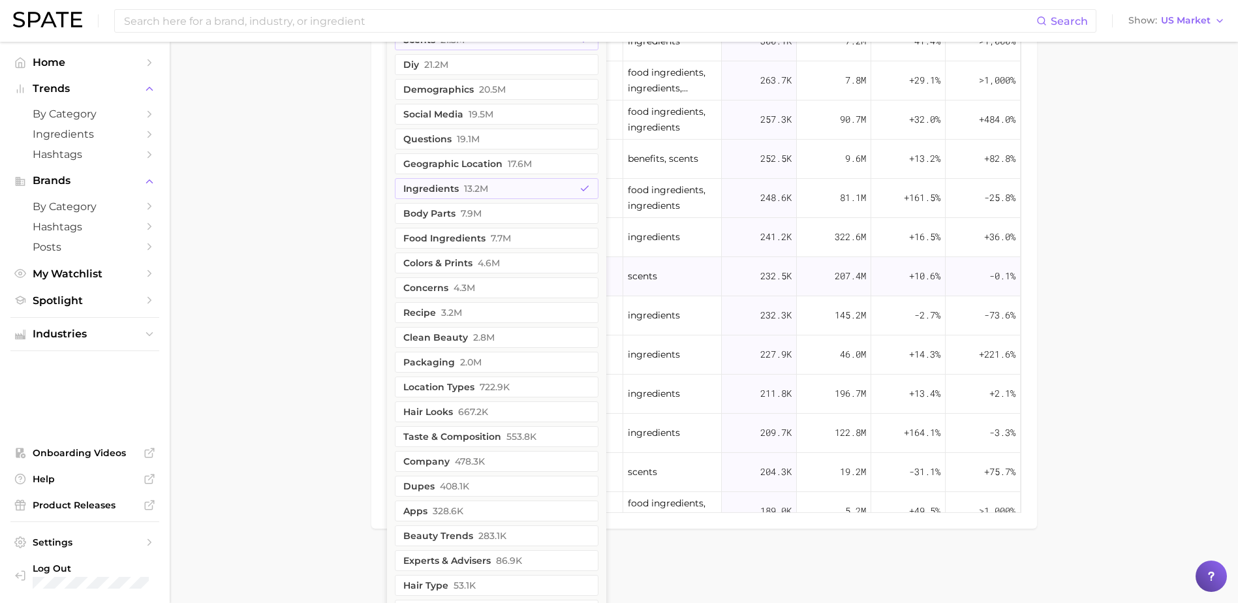
scroll to position [503, 0]
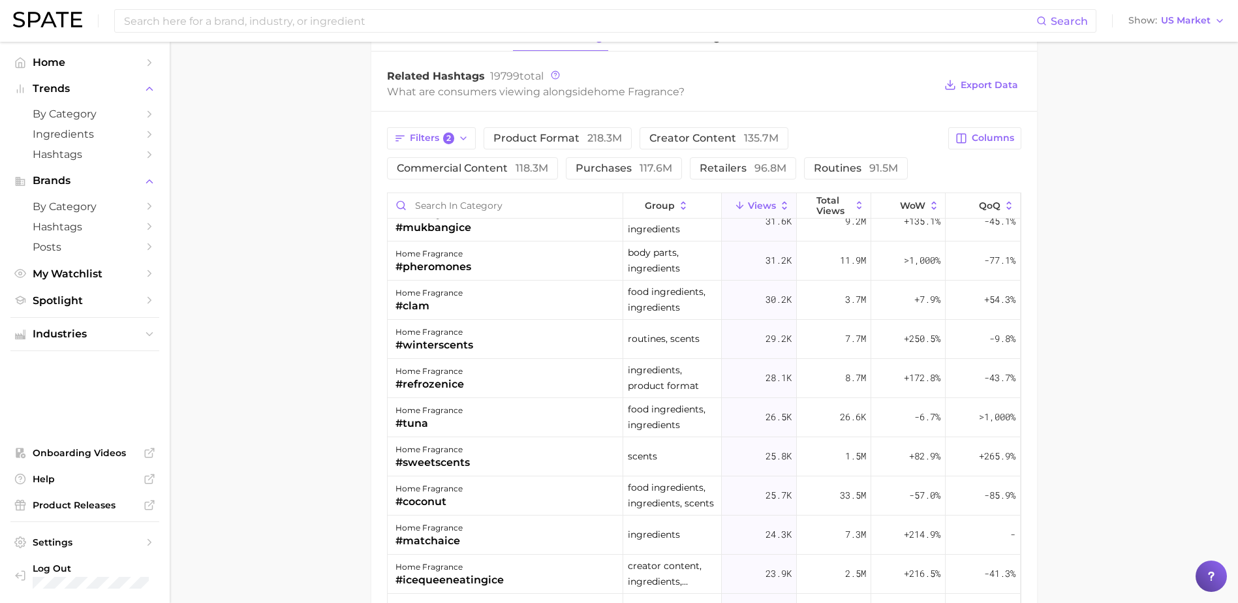
scroll to position [2880, 0]
click at [517, 206] on input "Search in category" at bounding box center [505, 205] width 235 height 25
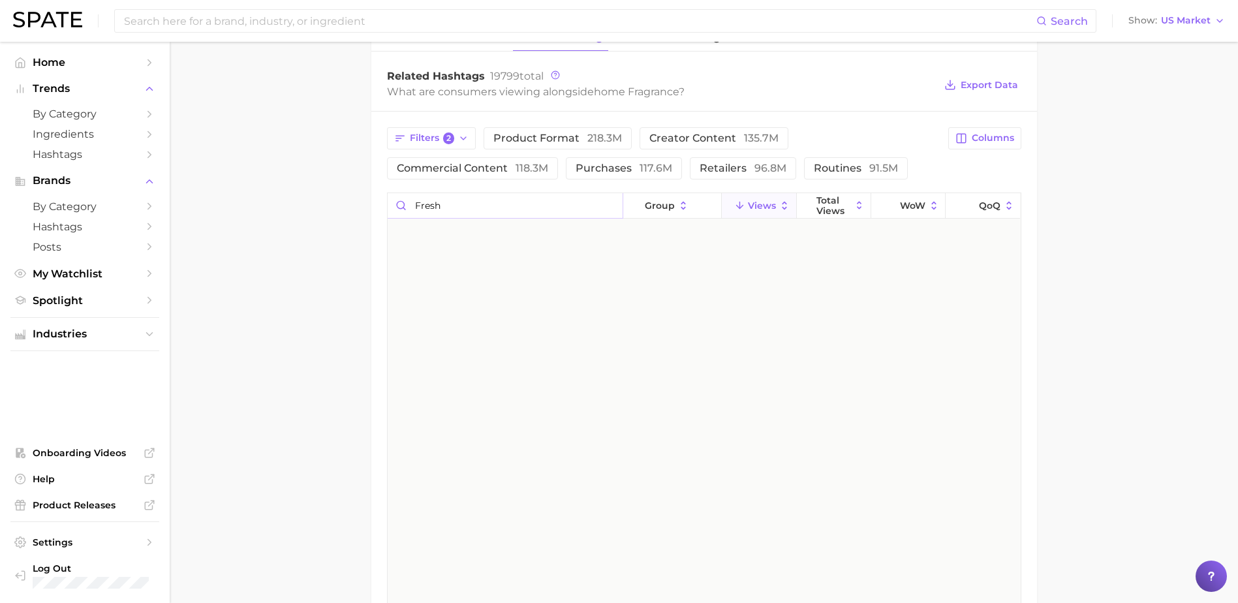
scroll to position [0, 0]
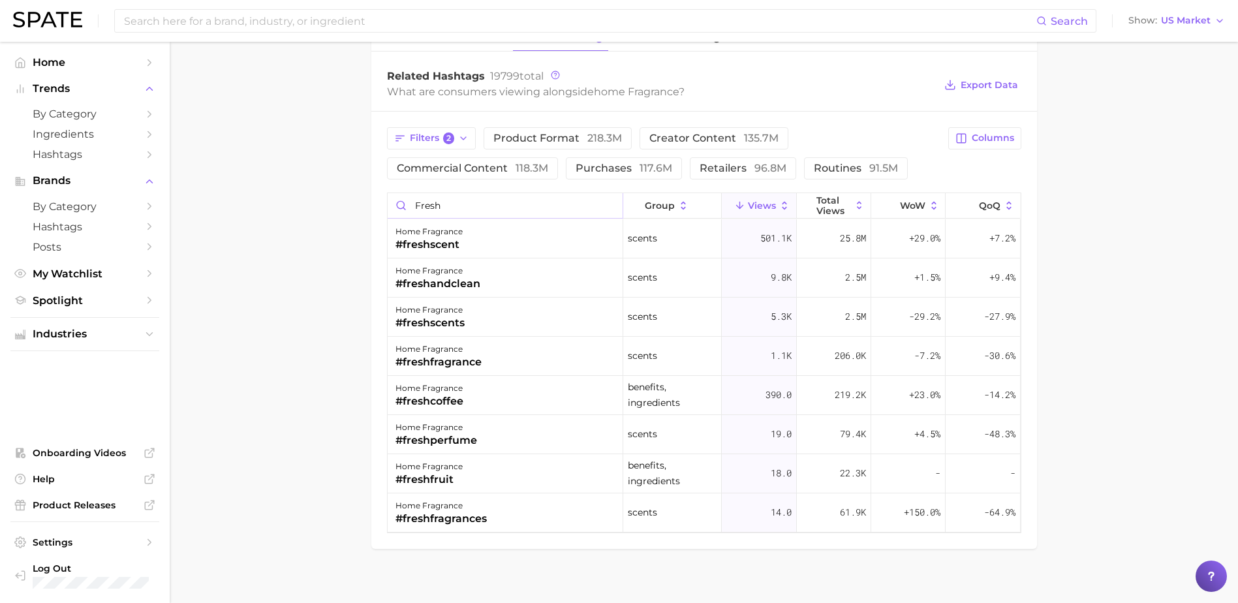
click at [505, 215] on input "fresh" at bounding box center [505, 205] width 235 height 25
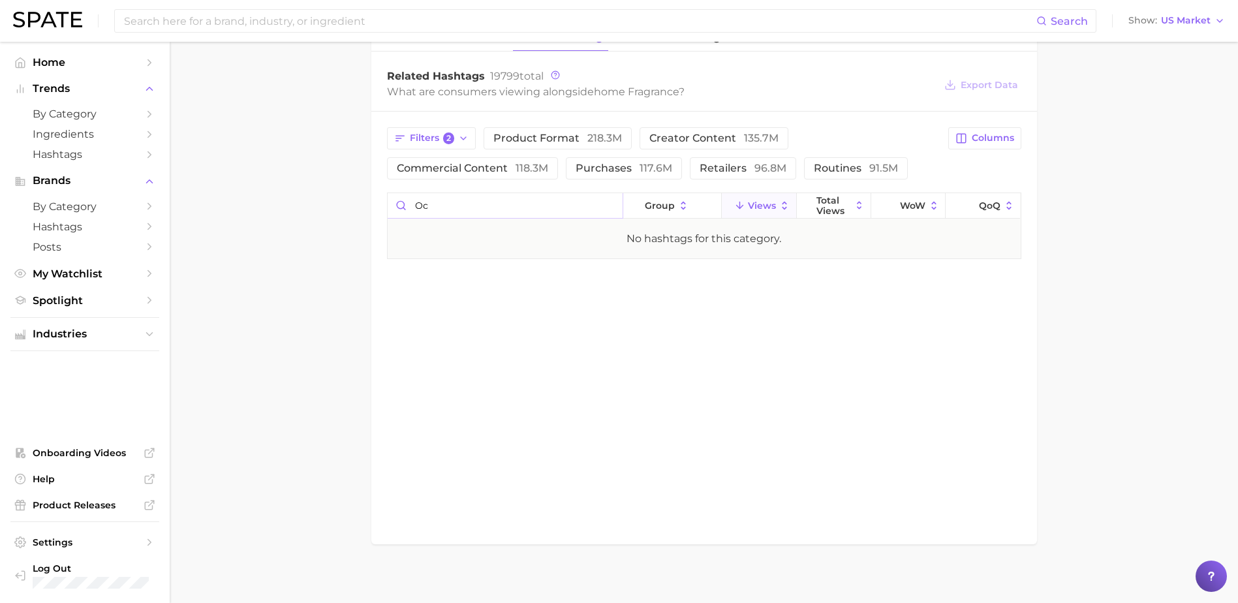
type input "o"
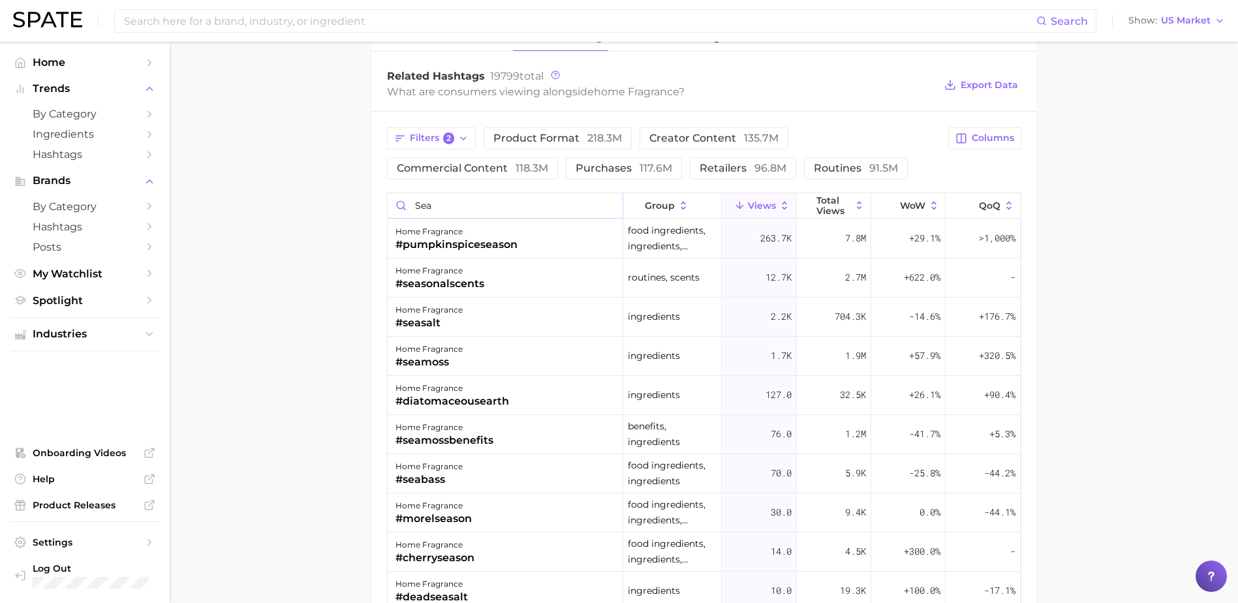
click at [428, 199] on input "sea" at bounding box center [505, 205] width 235 height 25
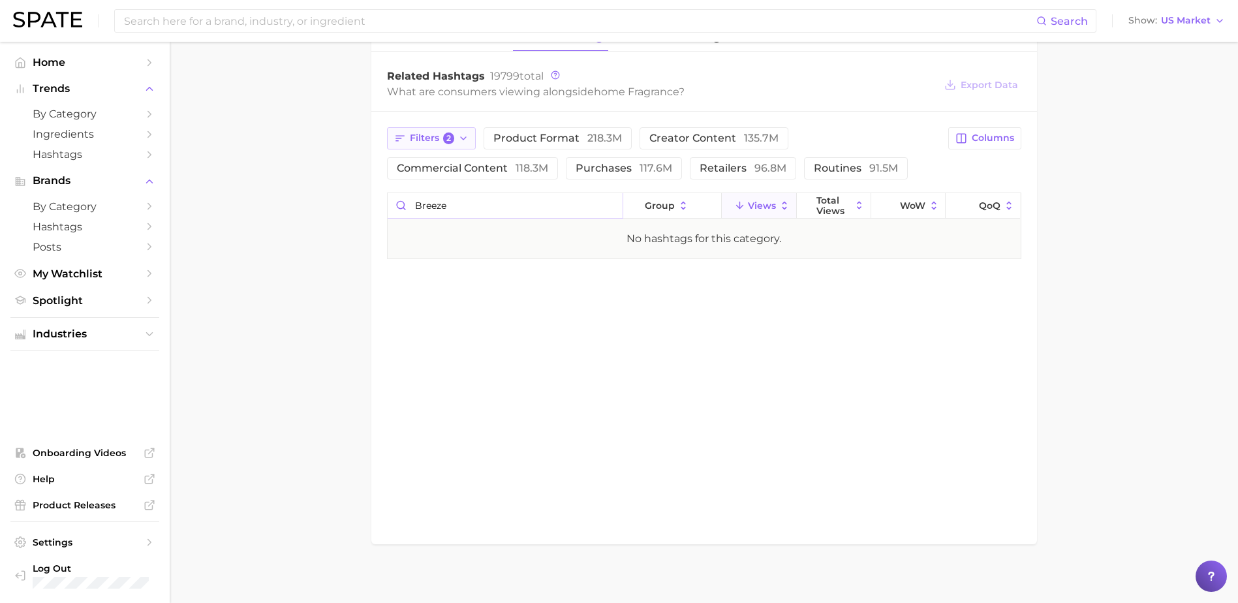
click at [433, 144] on span "Filters 2" at bounding box center [432, 139] width 45 height 12
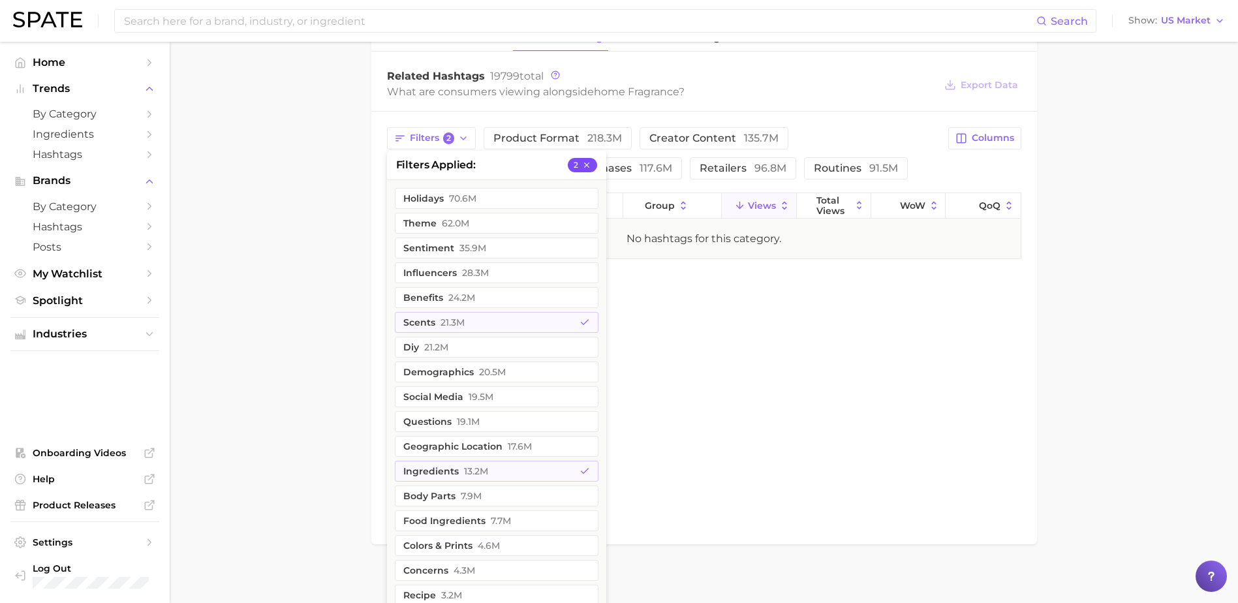
click at [589, 163] on icon "button" at bounding box center [586, 165] width 9 height 9
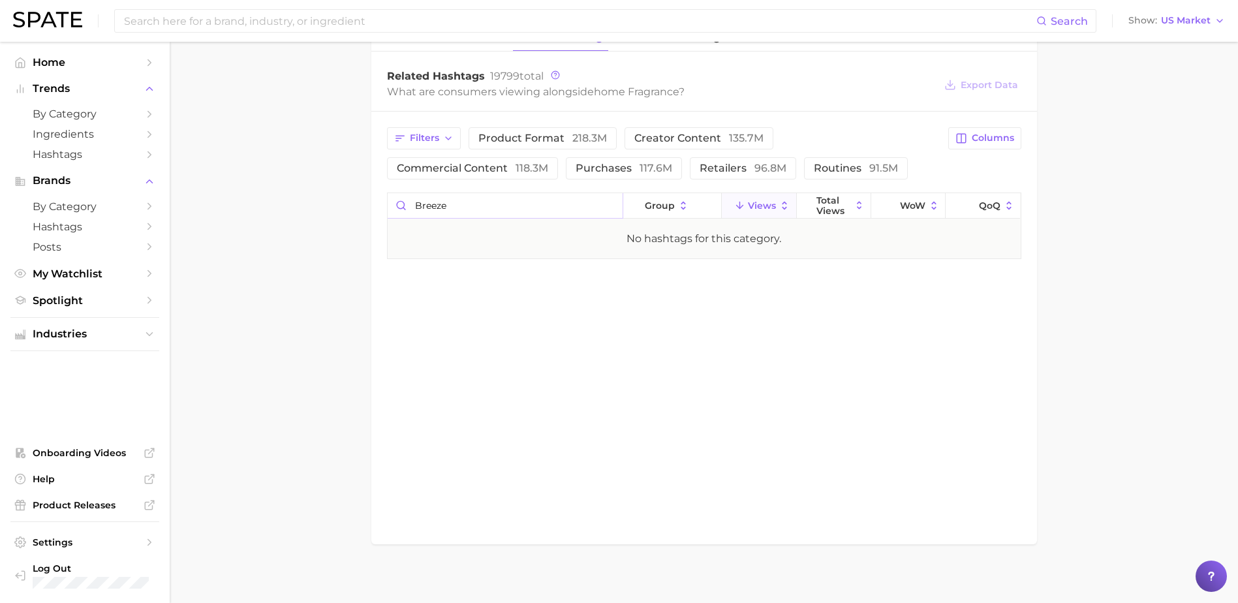
click at [460, 210] on input "breeze" at bounding box center [505, 205] width 235 height 25
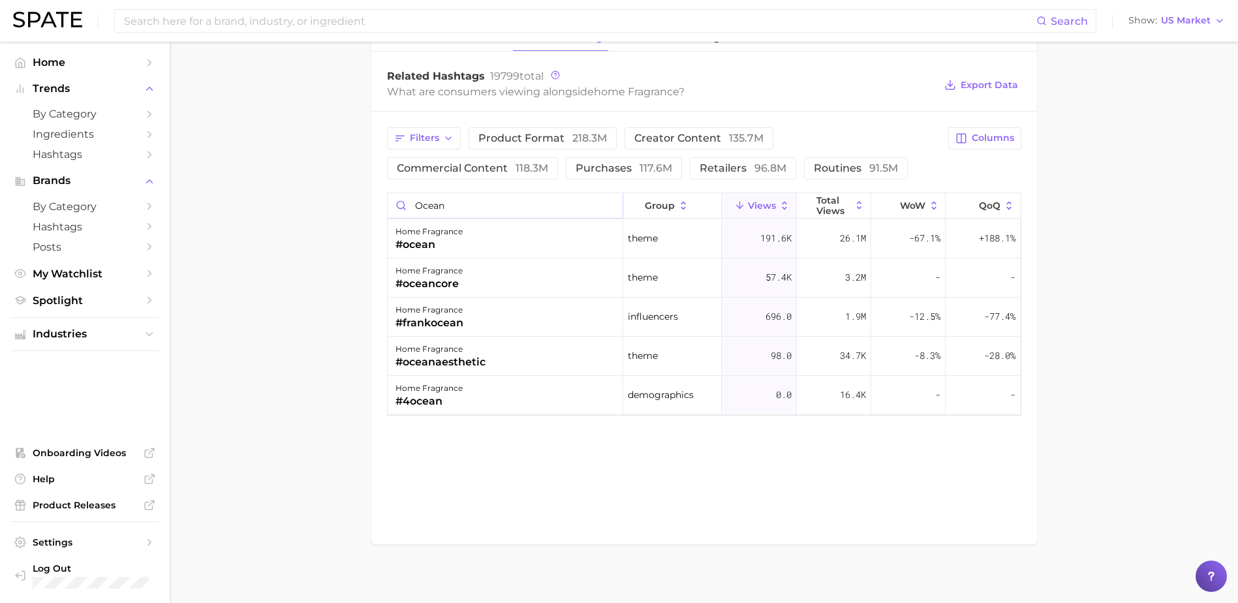
click at [473, 212] on input "ocean" at bounding box center [505, 205] width 235 height 25
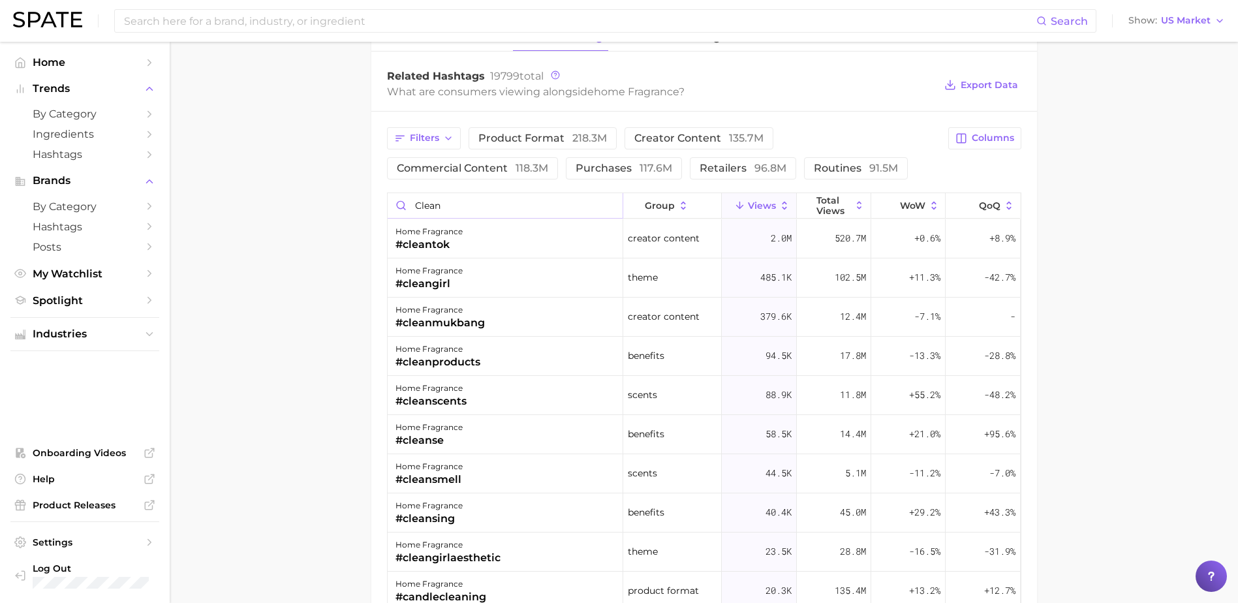
type input "clean"
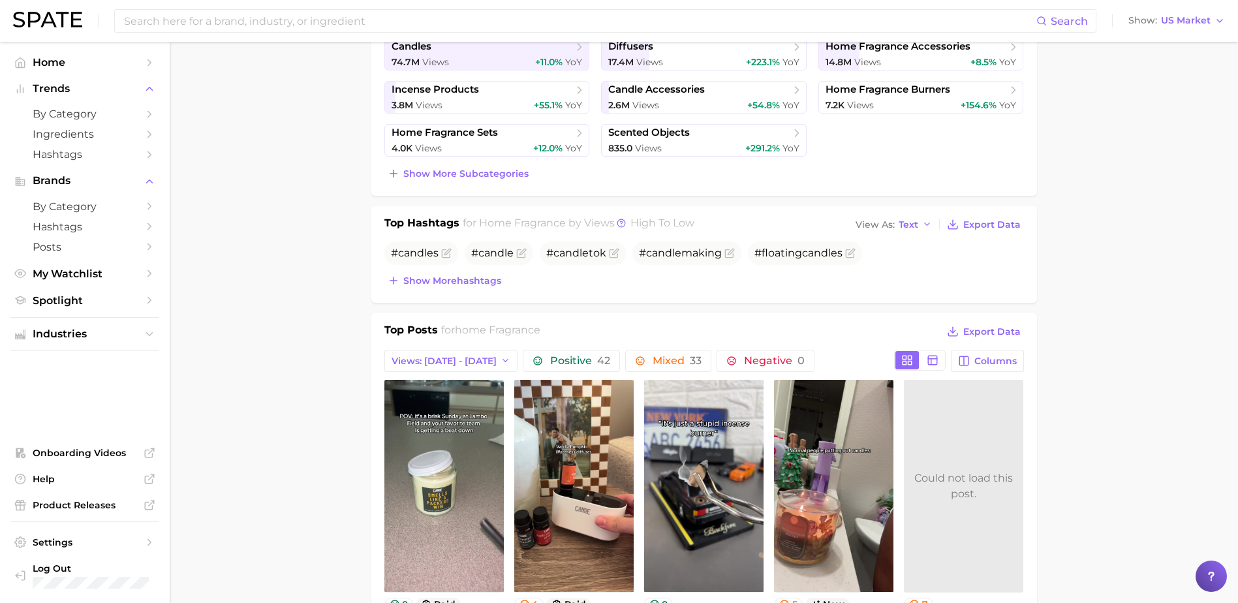
scroll to position [345, 0]
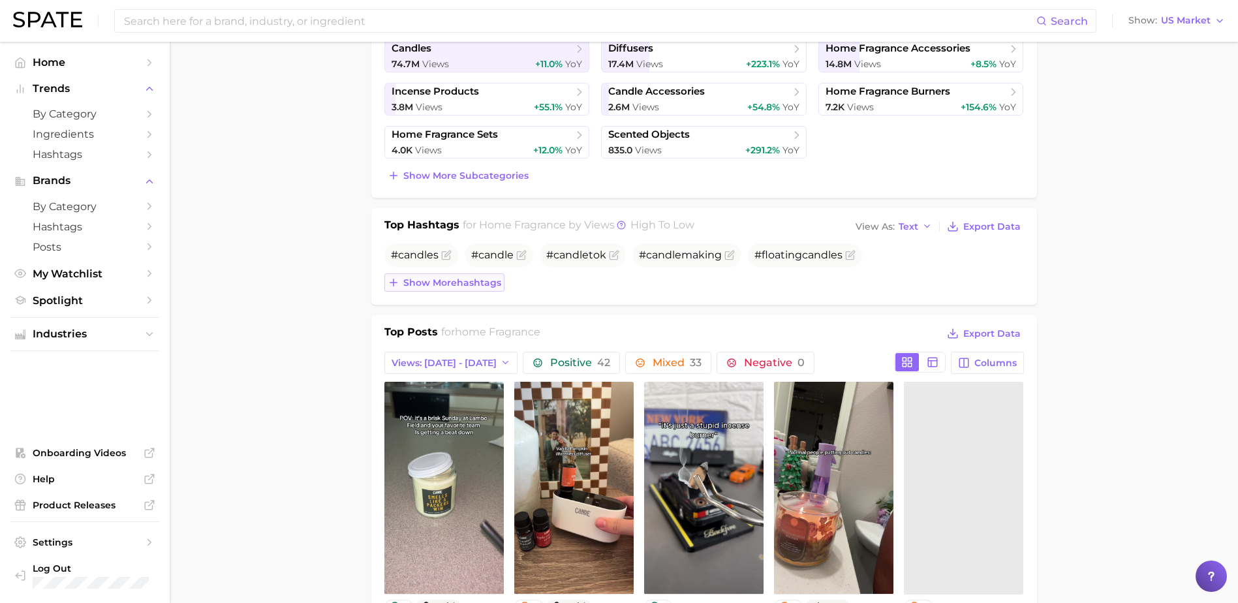
click at [445, 280] on span "Show more hashtags" at bounding box center [452, 282] width 98 height 11
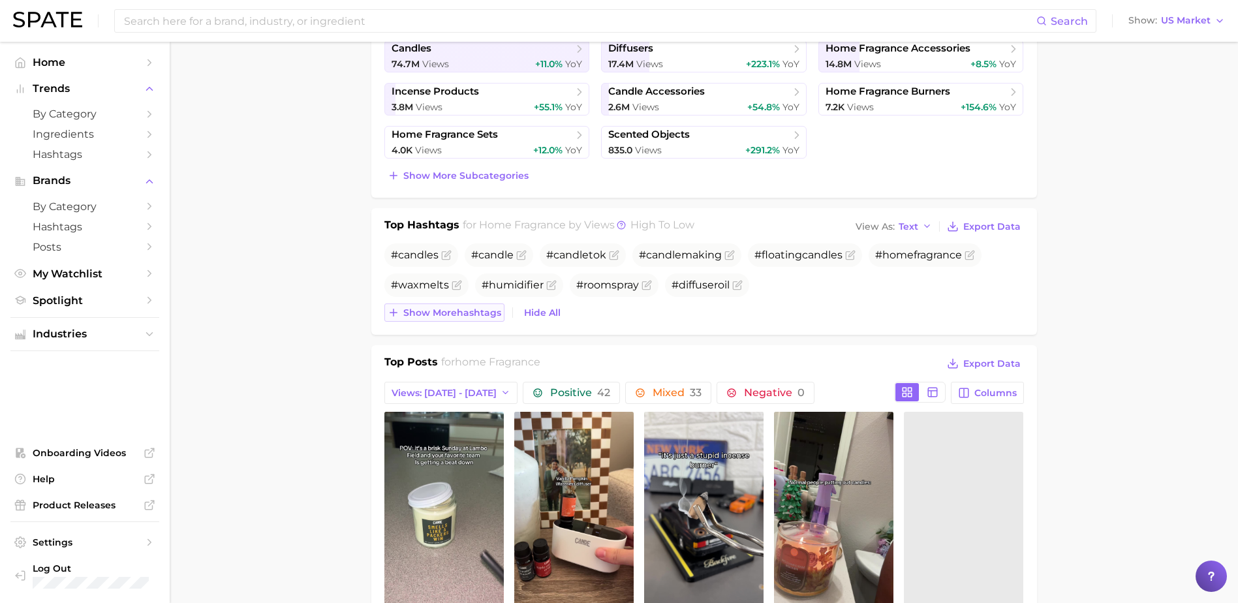
click at [456, 308] on span "Show more hashtags" at bounding box center [452, 312] width 98 height 11
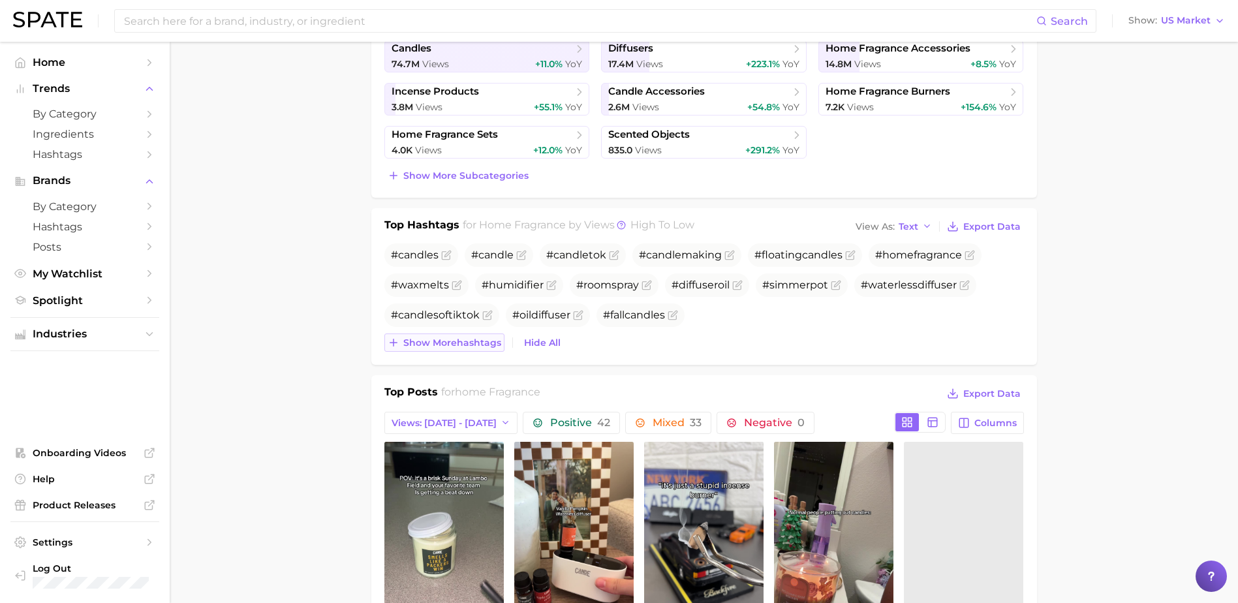
click at [448, 340] on span "Show more hashtags" at bounding box center [452, 343] width 98 height 11
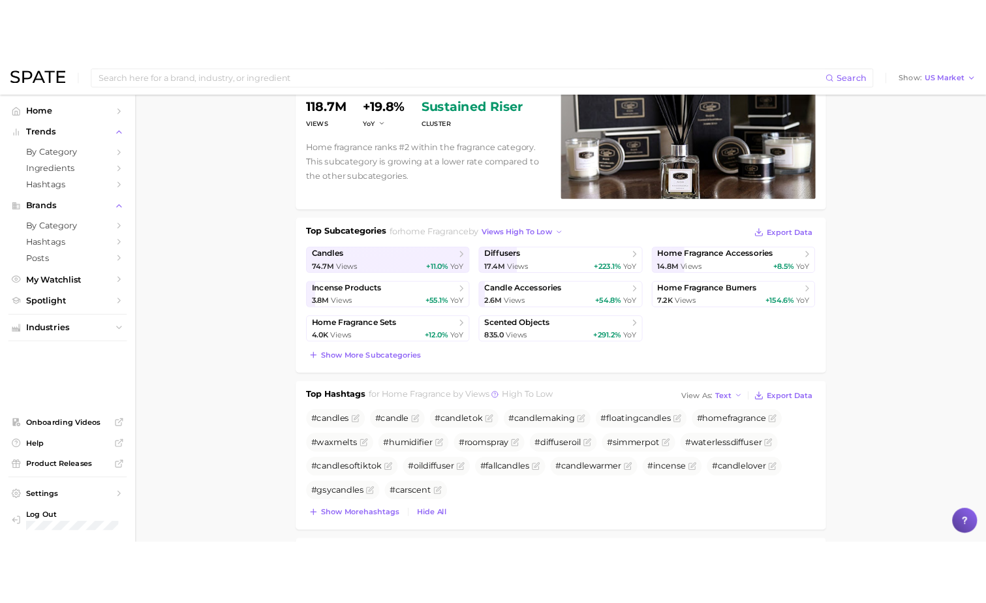
scroll to position [294, 0]
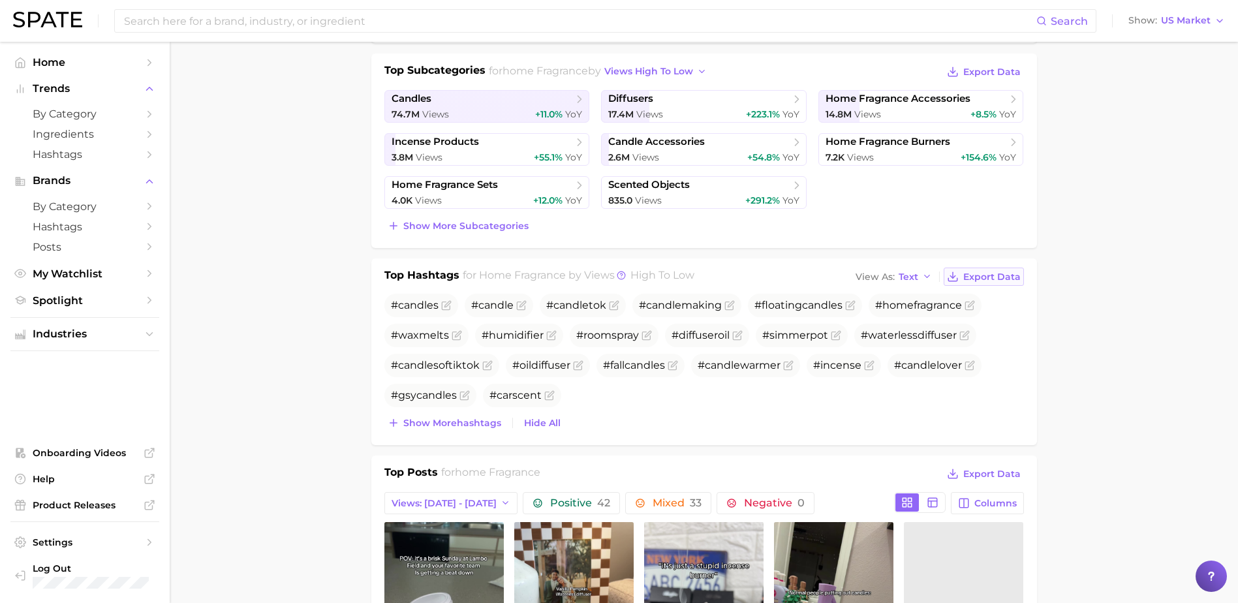
click at [974, 282] on span "Export Data" at bounding box center [992, 277] width 57 height 11
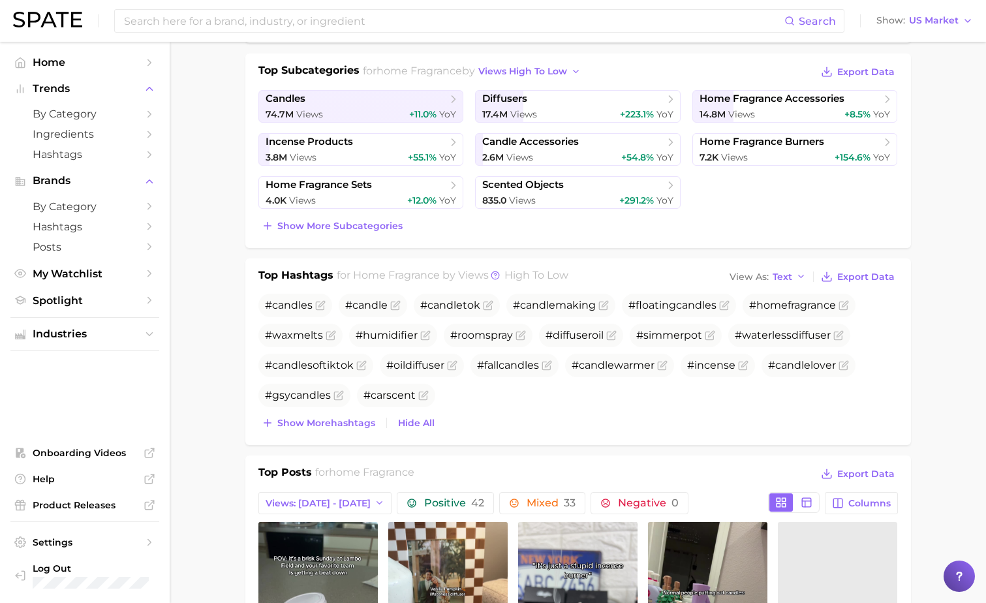
scroll to position [0, 0]
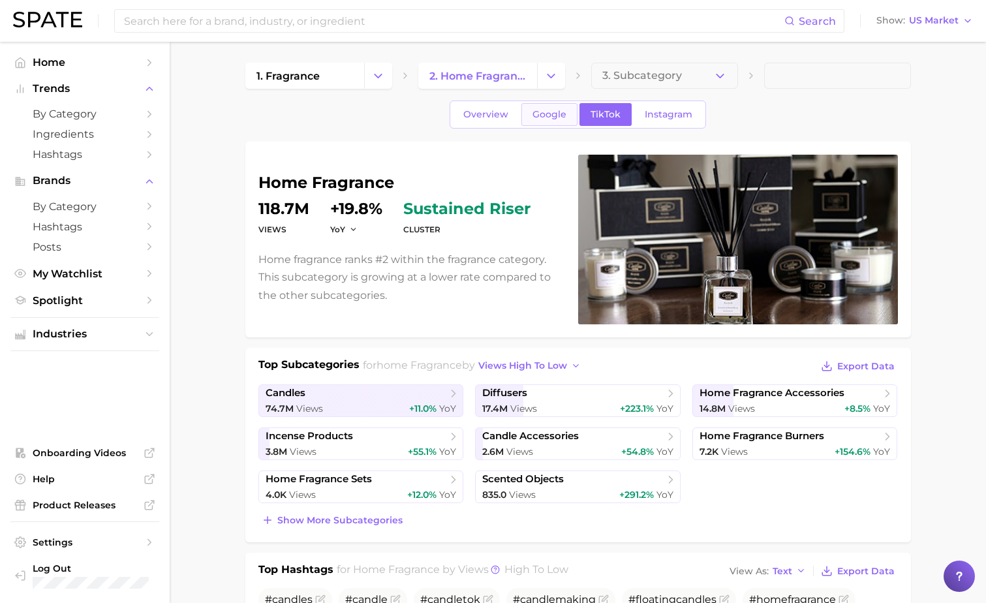
click at [537, 122] on link "Google" at bounding box center [550, 114] width 56 height 23
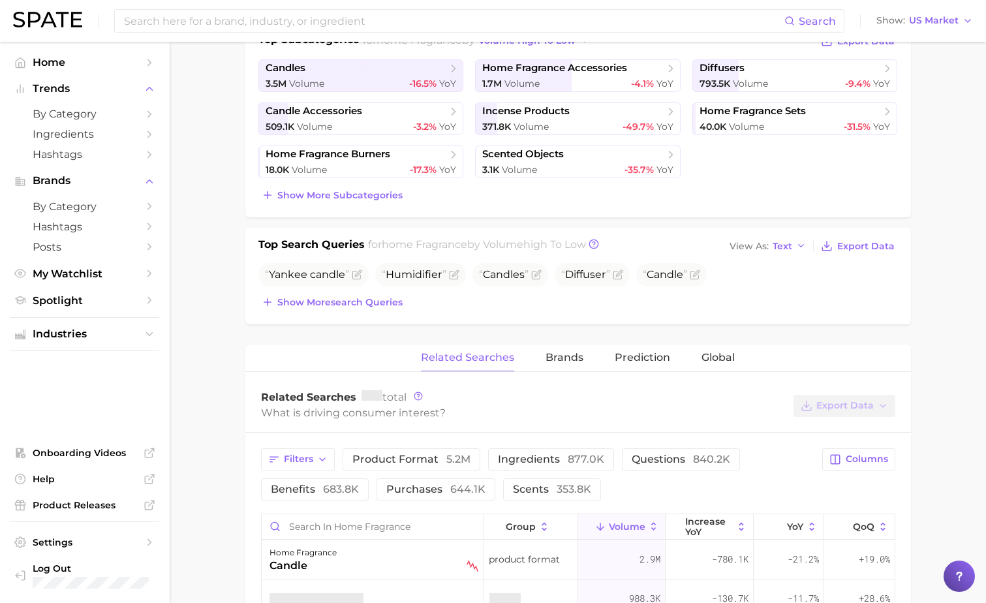
scroll to position [326, 0]
click at [324, 305] on span "Show more search queries" at bounding box center [339, 301] width 125 height 11
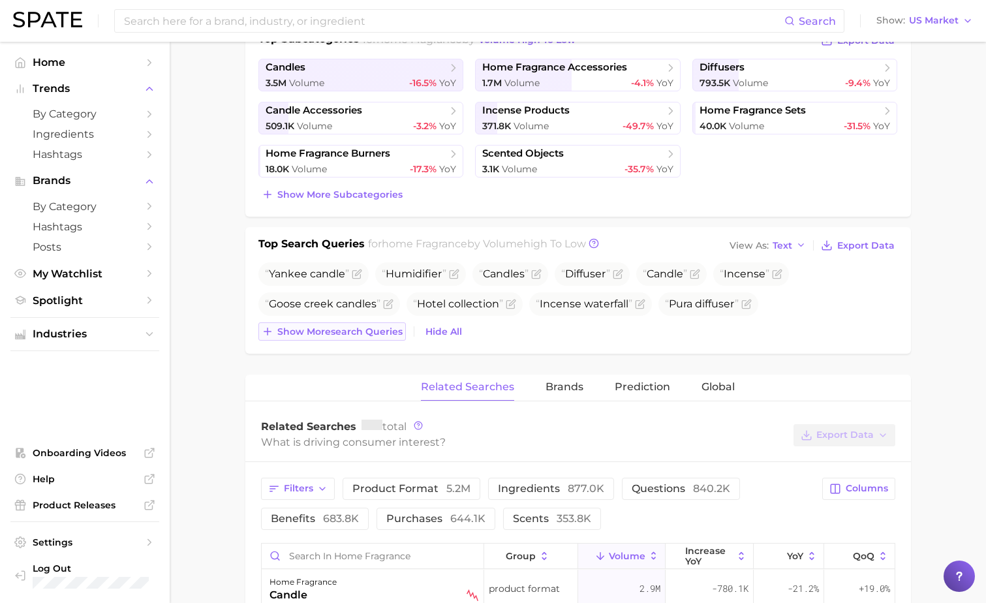
click at [360, 331] on span "Show more search queries" at bounding box center [339, 331] width 125 height 11
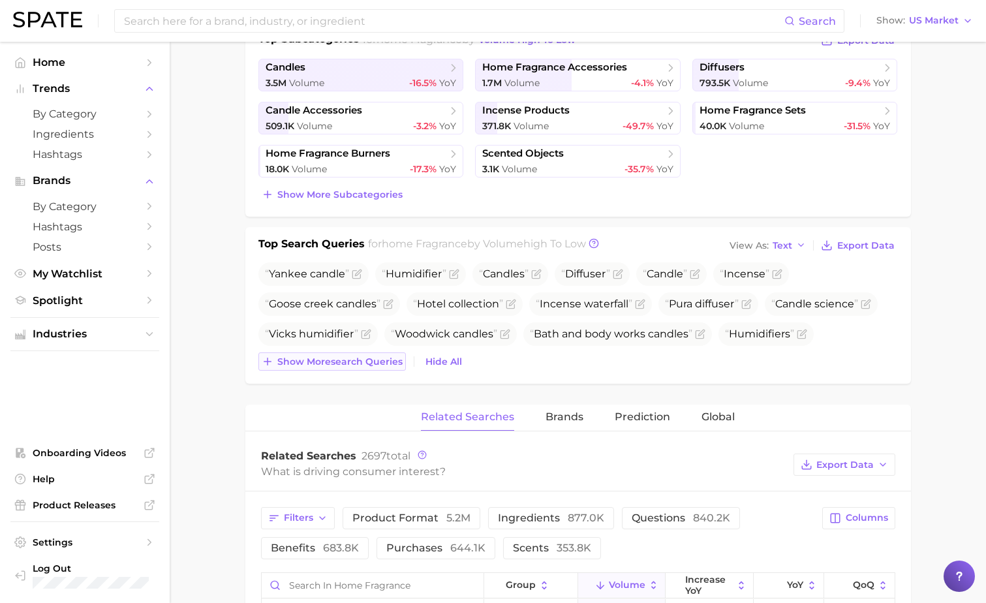
click at [349, 361] on span "Show more search queries" at bounding box center [339, 361] width 125 height 11
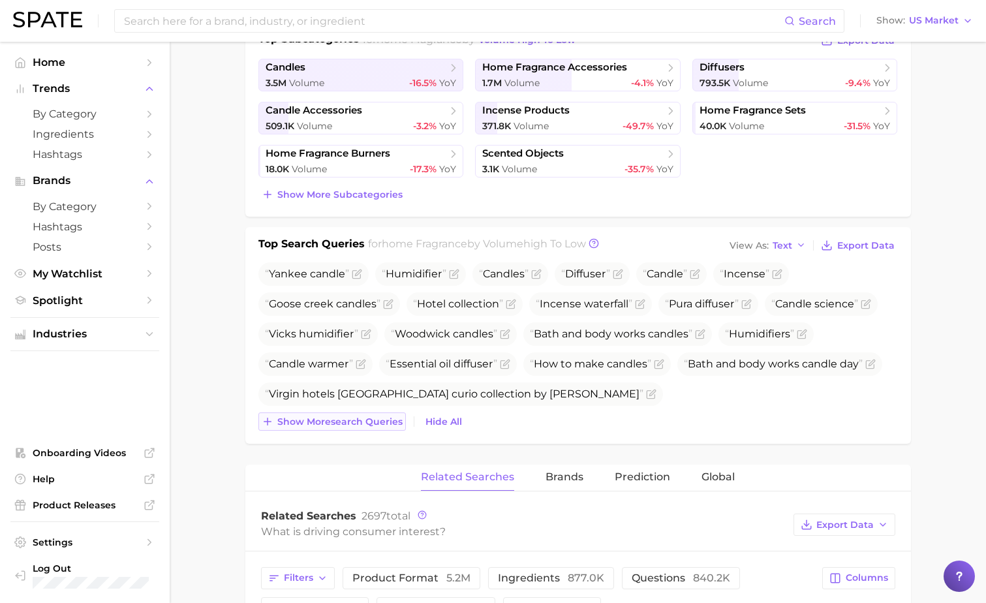
click at [358, 416] on span "Show more search queries" at bounding box center [339, 421] width 125 height 11
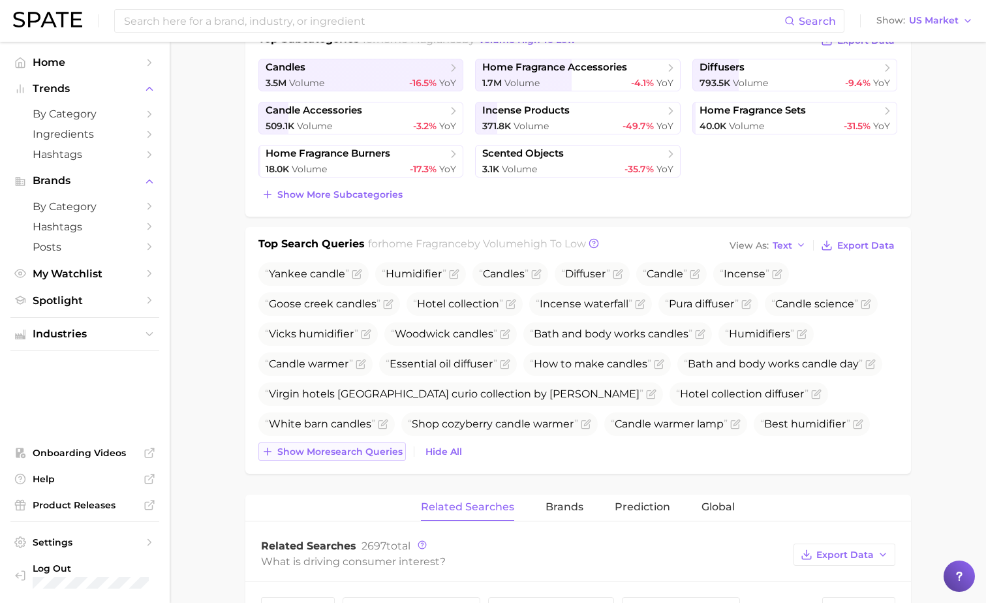
click at [365, 443] on button "Show more search queries" at bounding box center [333, 452] width 148 height 18
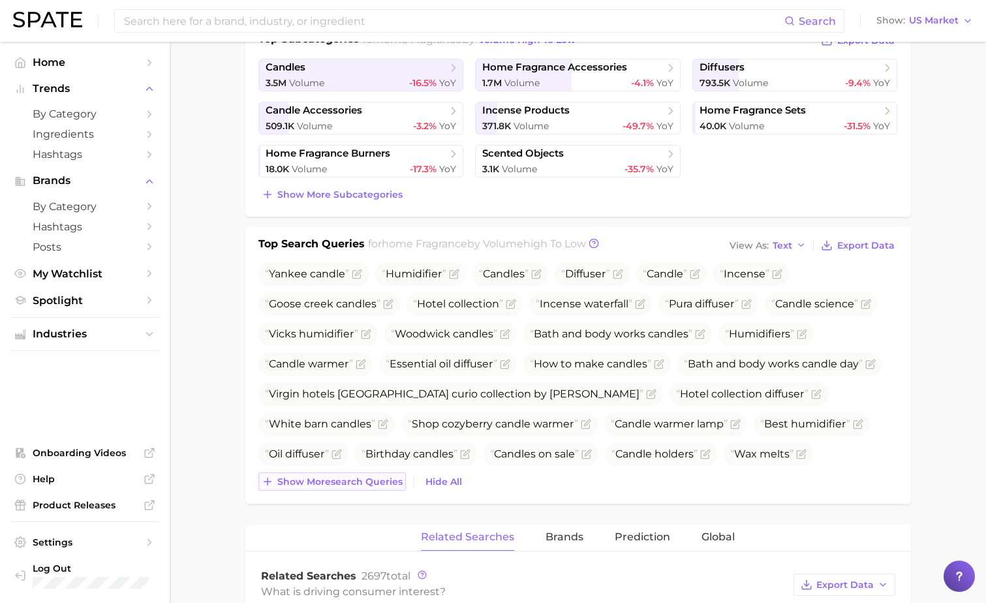
click at [375, 489] on button "Show more search queries" at bounding box center [333, 482] width 148 height 18
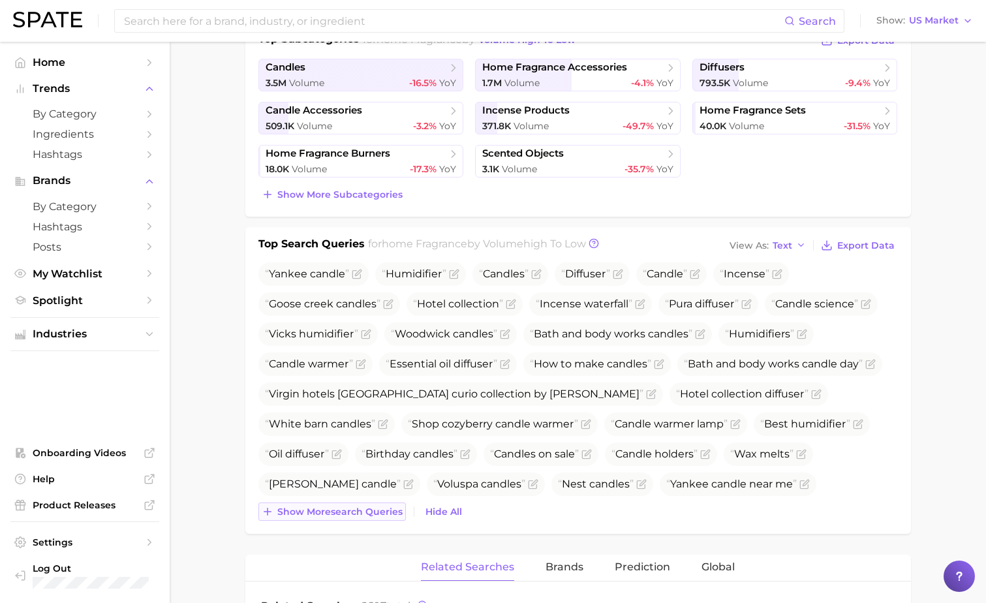
click at [377, 516] on span "Show more search queries" at bounding box center [339, 512] width 125 height 11
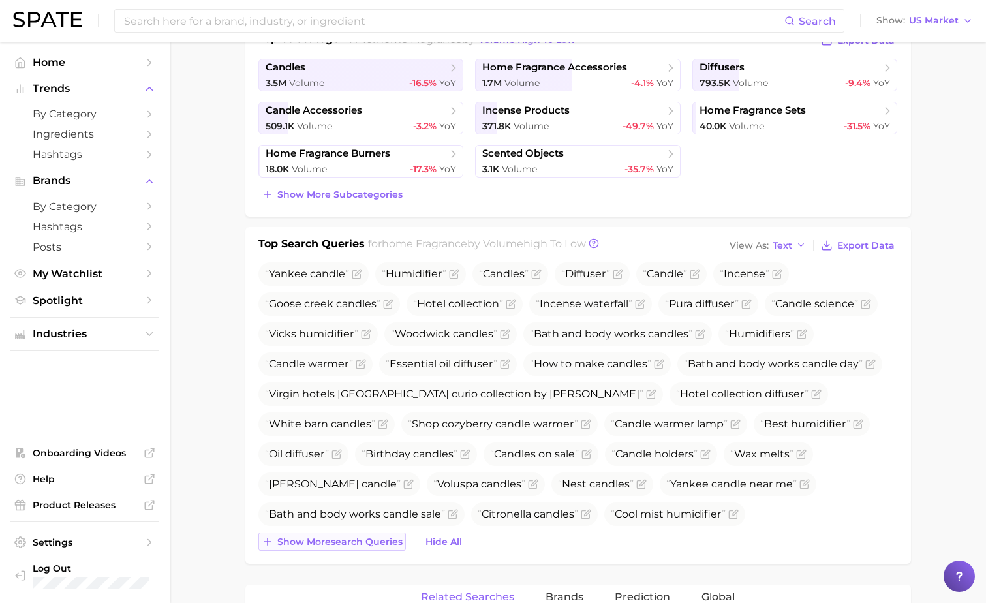
click at [376, 538] on span "Show more search queries" at bounding box center [339, 542] width 125 height 11
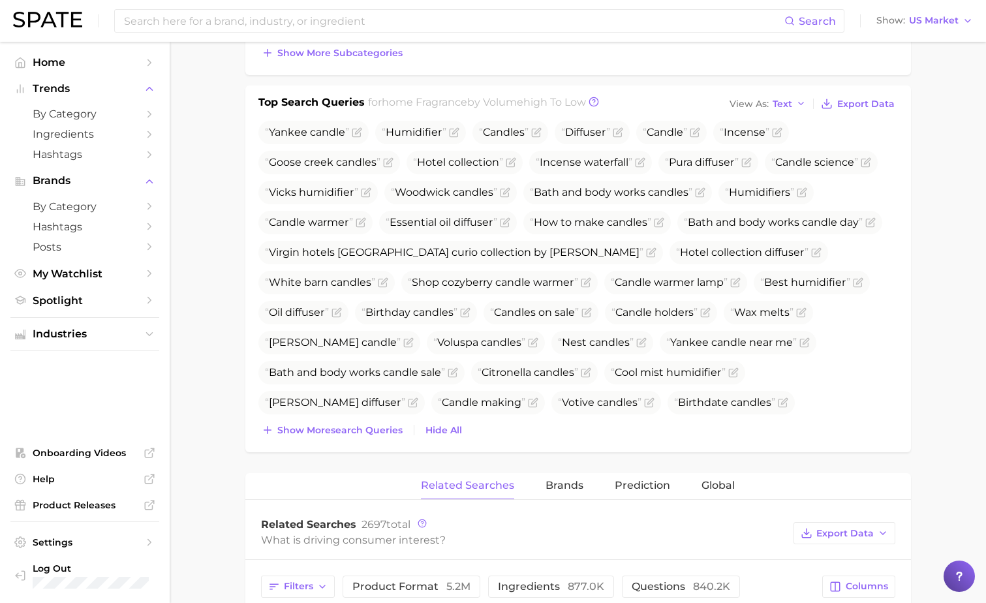
scroll to position [468, 0]
click at [379, 438] on button "Show more search queries" at bounding box center [333, 429] width 148 height 18
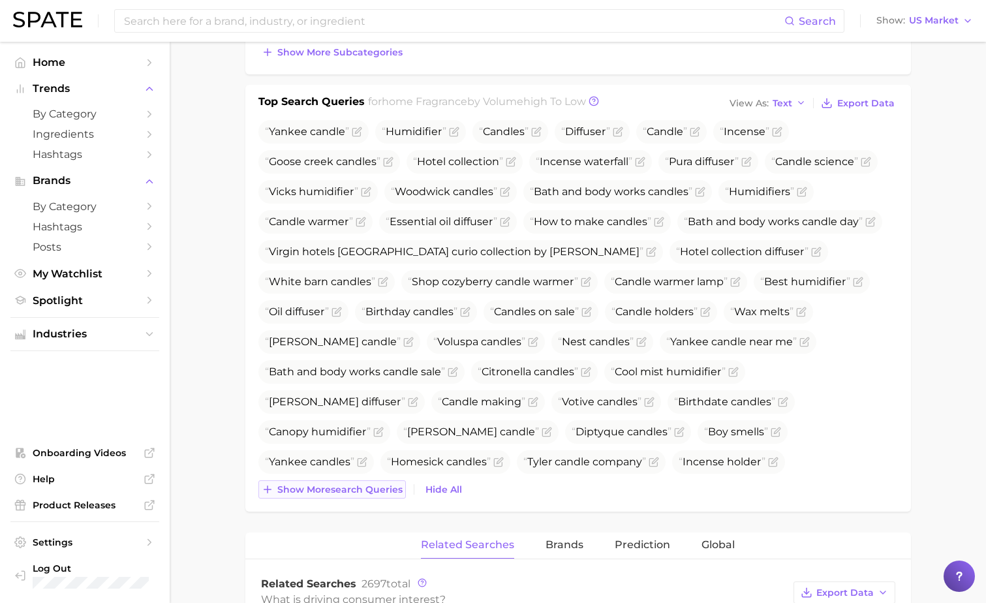
click at [372, 495] on span "Show more search queries" at bounding box center [339, 489] width 125 height 11
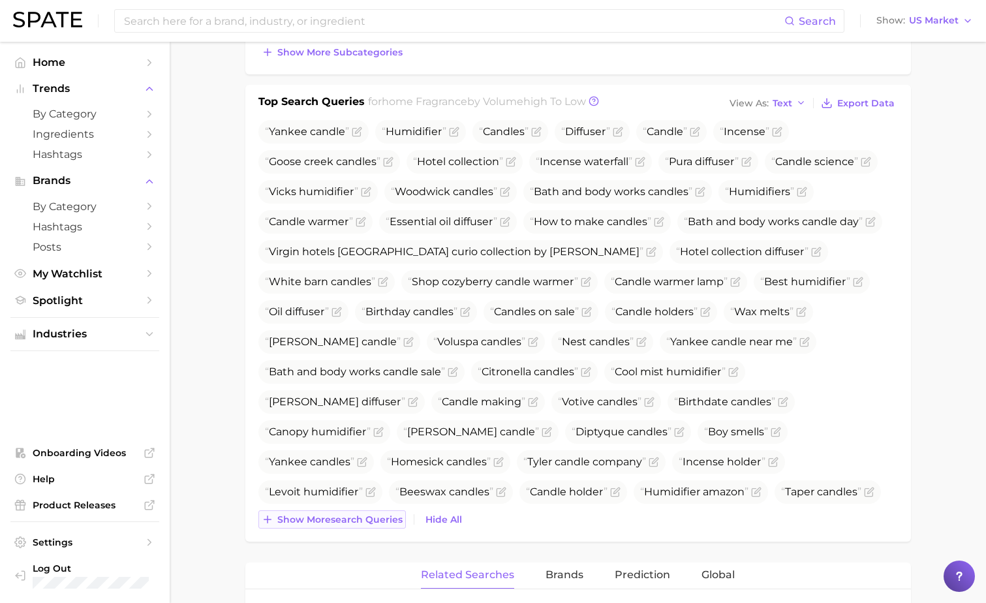
click at [369, 527] on button "Show more search queries" at bounding box center [333, 519] width 148 height 18
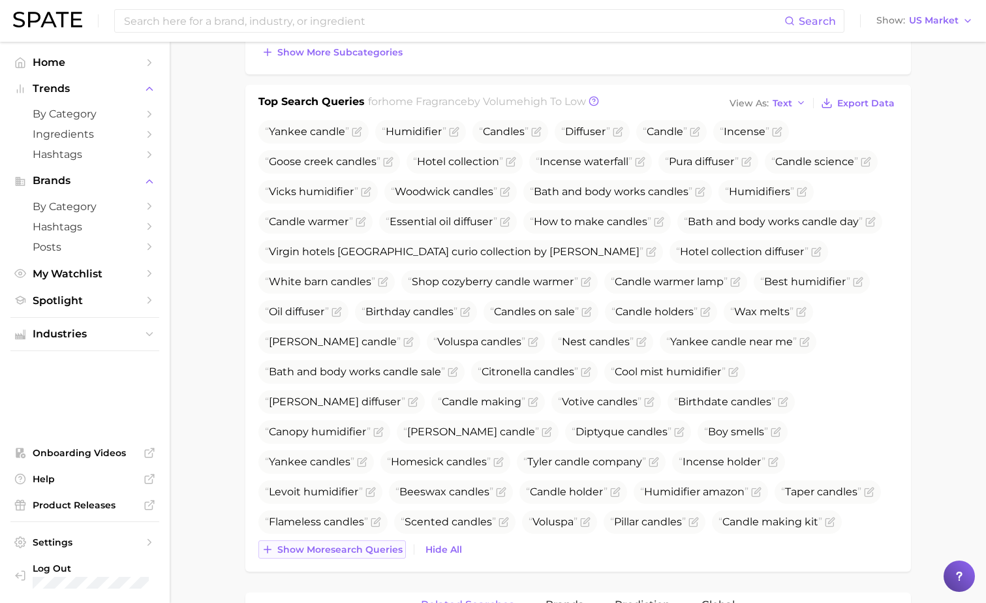
scroll to position [586, 0]
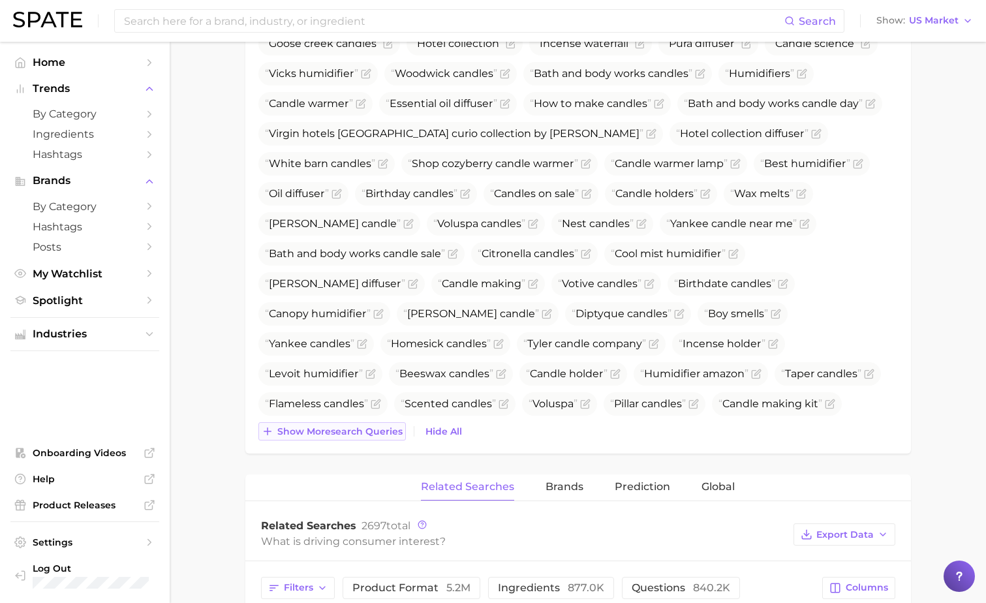
click at [358, 430] on span "Show more search queries" at bounding box center [339, 431] width 125 height 11
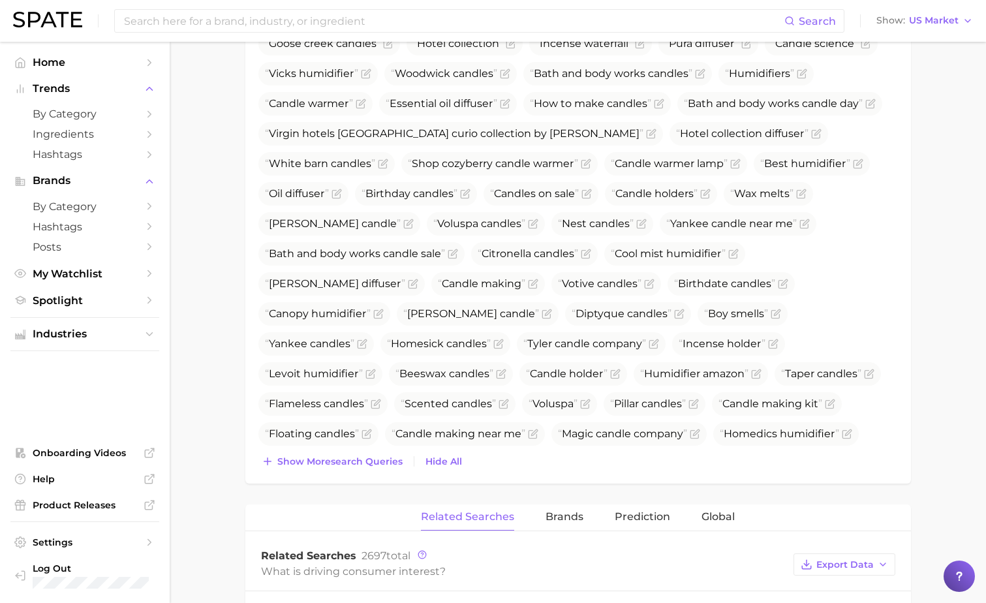
click at [358, 473] on div "Top Search Queries for home fragrance by Volume high to low View As Text Export…" at bounding box center [578, 225] width 666 height 517
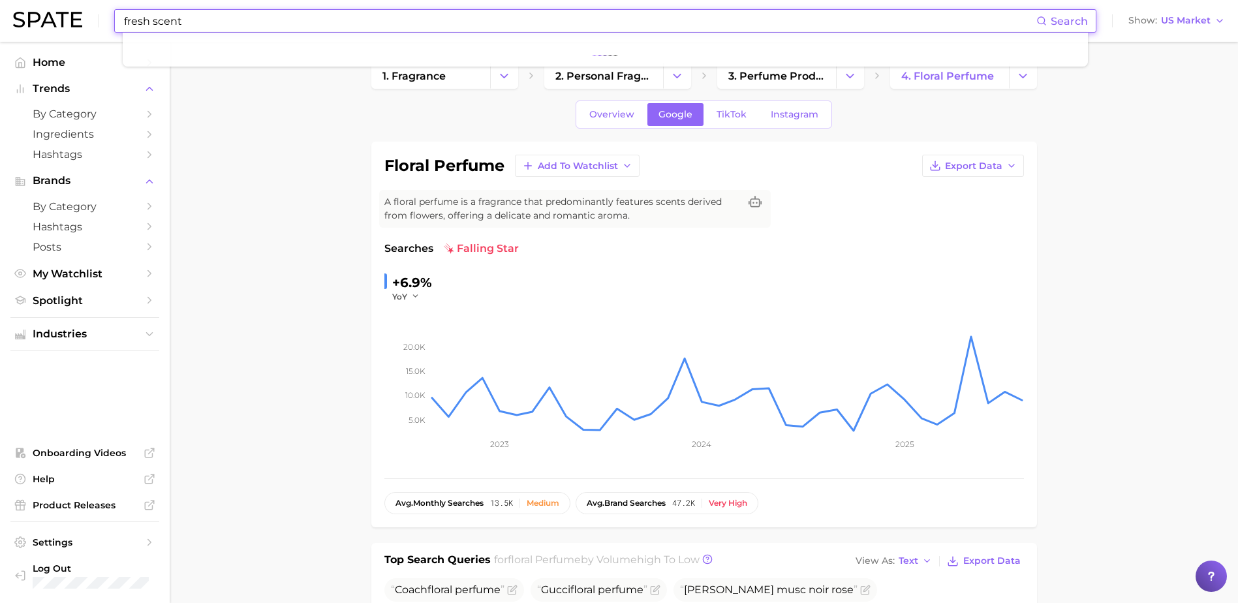
type input "fresh scent"
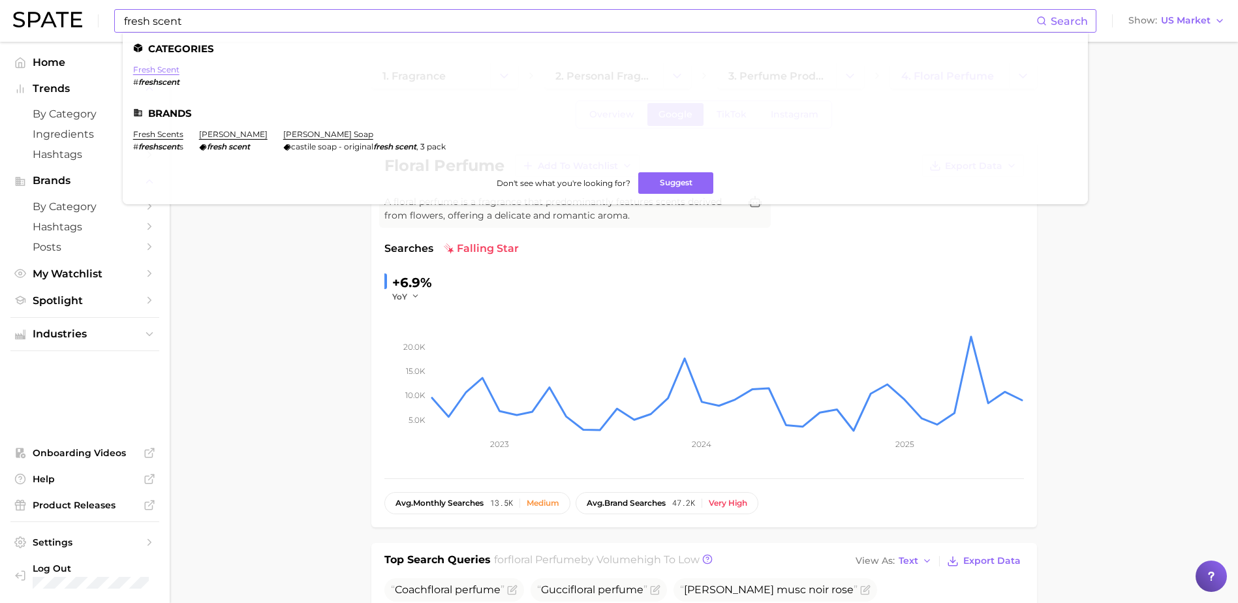
click at [170, 72] on link "fresh scent" at bounding box center [156, 70] width 46 height 10
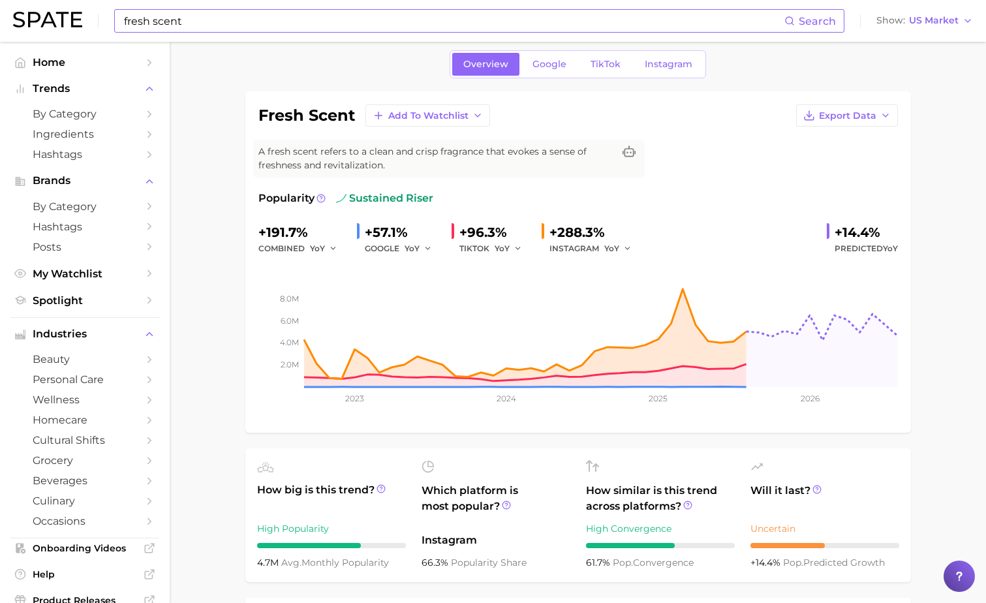
scroll to position [46, 0]
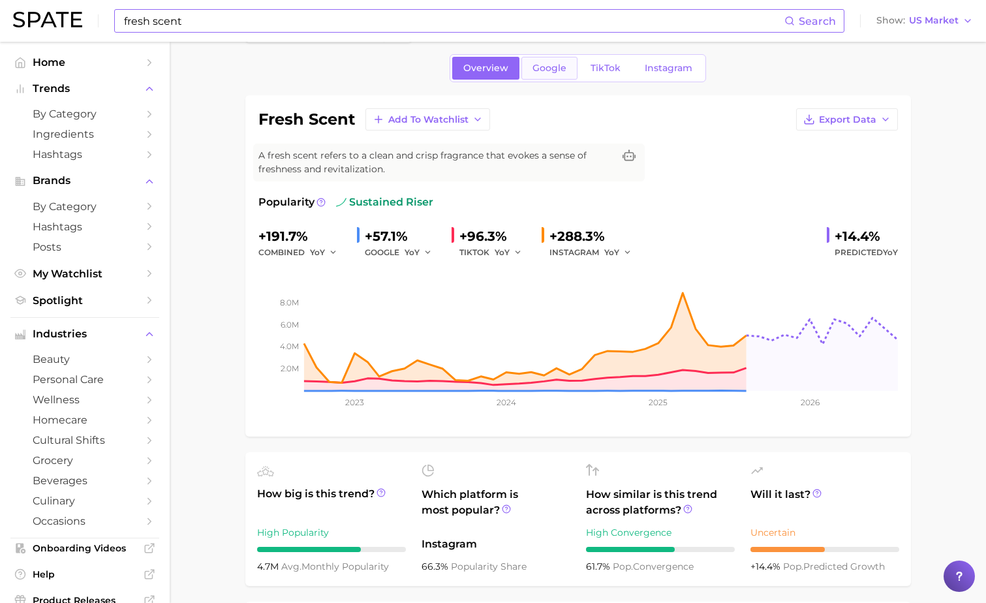
click at [550, 71] on span "Google" at bounding box center [550, 68] width 34 height 11
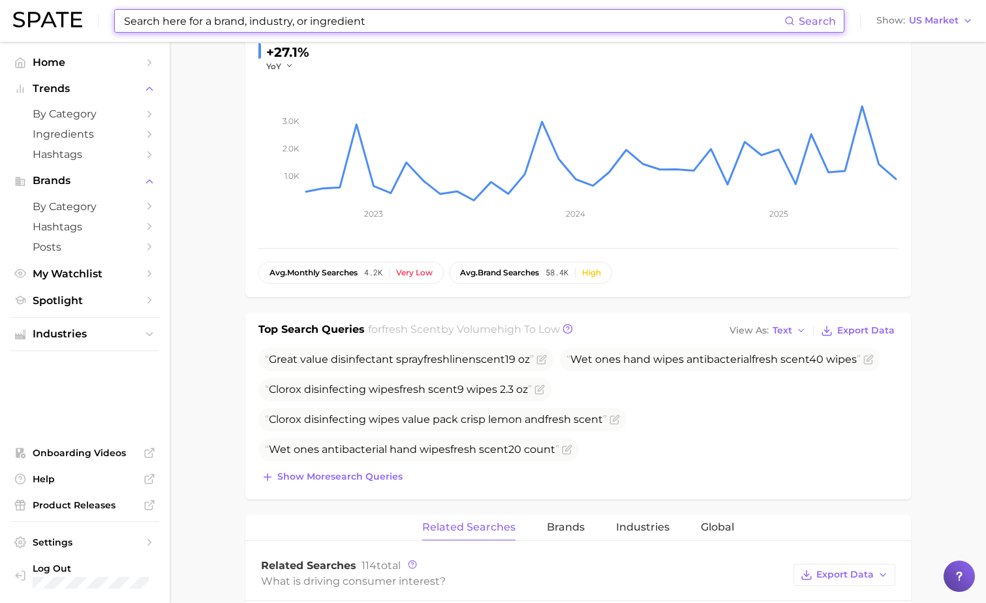
scroll to position [231, 0]
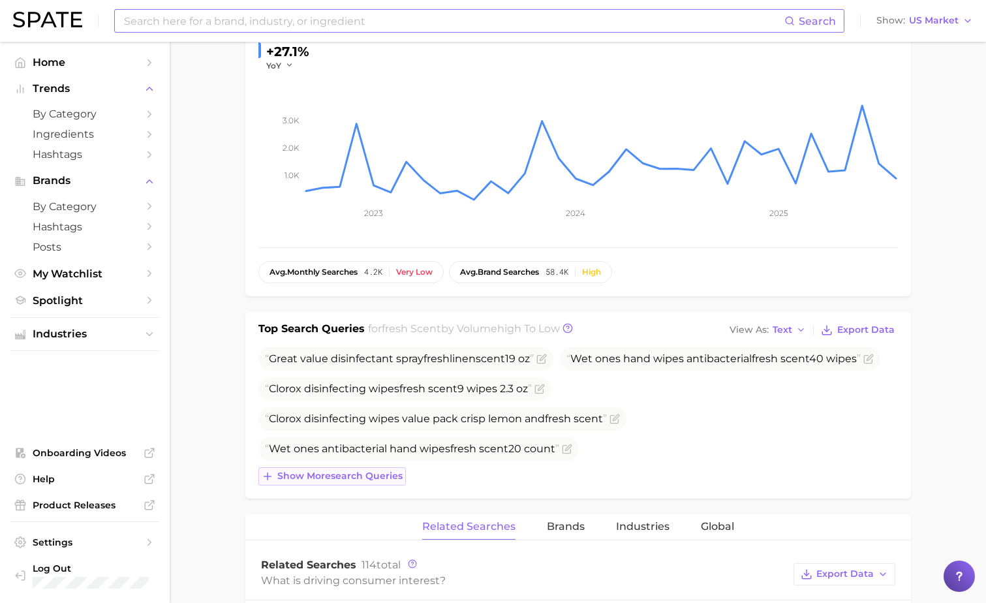
click at [364, 473] on span "Show more search queries" at bounding box center [339, 476] width 125 height 11
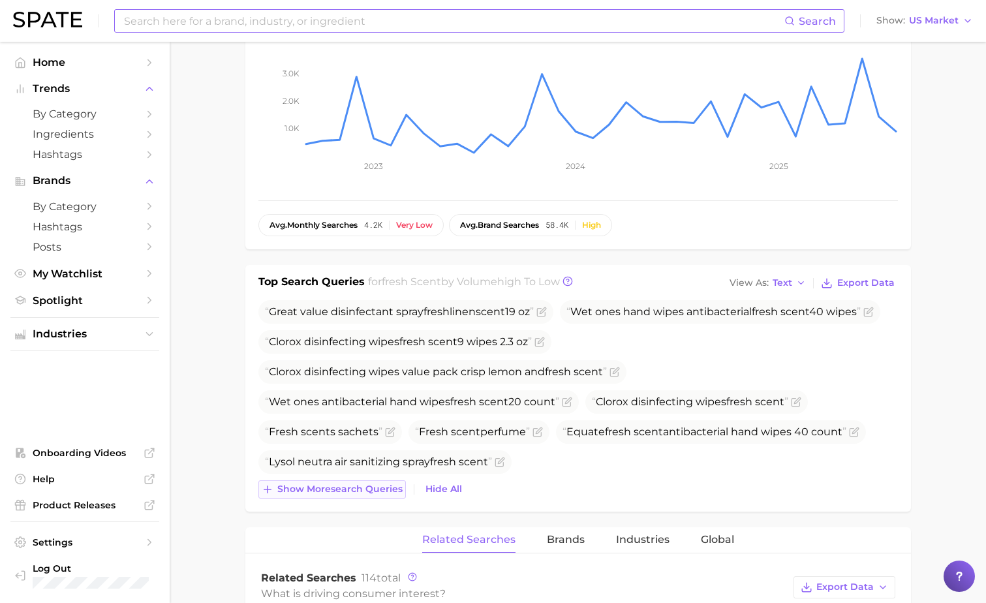
scroll to position [279, 0]
click at [351, 481] on button "Show more search queries" at bounding box center [333, 489] width 148 height 18
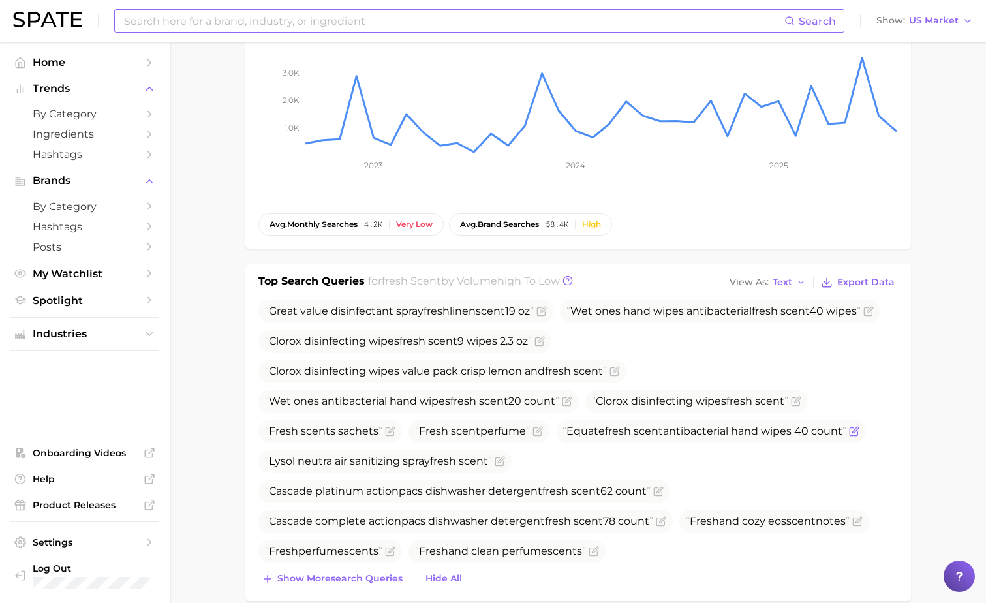
scroll to position [400, 0]
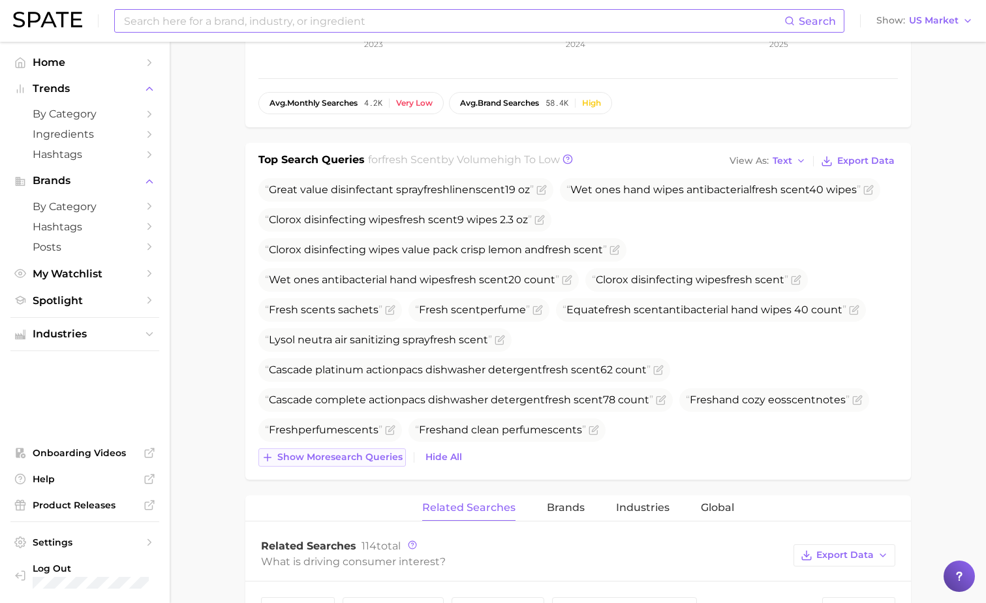
click at [354, 457] on span "Show more search queries" at bounding box center [339, 457] width 125 height 11
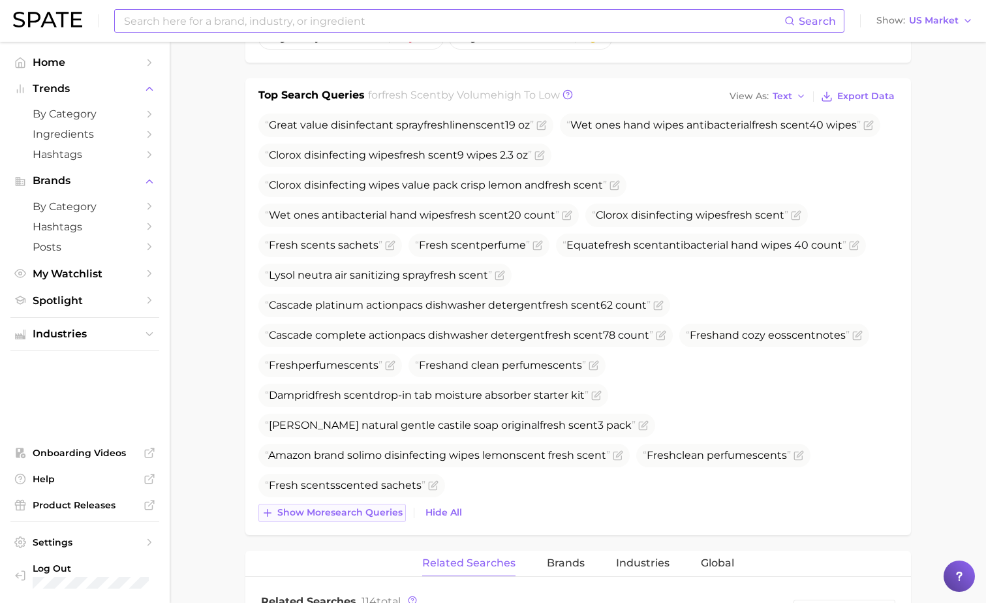
scroll to position [468, 0]
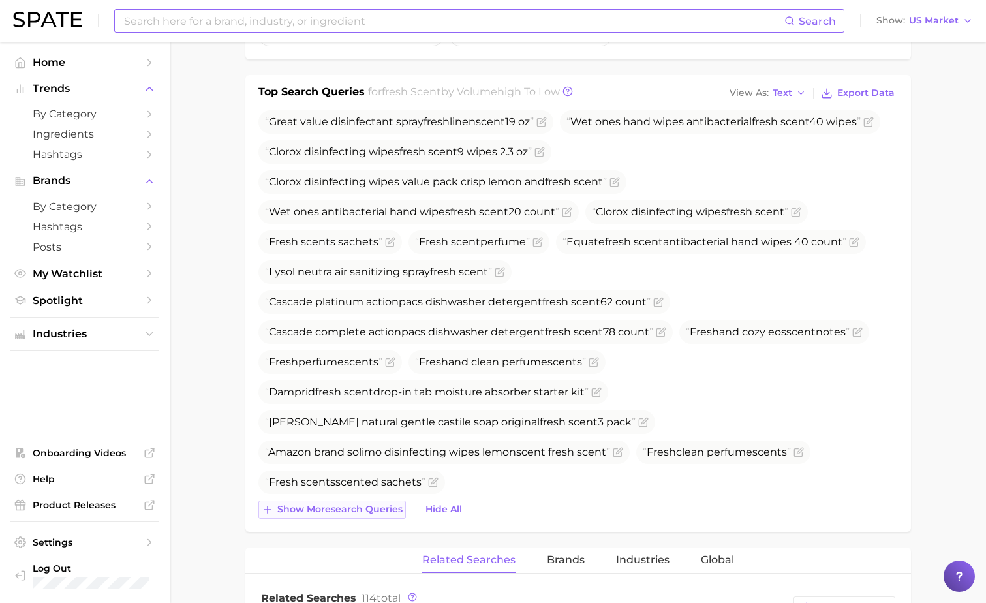
click at [342, 510] on span "Show more search queries" at bounding box center [339, 509] width 125 height 11
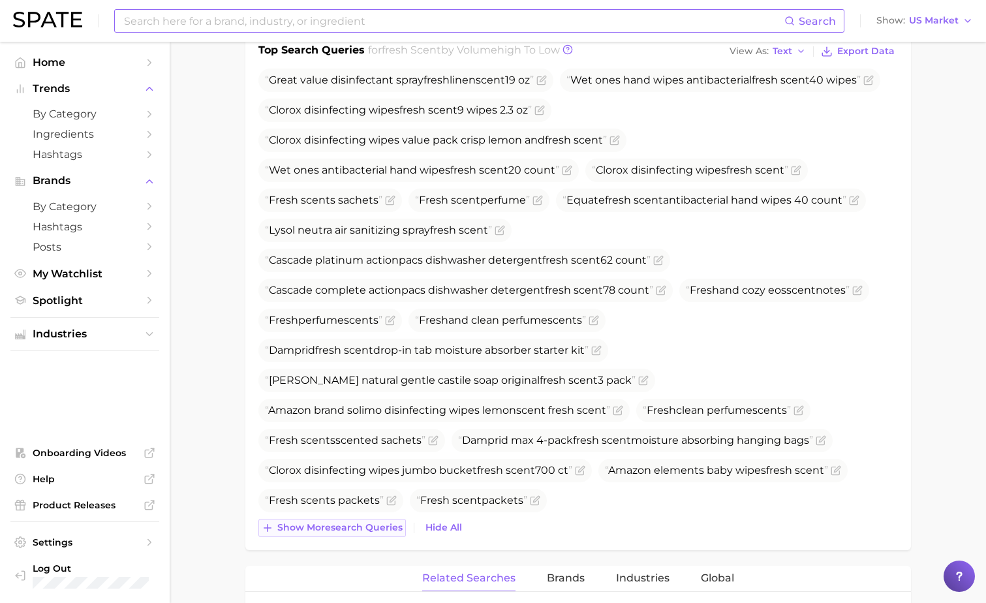
scroll to position [524, 0]
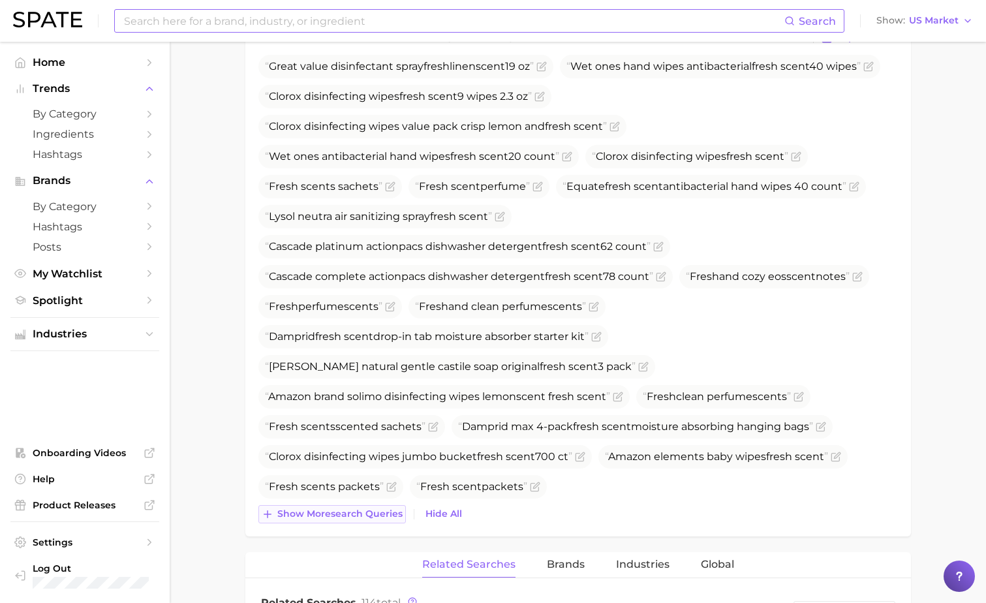
click at [331, 519] on span "Show more search queries" at bounding box center [339, 514] width 125 height 11
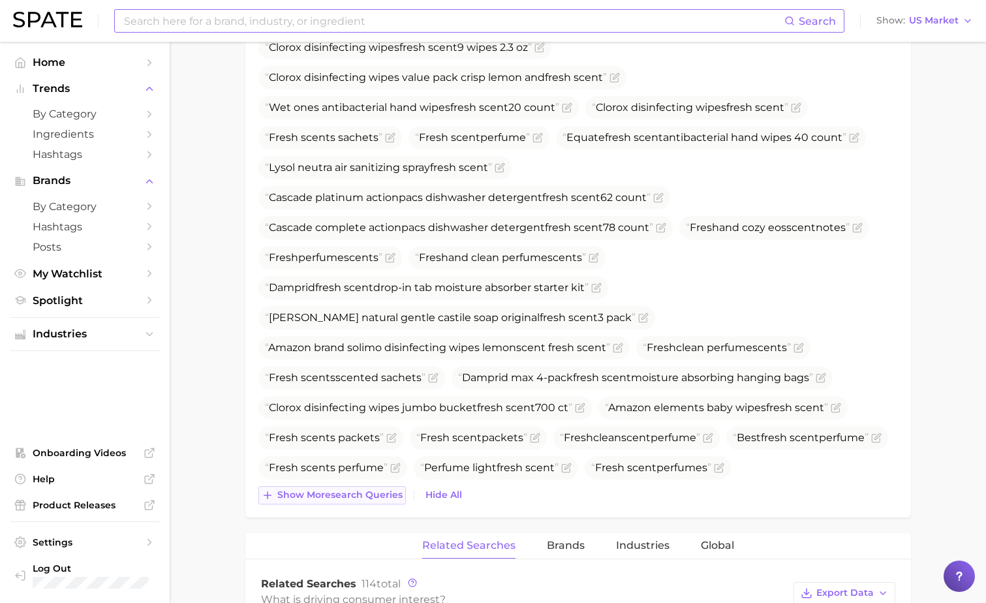
scroll to position [573, 0]
click at [346, 486] on button "Show more search queries" at bounding box center [333, 495] width 148 height 18
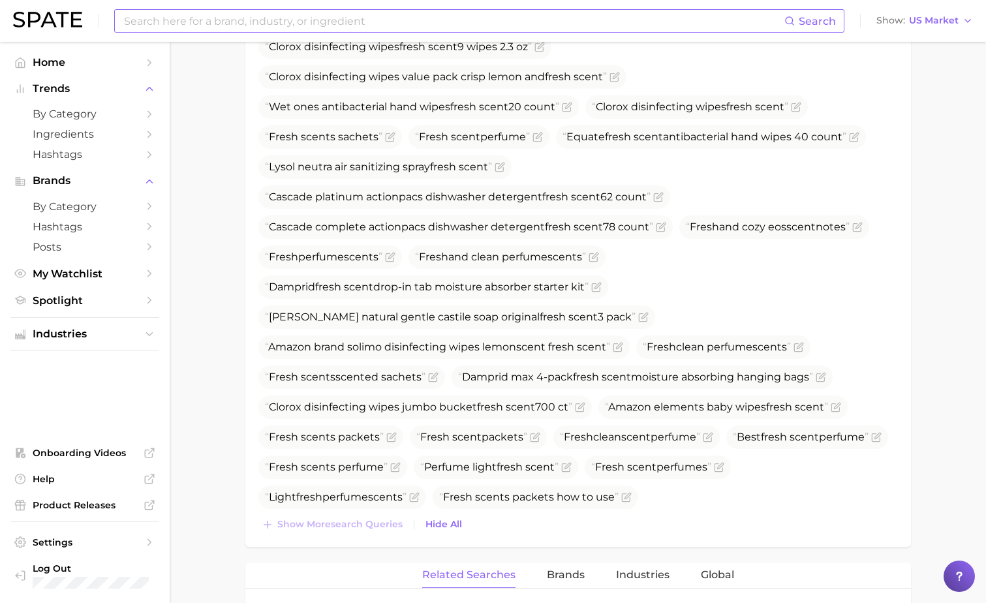
scroll to position [617, 0]
